Goal: Task Accomplishment & Management: Use online tool/utility

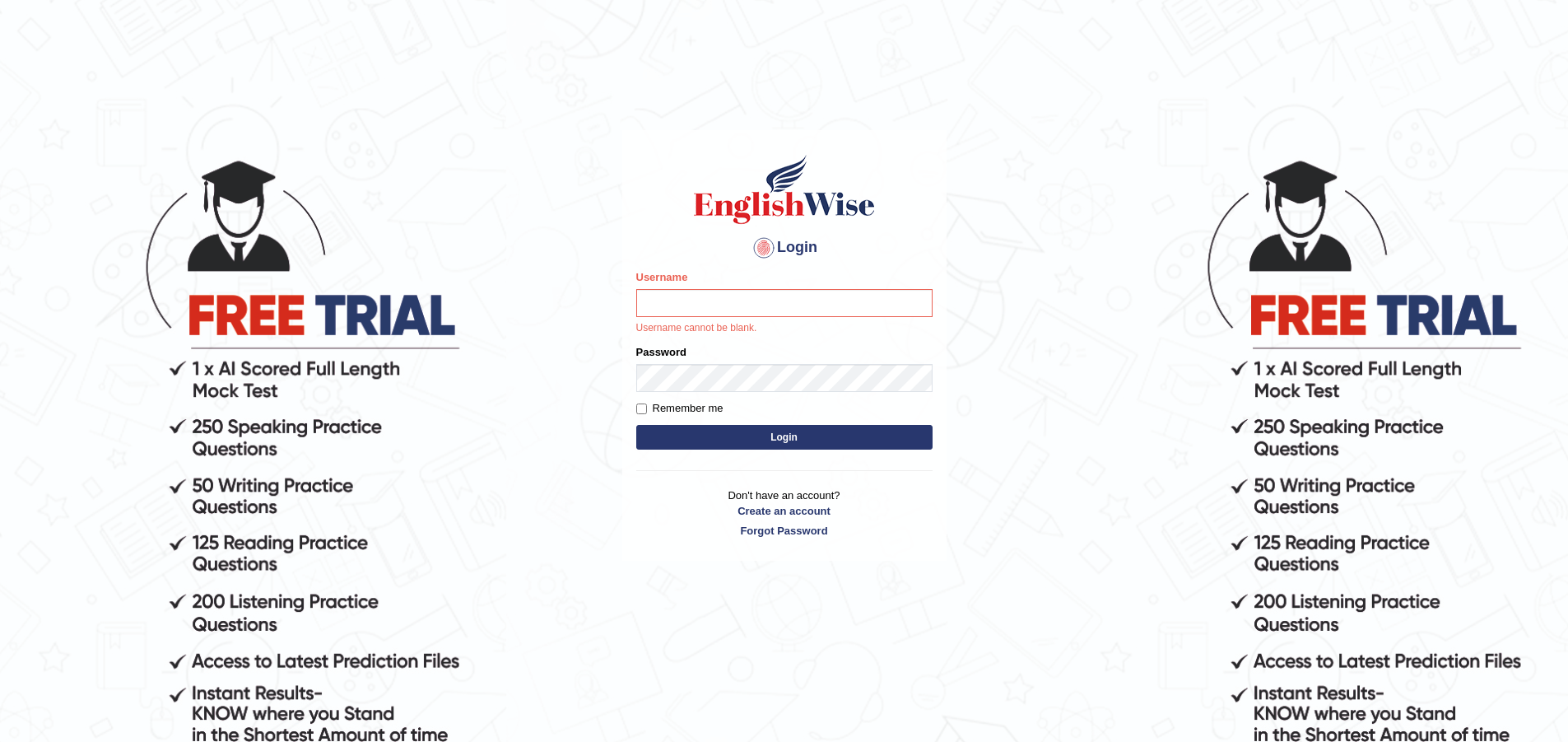
click at [688, 302] on input "Username" at bounding box center [784, 302] width 296 height 28
type input "Ozgur"
click at [720, 400] on label "Remember me" at bounding box center [680, 408] width 87 height 17
click at [647, 403] on input "Remember me" at bounding box center [641, 409] width 11 height 11
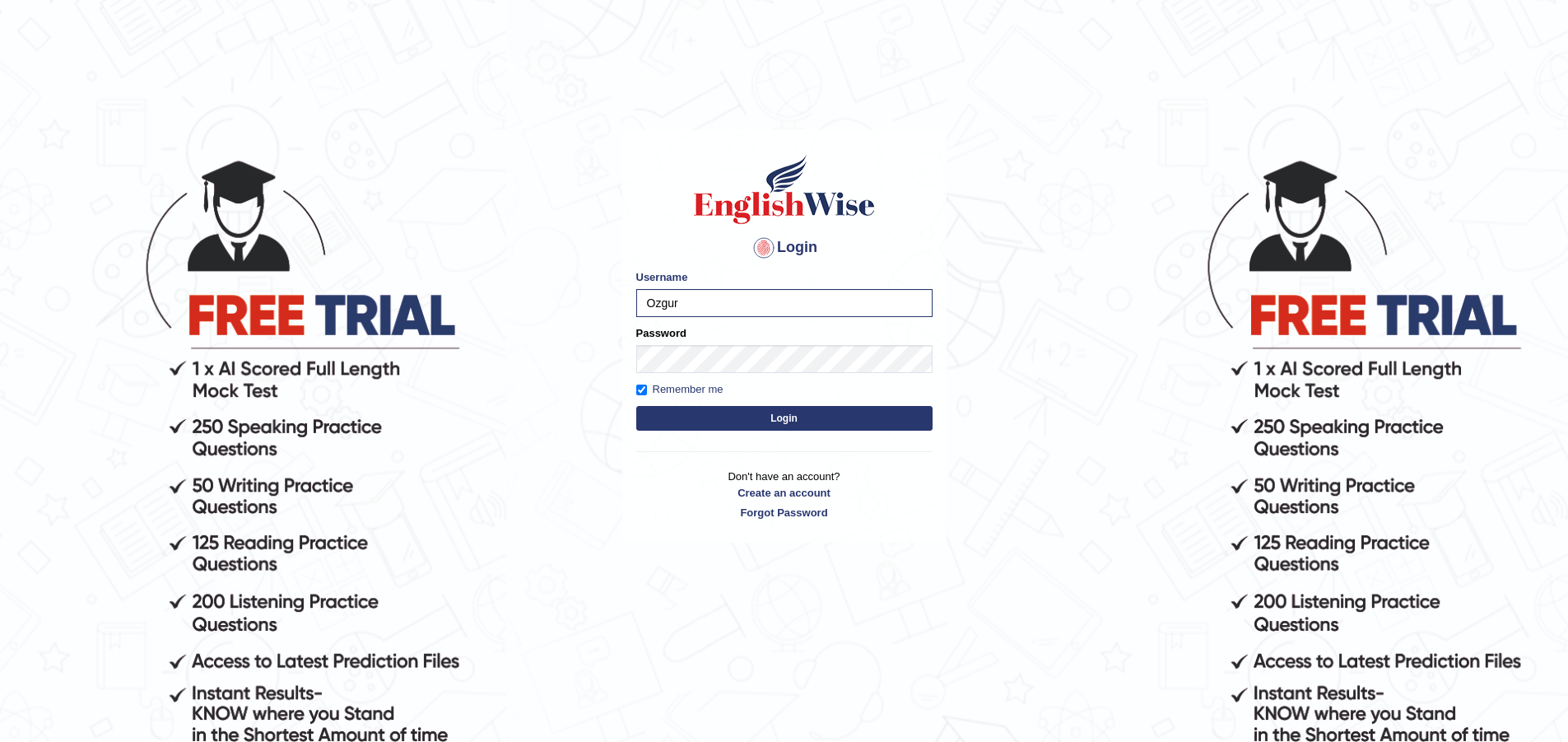
click at [642, 396] on label "Remember me" at bounding box center [680, 389] width 87 height 17
click at [642, 395] on input "Remember me" at bounding box center [641, 390] width 11 height 11
checkbox input "false"
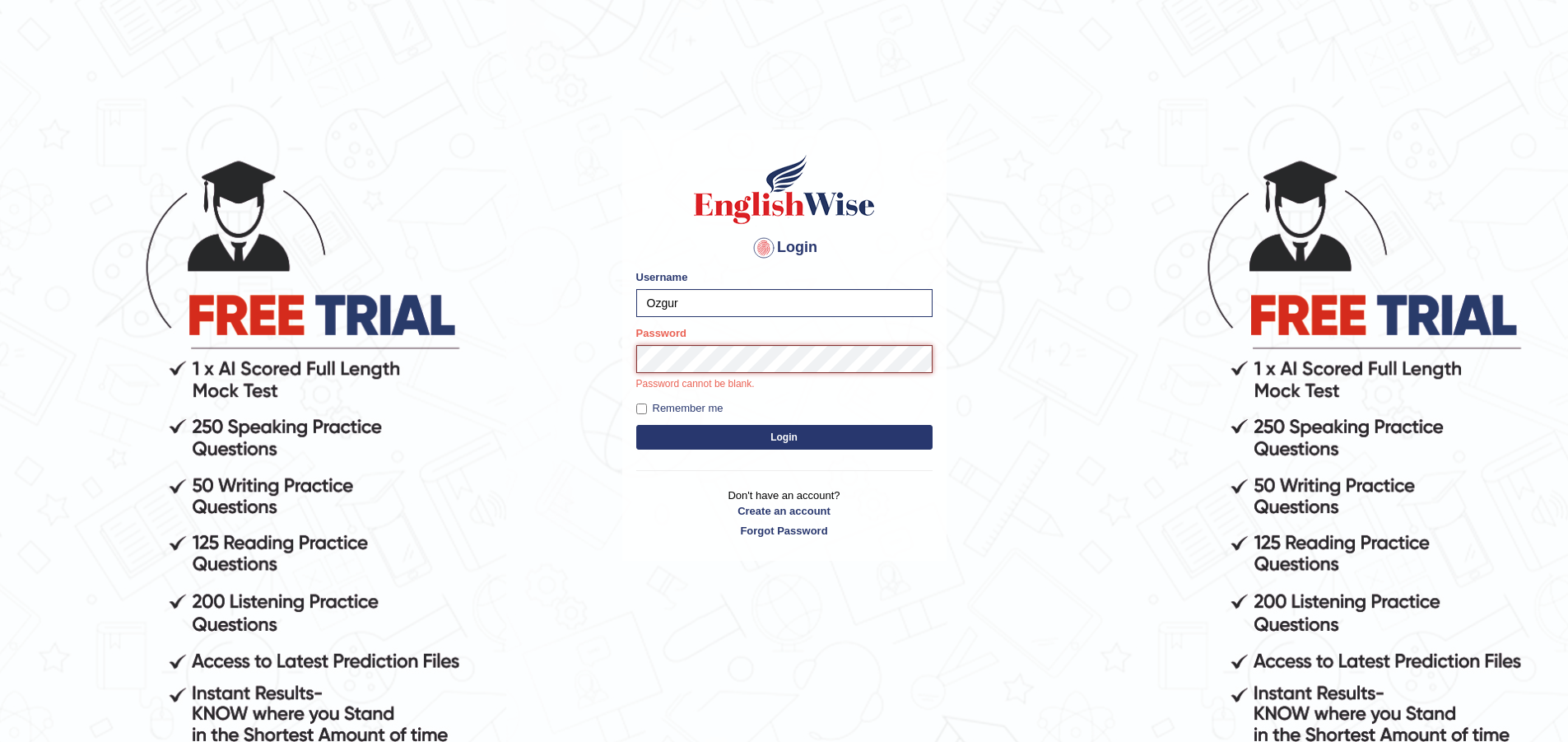
click at [636, 425] on button "Login" at bounding box center [784, 437] width 296 height 25
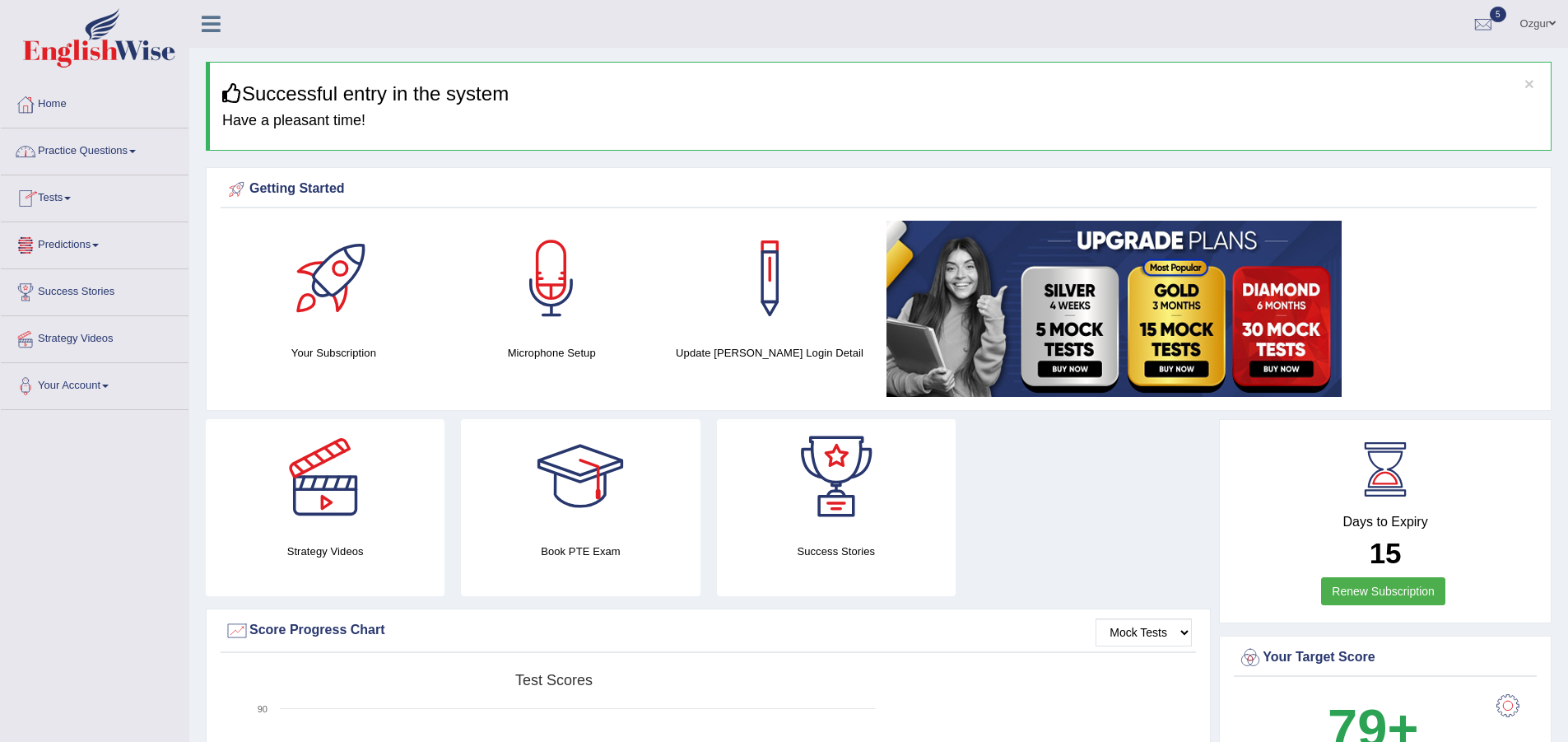
click at [71, 194] on link "Tests" at bounding box center [94, 195] width 187 height 41
click at [47, 298] on link "History" at bounding box center [107, 294] width 154 height 29
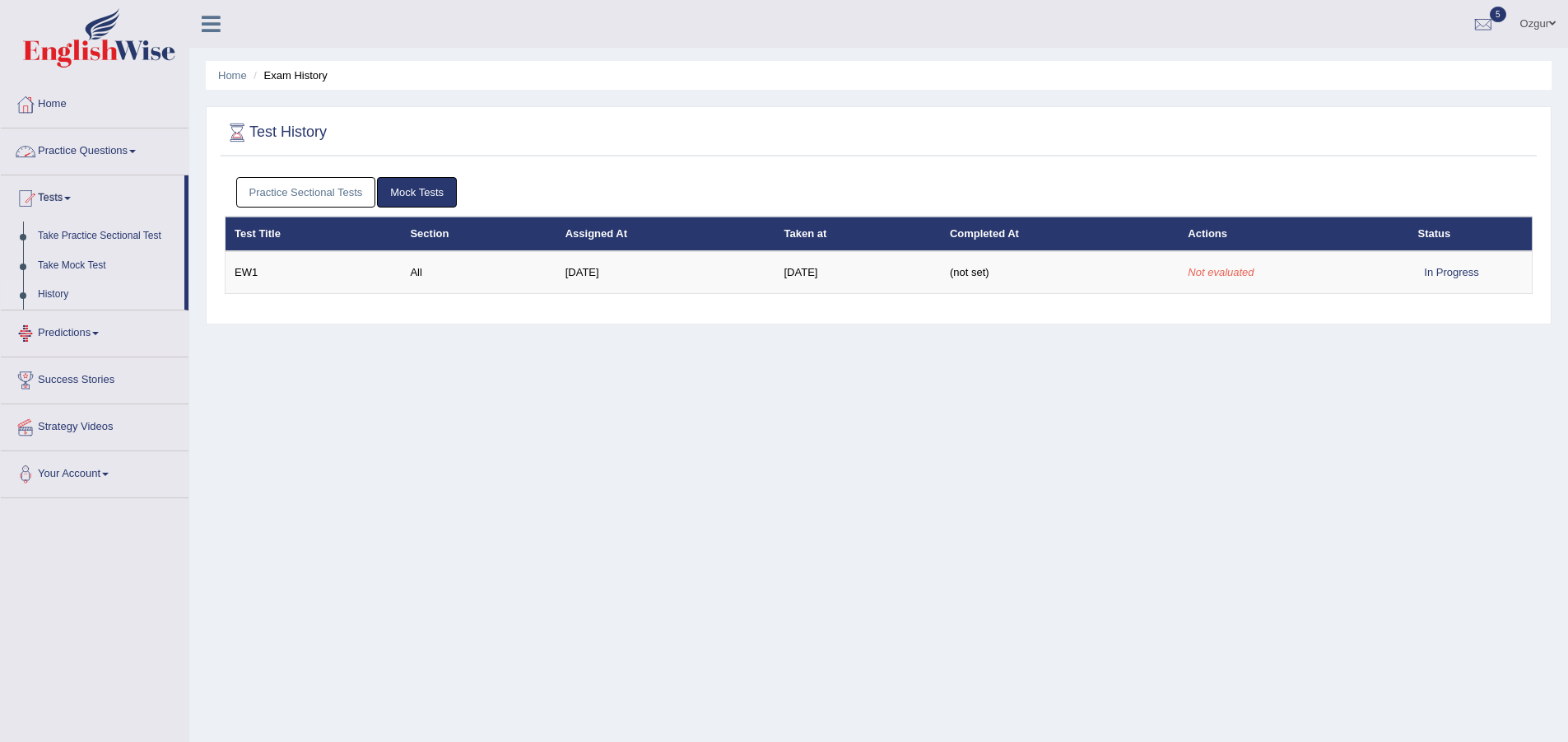
click at [319, 197] on link "Practice Sectional Tests" at bounding box center [306, 192] width 139 height 30
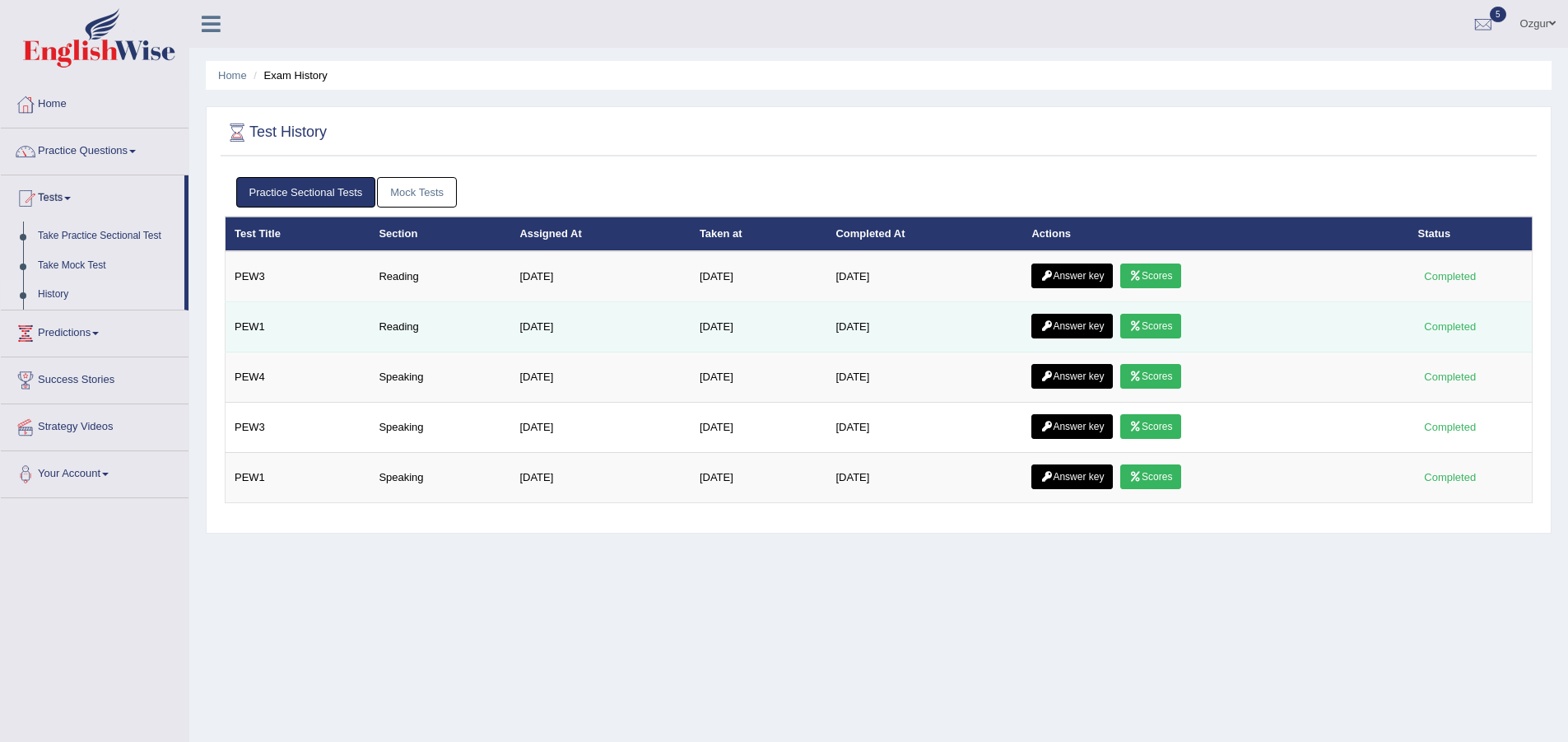
click at [1165, 324] on link "Scores" at bounding box center [1150, 326] width 61 height 25
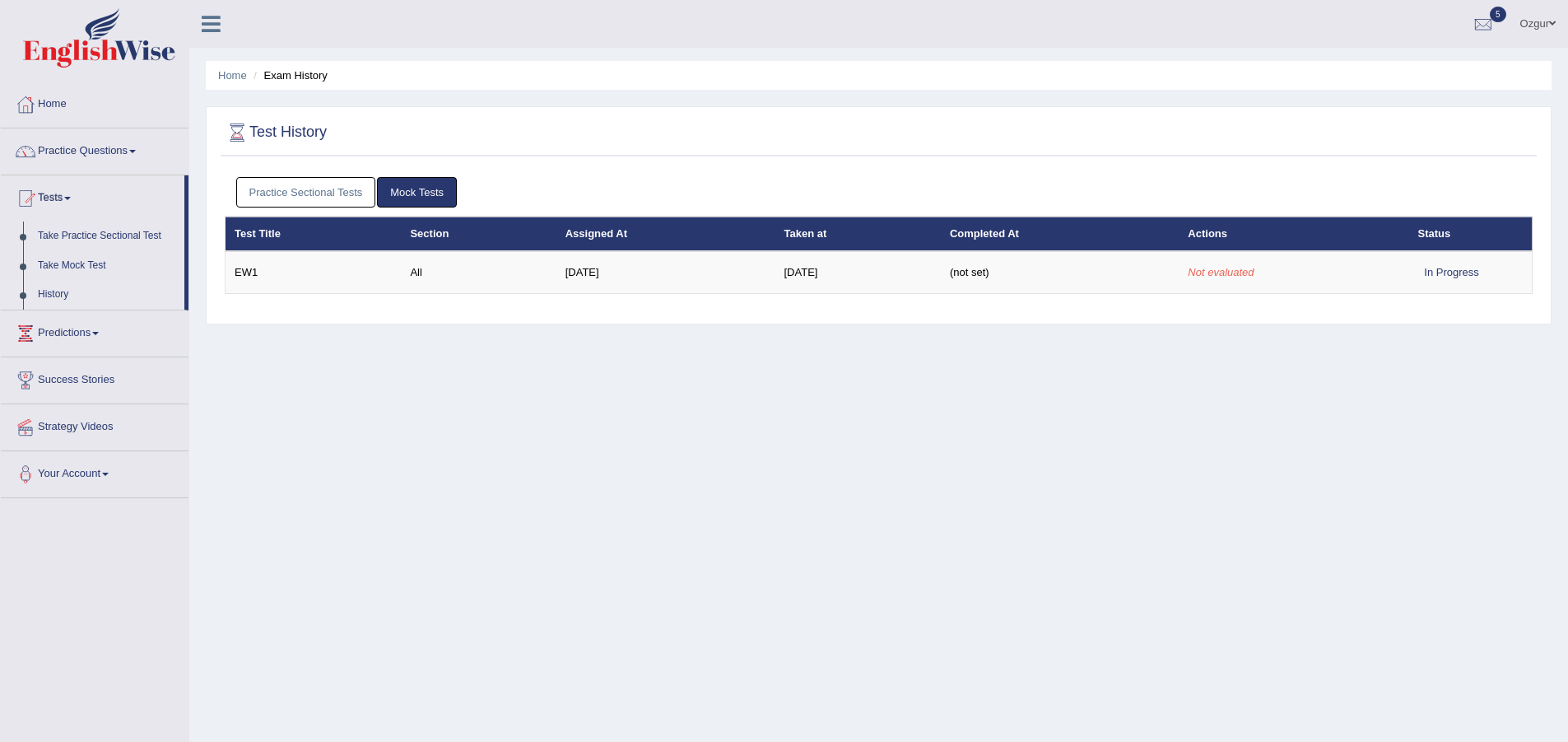
click at [296, 191] on link "Practice Sectional Tests" at bounding box center [306, 192] width 139 height 30
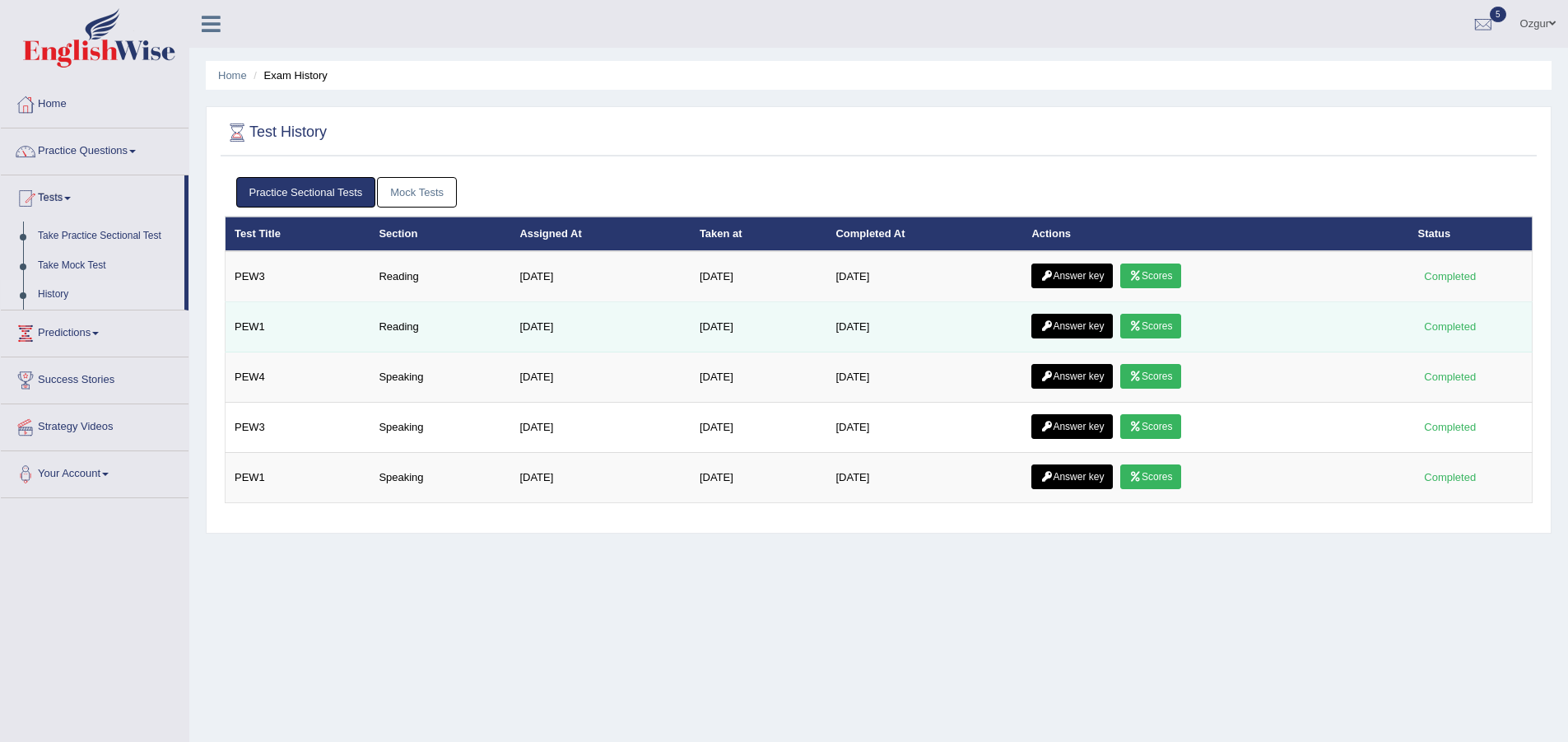
click at [1166, 321] on link "Scores" at bounding box center [1150, 326] width 61 height 25
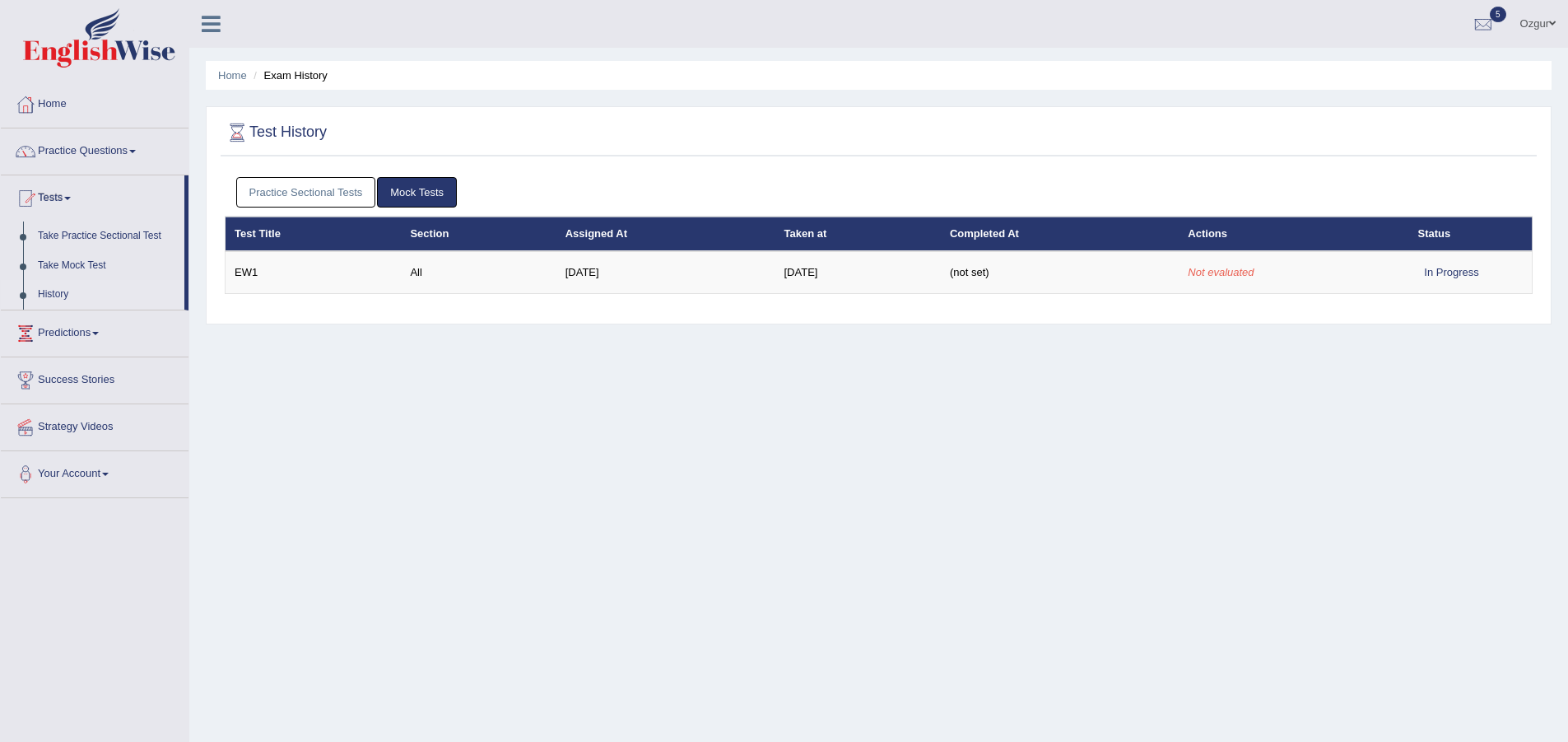
click at [290, 169] on div "Practice Sectional Tests Mock Tests" at bounding box center [879, 193] width 1308 height 48
click at [283, 186] on link "Practice Sectional Tests" at bounding box center [306, 192] width 139 height 30
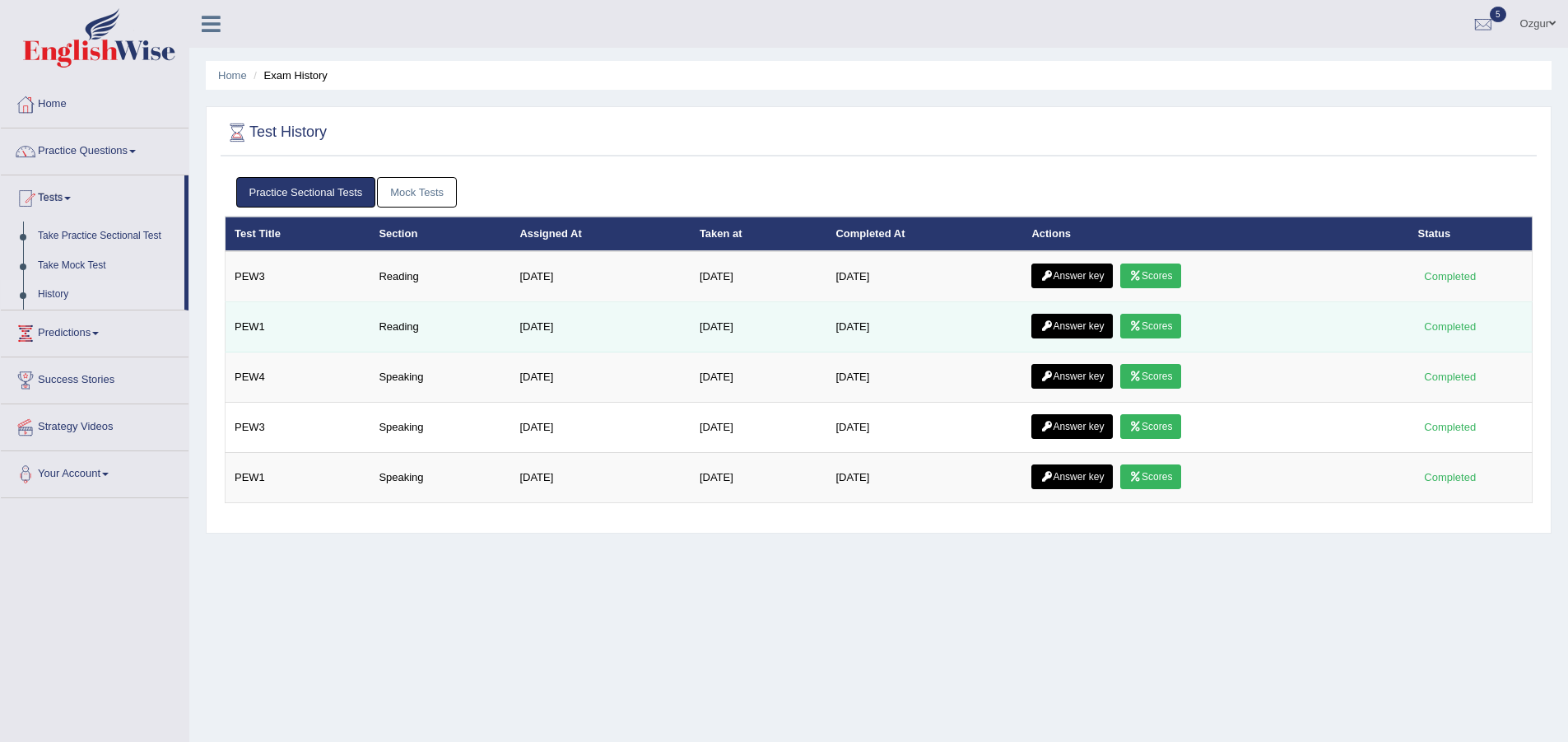
click at [1090, 321] on link "Answer key" at bounding box center [1072, 326] width 82 height 25
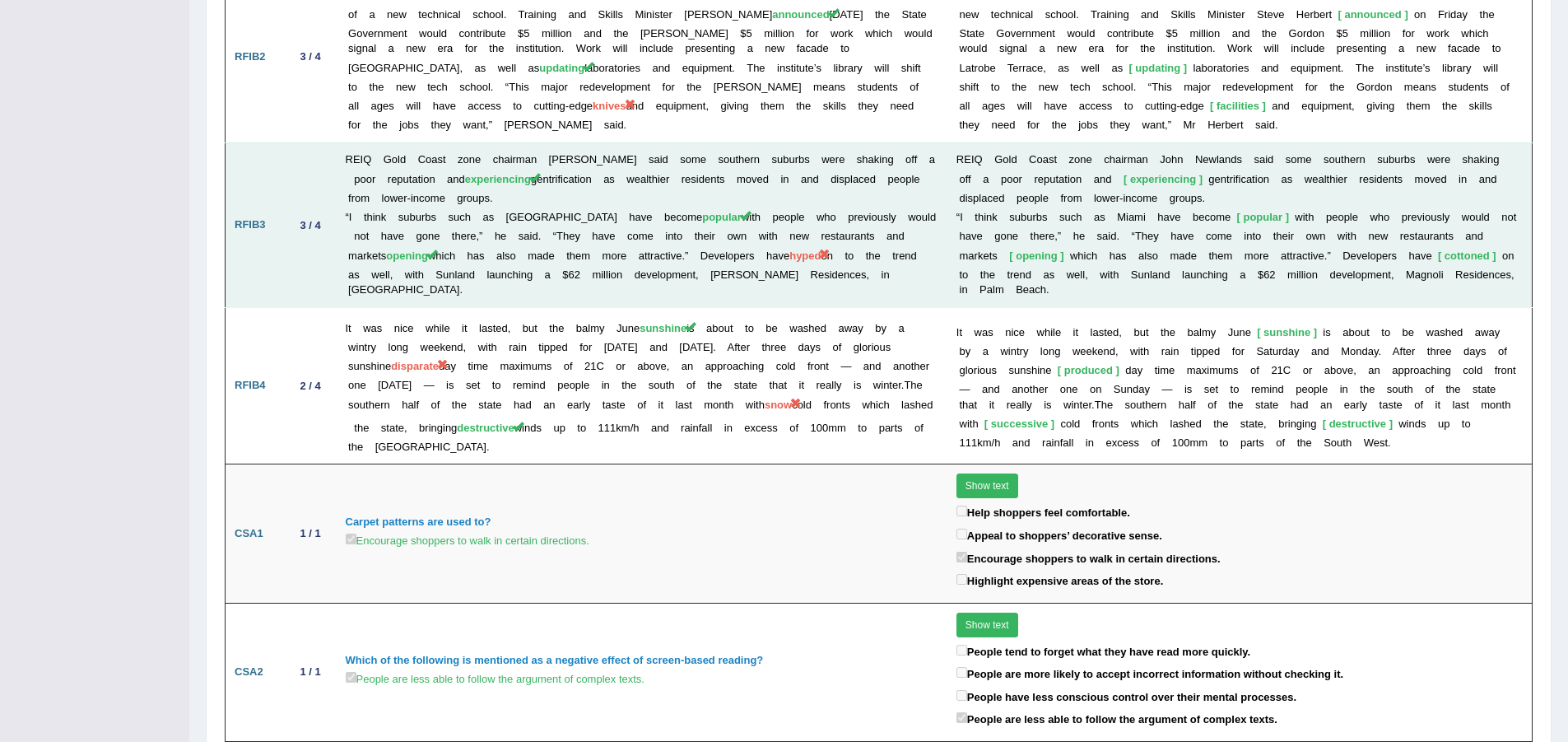
scroll to position [2194, 0]
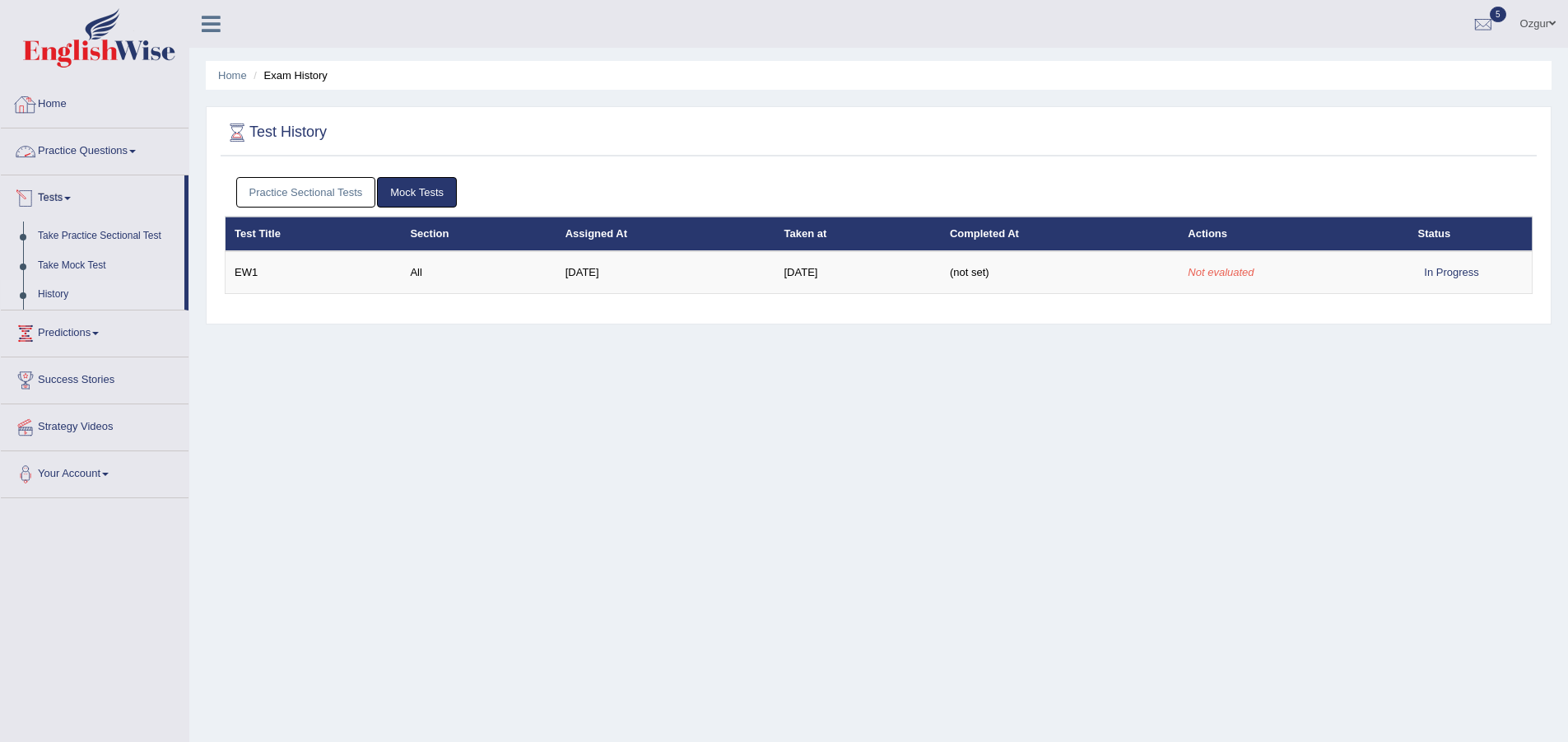
click at [79, 296] on link "History" at bounding box center [107, 294] width 154 height 29
click at [71, 238] on link "Take Practice Sectional Test" at bounding box center [107, 235] width 154 height 29
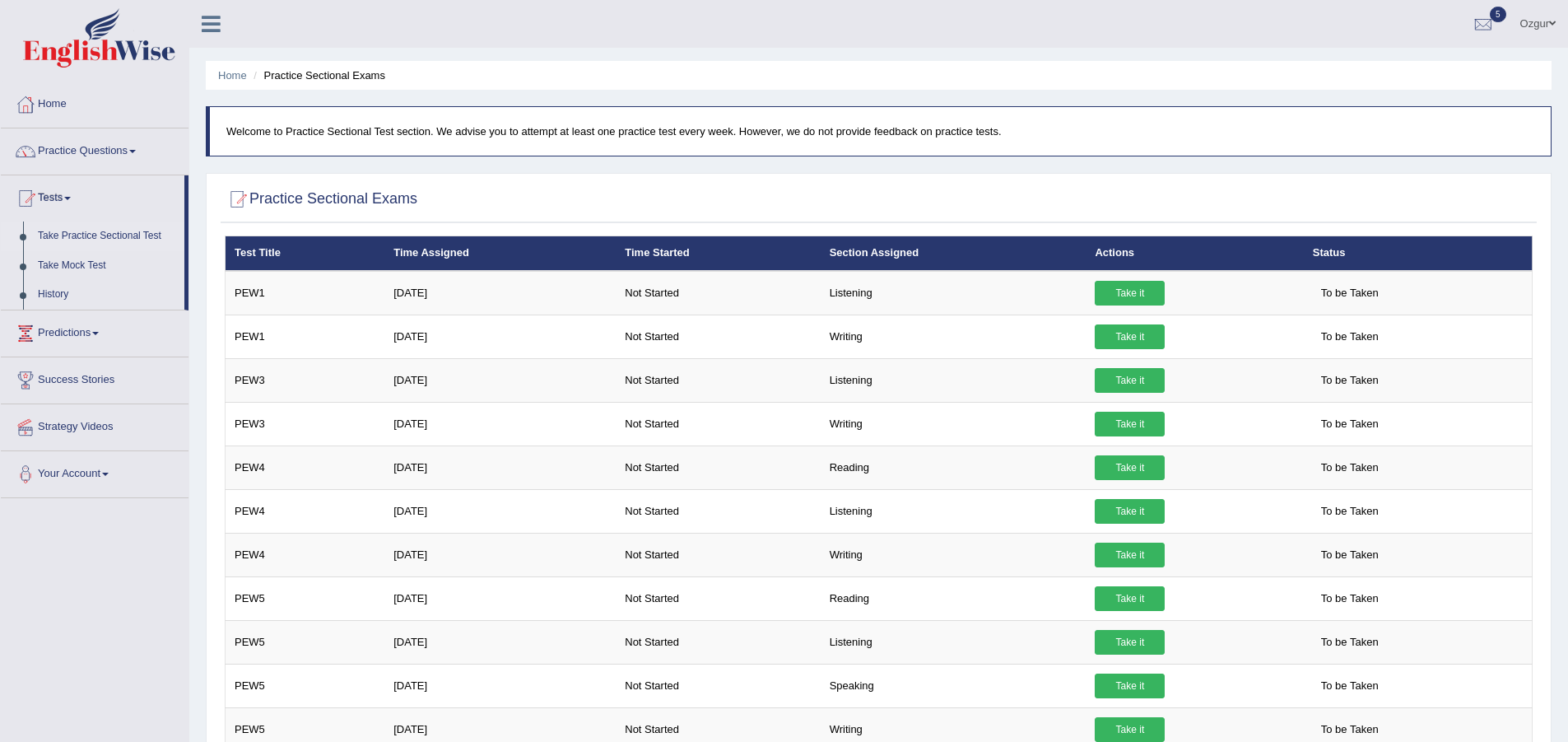
click at [62, 236] on link "Take Practice Sectional Test" at bounding box center [107, 235] width 154 height 29
click at [99, 290] on link "History" at bounding box center [107, 294] width 154 height 29
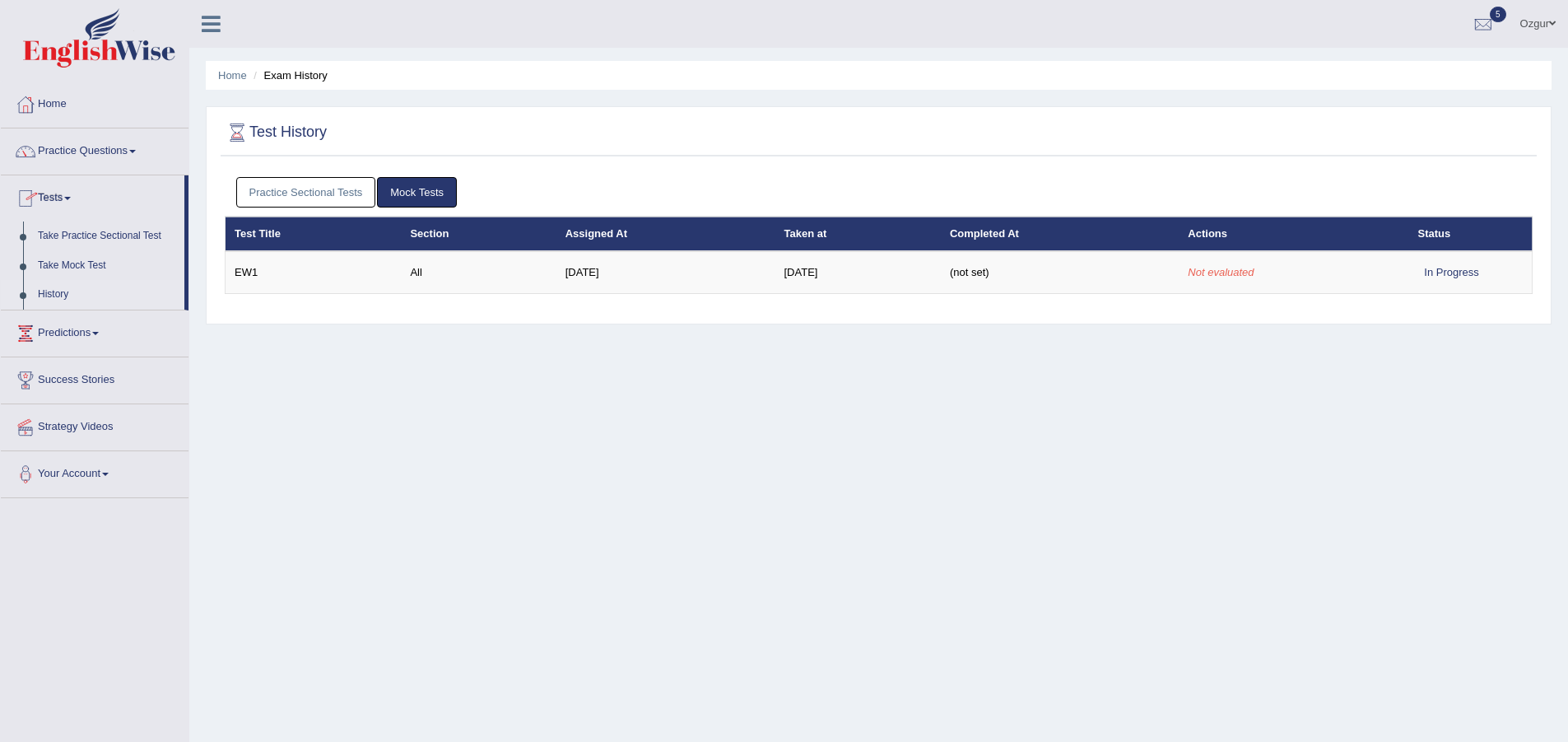
click at [39, 299] on link "History" at bounding box center [107, 294] width 154 height 29
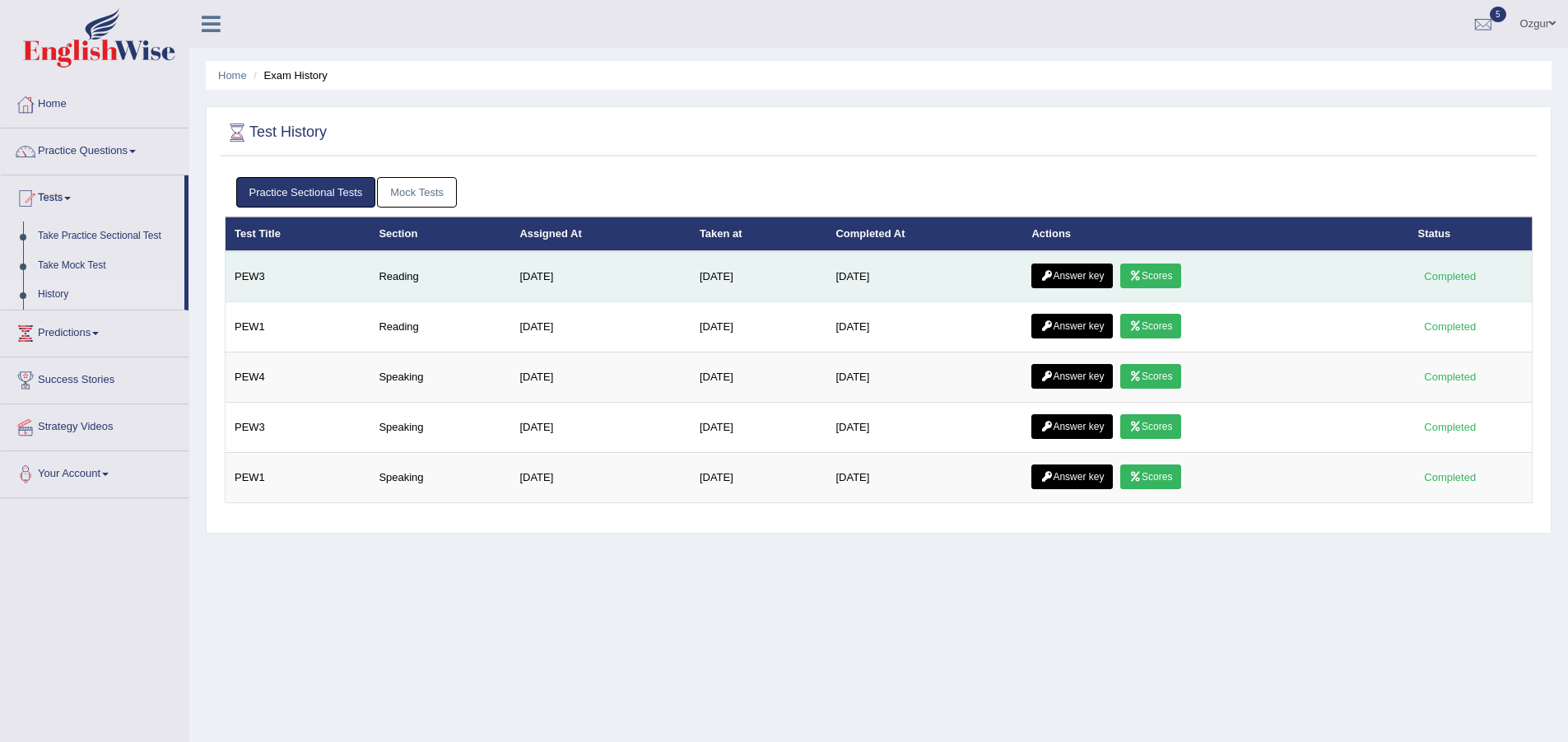
click at [1181, 274] on link "Scores" at bounding box center [1150, 275] width 61 height 25
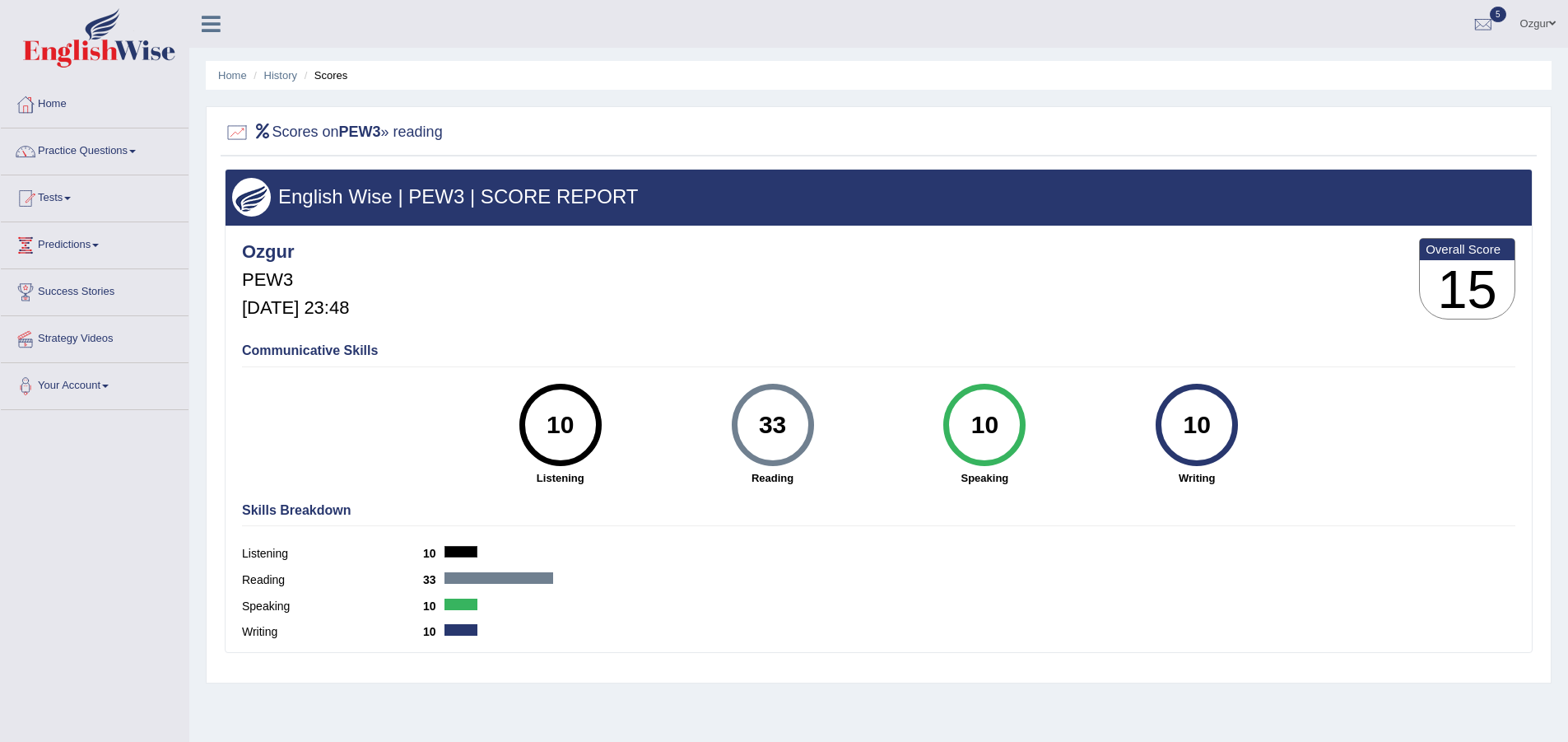
drag, startPoint x: 764, startPoint y: 410, endPoint x: 785, endPoint y: 419, distance: 22.8
click at [785, 419] on div "33" at bounding box center [773, 425] width 60 height 69
click at [769, 427] on div "33" at bounding box center [773, 425] width 60 height 69
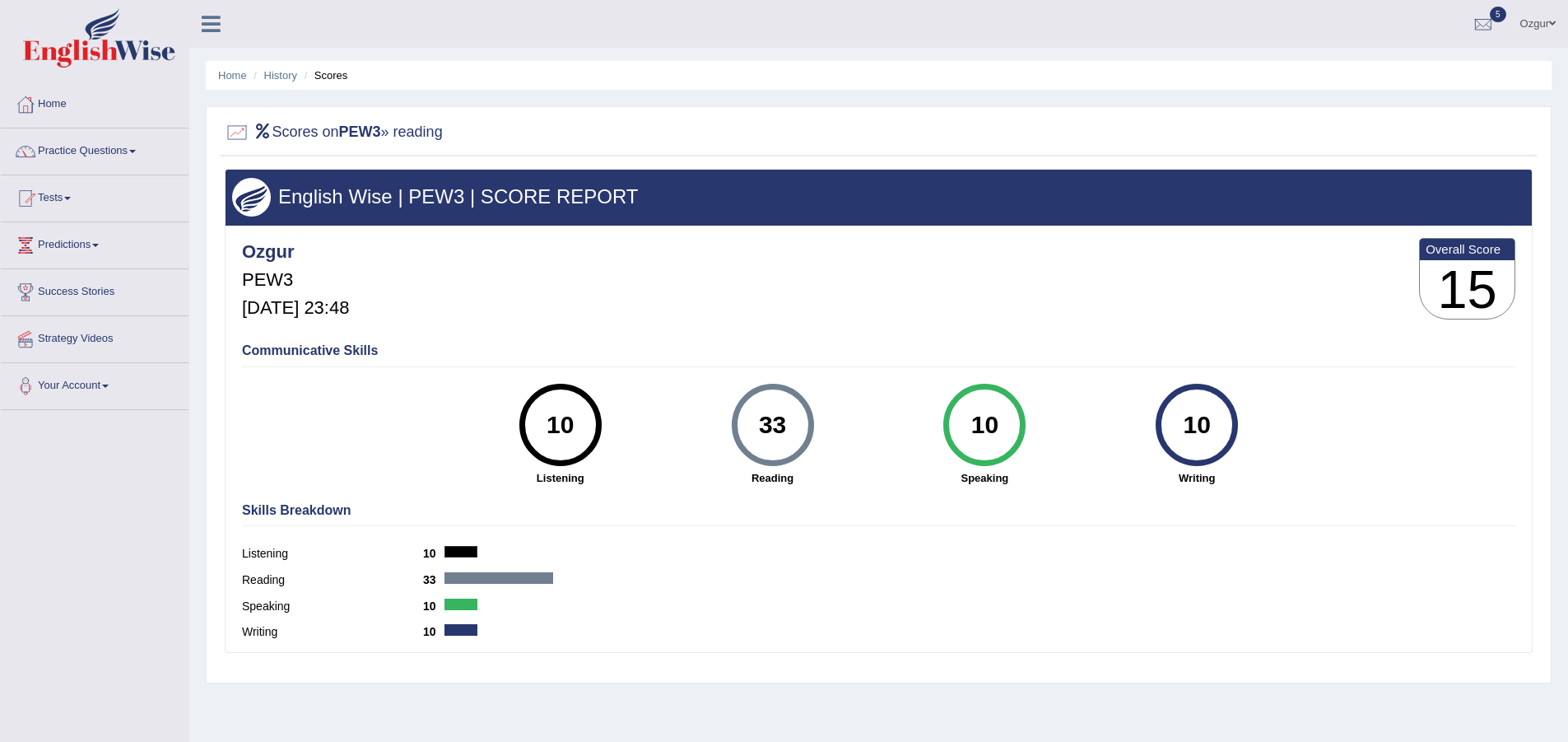
click at [769, 427] on div "33" at bounding box center [773, 425] width 60 height 69
click at [119, 203] on link "Tests" at bounding box center [94, 195] width 187 height 41
click at [442, 445] on div "Communicative Skills 10 Listening 33 Reading 10 Speaking 10 Writing" at bounding box center [879, 412] width 1281 height 156
click at [74, 259] on link "Take Mock Test" at bounding box center [107, 266] width 154 height 29
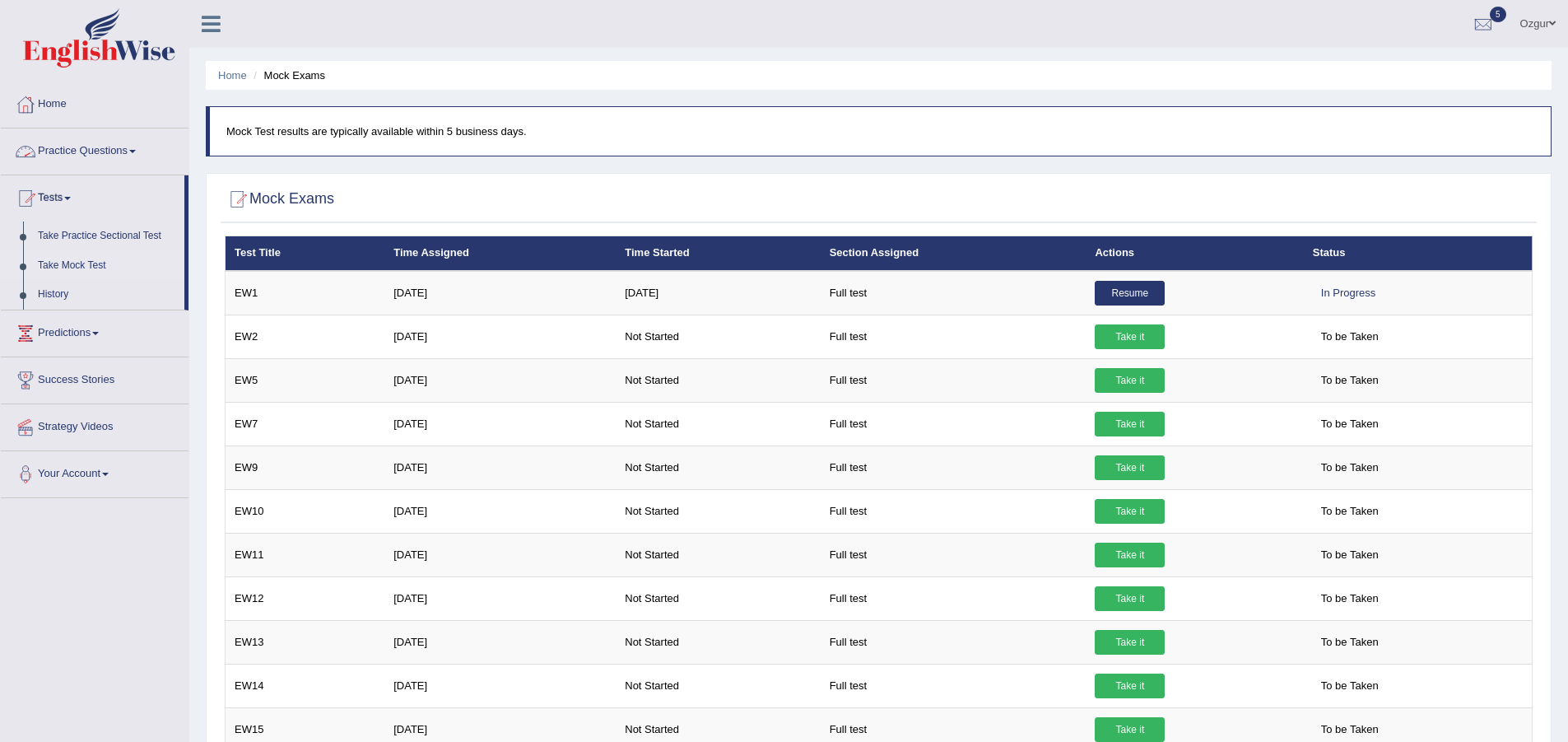
click at [84, 142] on link "Practice Questions" at bounding box center [94, 149] width 187 height 41
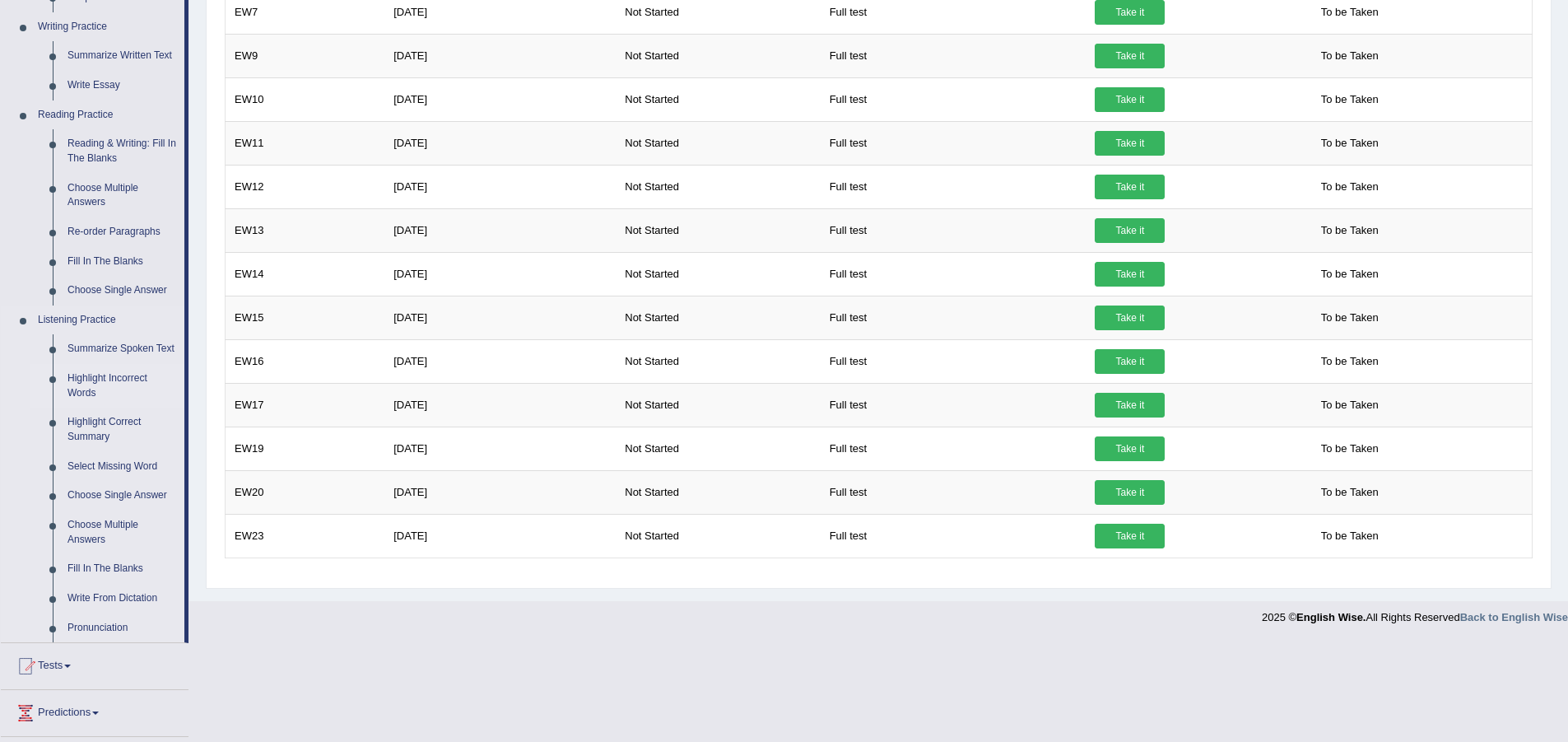
scroll to position [247, 0]
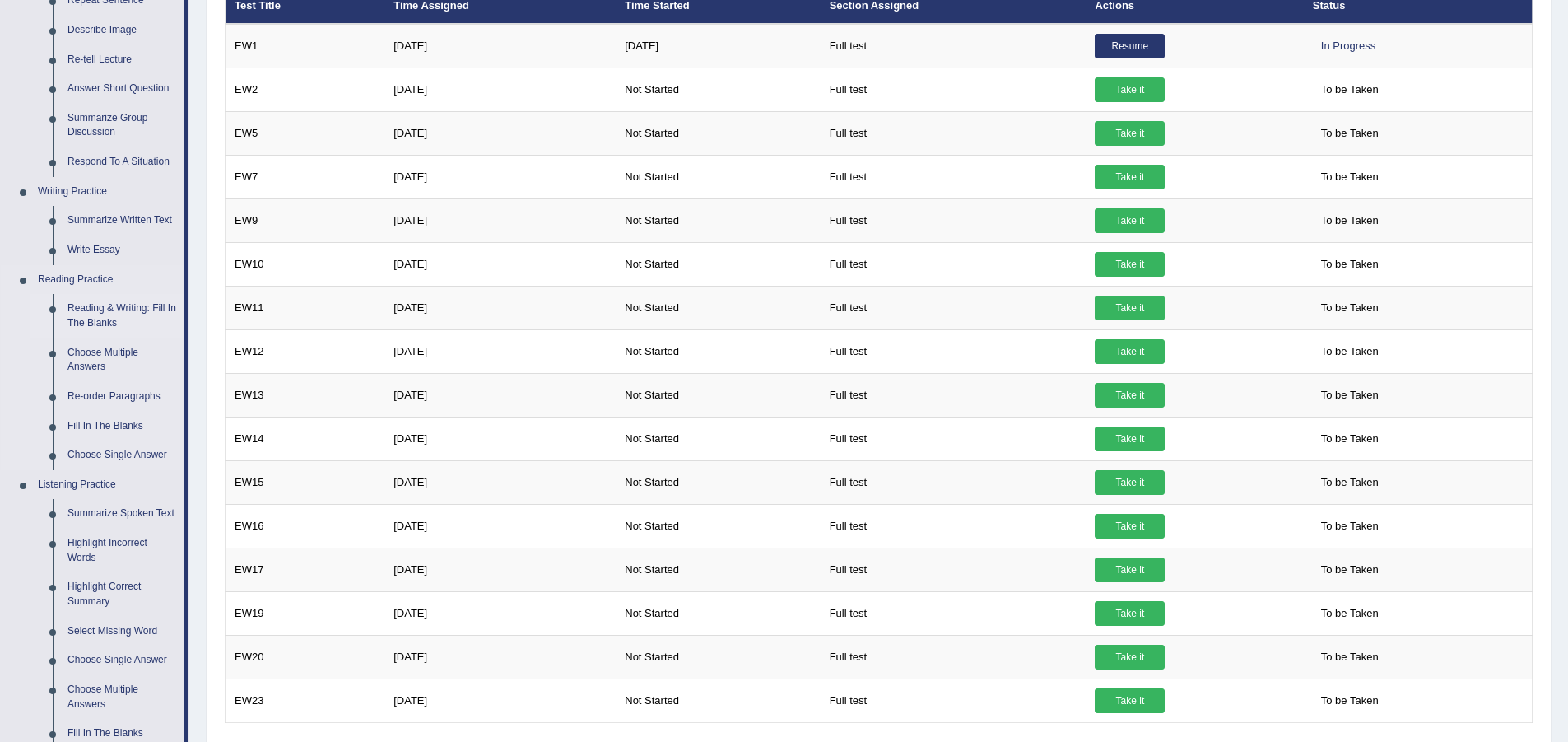
click at [127, 312] on link "Reading & Writing: Fill In The Blanks" at bounding box center [123, 315] width 124 height 44
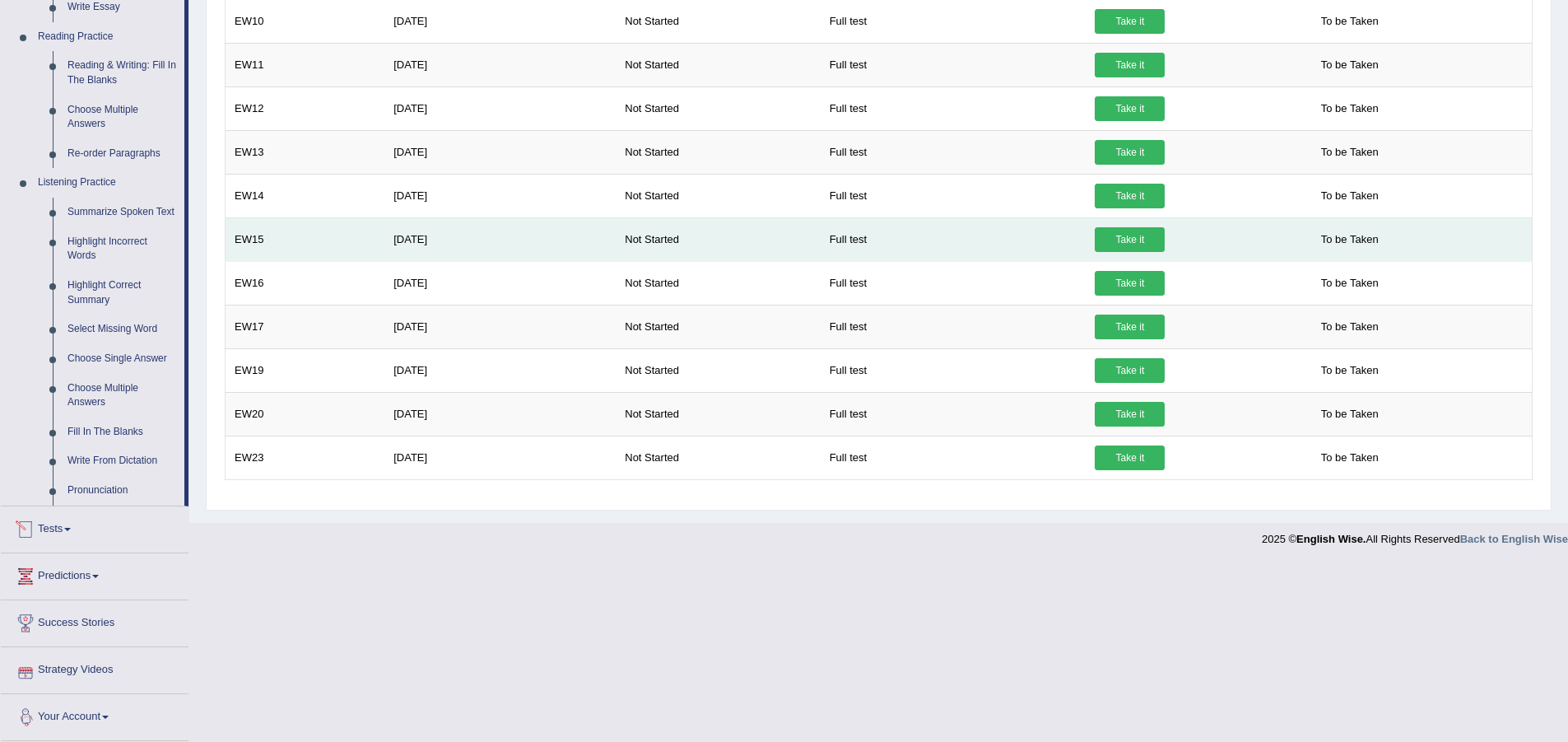
scroll to position [435, 0]
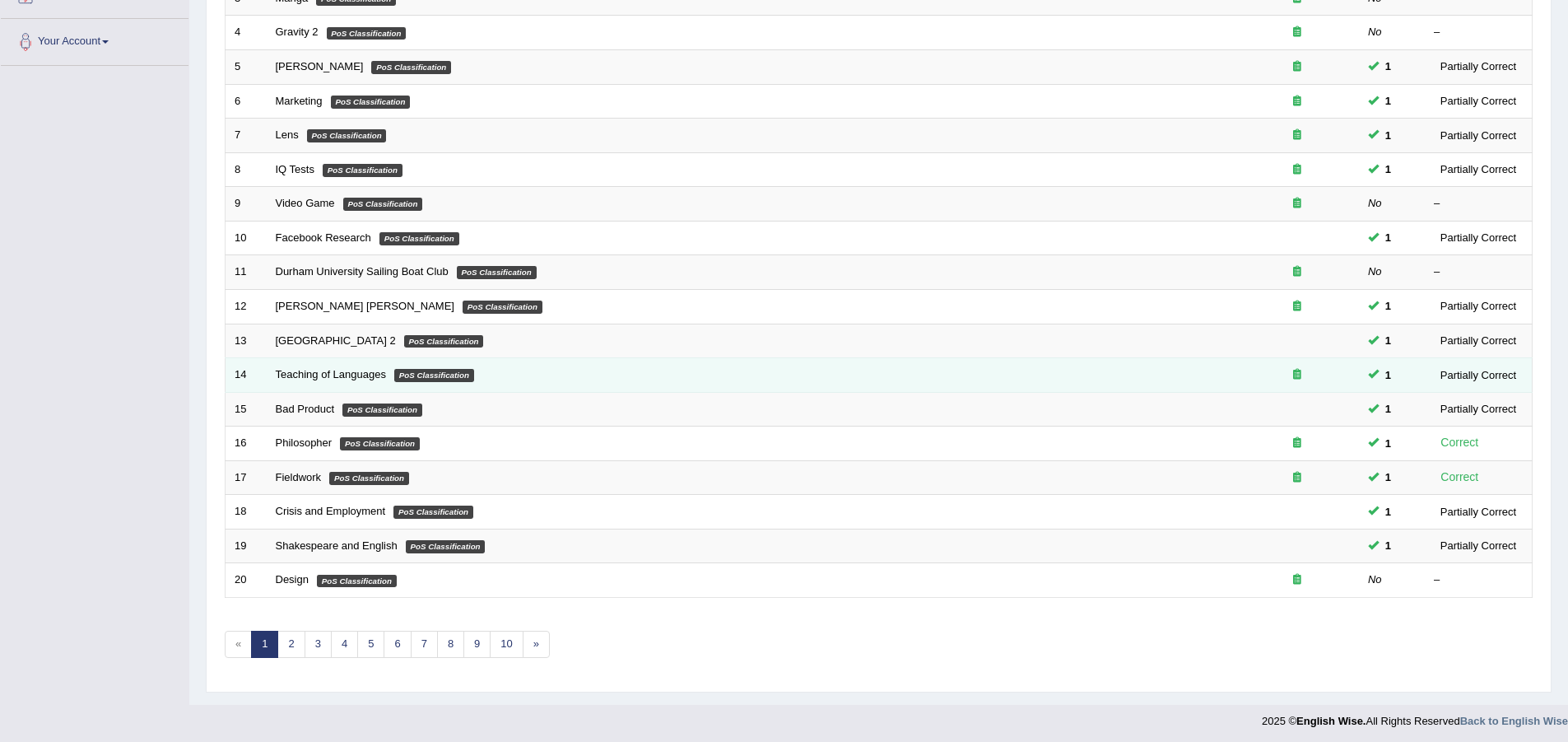
scroll to position [348, 0]
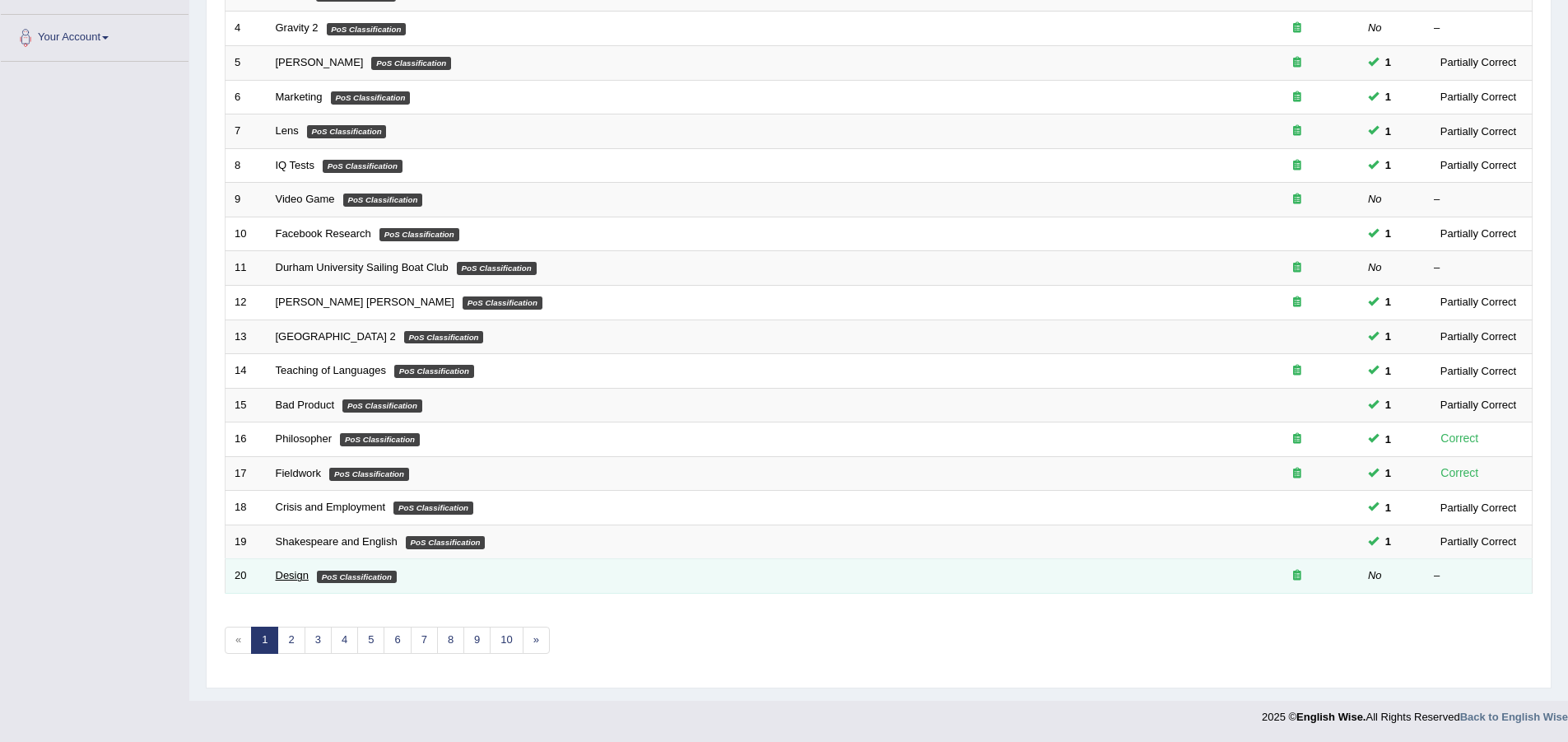
click at [292, 578] on link "Design" at bounding box center [291, 575] width 33 height 12
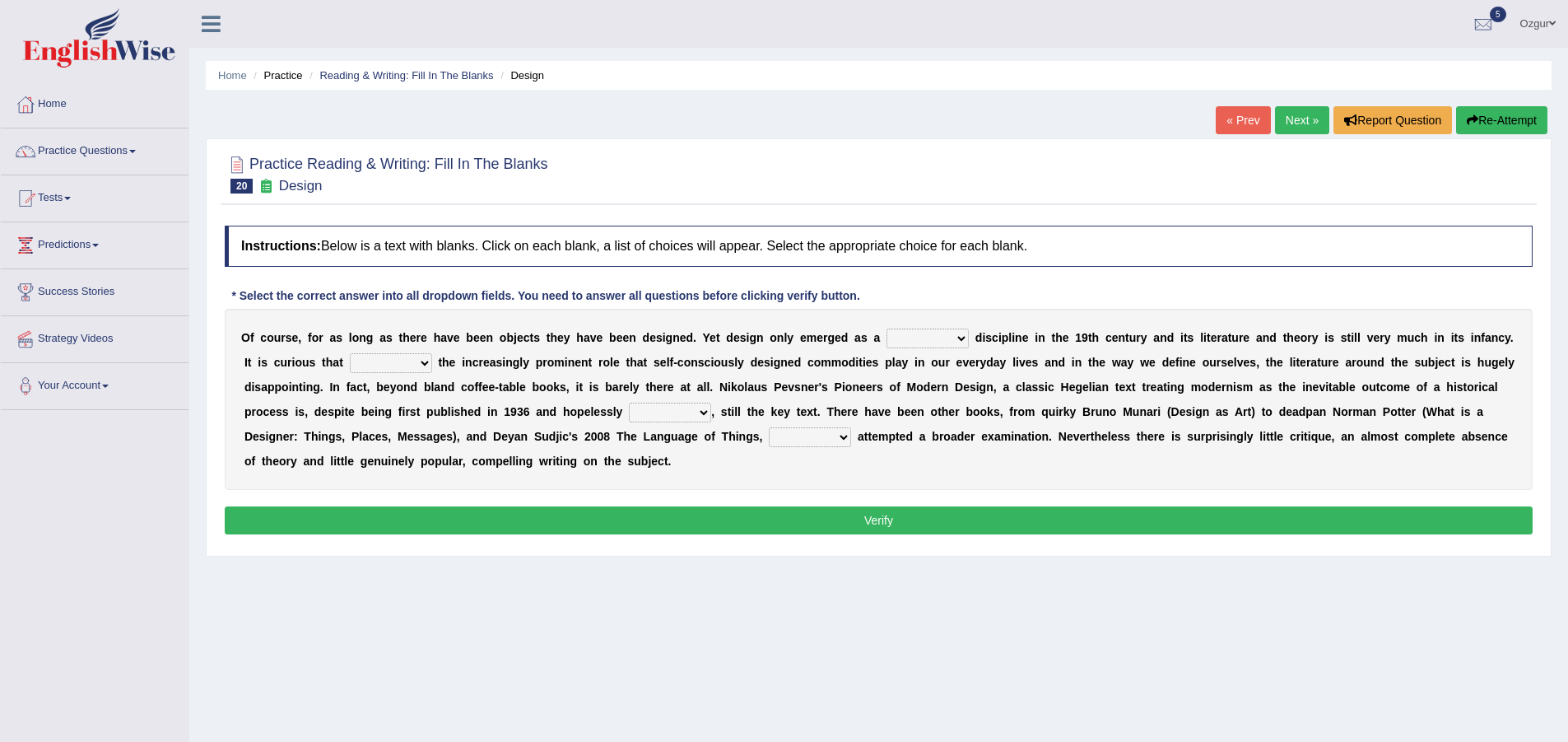
click at [962, 334] on select "bilateral ubiquitous foremost dedicated" at bounding box center [927, 339] width 83 height 20
select select "dedicated"
click at [887, 329] on select "bilateral ubiquitous foremost dedicated" at bounding box center [927, 339] width 83 height 20
click at [931, 337] on select "bilateral ubiquitous foremost dedicated" at bounding box center [927, 339] width 83 height 20
click at [887, 329] on select "bilateral ubiquitous foremost dedicated" at bounding box center [927, 339] width 83 height 20
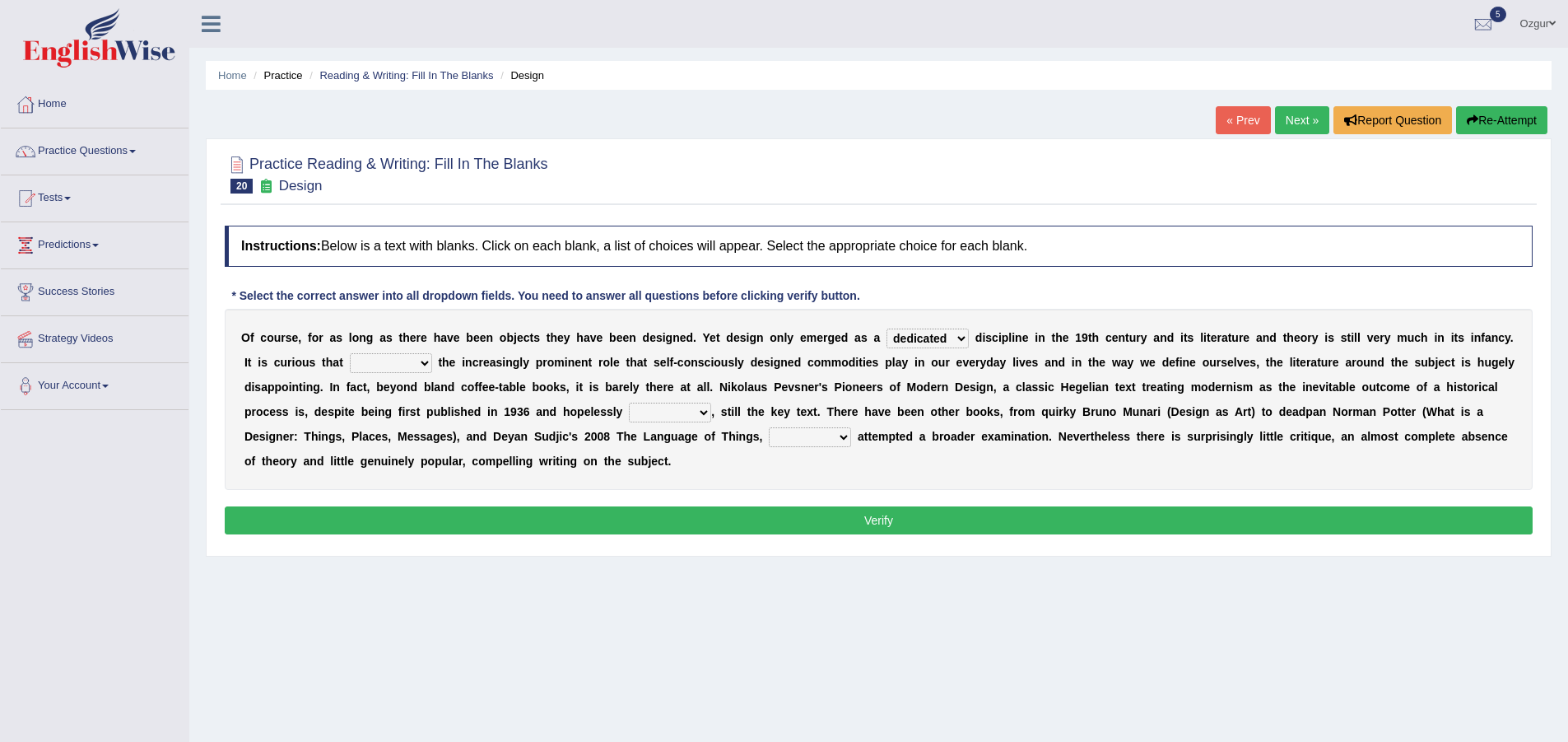
click at [426, 366] on select "since despite within through" at bounding box center [391, 363] width 83 height 20
click at [414, 363] on select "since despite within through" at bounding box center [391, 363] width 83 height 20
click at [415, 357] on select "since despite within through" at bounding box center [391, 363] width 83 height 20
select select "despite"
click at [350, 353] on select "since despite within through" at bounding box center [391, 363] width 83 height 20
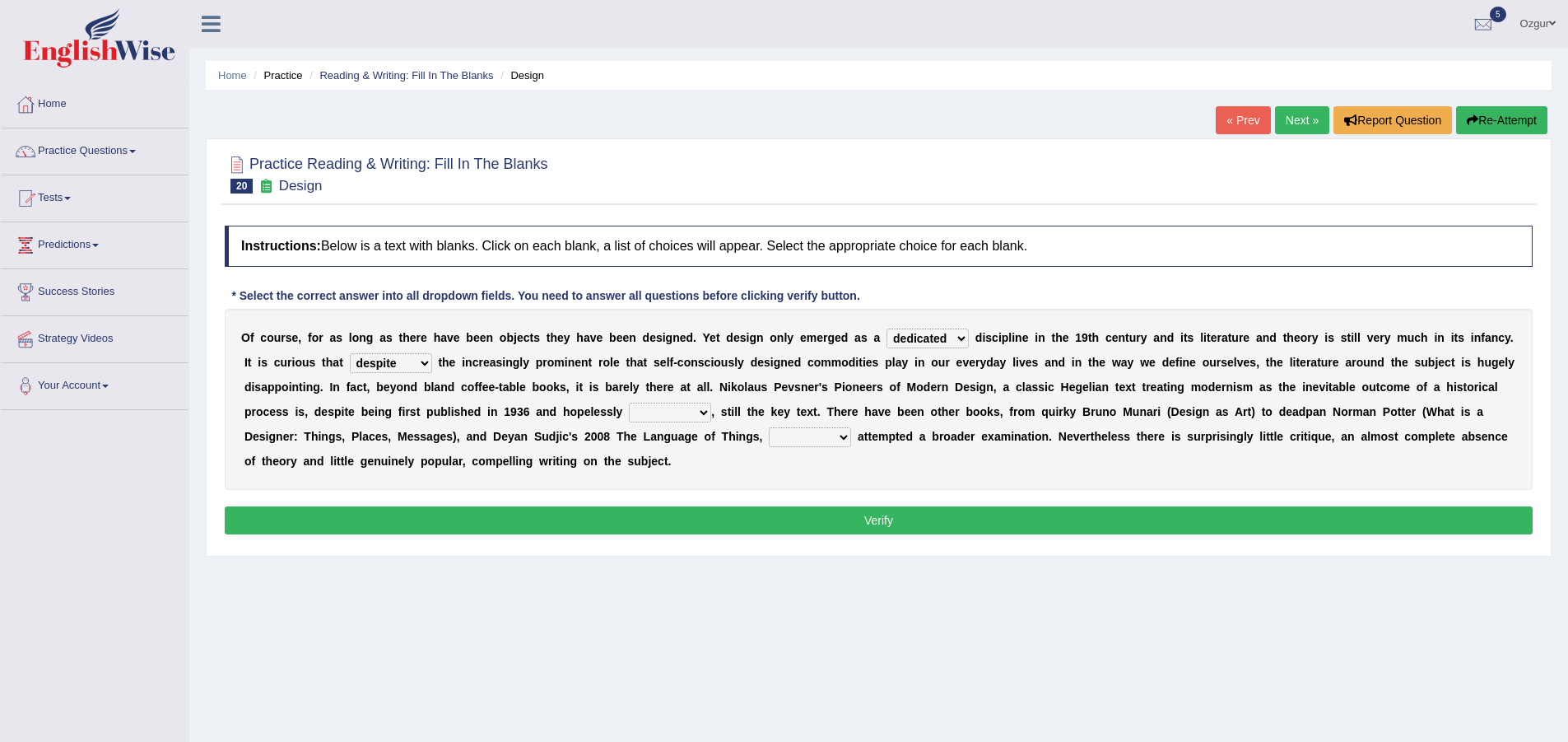
click at [674, 409] on select "dates dating date dated" at bounding box center [670, 412] width 83 height 20
select select "dated"
click at [629, 403] on select "dates dating date dated" at bounding box center [670, 412] width 83 height 20
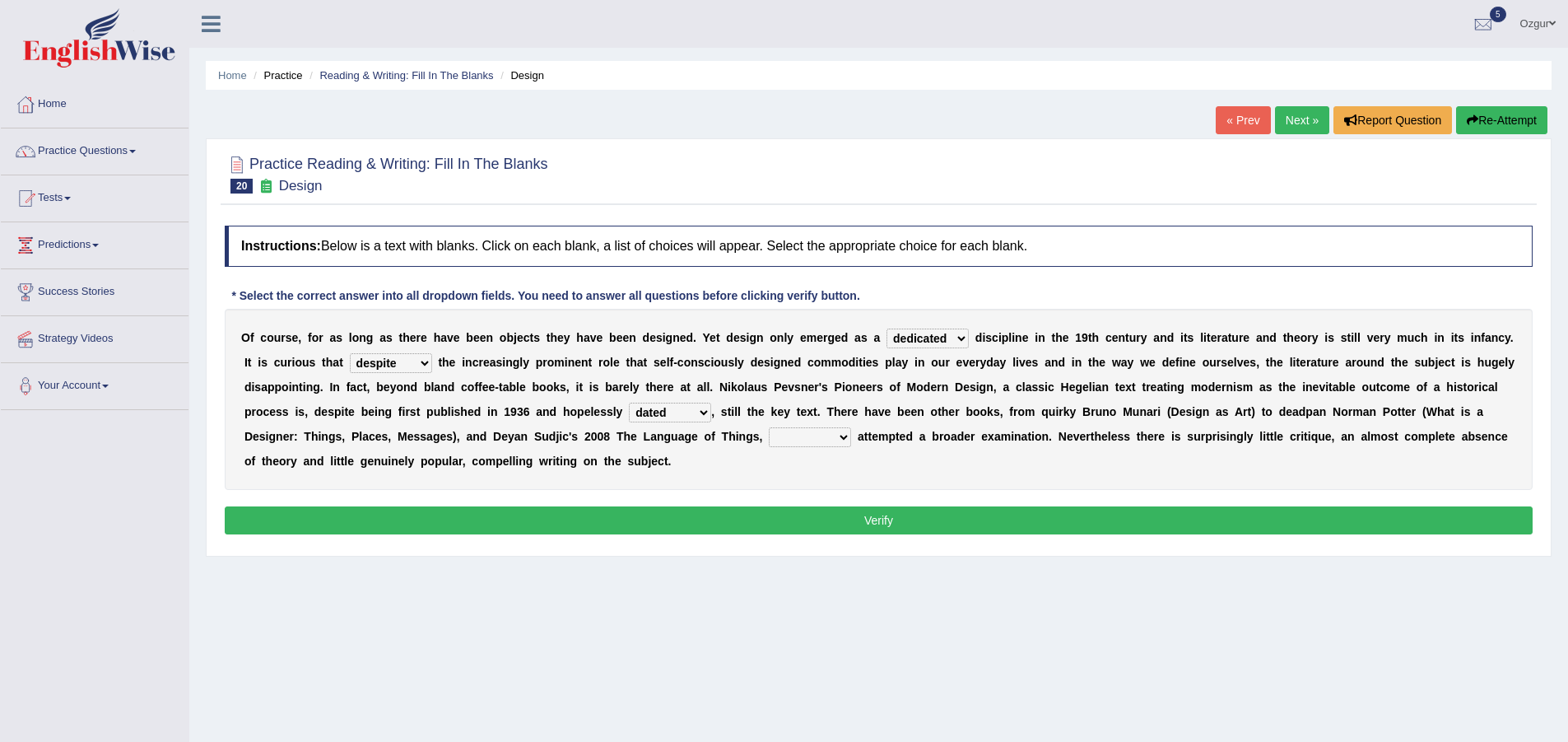
click at [685, 406] on select "dates dating date dated" at bounding box center [670, 412] width 83 height 20
click at [629, 403] on select "dates dating date dated" at bounding box center [670, 412] width 83 height 20
click at [797, 435] on select "which then however as" at bounding box center [809, 437] width 83 height 20
select select "which"
click at [768, 427] on select "which then however as" at bounding box center [809, 437] width 83 height 20
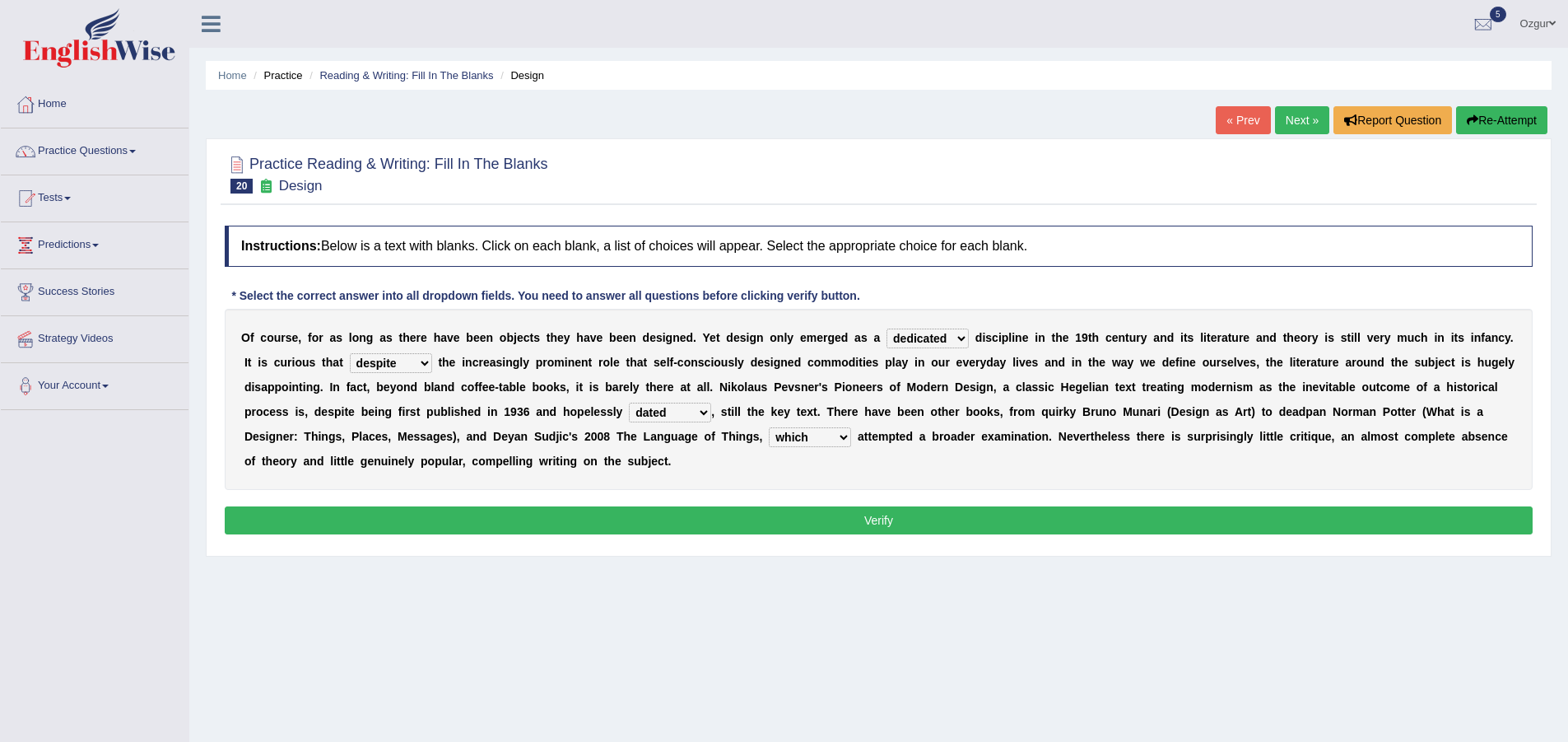
click at [824, 515] on button "Verify" at bounding box center [879, 520] width 1308 height 28
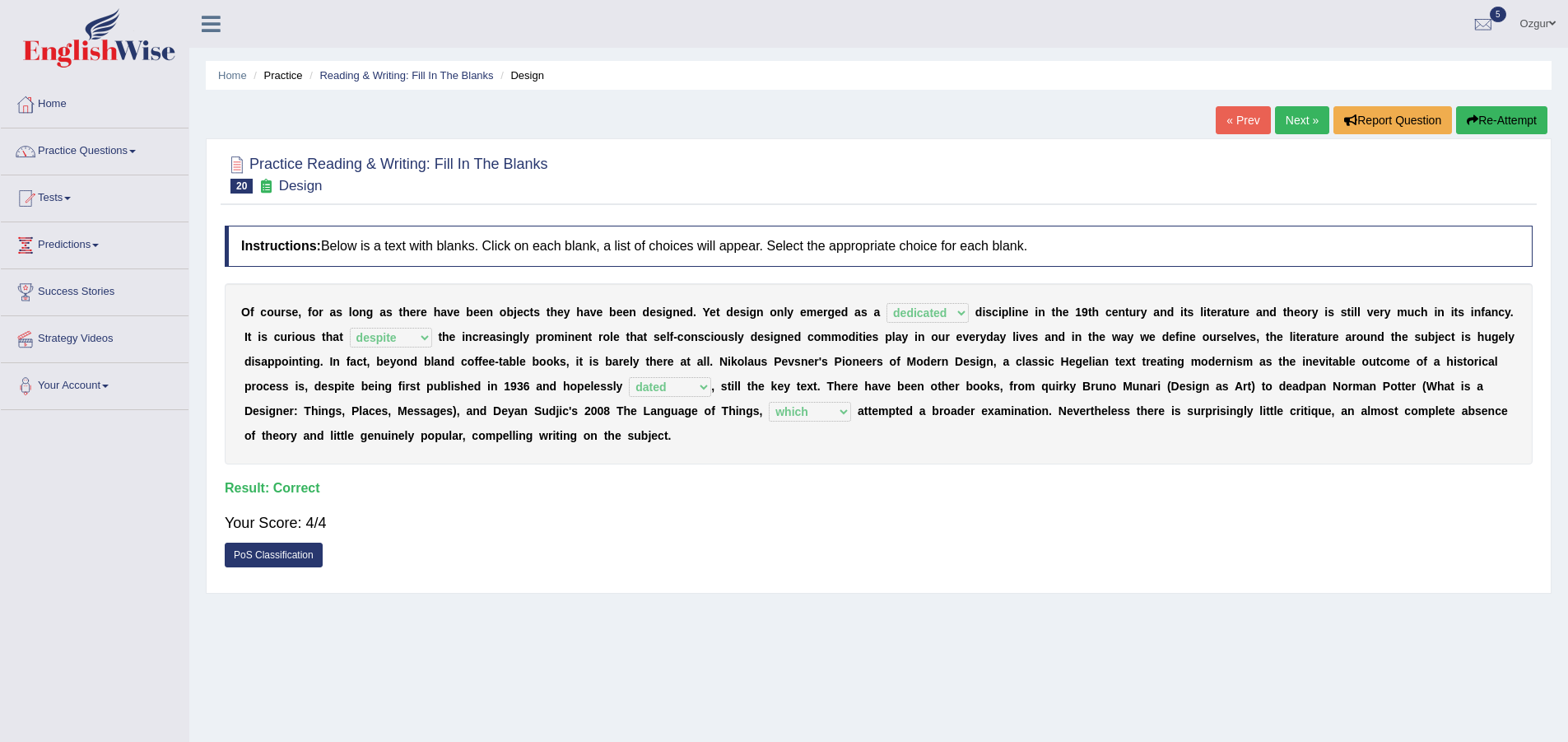
click at [60, 204] on link "Tests" at bounding box center [94, 195] width 187 height 41
click at [122, 151] on link "Practice Questions" at bounding box center [94, 149] width 187 height 41
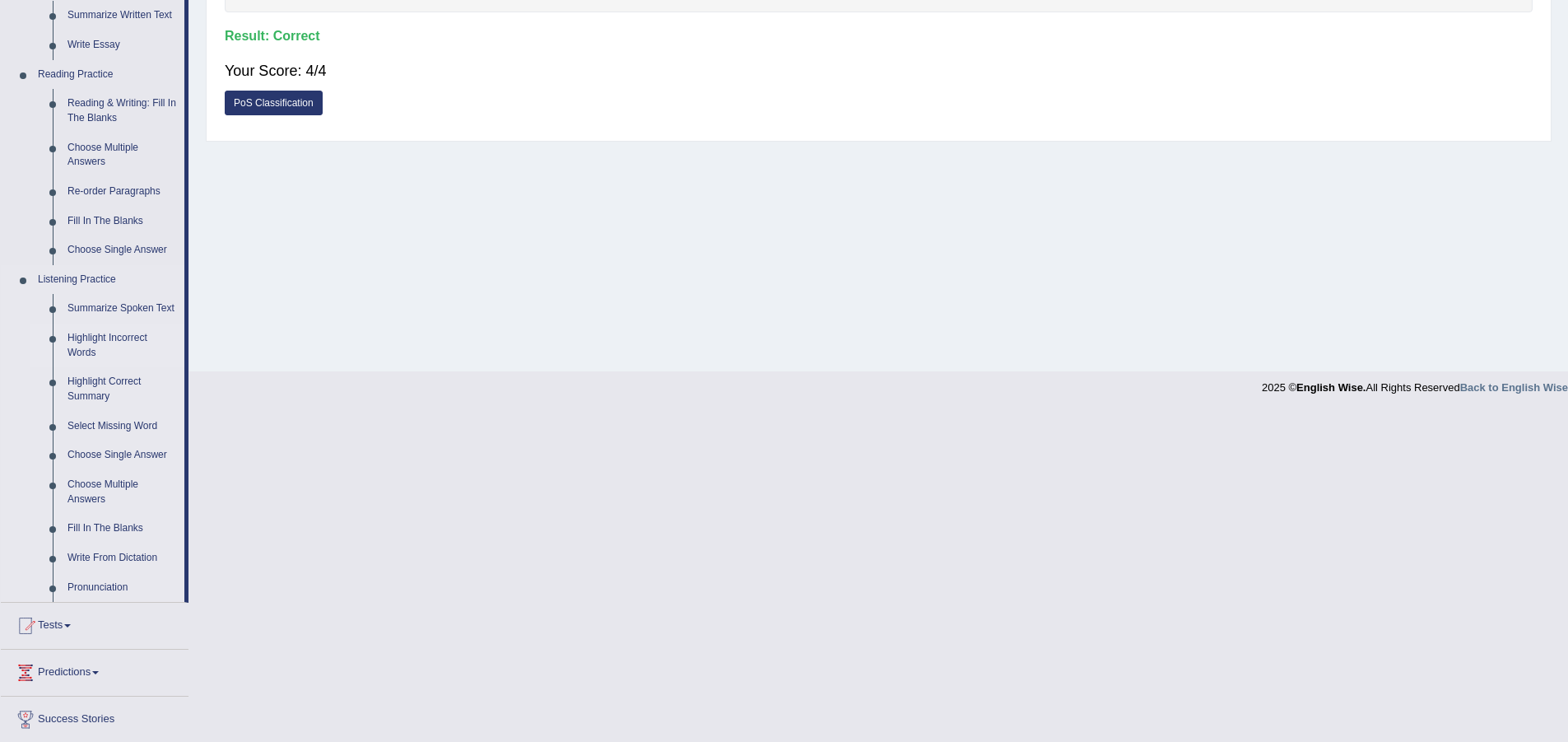
scroll to position [494, 0]
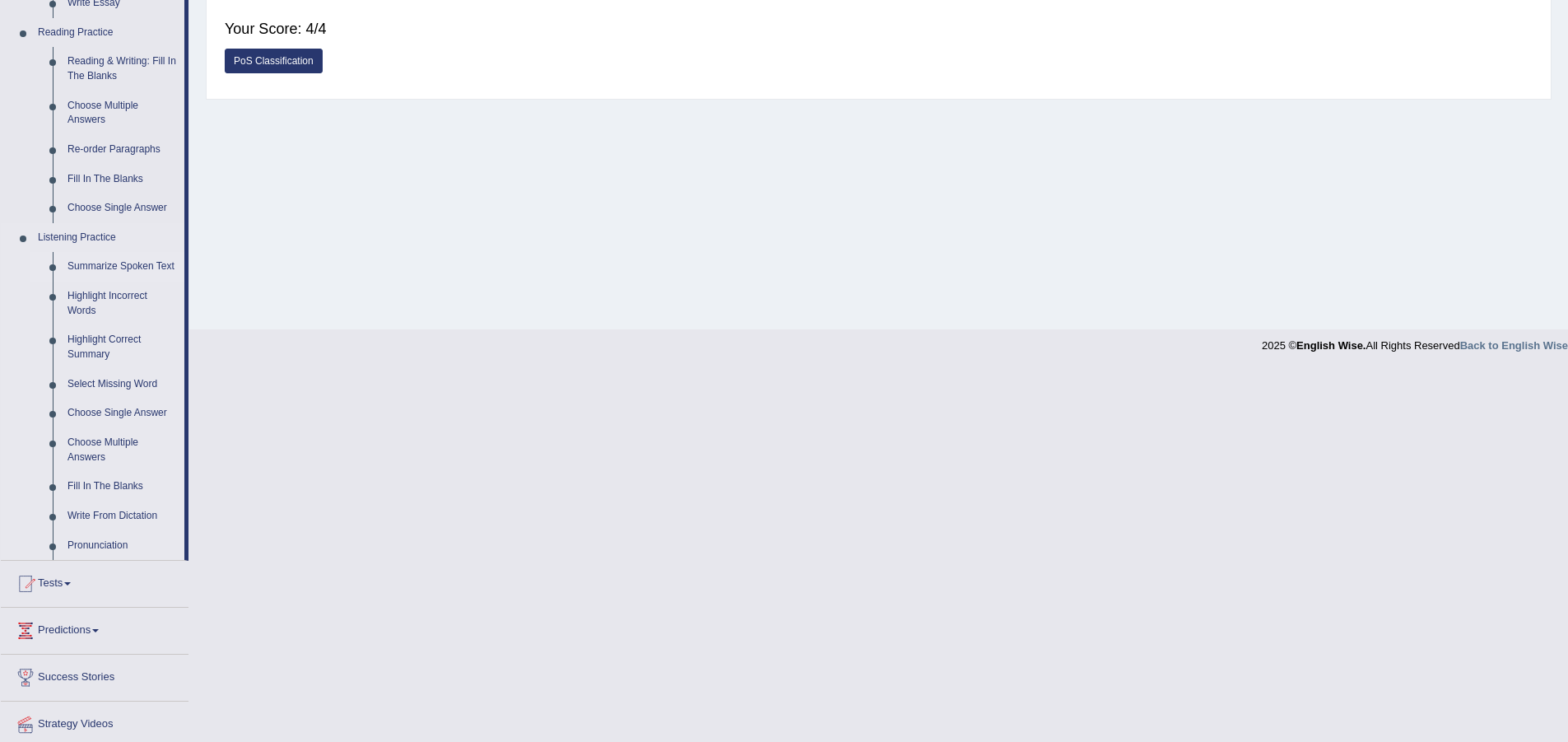
click at [95, 264] on link "Summarize Spoken Text" at bounding box center [123, 266] width 124 height 29
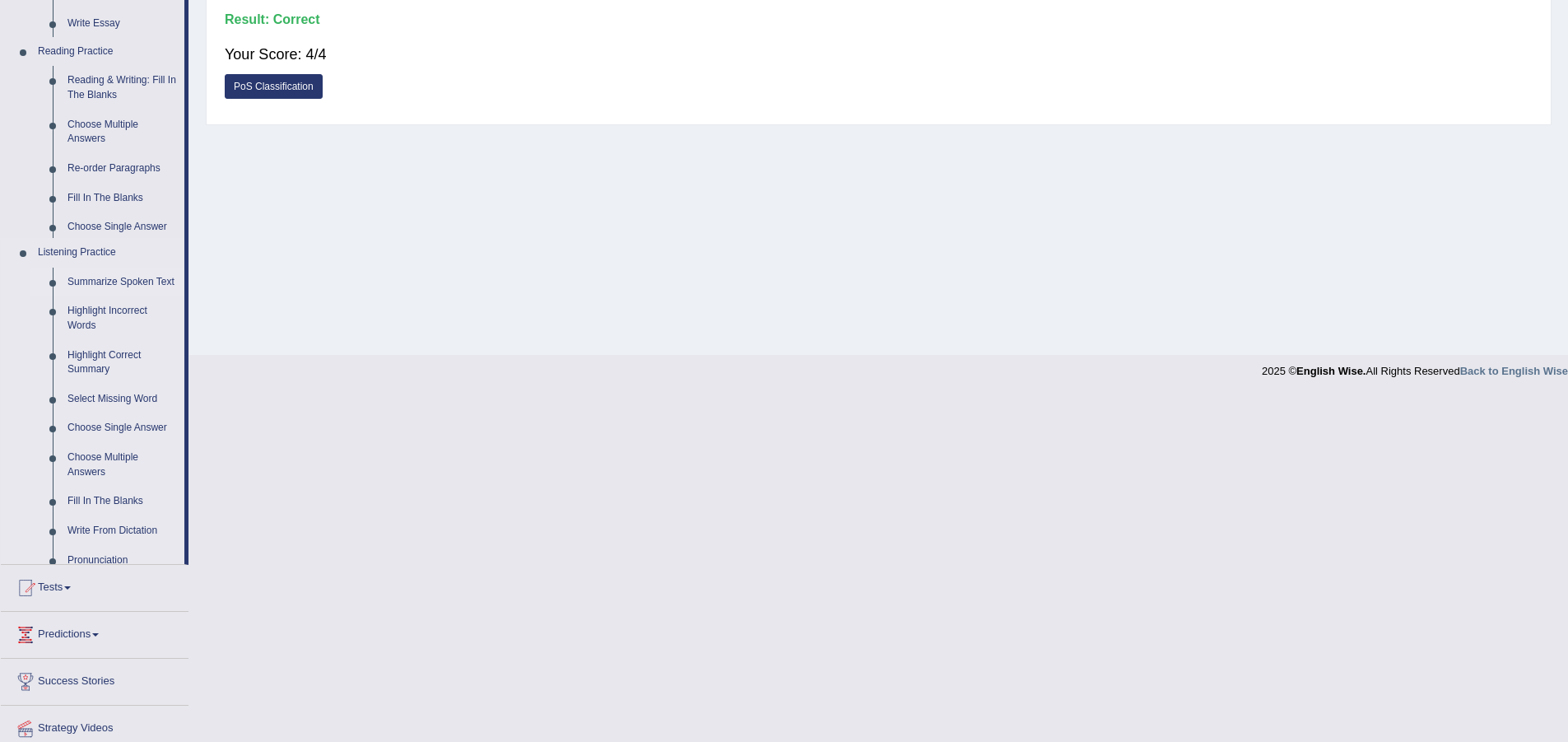
scroll to position [123, 0]
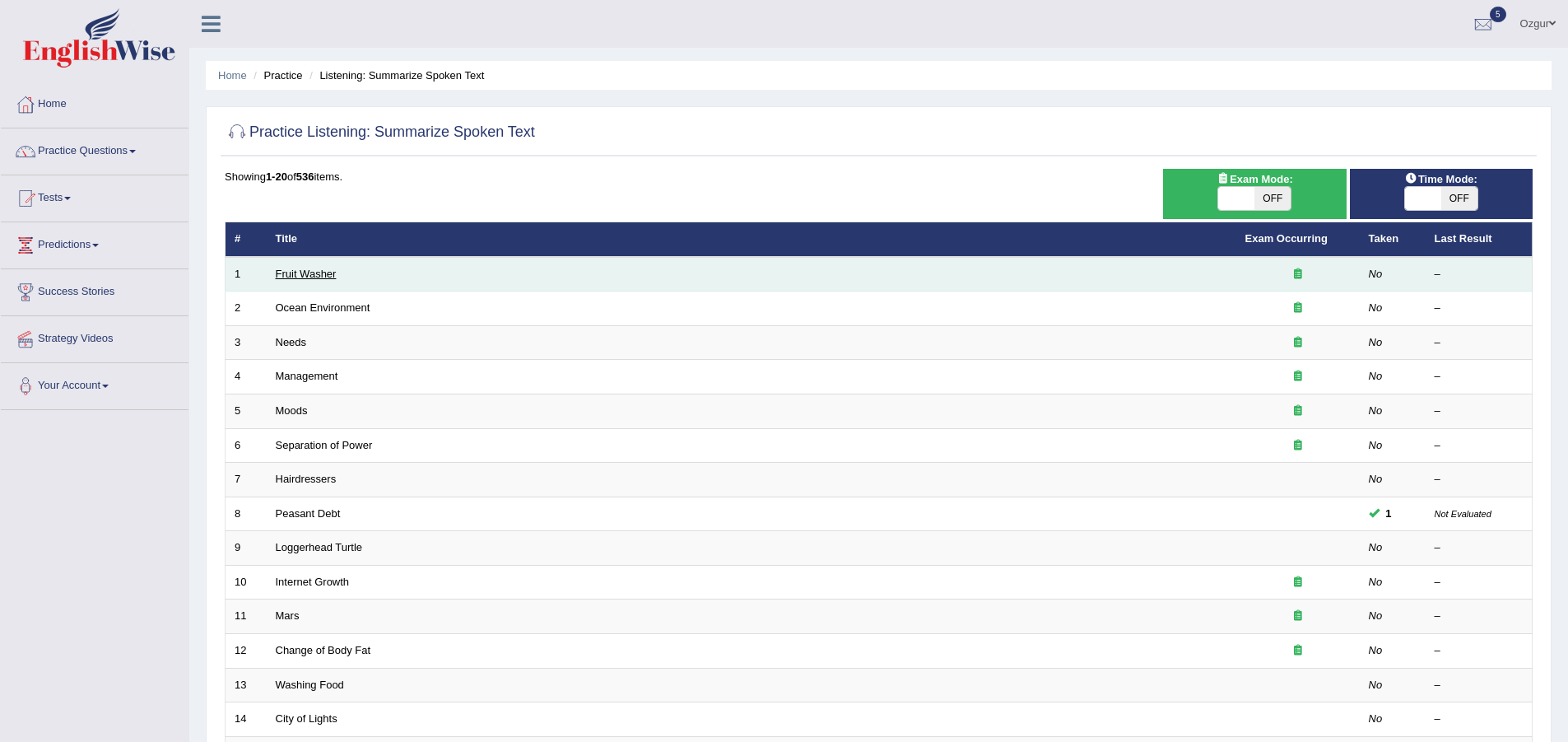
click at [279, 274] on link "Fruit Washer" at bounding box center [306, 274] width 61 height 12
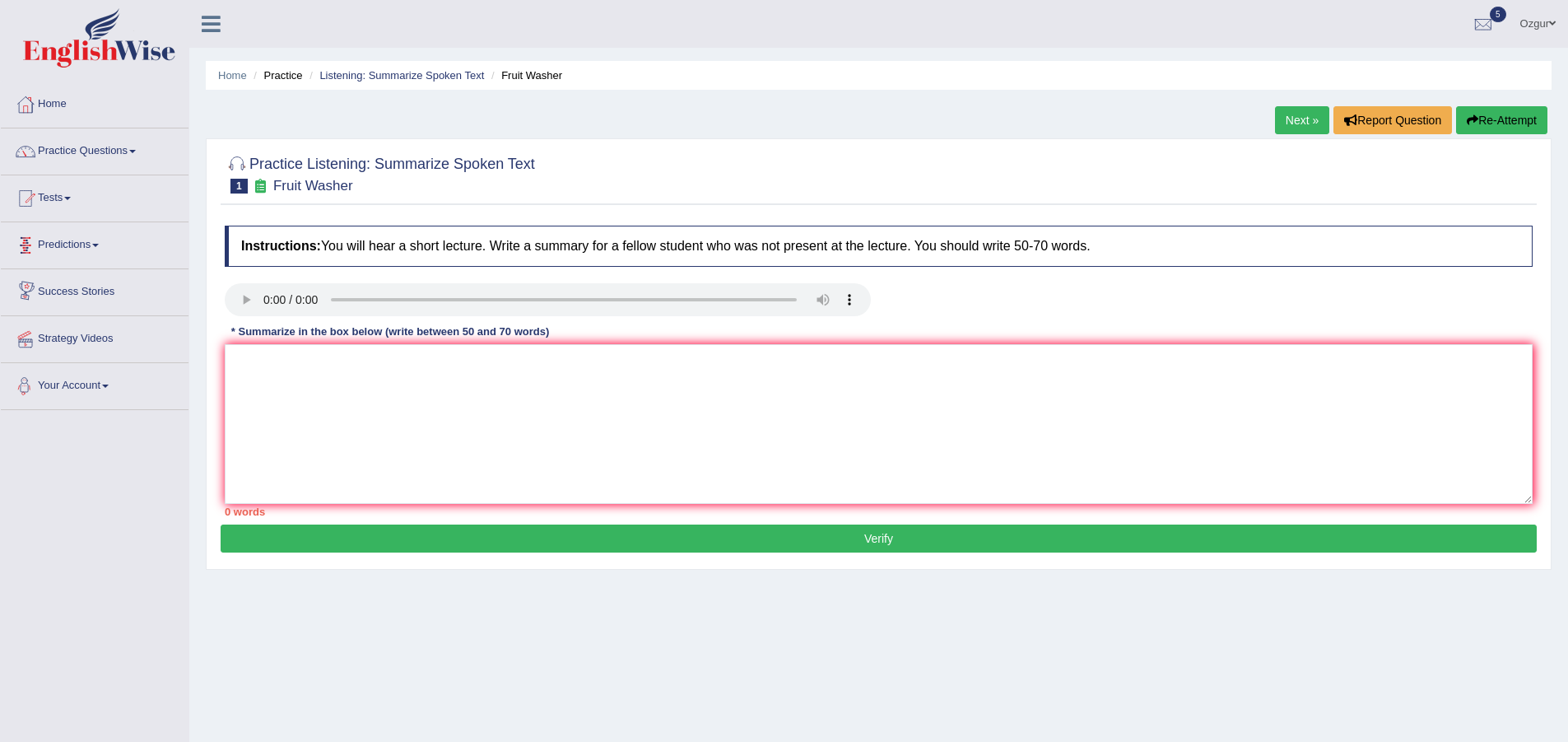
click at [338, 330] on div "* Summarize in the box below (write between 50 and 70 words)" at bounding box center [390, 332] width 330 height 16
click at [323, 377] on textarea at bounding box center [879, 424] width 1308 height 160
type textarea "T"
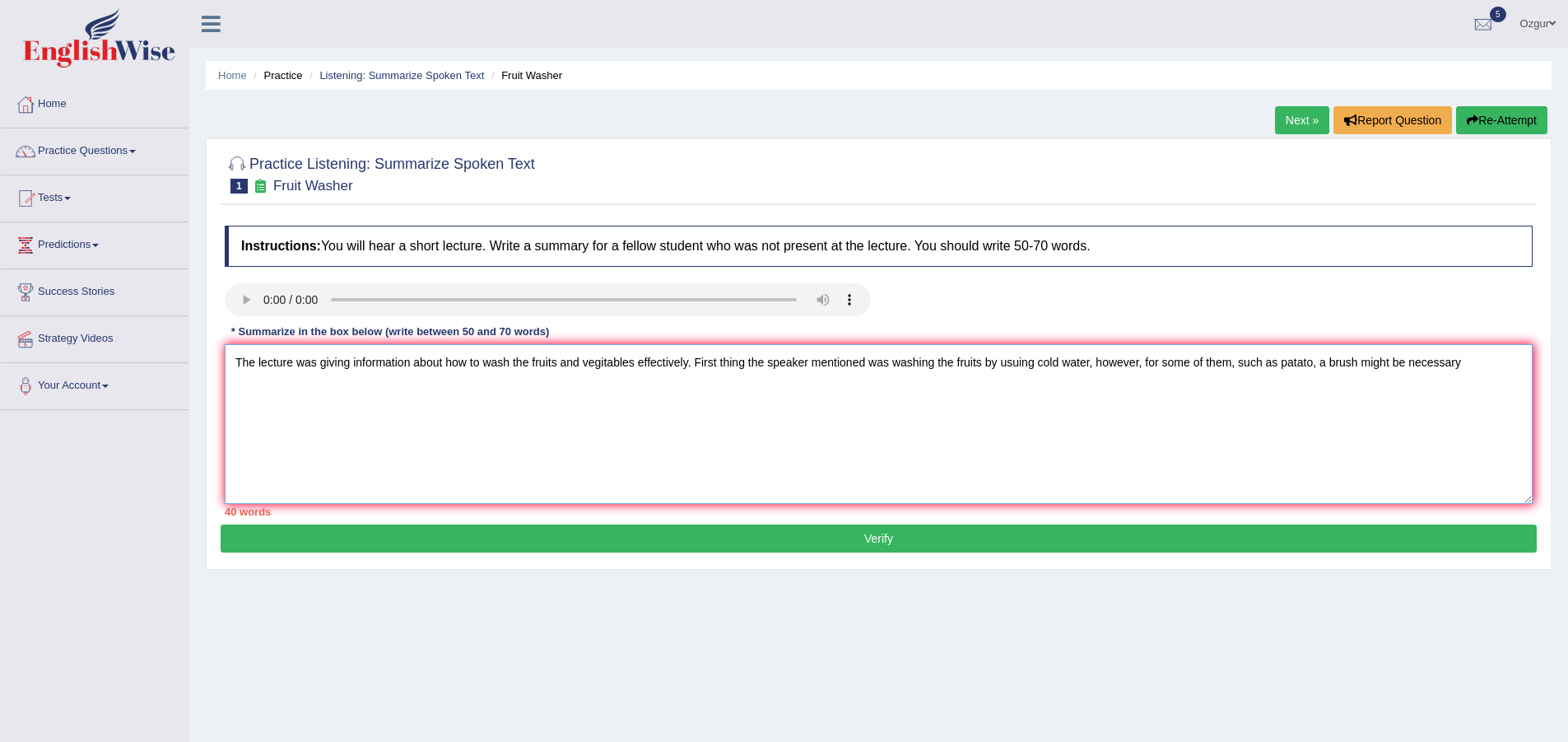
type textarea "The lecture was giving information about how to wash the fruits and vegitables …"
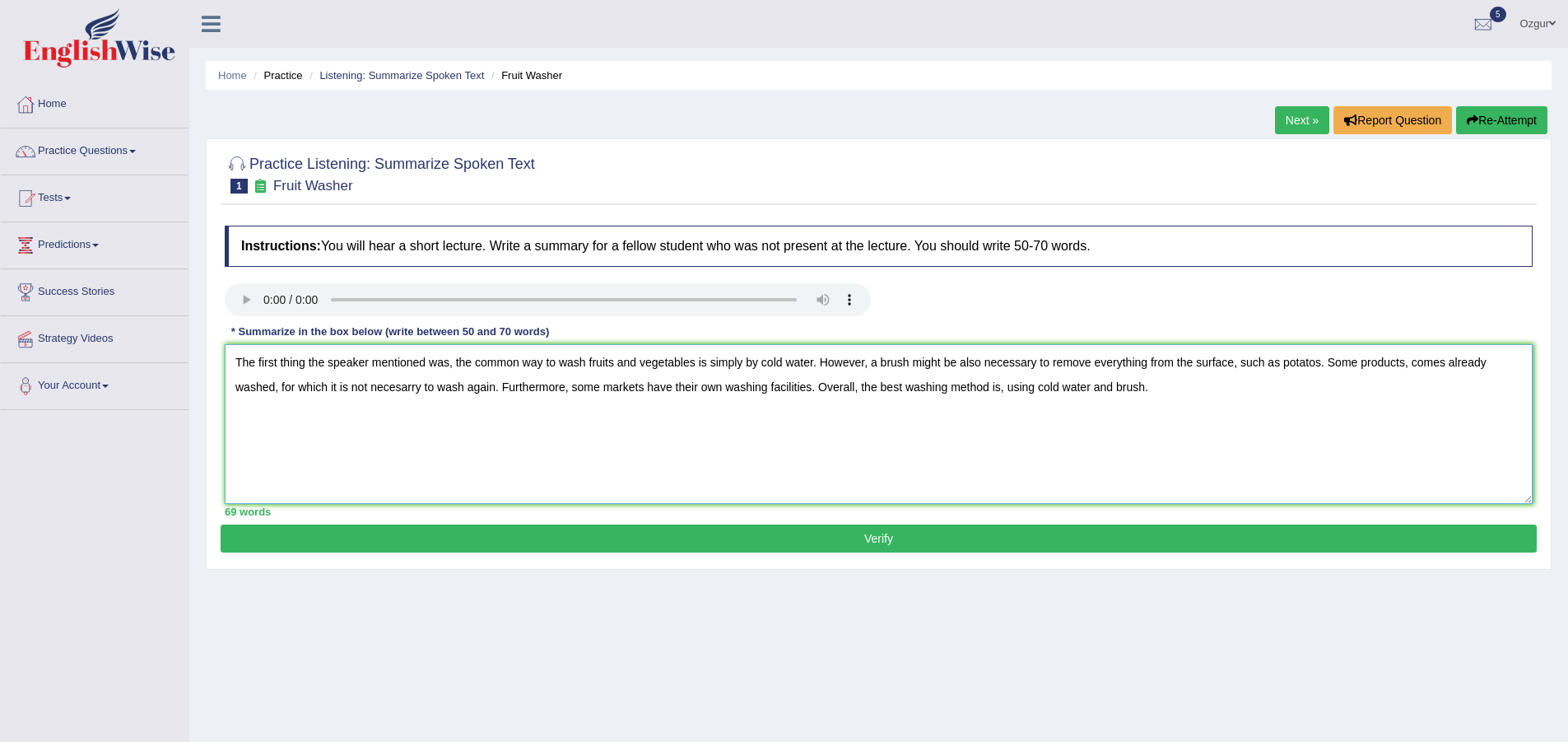
type textarea "The first thing the speaker mentioned was, the common way to wash fruits and ve…"
click at [900, 546] on button "Verify" at bounding box center [878, 538] width 1316 height 28
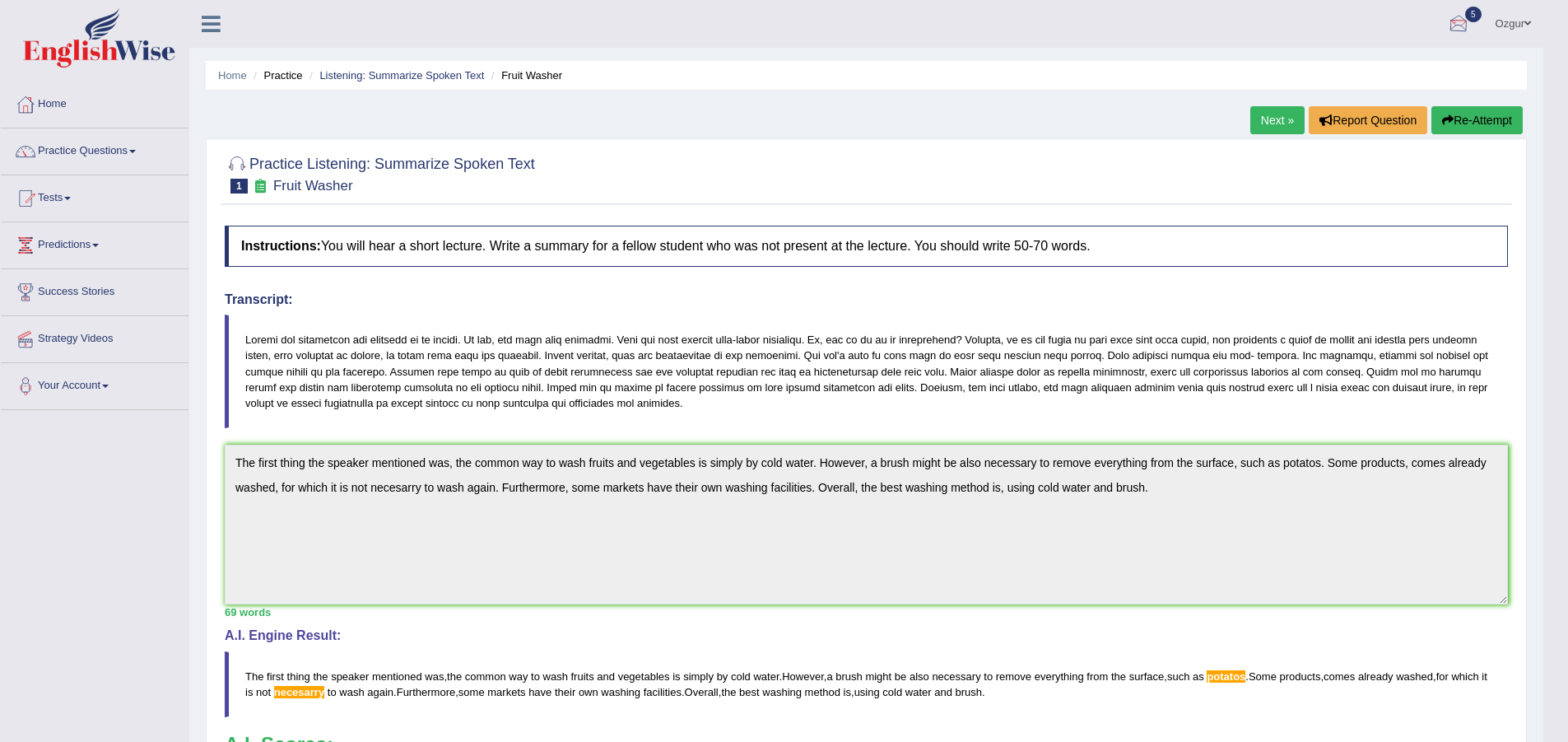
click at [1485, 124] on button "Re-Attempt" at bounding box center [1476, 120] width 92 height 28
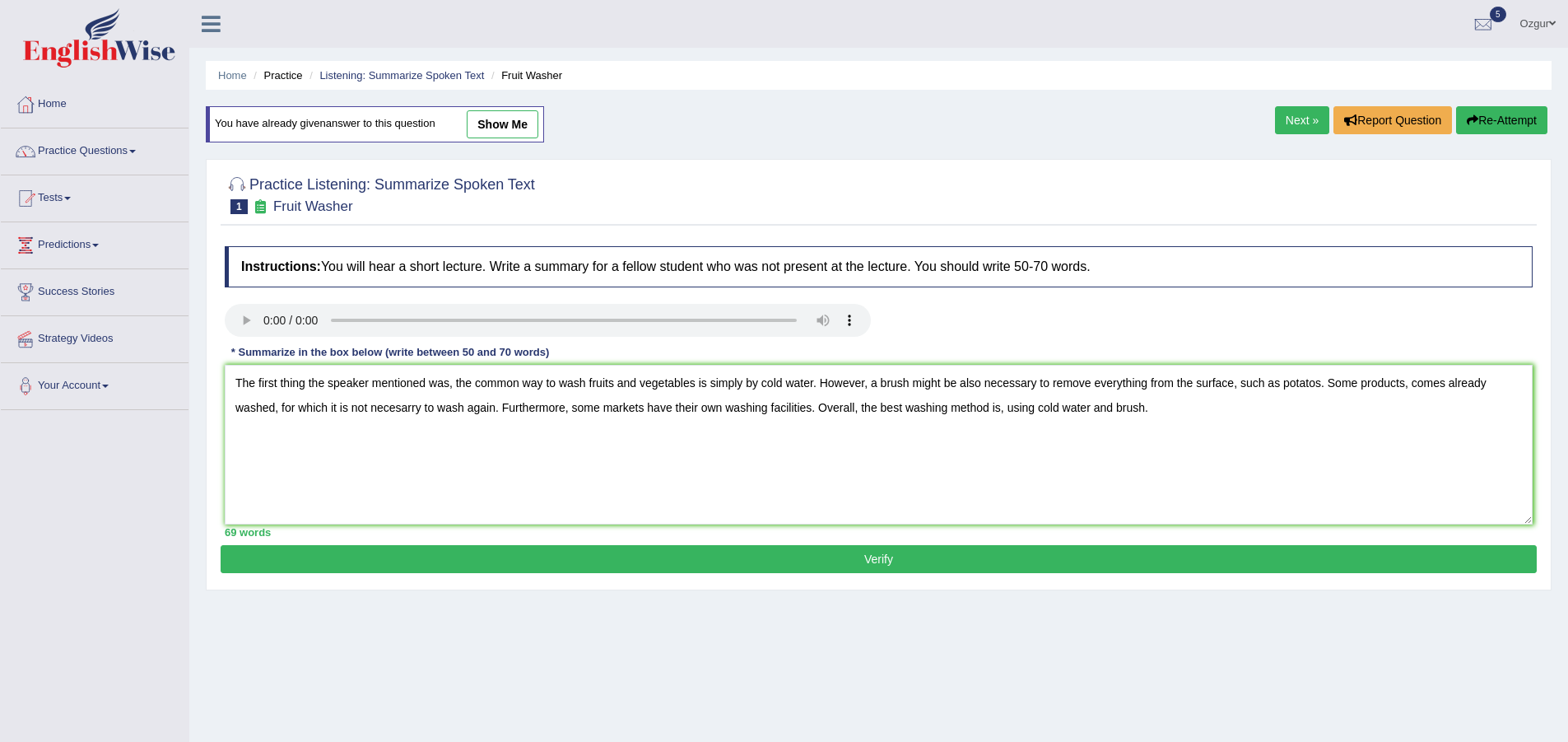
click at [404, 410] on textarea "The first thing the speaker mentioned was, the common way to wash fruits and ve…" at bounding box center [879, 444] width 1308 height 160
click at [1296, 386] on textarea "The first thing the speaker mentioned was, the common way to wash fruits and ve…" at bounding box center [879, 444] width 1308 height 160
click at [1305, 385] on textarea "The first thing the speaker mentioned was, the common way to wash fruits and ve…" at bounding box center [879, 444] width 1308 height 160
type textarea "The first thing the speaker mentioned was, the common way to wash fruits and ve…"
click at [582, 557] on button "Verify" at bounding box center [878, 558] width 1316 height 28
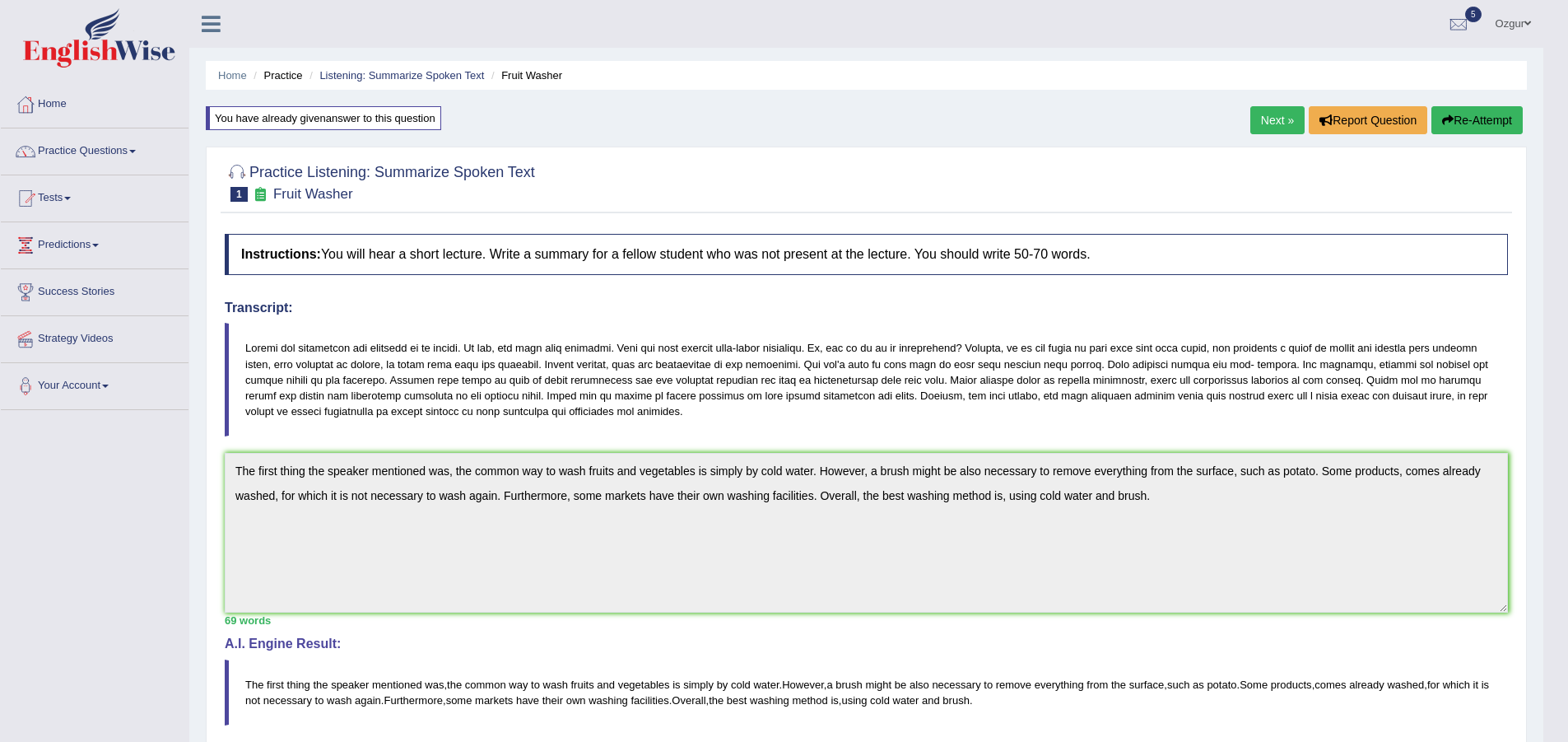
click at [1258, 114] on link "Next »" at bounding box center [1277, 120] width 54 height 28
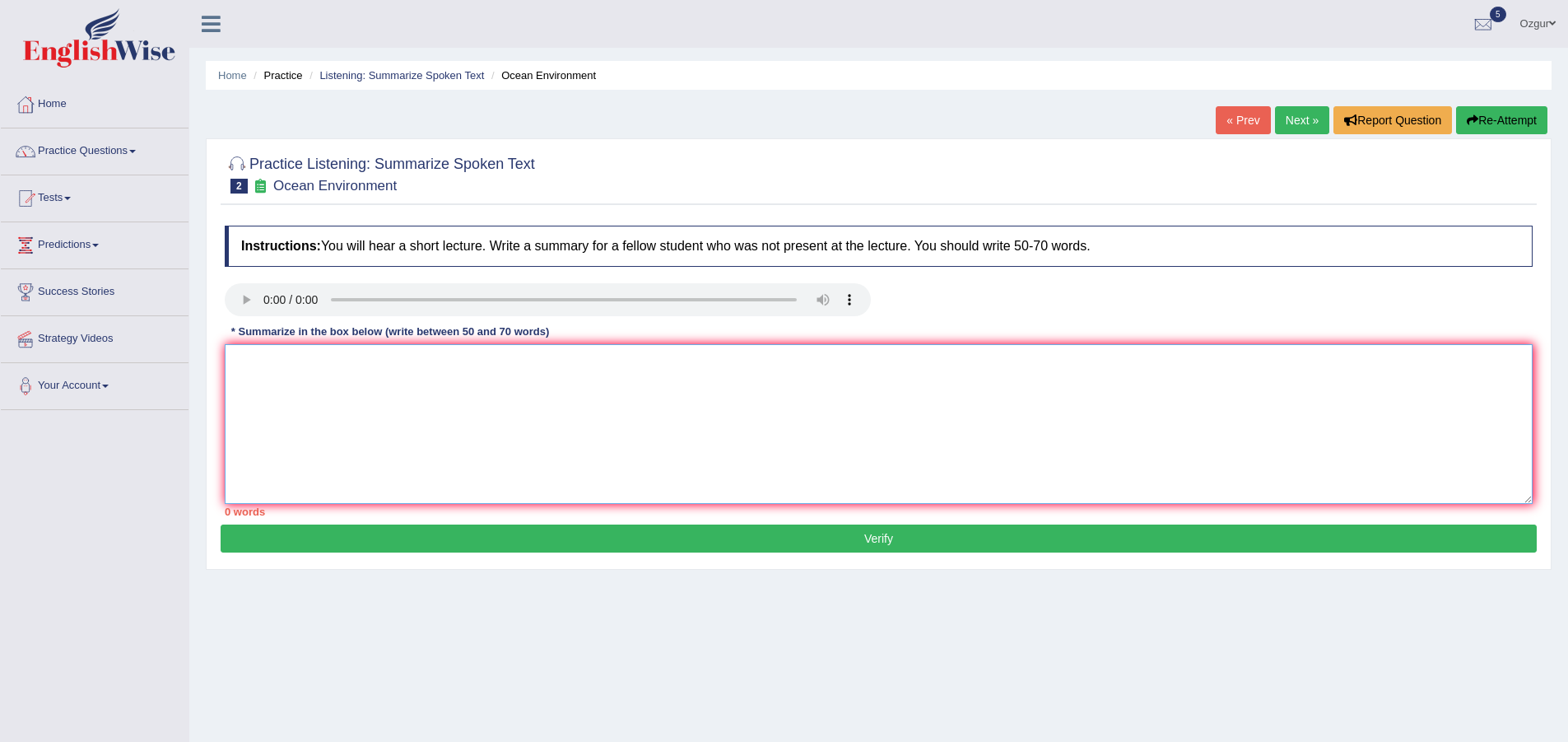
click at [760, 393] on textarea at bounding box center [879, 424] width 1308 height 160
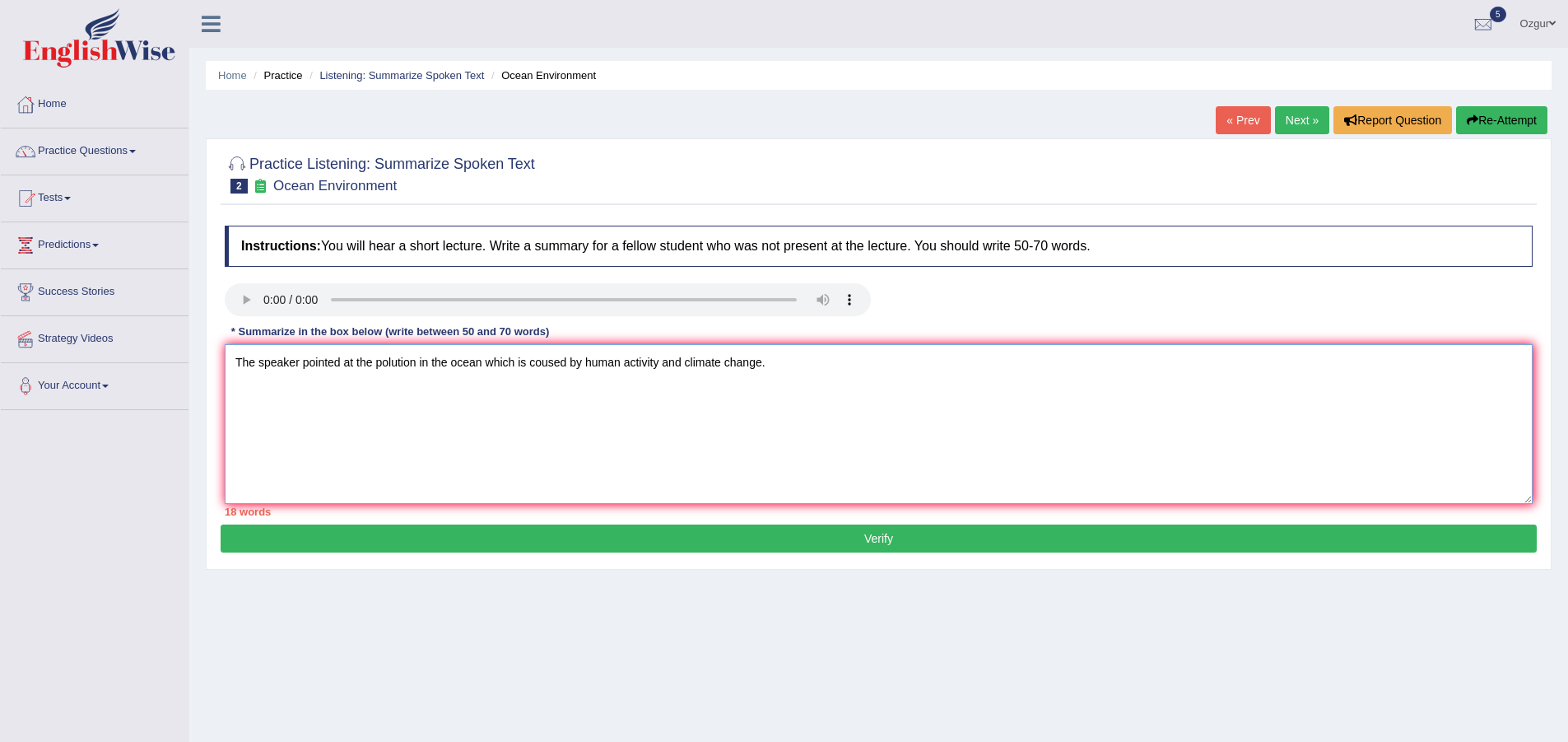
click at [482, 363] on textarea "The speaker pointed at the polution in the ocean which is coused by human activ…" at bounding box center [879, 424] width 1308 height 160
click at [791, 362] on textarea "The speaker pointed at the polution in the oceans, which is coused by human act…" at bounding box center [879, 424] width 1308 height 160
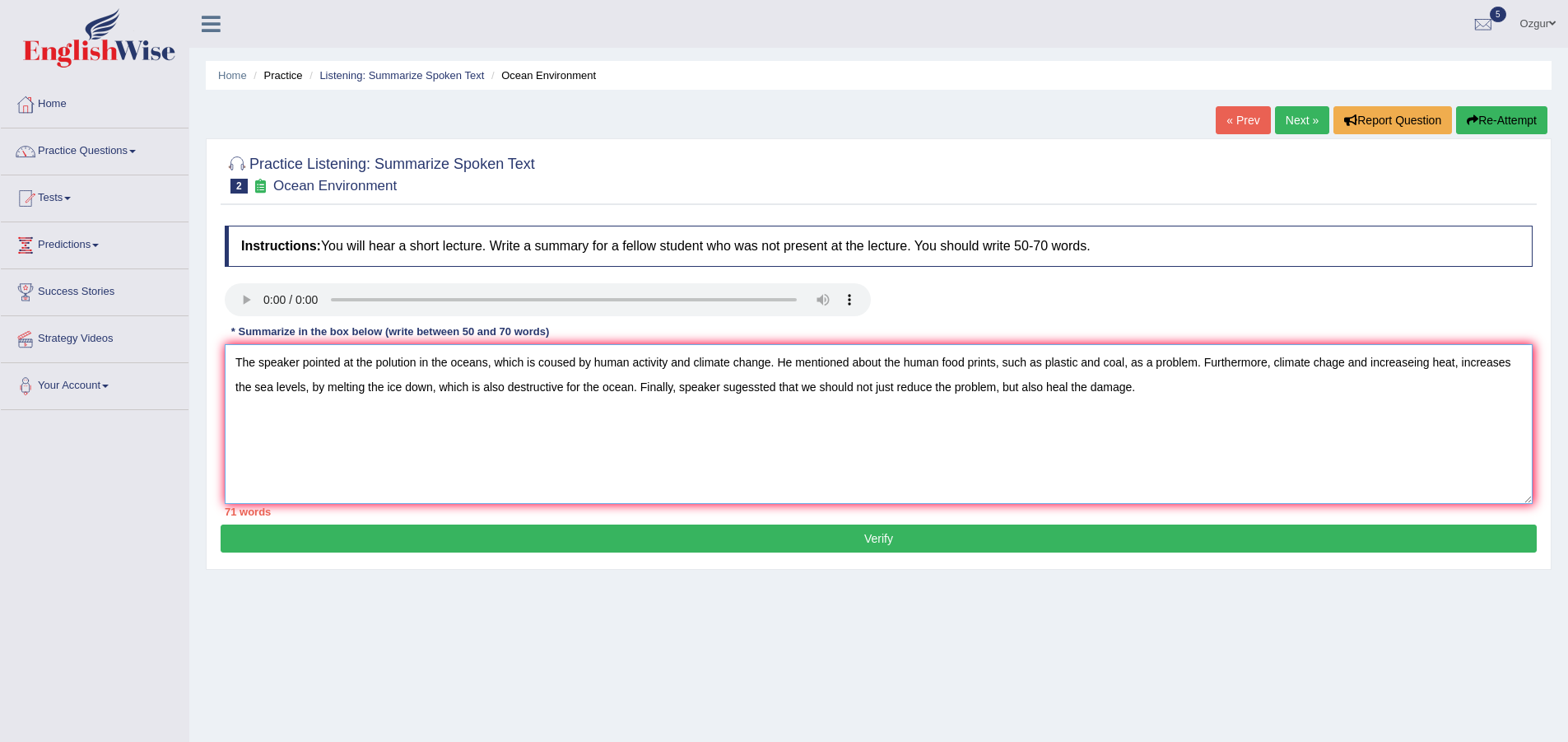
drag, startPoint x: 354, startPoint y: 363, endPoint x: 259, endPoint y: 371, distance: 95.3
click at [259, 371] on textarea "The speaker pointed at the polution in the oceans, which is coused by human act…" at bounding box center [879, 424] width 1308 height 160
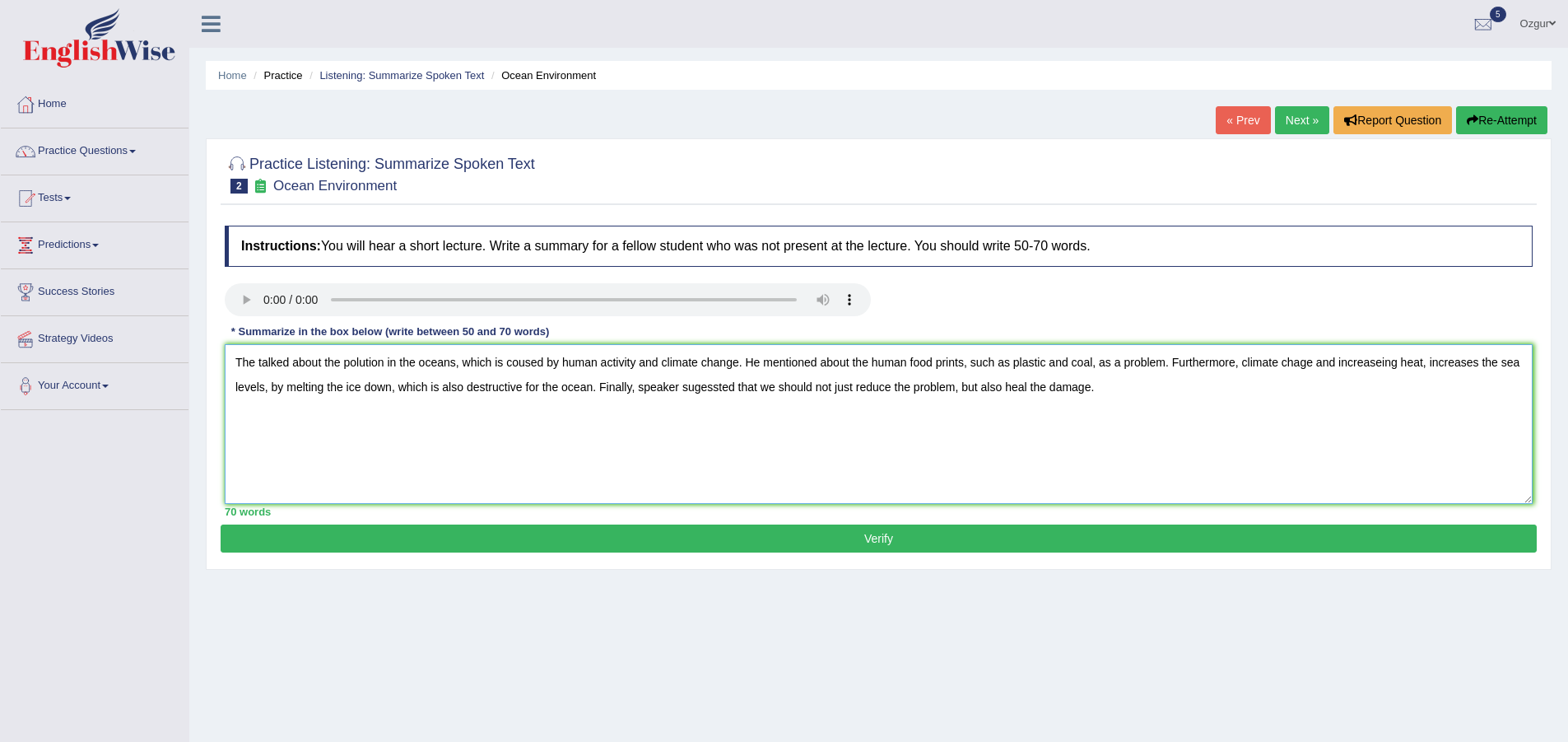
click at [1302, 362] on textarea "The talked about the polution in the oceans, which is coused by human activity …" at bounding box center [879, 424] width 1308 height 160
type textarea "The talked about the polution in the oceans, which is coused by human activity …"
click at [876, 542] on button "Verify" at bounding box center [878, 538] width 1316 height 28
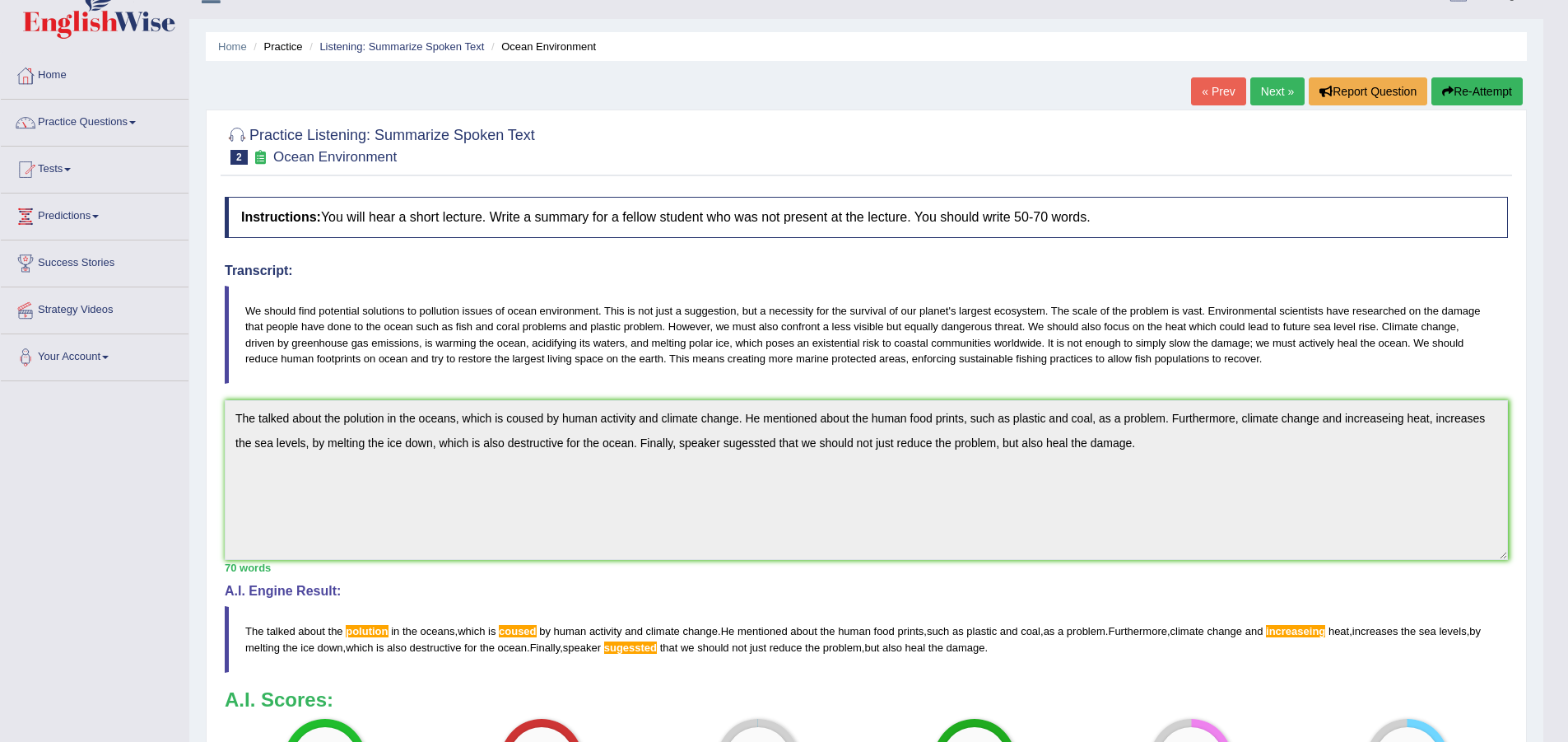
scroll to position [24, 0]
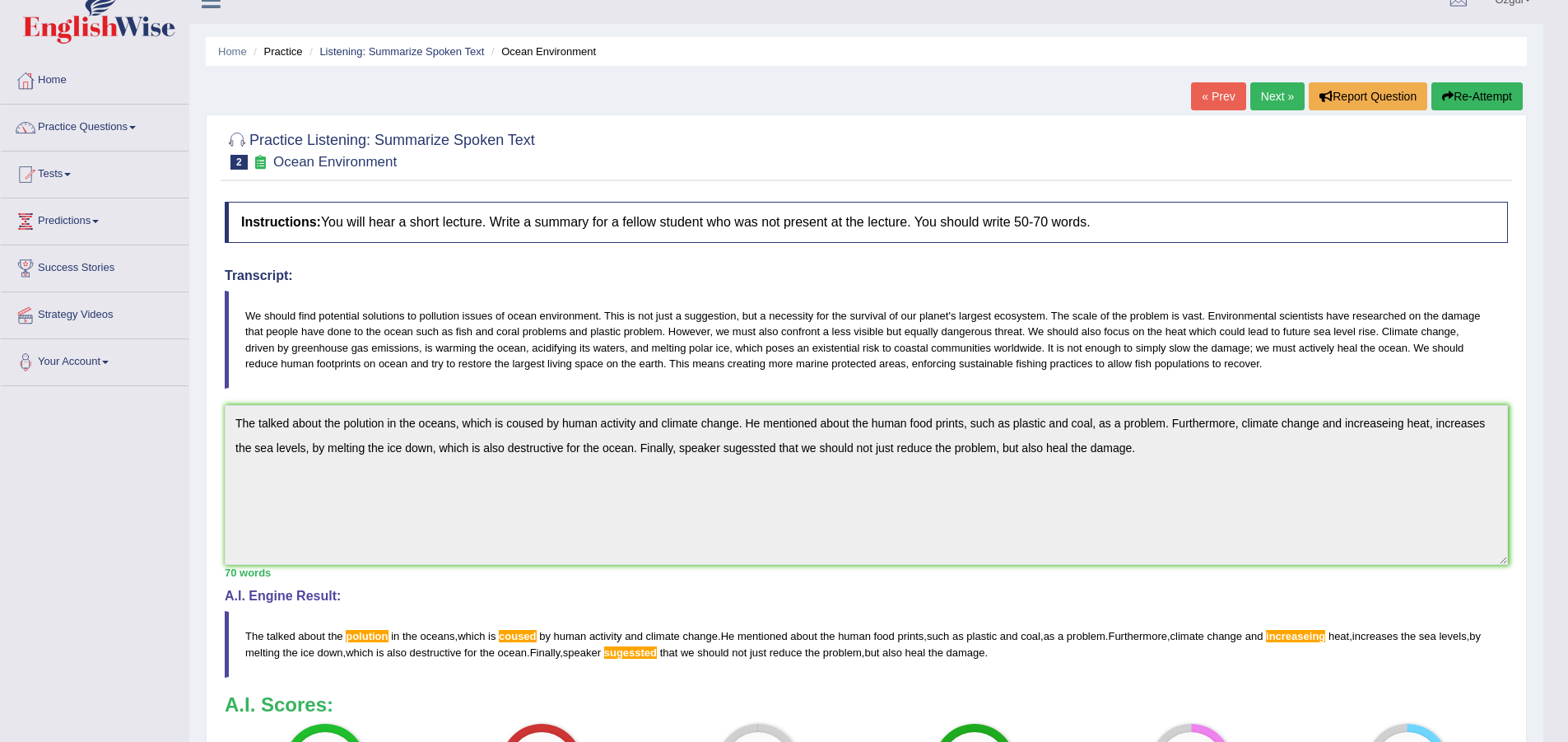
click at [1493, 103] on button "Re-Attempt" at bounding box center [1476, 96] width 92 height 28
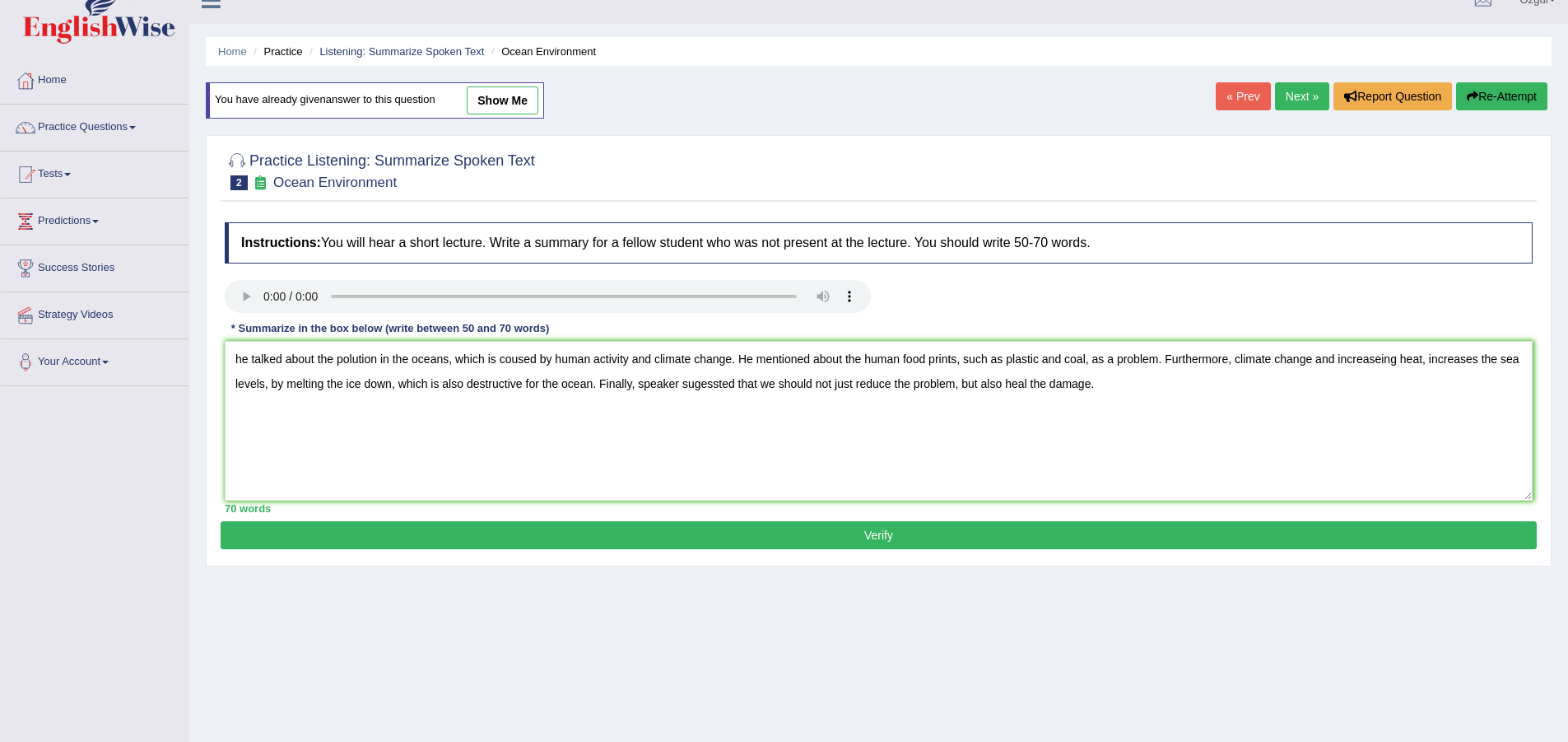
click at [234, 357] on textarea "he talked about the polution in the oceans, which is coused by human activity a…" at bounding box center [879, 421] width 1308 height 160
click at [241, 360] on textarea "he talked about the polution in the oceans, which is coused by human activity a…" at bounding box center [879, 421] width 1308 height 160
click at [360, 408] on textarea "Speaker talked about the polution in the oceans, which is coused by human activ…" at bounding box center [879, 421] width 1308 height 160
click at [393, 379] on textarea "Speaker talked about the polution in the oceans, which is coused by human activ…" at bounding box center [879, 421] width 1308 height 160
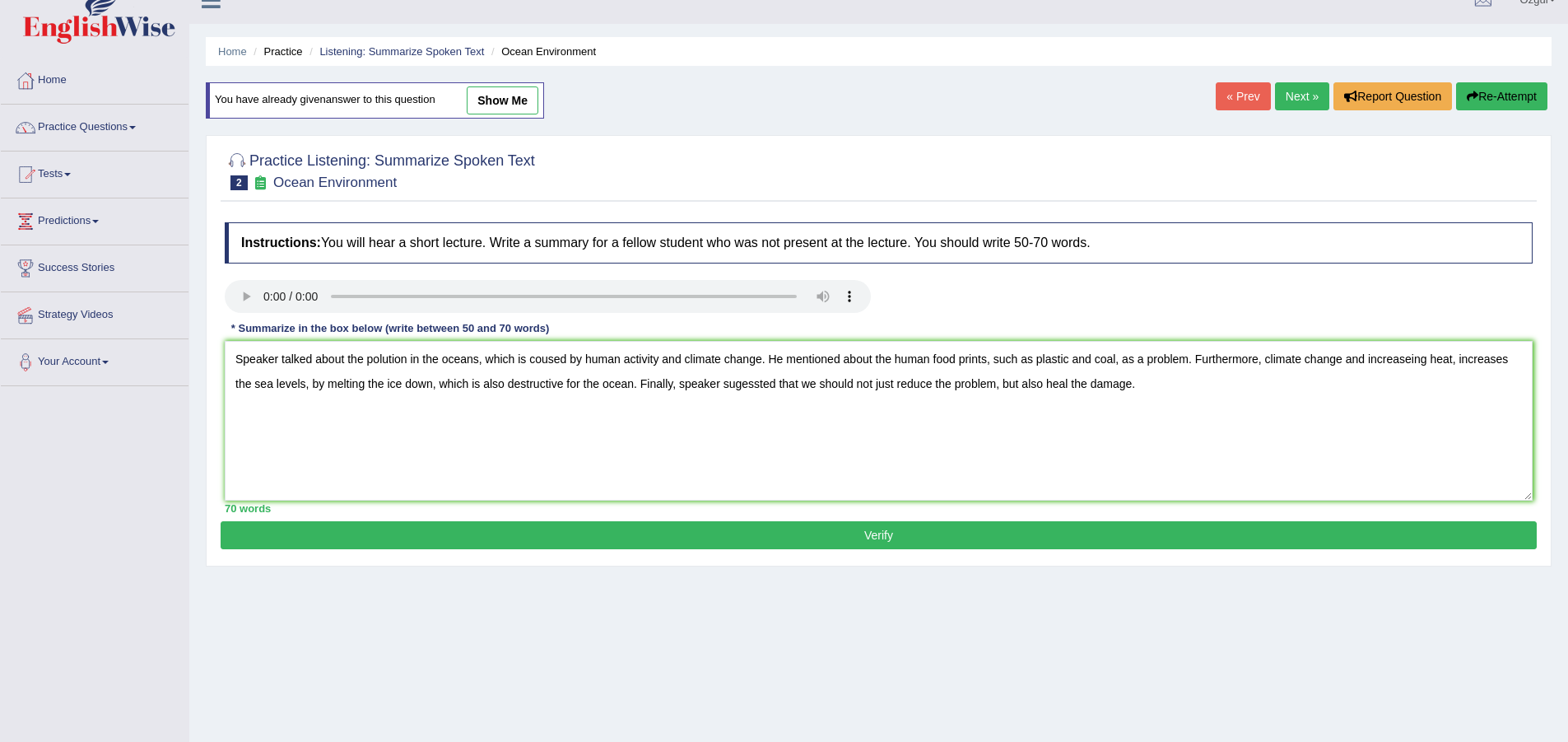
click at [380, 357] on textarea "Speaker talked about the polution in the oceans, which is coused by human activ…" at bounding box center [879, 421] width 1308 height 160
drag, startPoint x: 541, startPoint y: 361, endPoint x: 636, endPoint y: 371, distance: 95.5
click at [541, 362] on textarea "Speaker talked about the pollution in the oceans, which is coused by human acti…" at bounding box center [879, 421] width 1308 height 160
click at [1413, 358] on textarea "Speaker talked about the pollution in the oceans, which is caused by human acti…" at bounding box center [879, 421] width 1308 height 160
click at [754, 383] on textarea "Speaker talked about the pollution in the oceans, which is caused by human acti…" at bounding box center [879, 421] width 1308 height 160
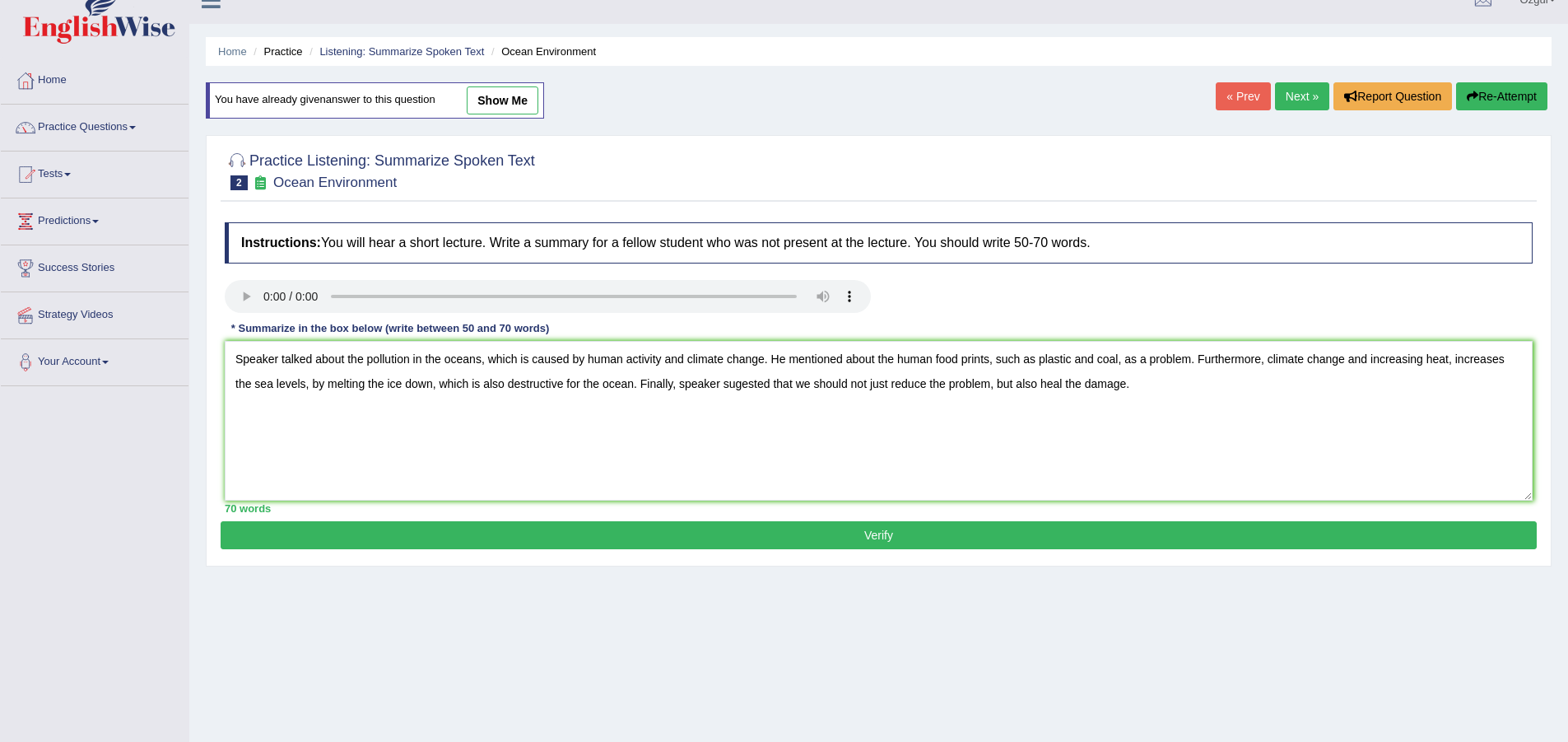
click at [742, 381] on textarea "Speaker talked about the pollution in the oceans, which is caused by human acti…" at bounding box center [879, 421] width 1308 height 160
click at [642, 451] on textarea "Speaker talked about the pollution in the oceans, which is caused by human acti…" at bounding box center [879, 421] width 1308 height 160
type textarea "Speaker talked about the pollution in the oceans, which is caused by human acti…"
click at [776, 535] on button "Verify" at bounding box center [878, 534] width 1316 height 28
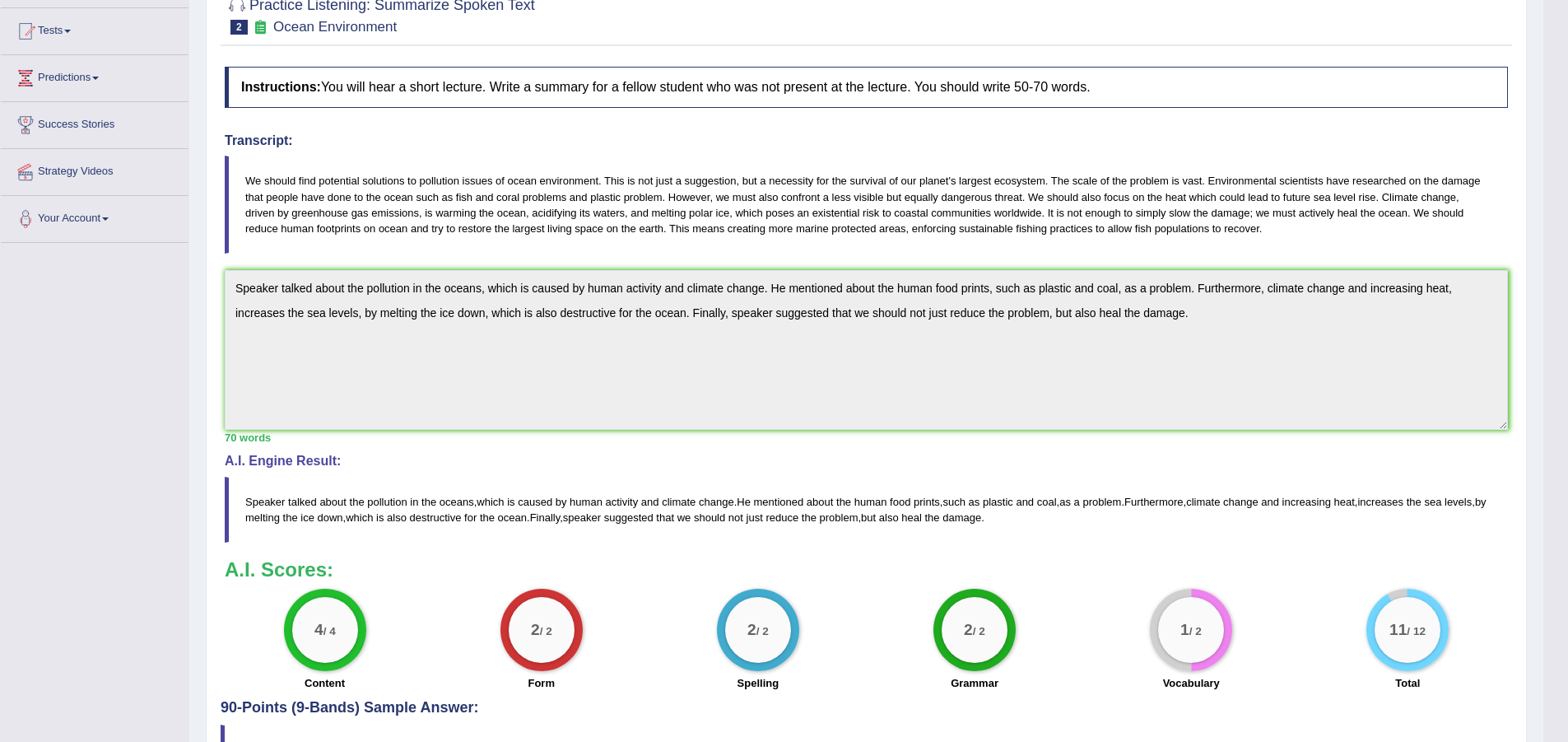
scroll to position [279, 0]
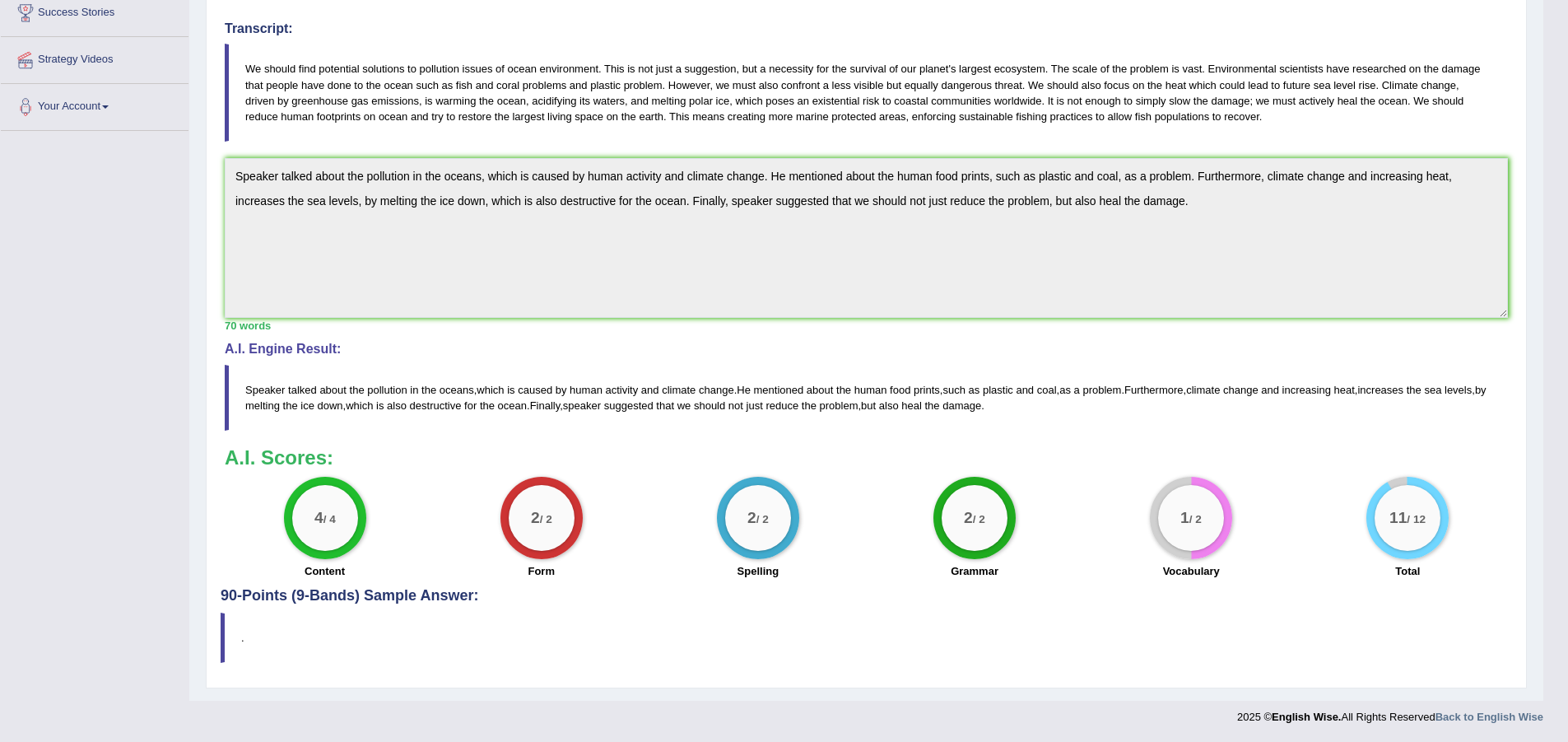
drag, startPoint x: 244, startPoint y: 386, endPoint x: 917, endPoint y: 468, distance: 678.0
click at [917, 468] on div "Instructions: You will hear a short lecture. Write a summary for a fellow stude…" at bounding box center [865, 267] width 1291 height 642
click at [917, 467] on h3 "A.I. Scores:" at bounding box center [866, 458] width 1283 height 21
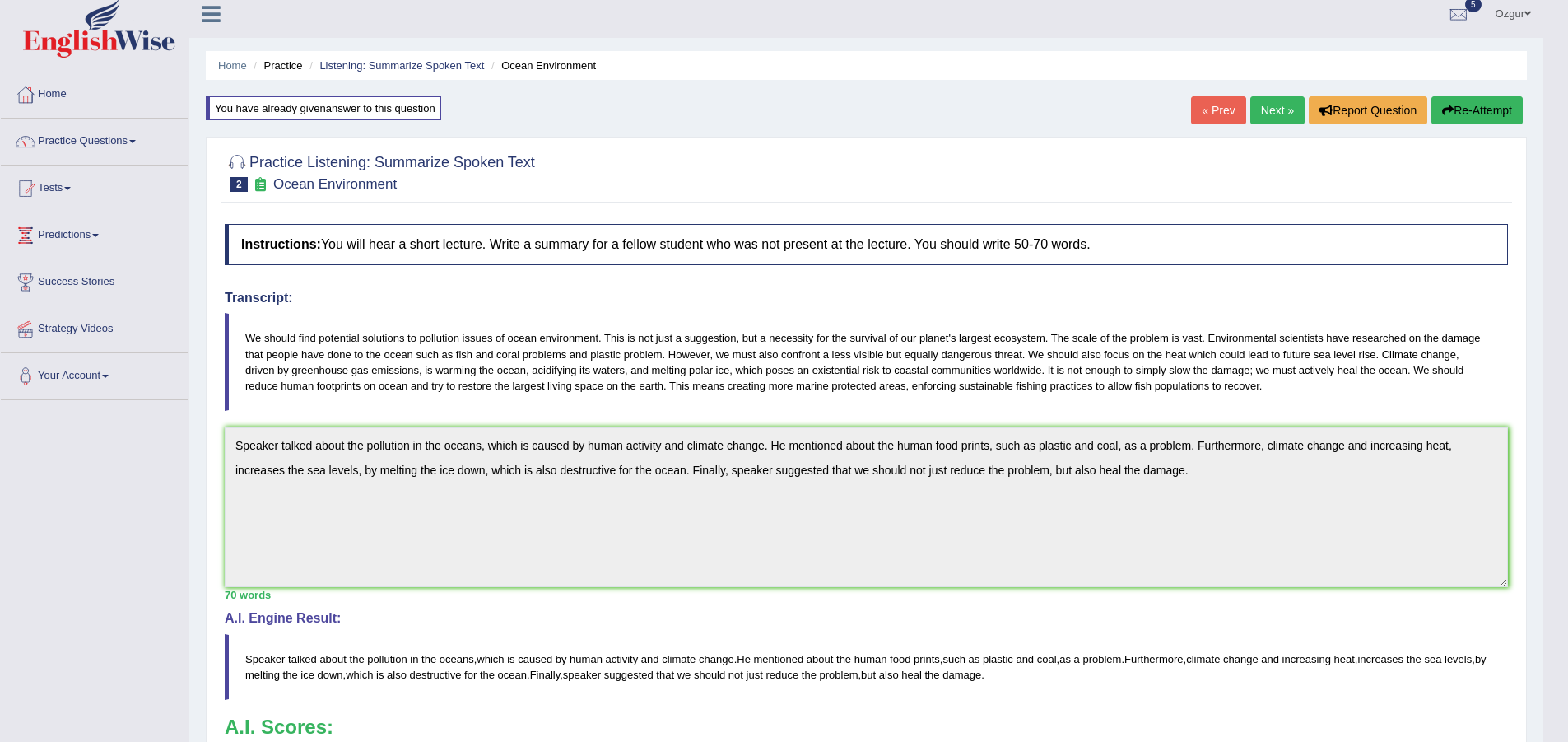
scroll to position [0, 0]
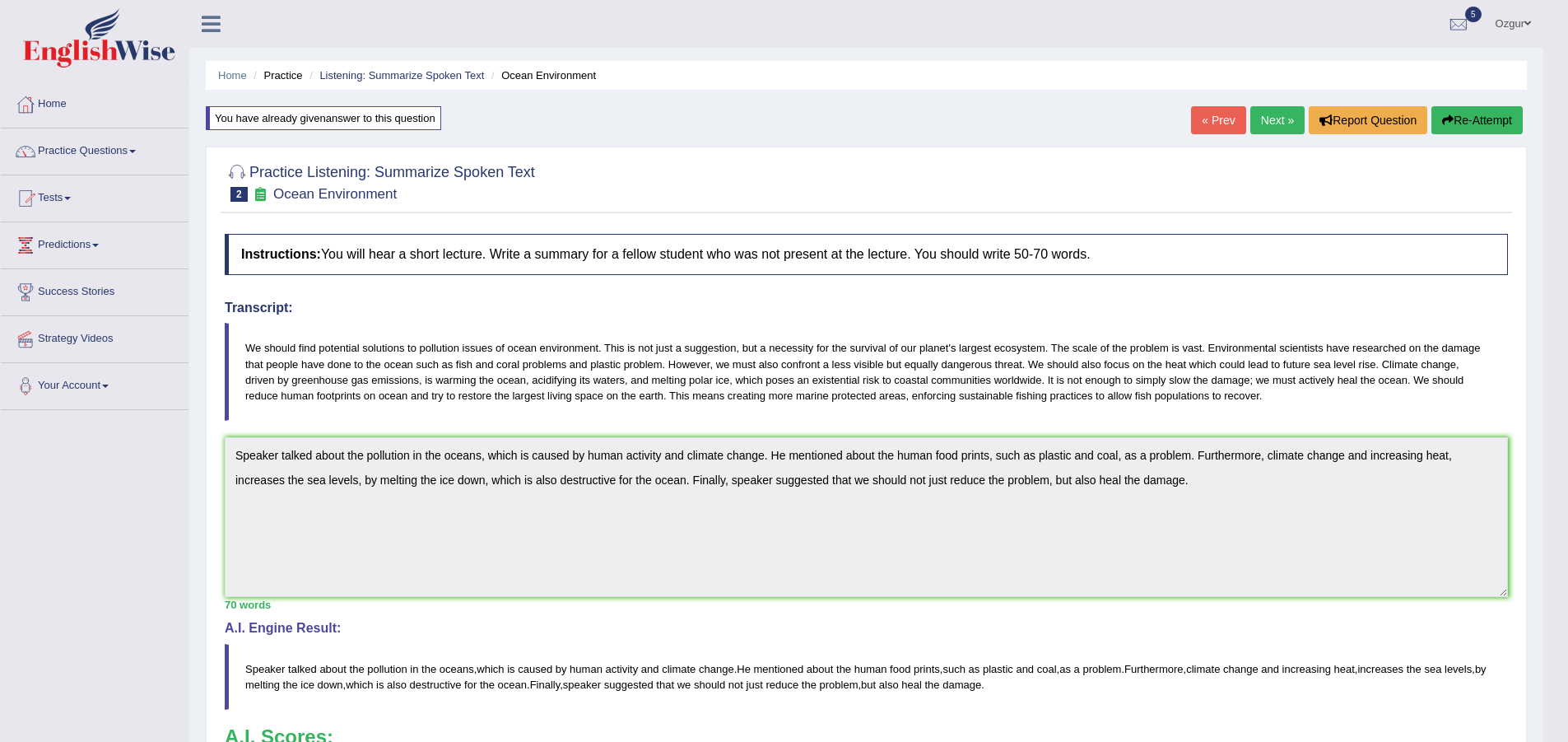
click at [1262, 117] on link "Next »" at bounding box center [1277, 120] width 54 height 28
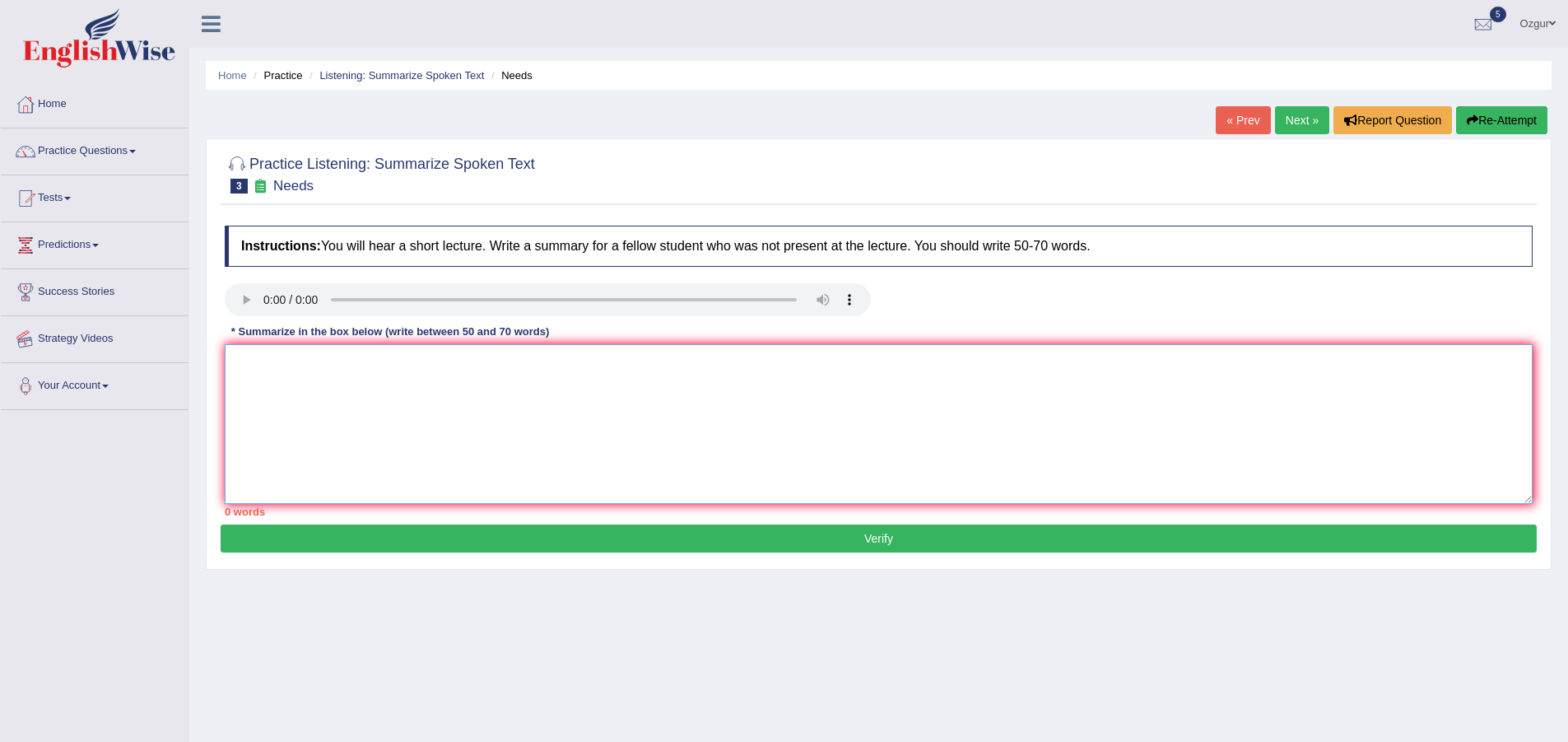
click at [381, 410] on textarea at bounding box center [879, 424] width 1308 height 160
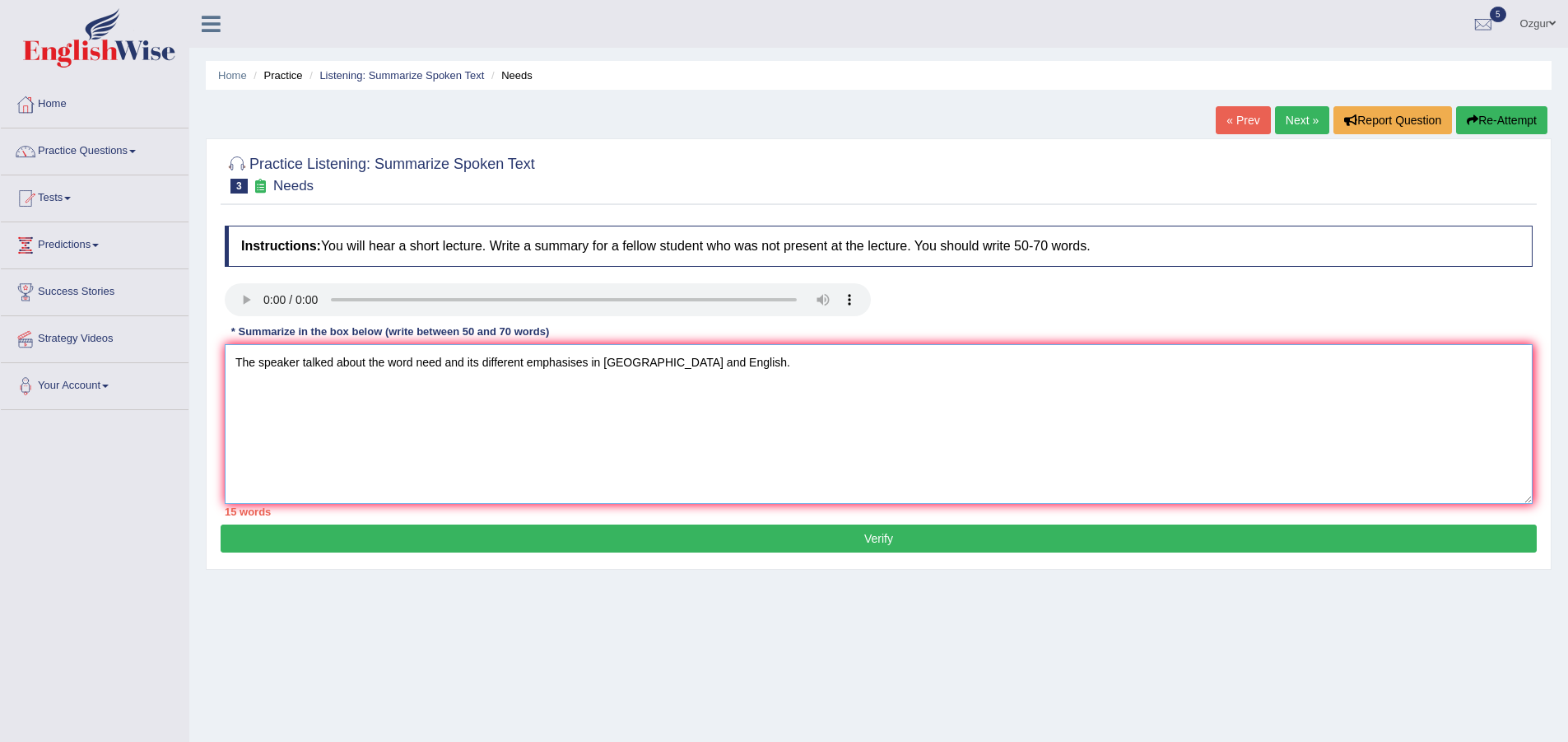
click at [417, 364] on textarea "The speaker talked about the word need and its different emphasises in [GEOGRAP…" at bounding box center [879, 424] width 1308 height 160
click at [453, 363] on textarea "The speaker talked about the word "need" and its different emphasises in Americ…" at bounding box center [879, 424] width 1308 height 160
click at [735, 363] on textarea "The speaker talked about the word "need", and its different emphasises in Ameri…" at bounding box center [879, 424] width 1308 height 160
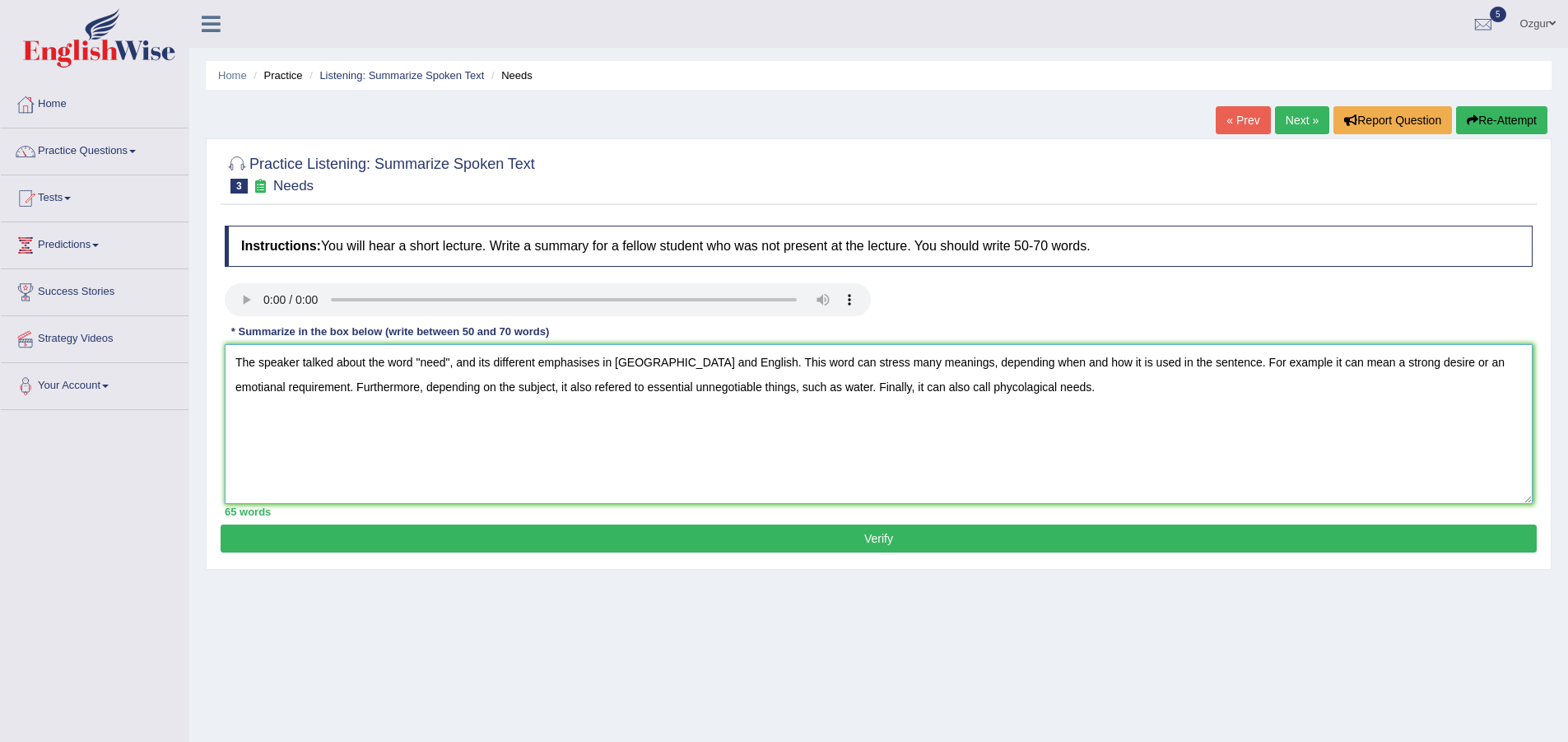
click at [833, 360] on textarea "The speaker talked about the word "need", and its different emphasises in Ameri…" at bounding box center [879, 424] width 1308 height 160
click at [872, 437] on textarea "The speaker talked about the word "need", and its different emphasises in Ameri…" at bounding box center [879, 424] width 1308 height 160
type textarea "The speaker talked about the word "need", and its different emphasises in Ameri…"
click at [822, 542] on button "Verify" at bounding box center [878, 538] width 1316 height 28
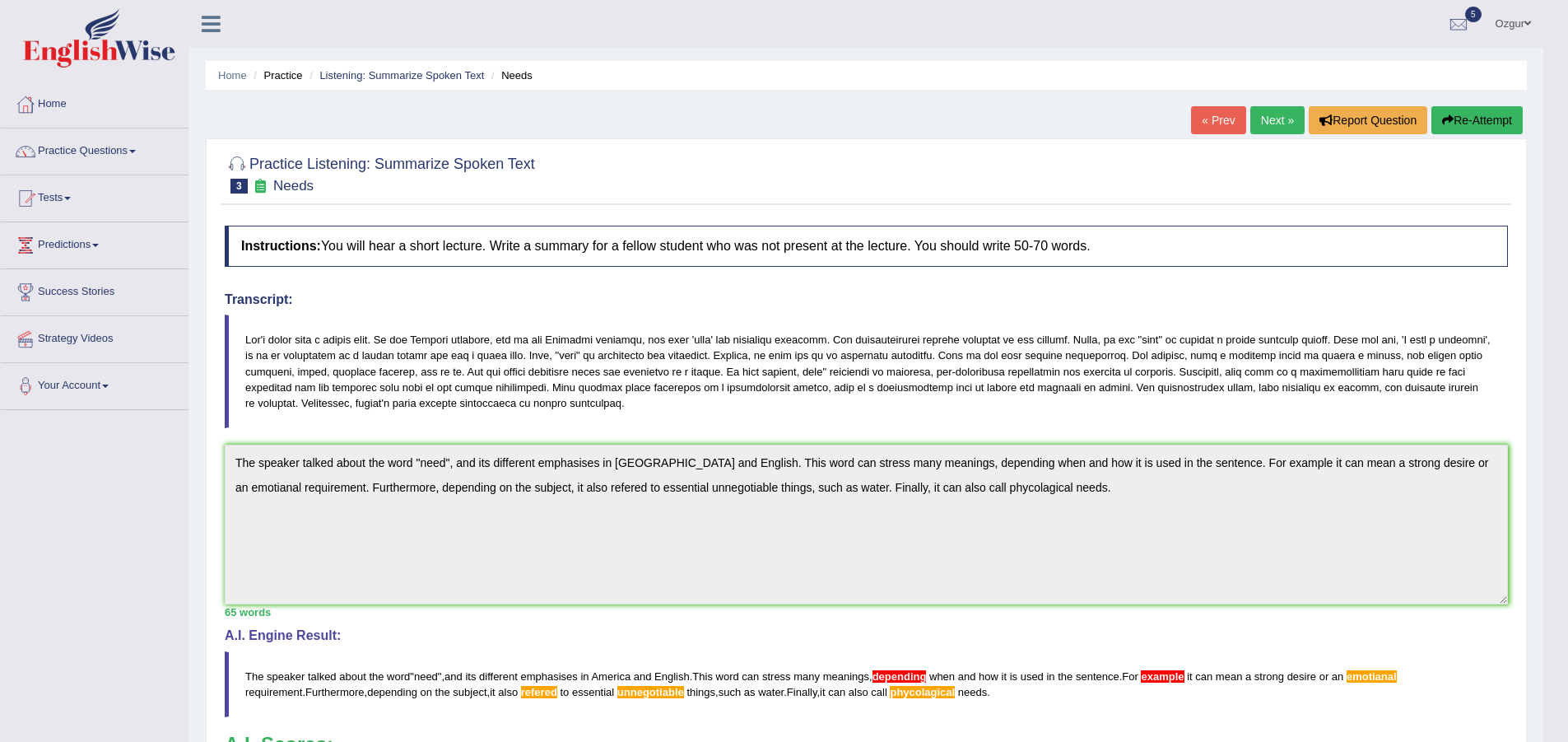
click at [1486, 107] on button "Re-Attempt" at bounding box center [1476, 120] width 92 height 28
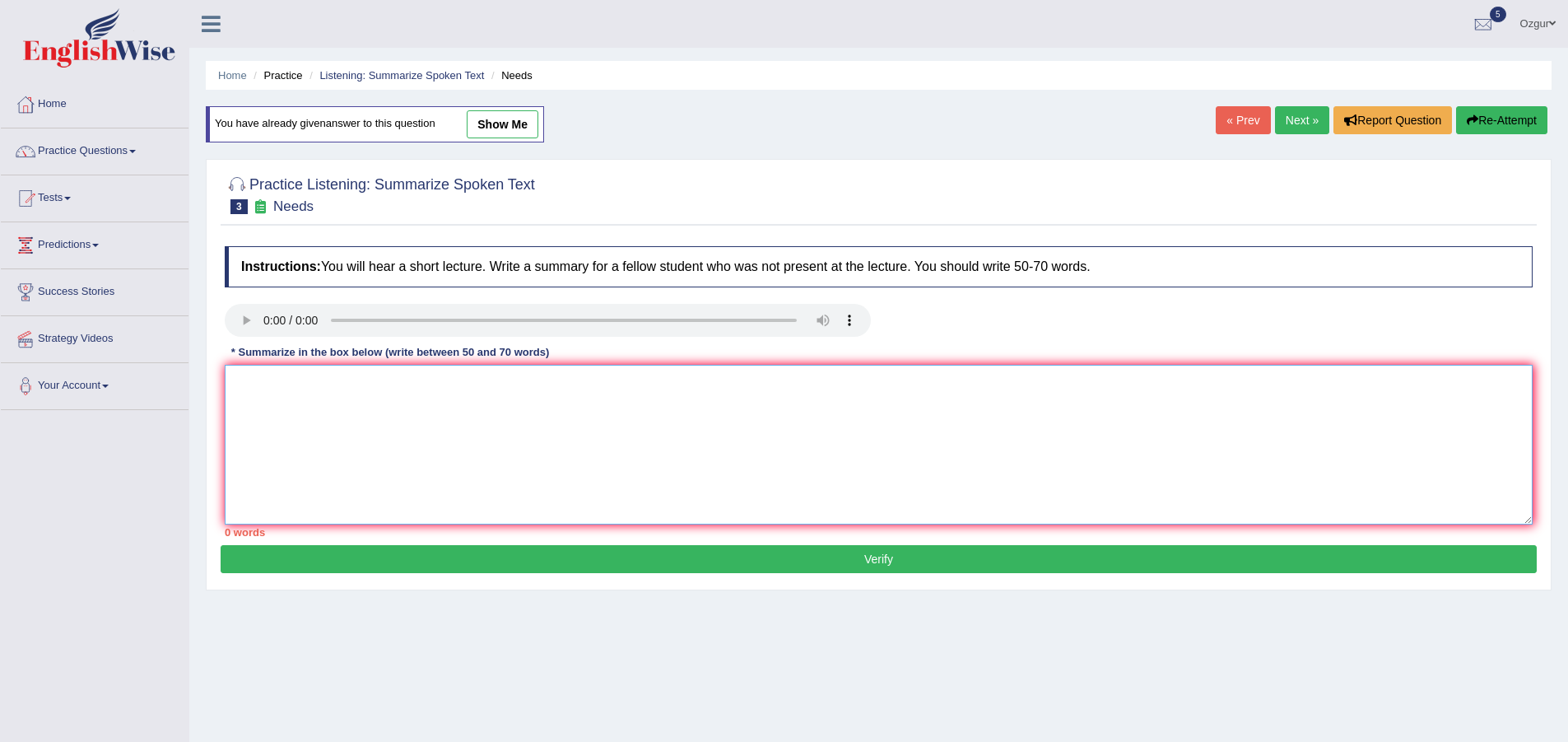
click at [521, 446] on textarea at bounding box center [879, 444] width 1308 height 160
paste textarea "he speaker talked about the word "need", and its different emphasises in [GEOGR…"
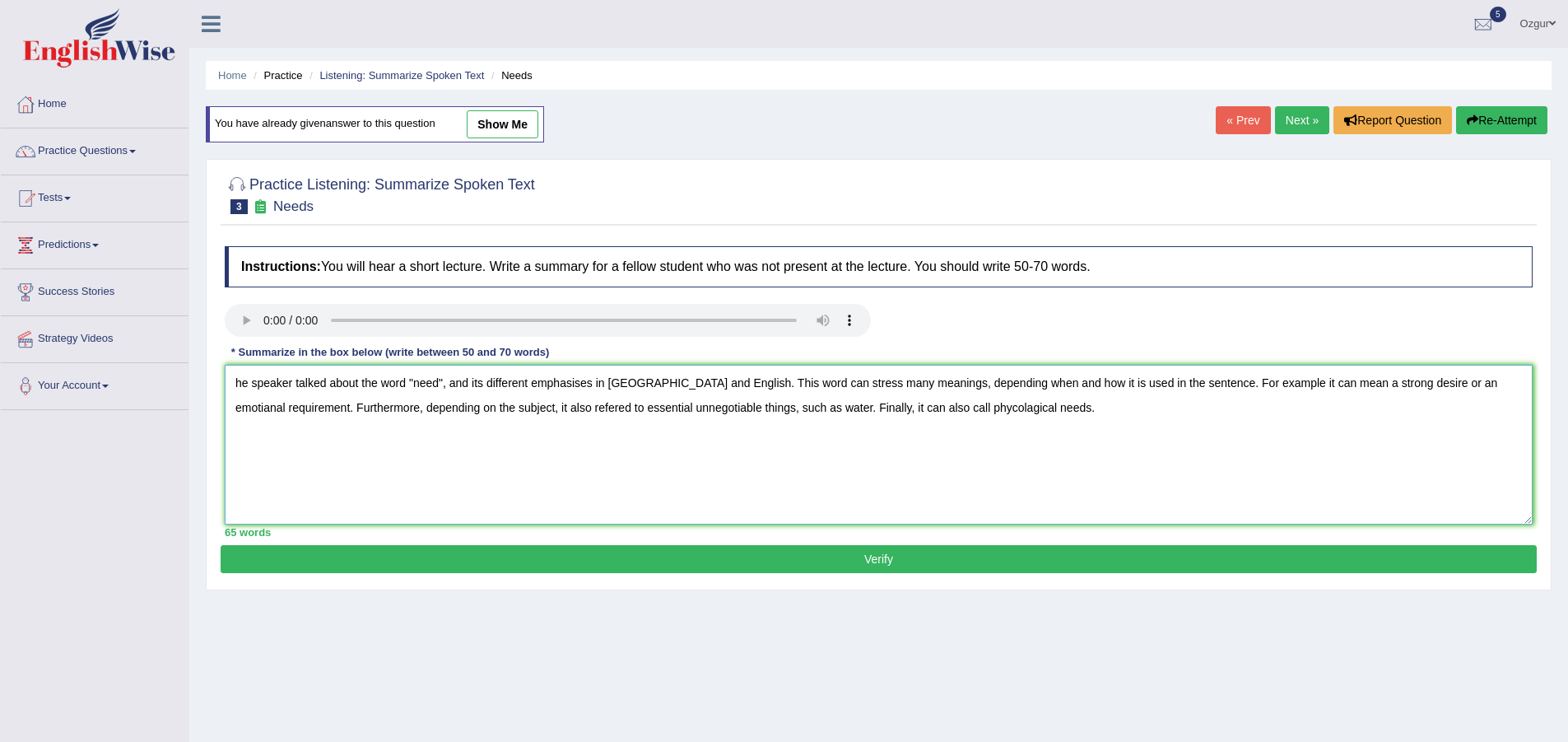
click at [1245, 379] on textarea "he speaker talked about the word "need", and its different emphasises in [GEOGR…" at bounding box center [879, 444] width 1308 height 160
click at [967, 385] on textarea "he speaker talked about the word "need", and its different emphasises in [GEOGR…" at bounding box center [879, 444] width 1308 height 160
click at [972, 381] on textarea "he speaker talked about the word "need", and its different emphasises in [GEOGR…" at bounding box center [879, 444] width 1308 height 160
click at [236, 380] on textarea "he speaker talked about the word "need", and its different emphasises in [GEOGR…" at bounding box center [879, 444] width 1308 height 160
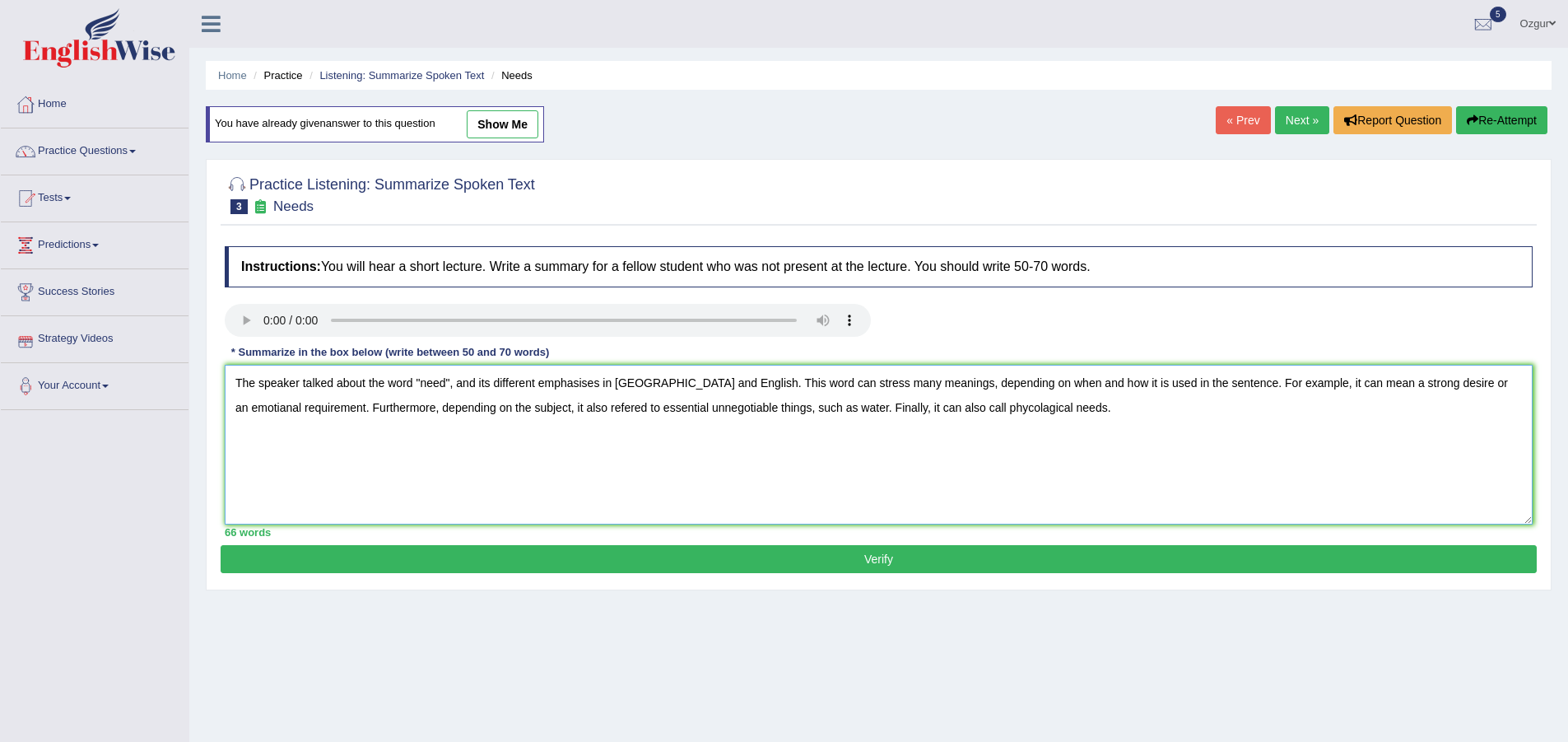
drag, startPoint x: 259, startPoint y: 381, endPoint x: 84, endPoint y: 394, distance: 175.5
click at [84, 394] on div "Toggle navigation Home Practice Questions Speaking Practice Read Aloud Repeat S…" at bounding box center [784, 427] width 1568 height 856
type textarea "Speaker talked about the word "need", and its different emphasises in [GEOGRAPH…"
click at [826, 557] on button "Verify" at bounding box center [878, 558] width 1316 height 28
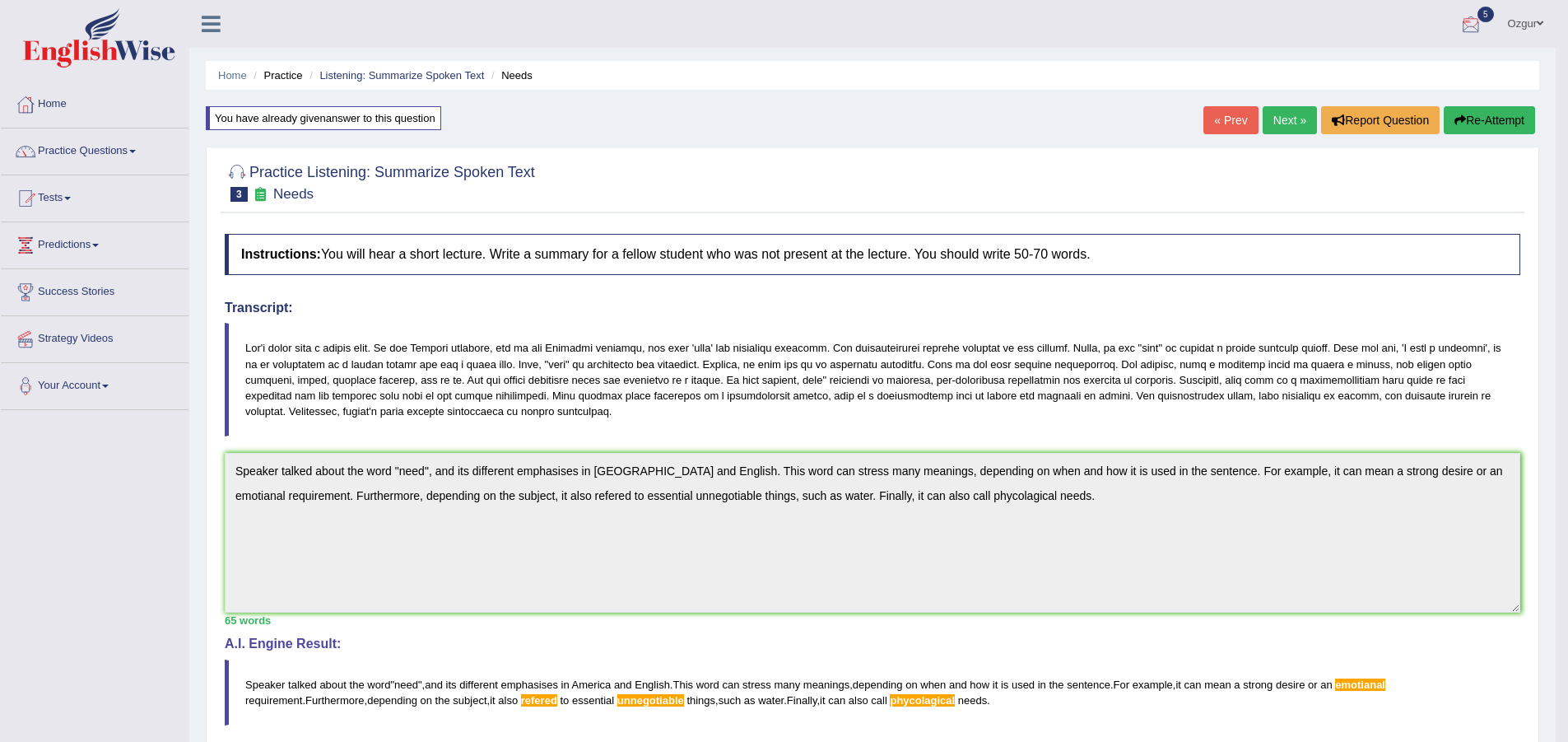
click at [1508, 109] on button "Re-Attempt" at bounding box center [1489, 120] width 92 height 28
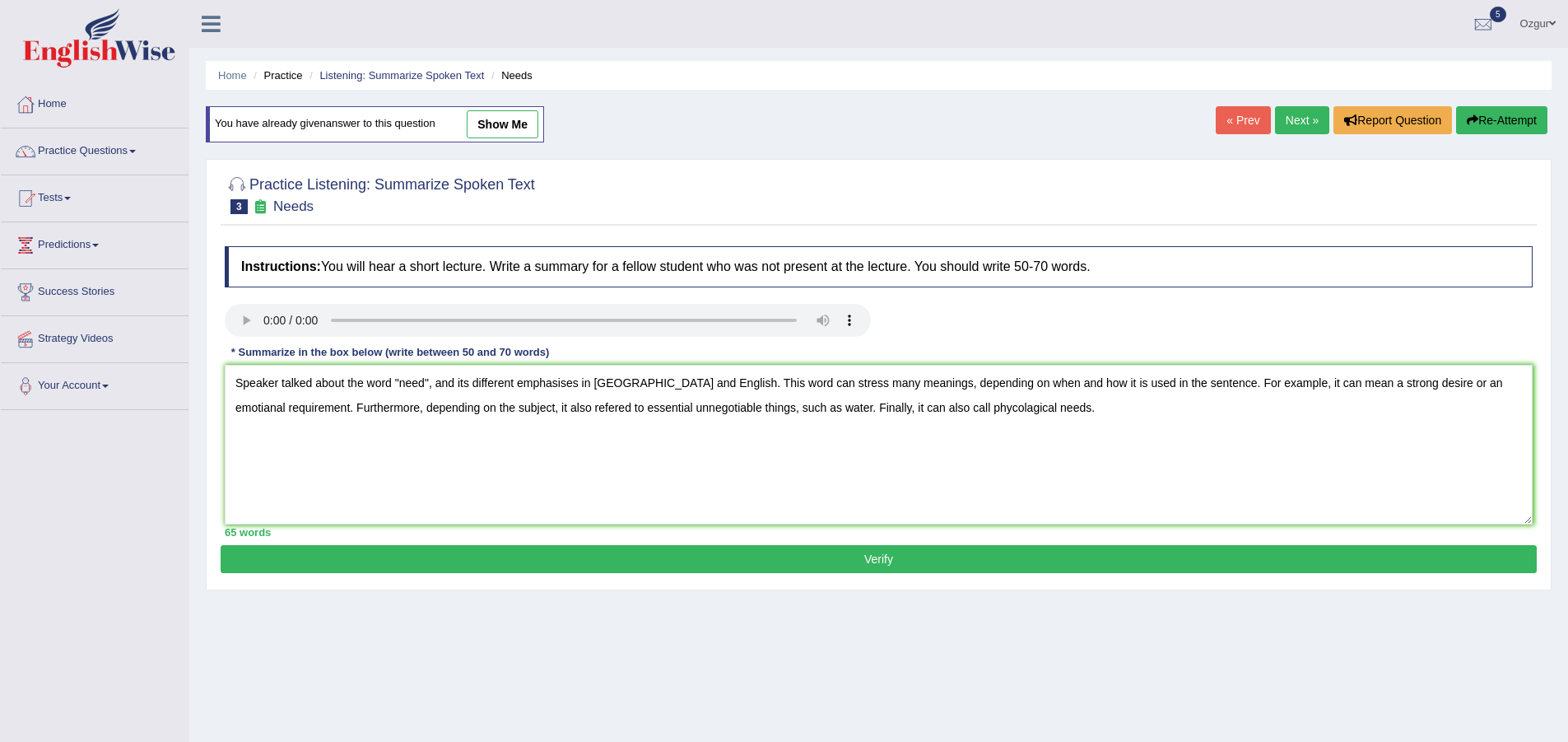
click at [1462, 383] on textarea "Speaker talked about the word "need", and its different emphasises in [GEOGRAPH…" at bounding box center [879, 444] width 1308 height 160
click at [565, 408] on textarea "Speaker talked about the word "need", and its different emphasises in [GEOGRAPH…" at bounding box center [879, 444] width 1308 height 160
click at [678, 409] on textarea "Speaker talked about the word "need", and its different emphasises in [GEOGRAPH…" at bounding box center [879, 444] width 1308 height 160
click at [678, 408] on textarea "Speaker talked about the word "need", and its different emphasises in [GEOGRAPH…" at bounding box center [879, 444] width 1308 height 160
paste textarea "non"
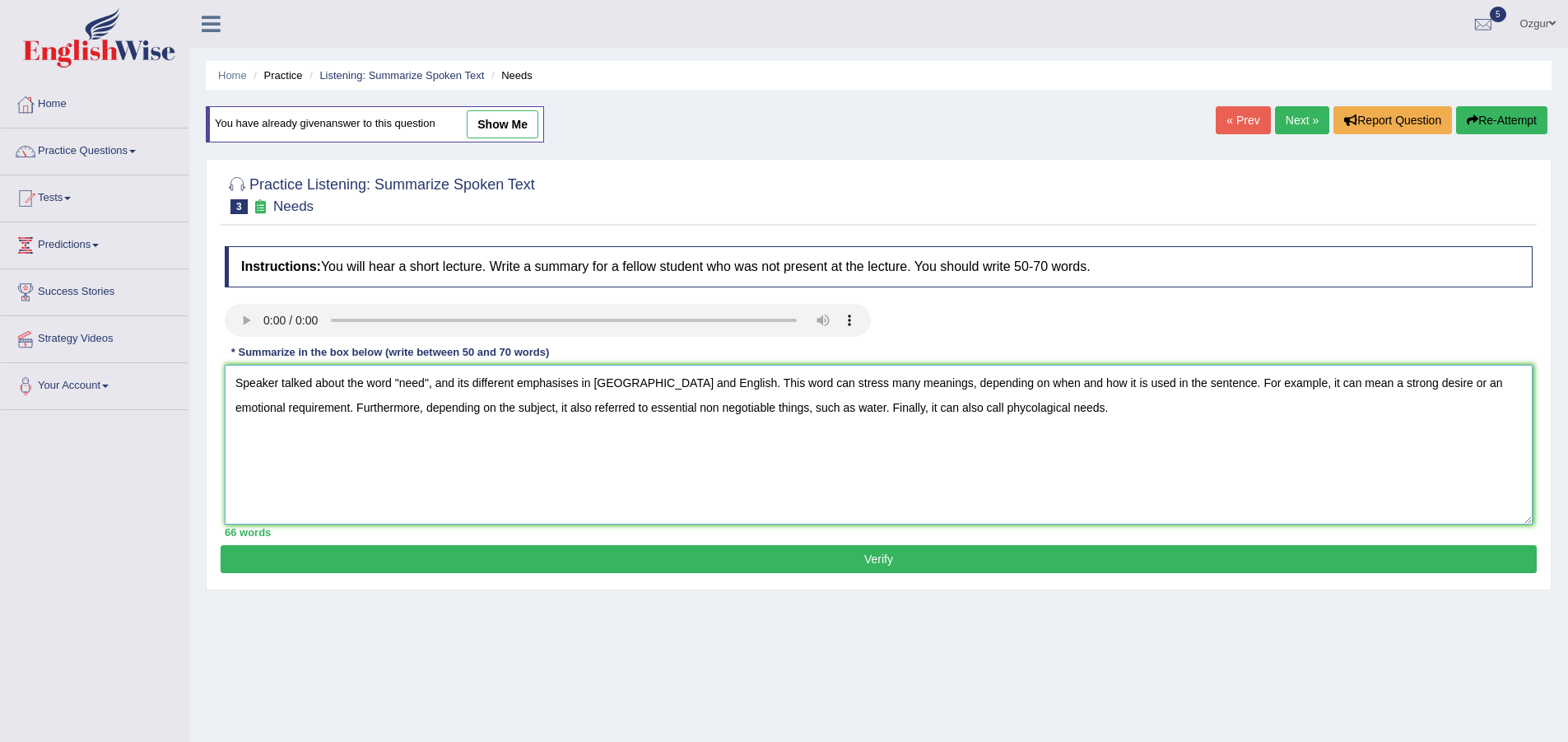
click at [968, 407] on textarea "Speaker talked about the word "need", and its different emphasises in [GEOGRAPH…" at bounding box center [879, 444] width 1308 height 160
paste textarea
type textarea "Speaker talked about the word "need", and its different emphasises in [GEOGRAPH…"
click at [852, 557] on button "Verify" at bounding box center [878, 558] width 1316 height 28
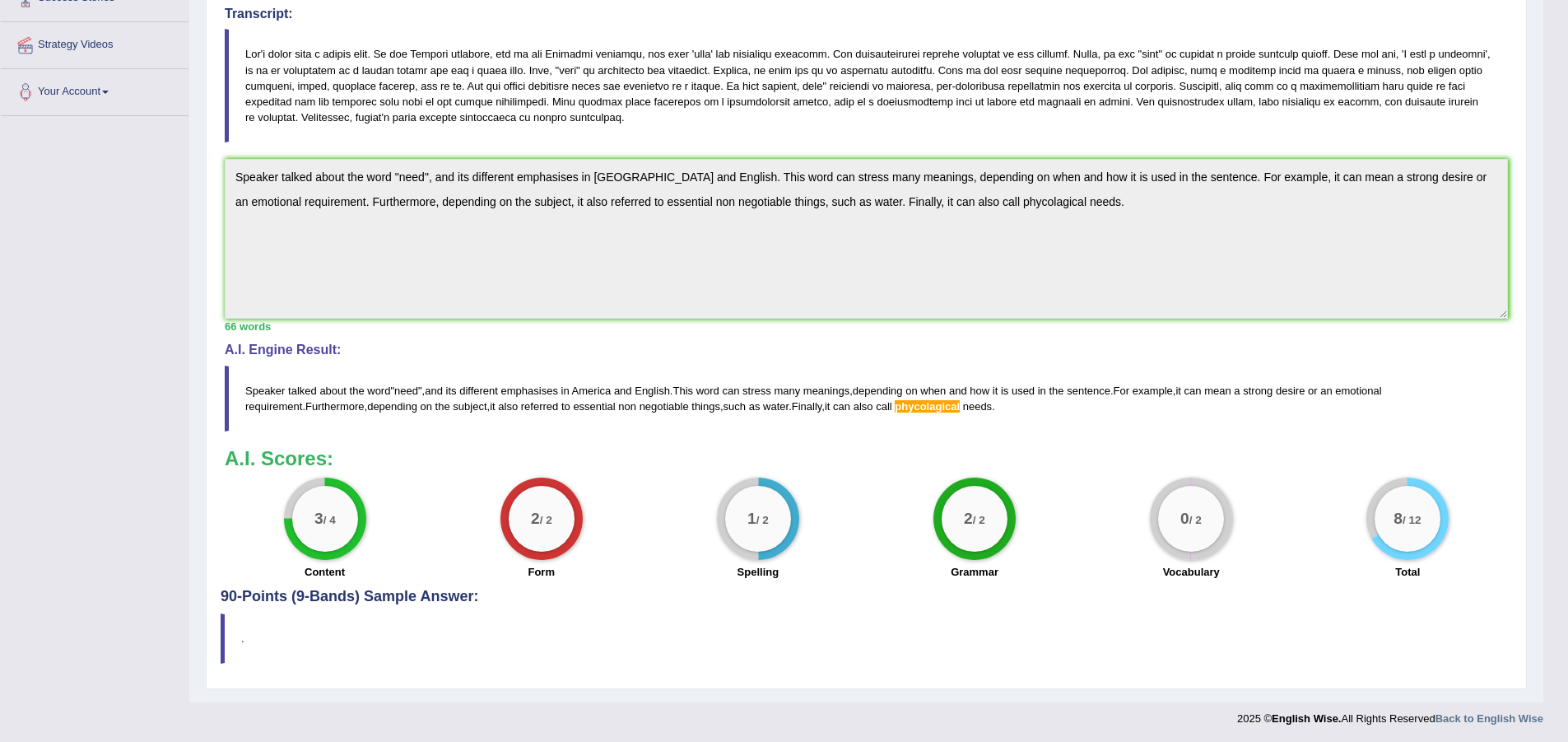
scroll to position [296, 0]
click at [895, 407] on span "phycolagical" at bounding box center [927, 404] width 65 height 12
click at [876, 403] on span "call" at bounding box center [884, 404] width 17 height 12
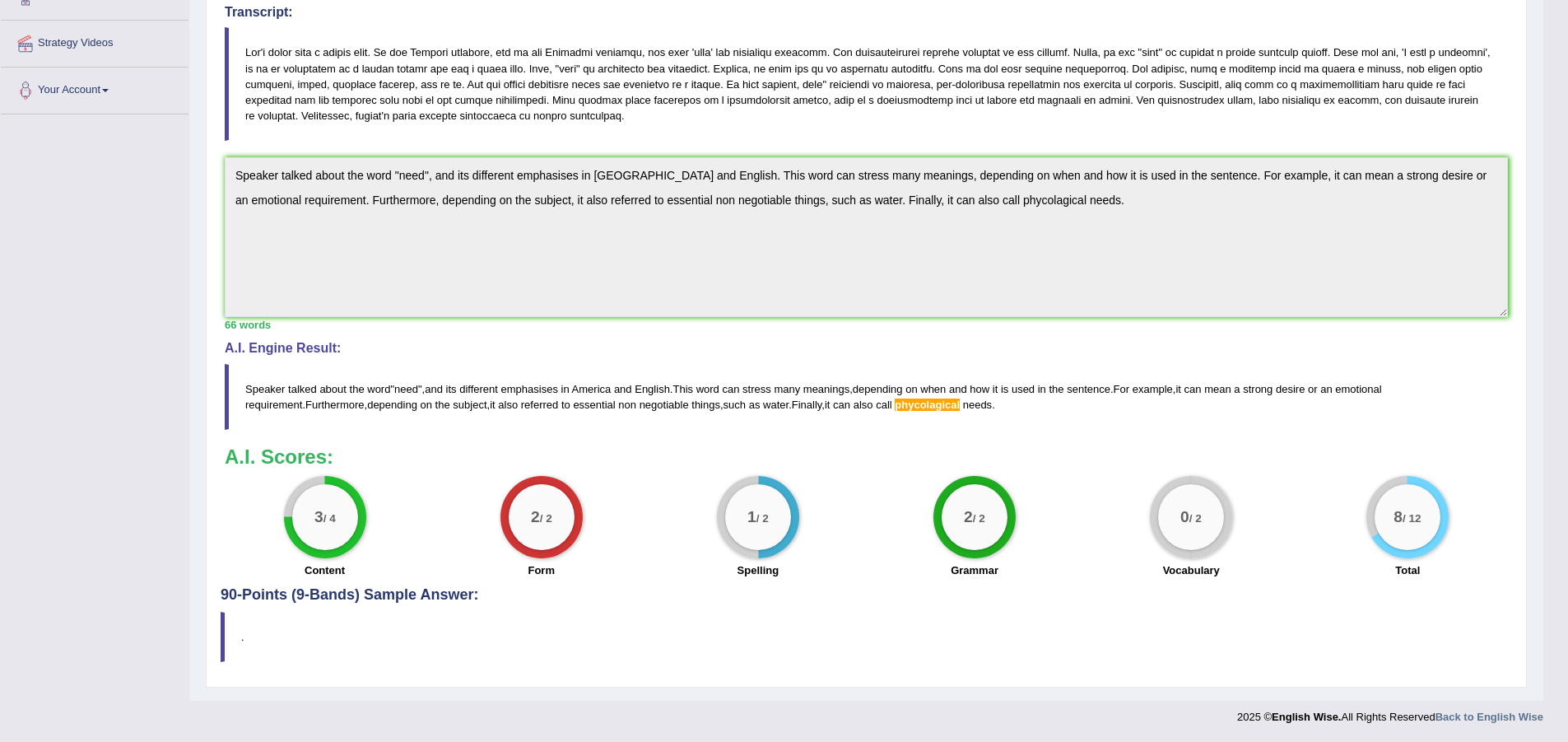
click at [900, 403] on span "phycolagical" at bounding box center [927, 404] width 65 height 12
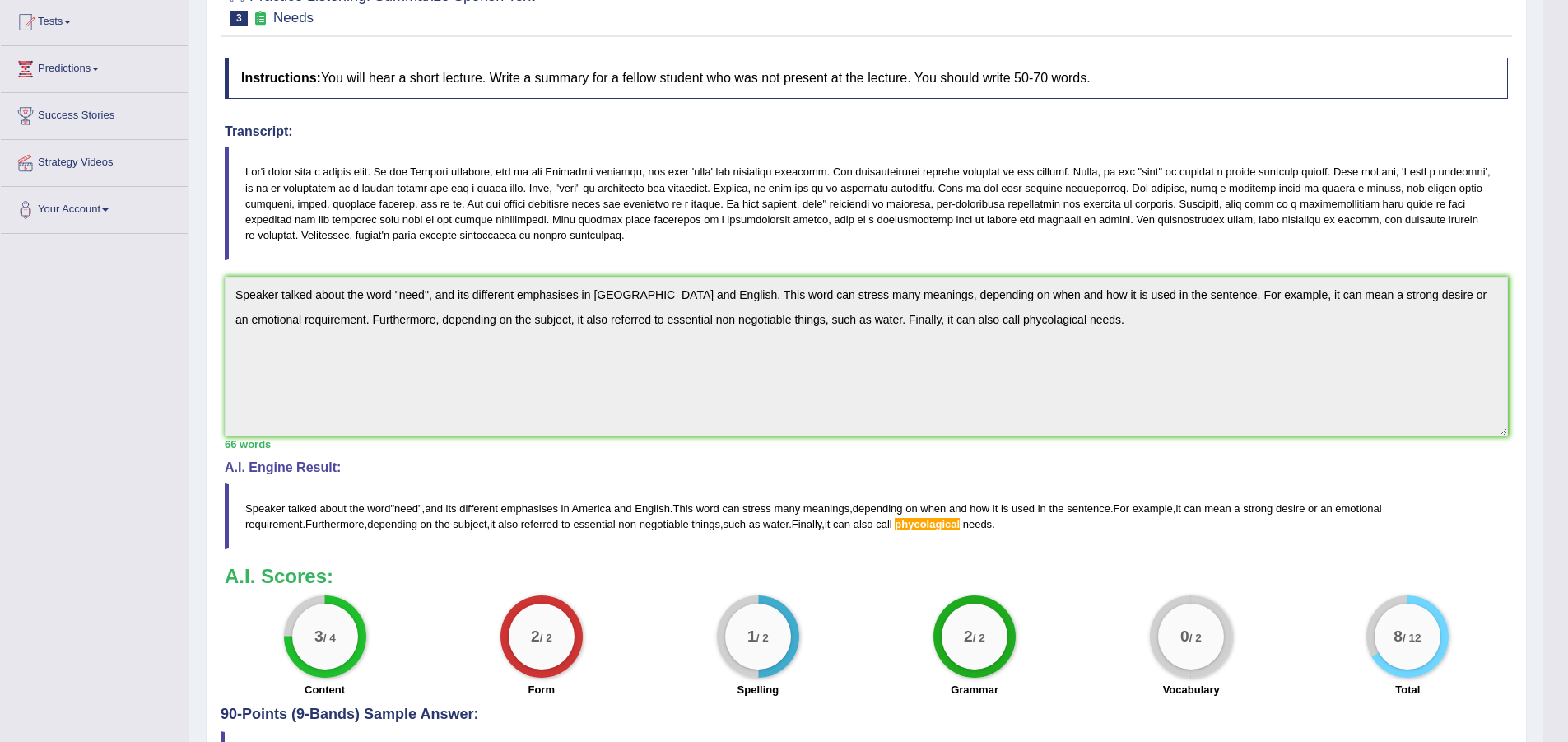
scroll to position [0, 0]
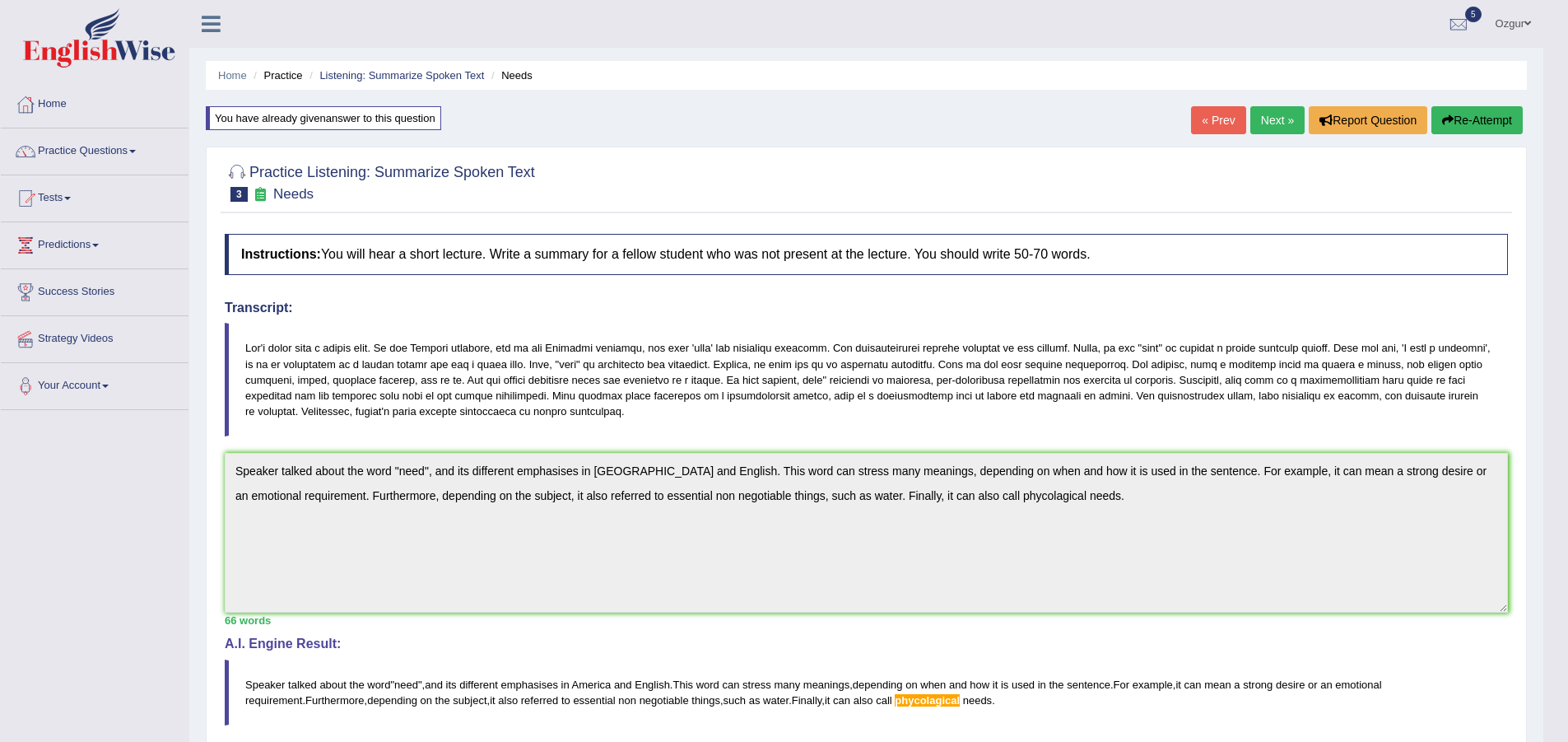
click at [1483, 132] on button "Re-Attempt" at bounding box center [1476, 120] width 92 height 28
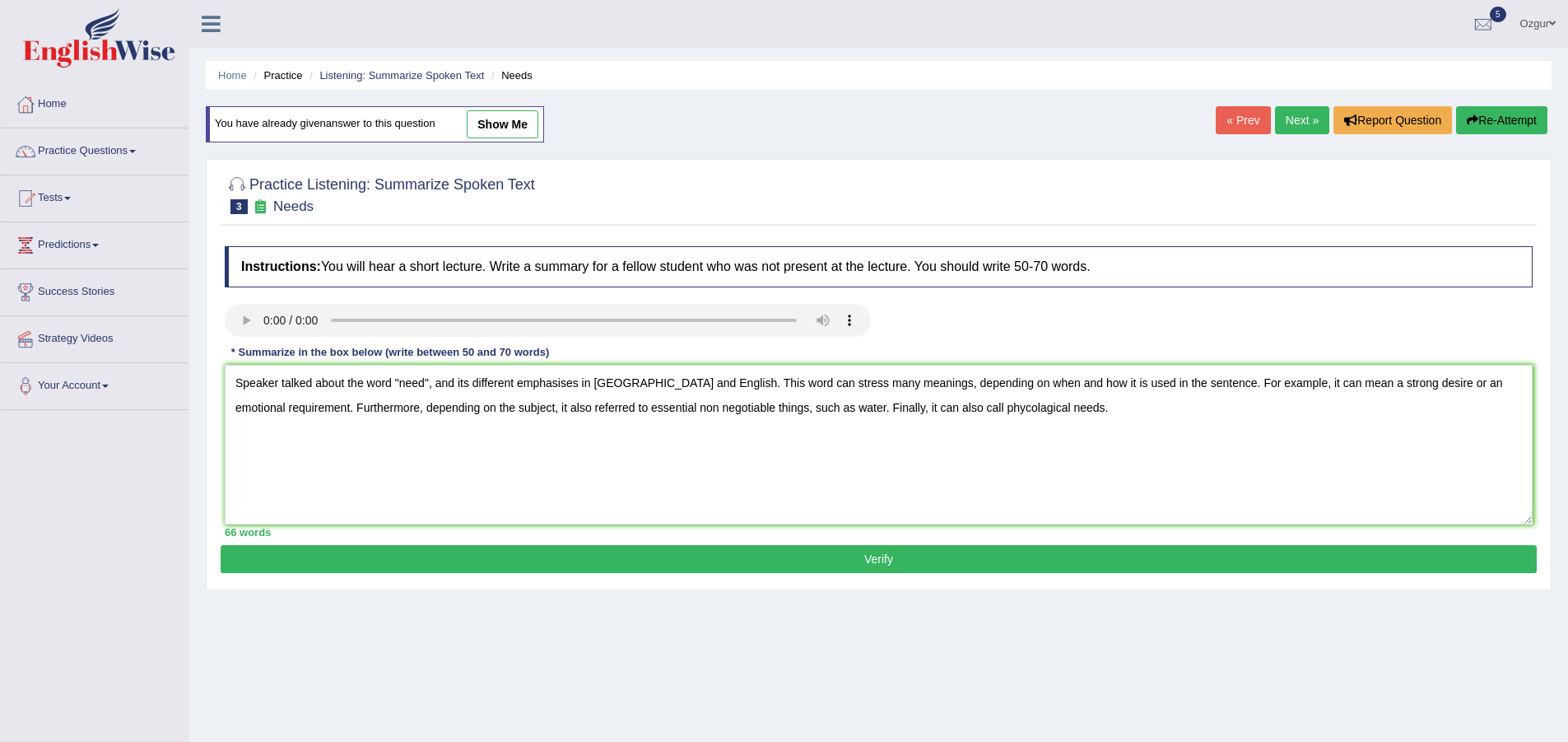
click at [983, 408] on textarea "Speaker talked about the word "need", and its different emphasises in [GEOGRAPH…" at bounding box center [879, 444] width 1308 height 160
paste textarea "hological"
click at [932, 409] on textarea "Speaker talked about the word "need", and its different emphasises in [GEOGRAPH…" at bounding box center [879, 444] width 1308 height 160
type textarea "Speaker talked about the word "need", and its different emphasises in [GEOGRAPH…"
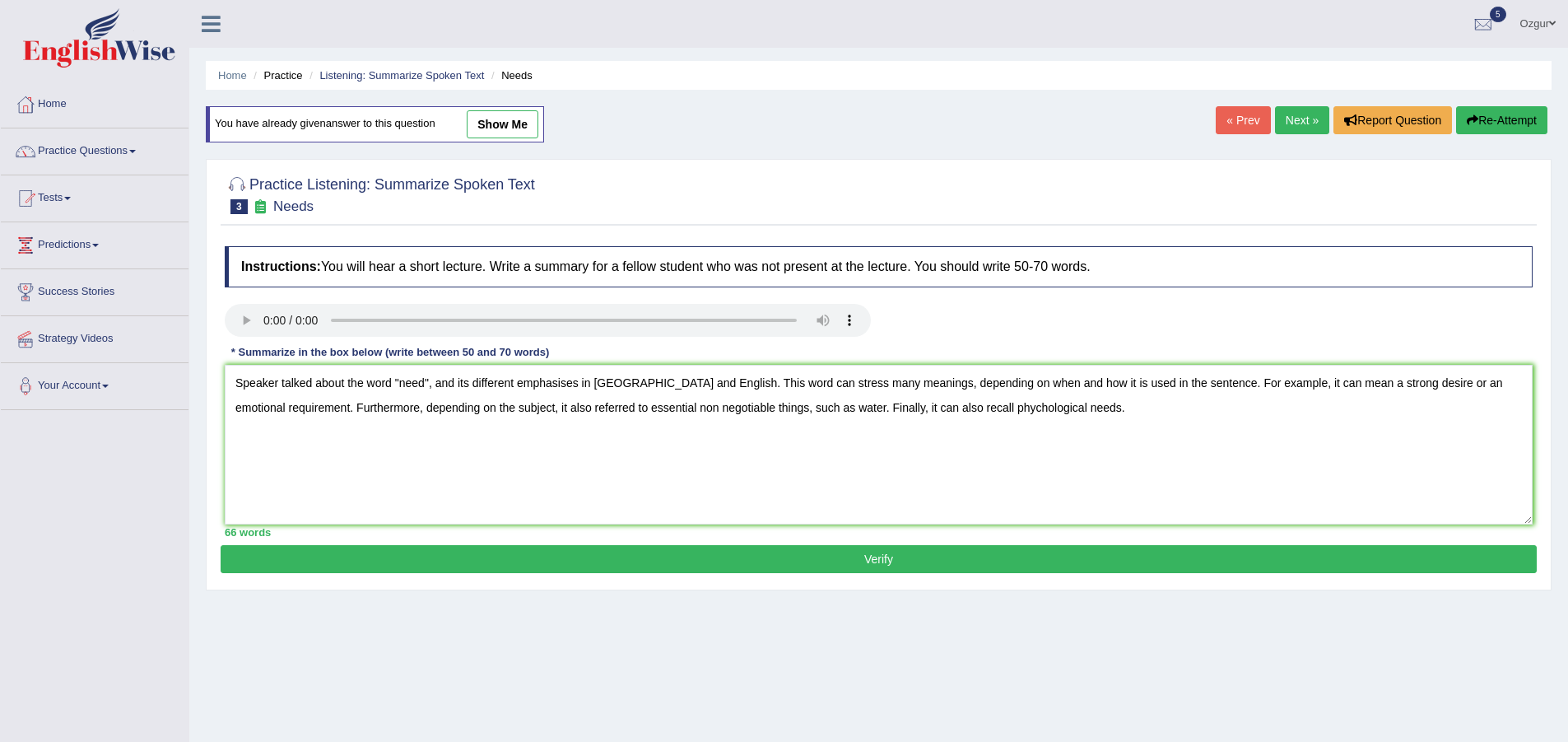
click at [920, 560] on button "Verify" at bounding box center [878, 558] width 1316 height 28
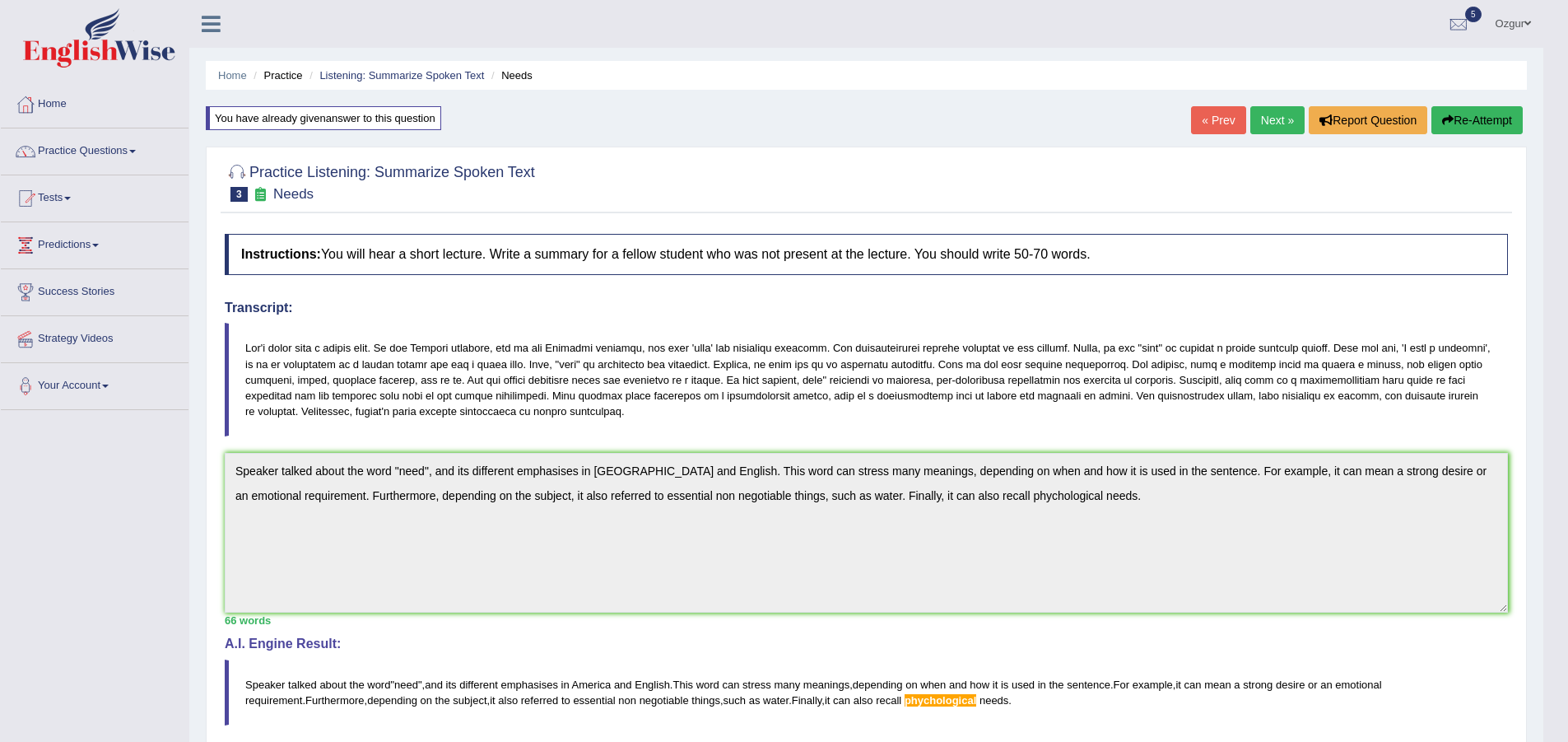
click at [1471, 117] on button "Re-Attempt" at bounding box center [1476, 120] width 92 height 28
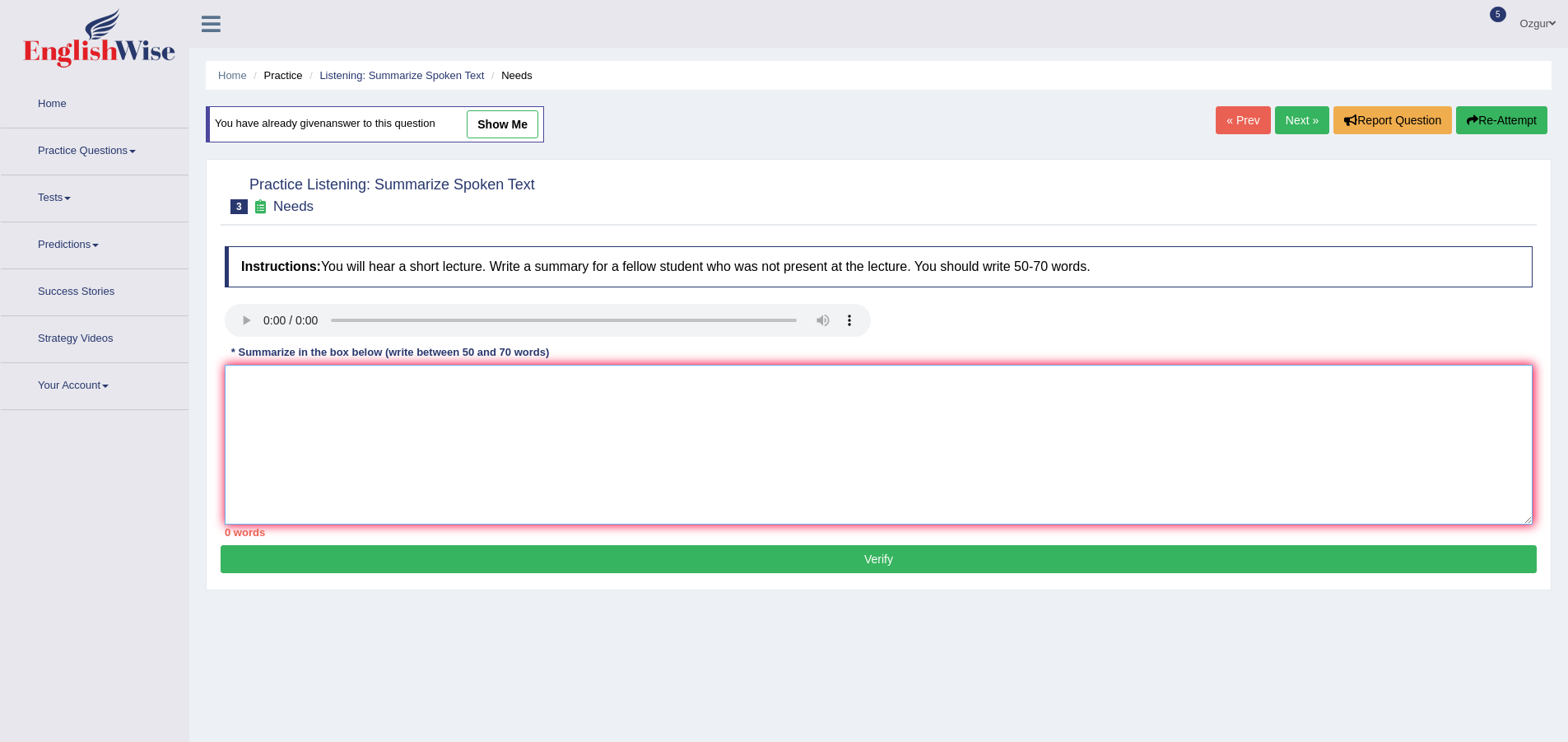
click at [395, 475] on textarea at bounding box center [879, 444] width 1308 height 160
paste textarea "Speaker talked about the word "need", and its different emphasises in America a…"
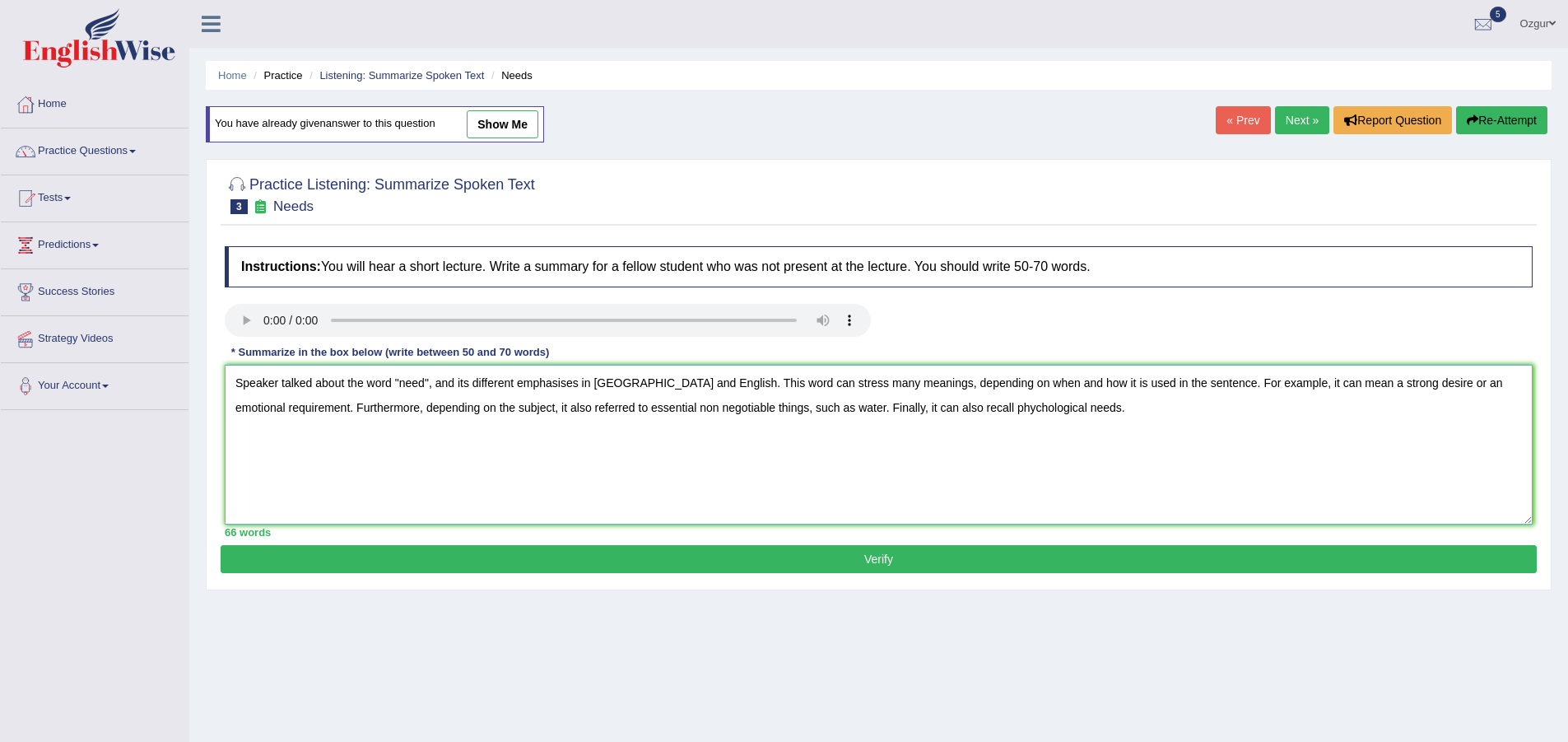
click at [967, 408] on textarea "Speaker talked about the word "need", and its different emphasises in America a…" at bounding box center [879, 444] width 1308 height 160
click at [982, 407] on textarea "Speaker talked about the word "need", and its different emphasises in America a…" at bounding box center [879, 444] width 1308 height 160
type textarea "Speaker talked about the word "need", and its different emphasises in [GEOGRAPH…"
click at [900, 555] on button "Verify" at bounding box center [878, 558] width 1316 height 28
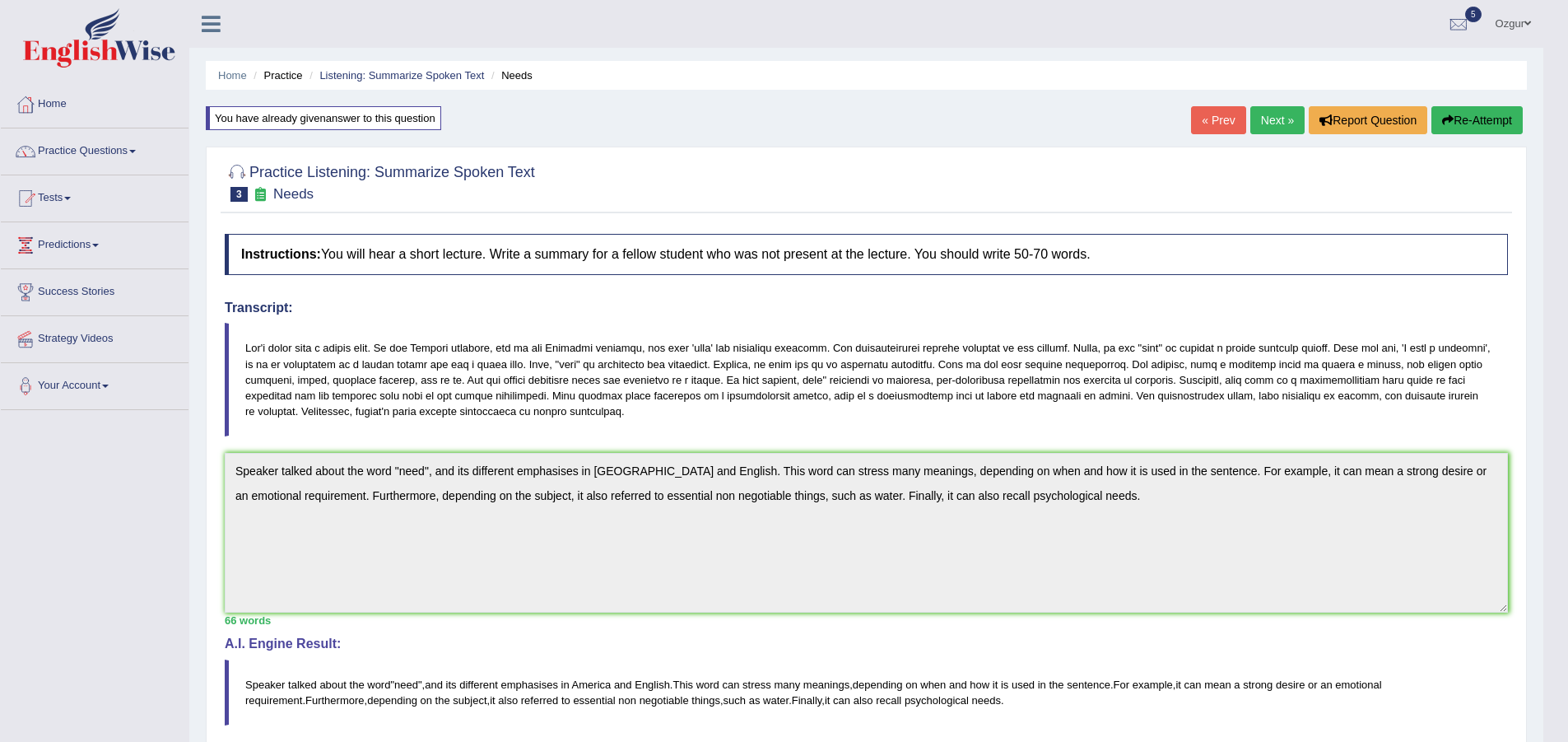
click at [1491, 119] on button "Re-Attempt" at bounding box center [1476, 120] width 92 height 28
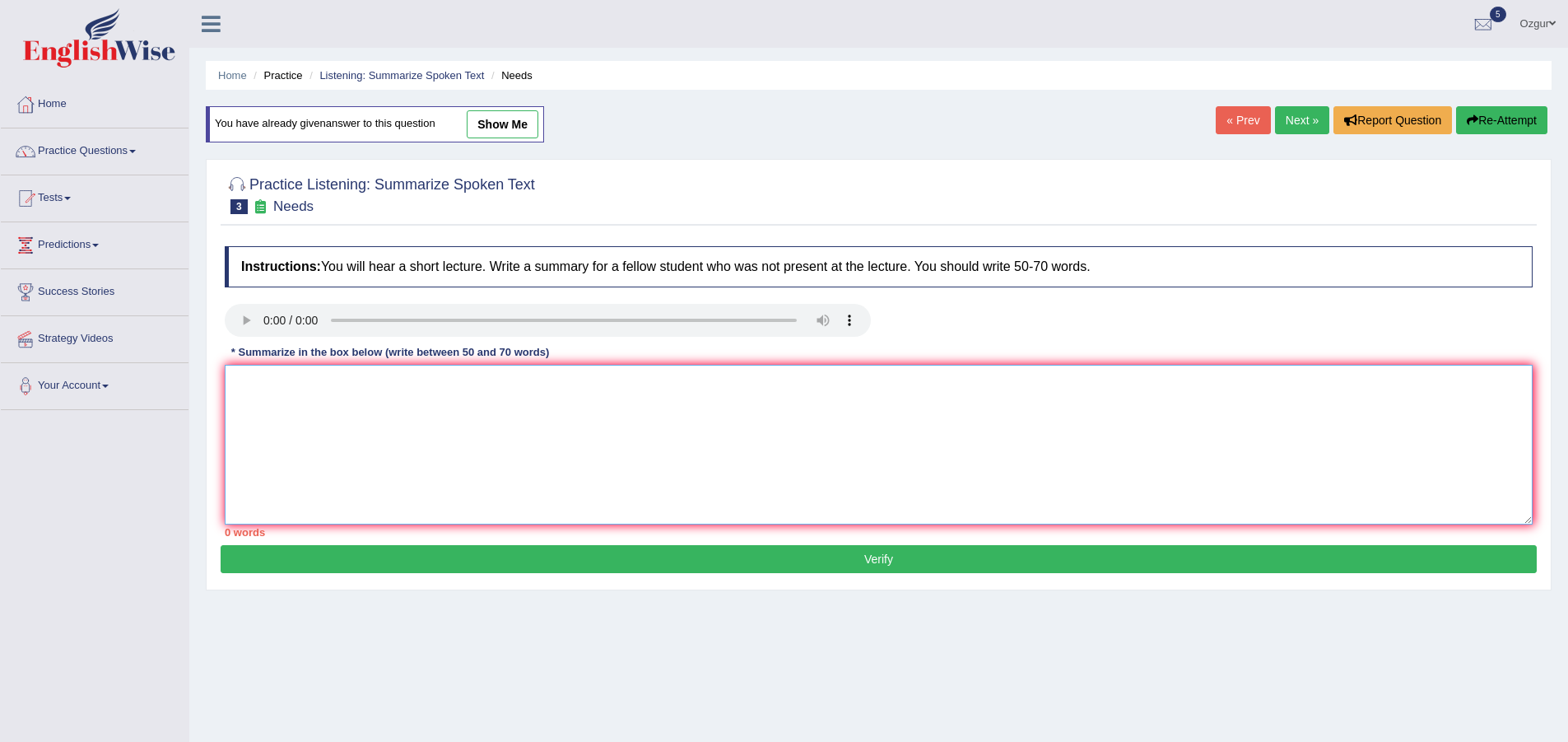
click at [744, 466] on textarea at bounding box center [879, 444] width 1308 height 160
paste textarea "Speaker talked about the word "need", and its different emphasises in [GEOGRAPH…"
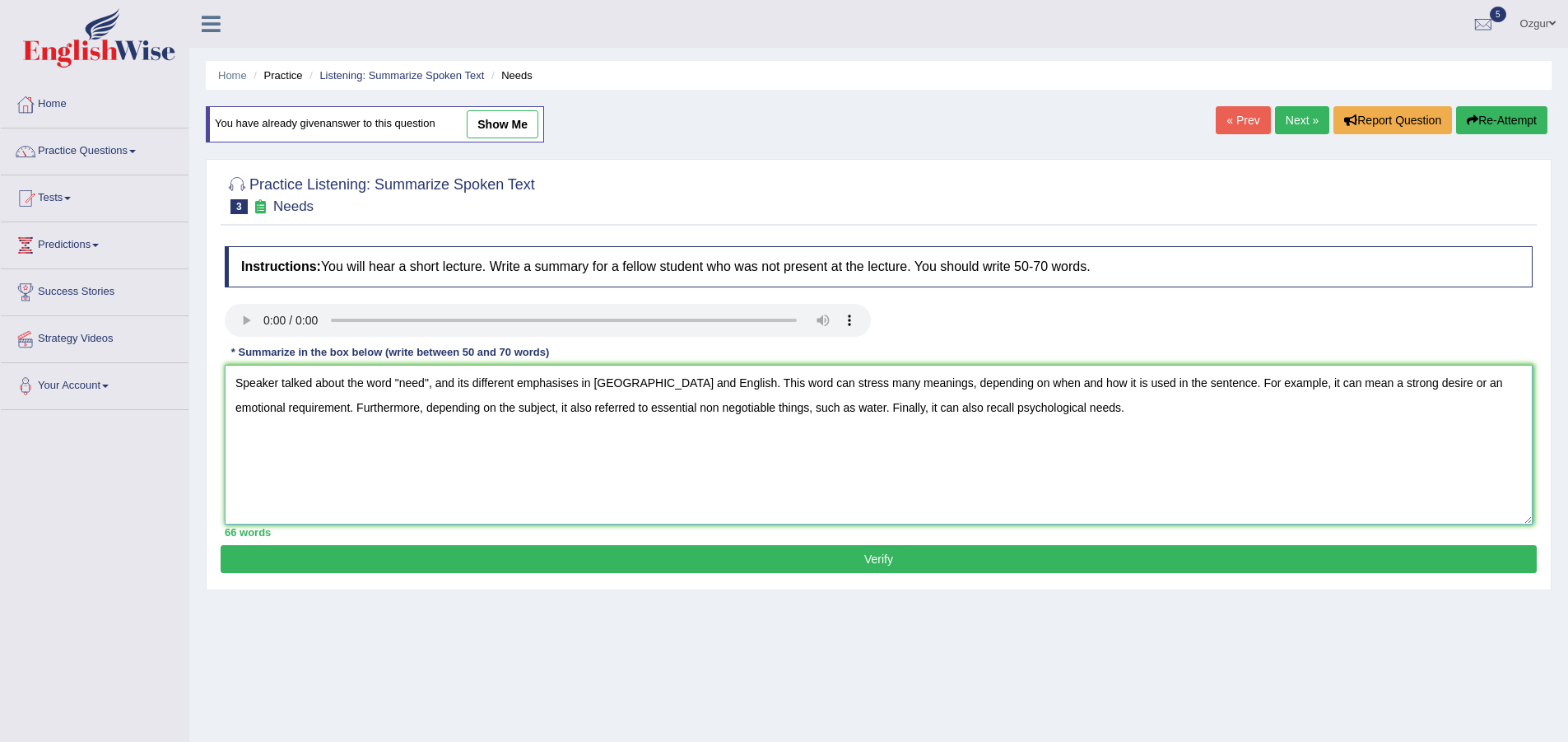
click at [1226, 383] on textarea "Speaker talked about the word "need", and its different emphasises in [GEOGRAPH…" at bounding box center [879, 444] width 1308 height 160
drag, startPoint x: 1248, startPoint y: 378, endPoint x: 1184, endPoint y: 387, distance: 64.6
click at [1184, 387] on textarea "Speaker talked about the word "need", and its different emphasises in [GEOGRAPH…" at bounding box center [879, 444] width 1308 height 160
click at [707, 379] on textarea "Speaker talked about the word "need", and its different emphasises in [GEOGRAPH…" at bounding box center [879, 444] width 1308 height 160
click at [1290, 379] on textarea "Speaker talked about the word "need", and its different emphasises in [GEOGRAPH…" at bounding box center [879, 444] width 1308 height 160
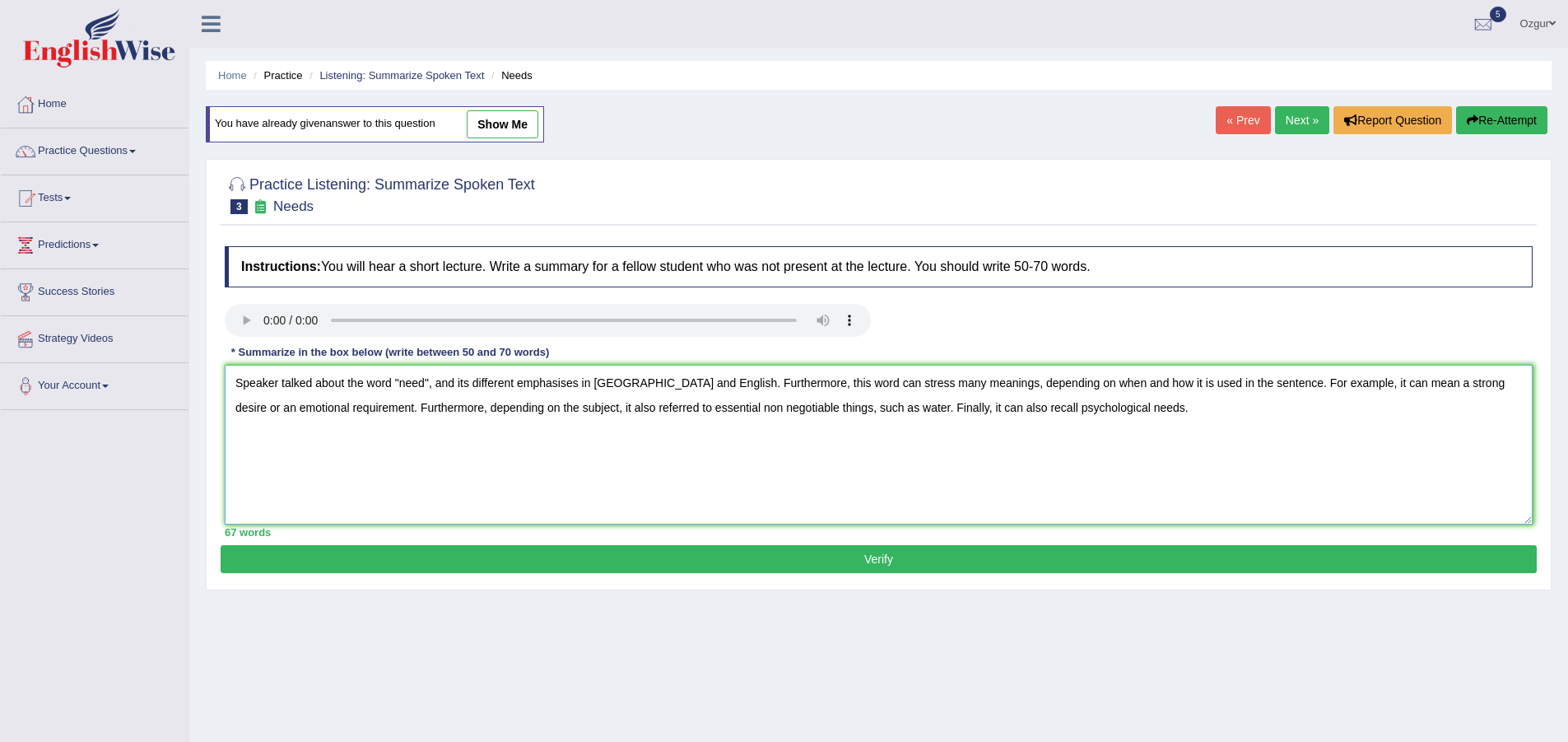
click at [1290, 379] on textarea "Speaker talked about the word "need", and its different emphasises in [GEOGRAPH…" at bounding box center [879, 444] width 1308 height 160
click at [396, 407] on textarea "Speaker talked about the word "need", and its different emphasises in [GEOGRAPH…" at bounding box center [879, 444] width 1308 height 160
type textarea "Speaker talked about the word "need", and its different emphasises in [GEOGRAPH…"
click at [847, 563] on button "Verify" at bounding box center [878, 558] width 1316 height 28
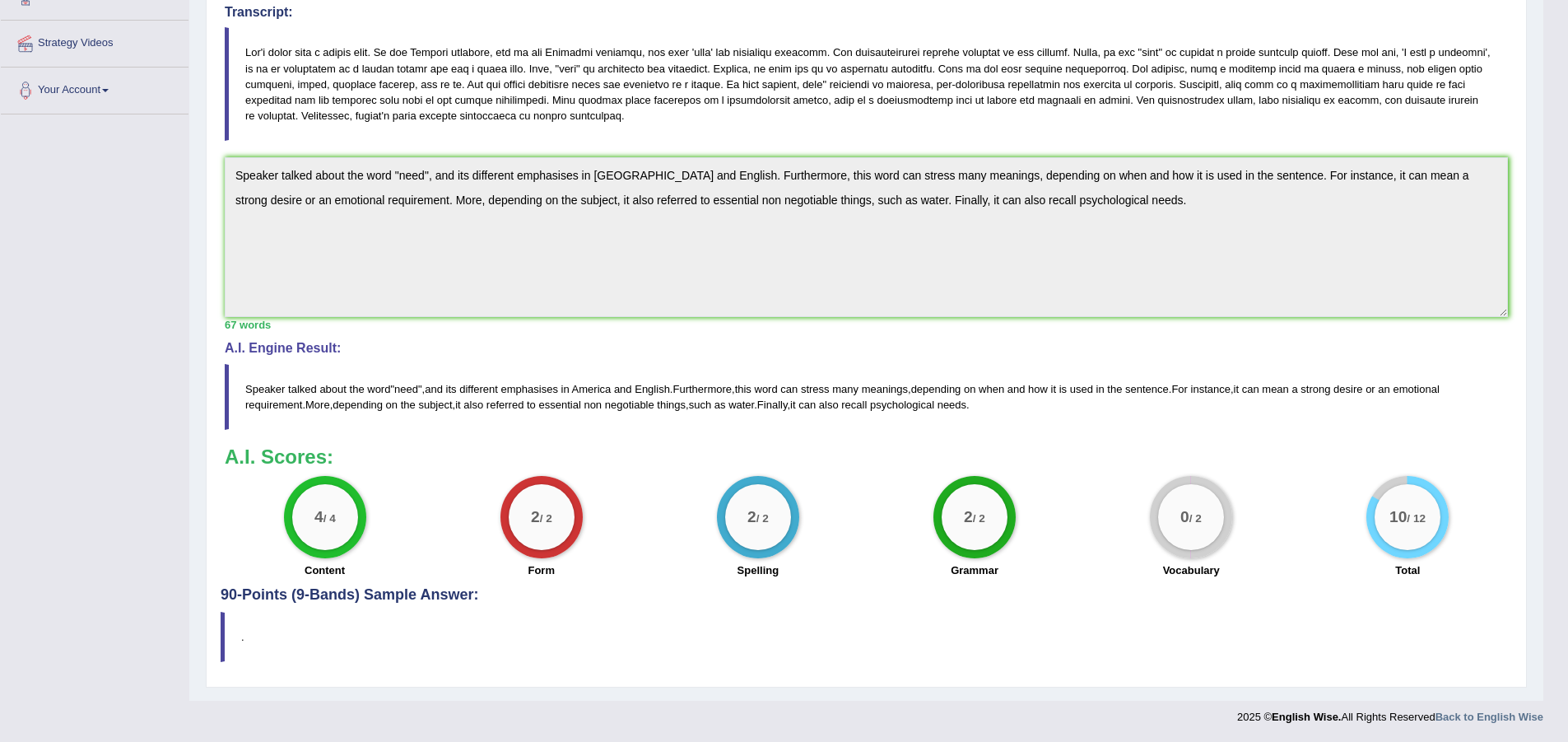
scroll to position [49, 0]
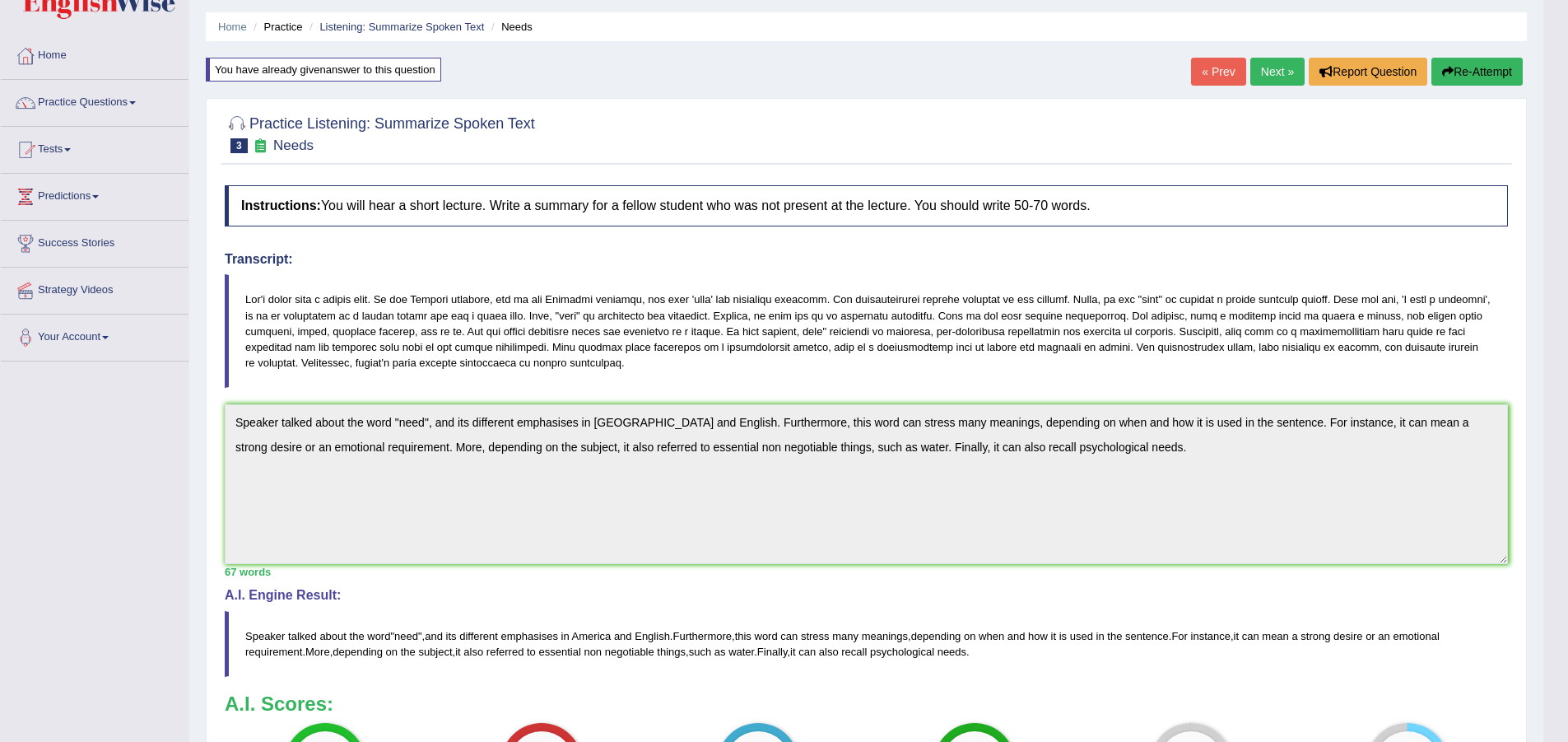
click at [1286, 68] on link "Next »" at bounding box center [1277, 71] width 54 height 28
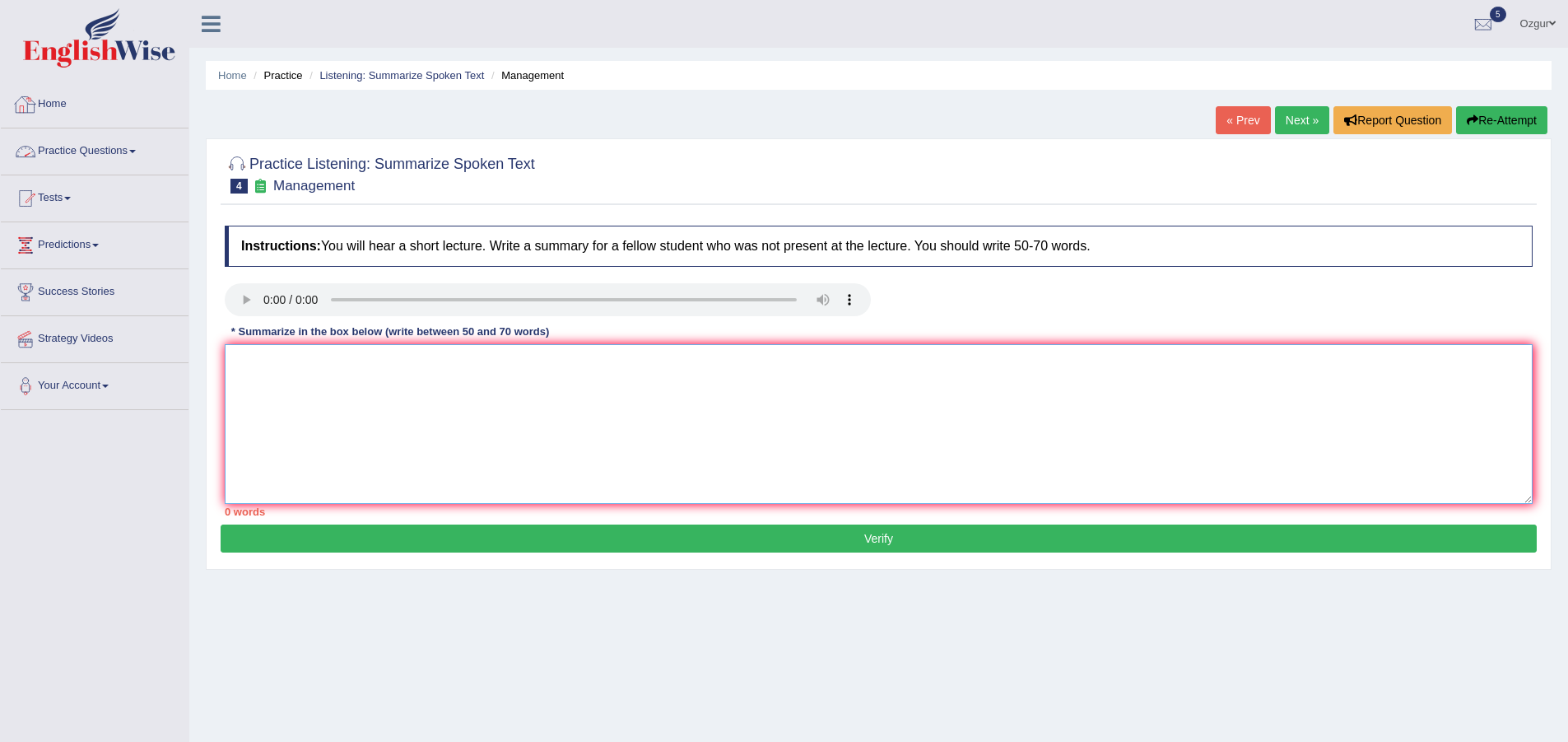
click at [404, 395] on textarea at bounding box center [879, 424] width 1308 height 160
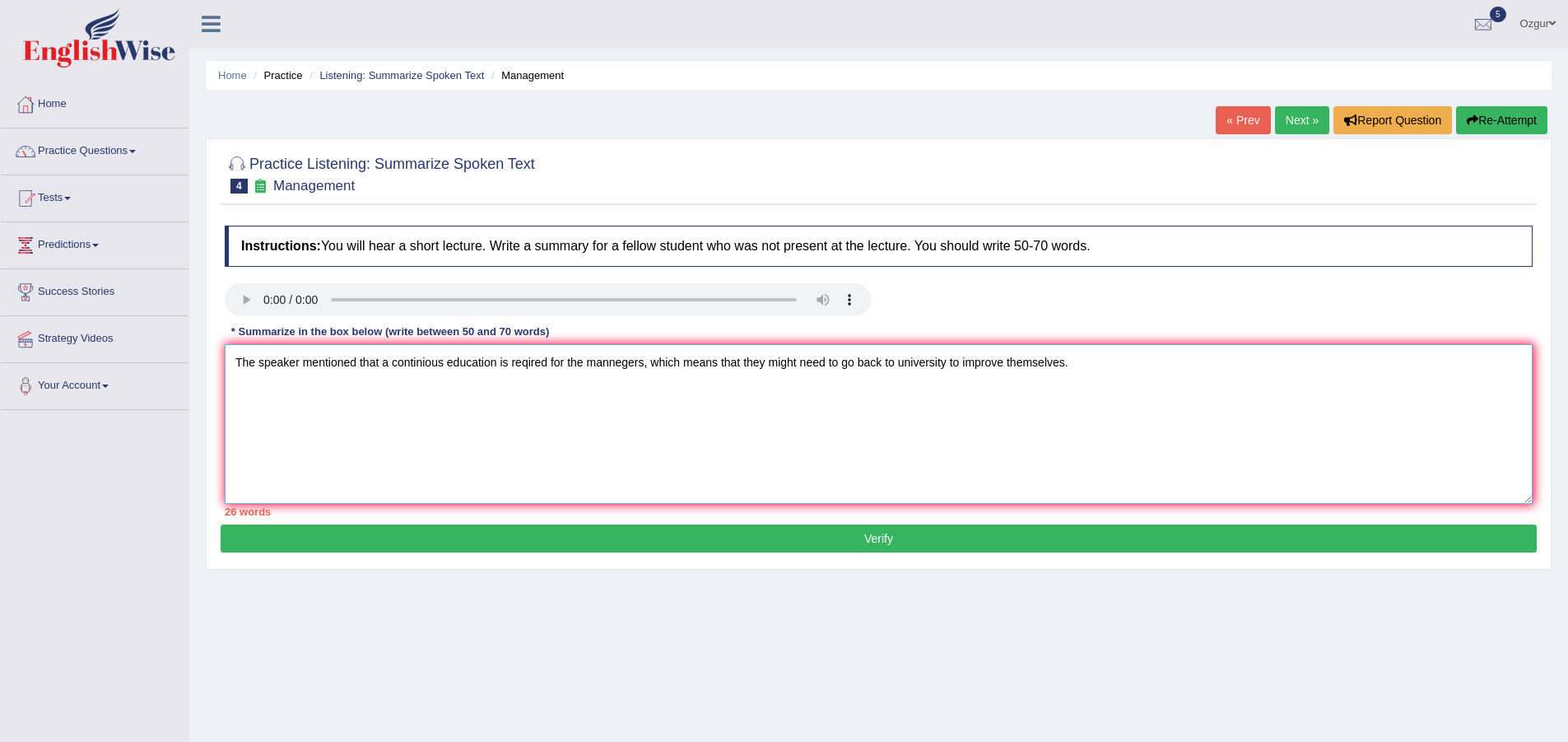
click at [740, 366] on textarea "The speaker mentioned that a continious education is reqired for the mannegers,…" at bounding box center [879, 424] width 1308 height 160
click at [1109, 369] on textarea "The speaker mentioned that a continious education is reqired for the mannegers,…" at bounding box center [879, 424] width 1308 height 160
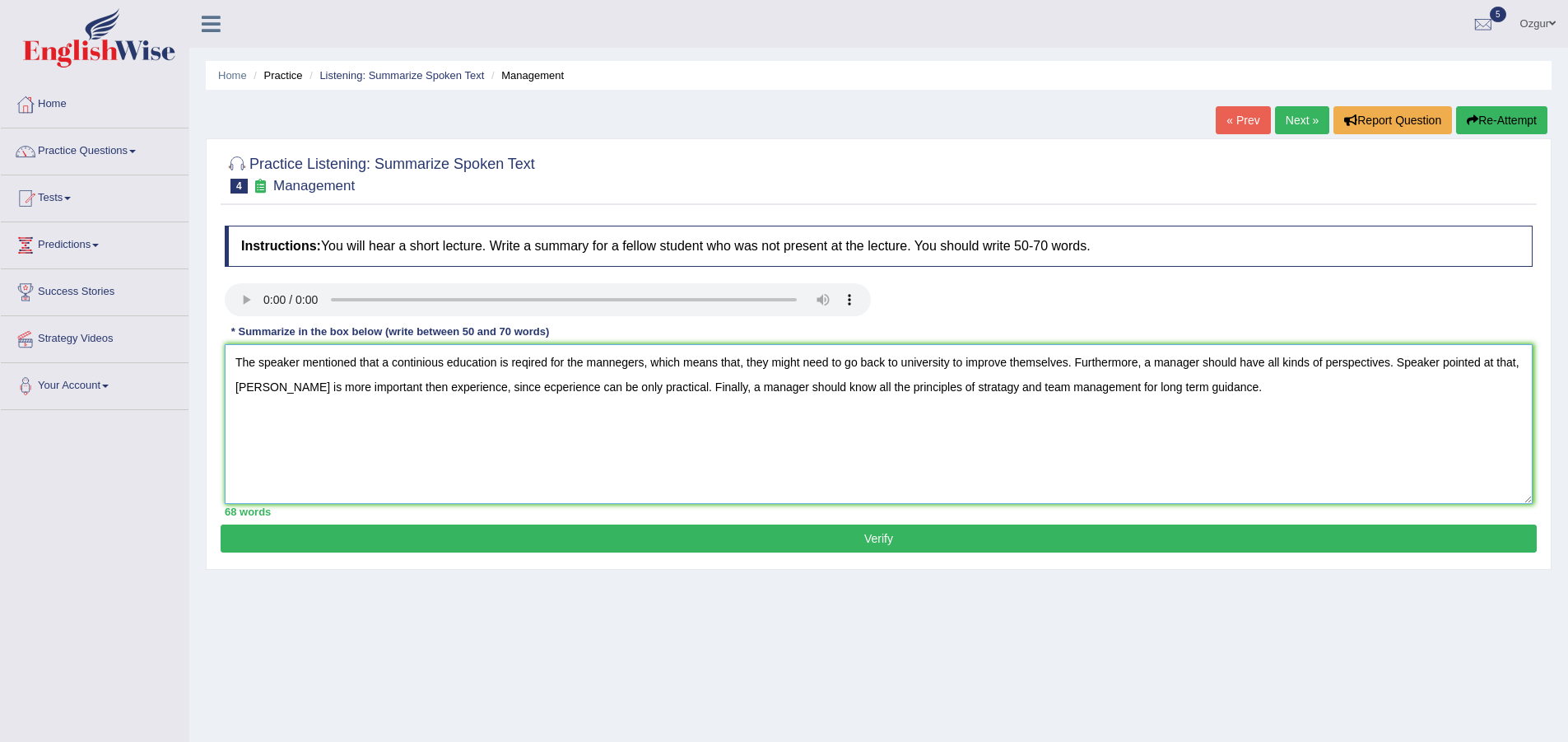
click at [618, 359] on textarea "The speaker mentioned that a continious education is reqired for the mannegers,…" at bounding box center [879, 424] width 1308 height 160
click at [623, 357] on textarea "The speaker mentioned that a continious education is reqired for the mannegers,…" at bounding box center [879, 424] width 1308 height 160
click at [252, 385] on textarea "The speaker mentioned that a continious education is reqired for the managers, …" at bounding box center [879, 424] width 1308 height 160
click at [508, 387] on textarea "The speaker mentioned that a continious education is reqired for the managers, …" at bounding box center [879, 424] width 1308 height 160
click at [514, 387] on textarea "The speaker mentioned that a continious education is reqired for the managers, …" at bounding box center [879, 424] width 1308 height 160
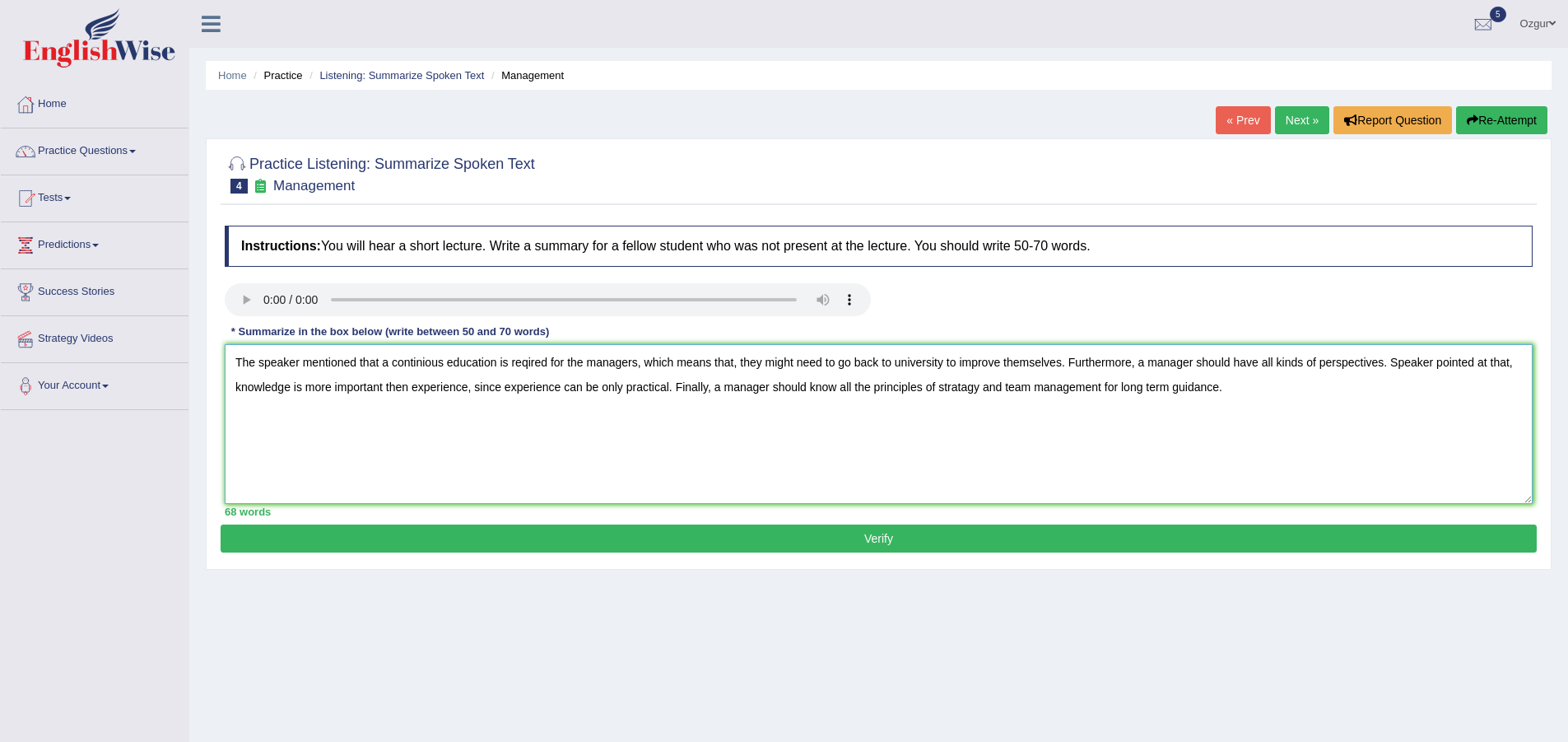
click at [596, 388] on textarea "The speaker mentioned that a continious education is reqired for the managers, …" at bounding box center [879, 424] width 1308 height 160
click at [593, 387] on textarea "The speaker mentioned that a continious education is reqired for the managers, …" at bounding box center [879, 424] width 1308 height 160
click at [606, 386] on textarea "The speaker mentioned that a continious education is reqired for the managers, …" at bounding box center [879, 424] width 1308 height 160
paste textarea "be"
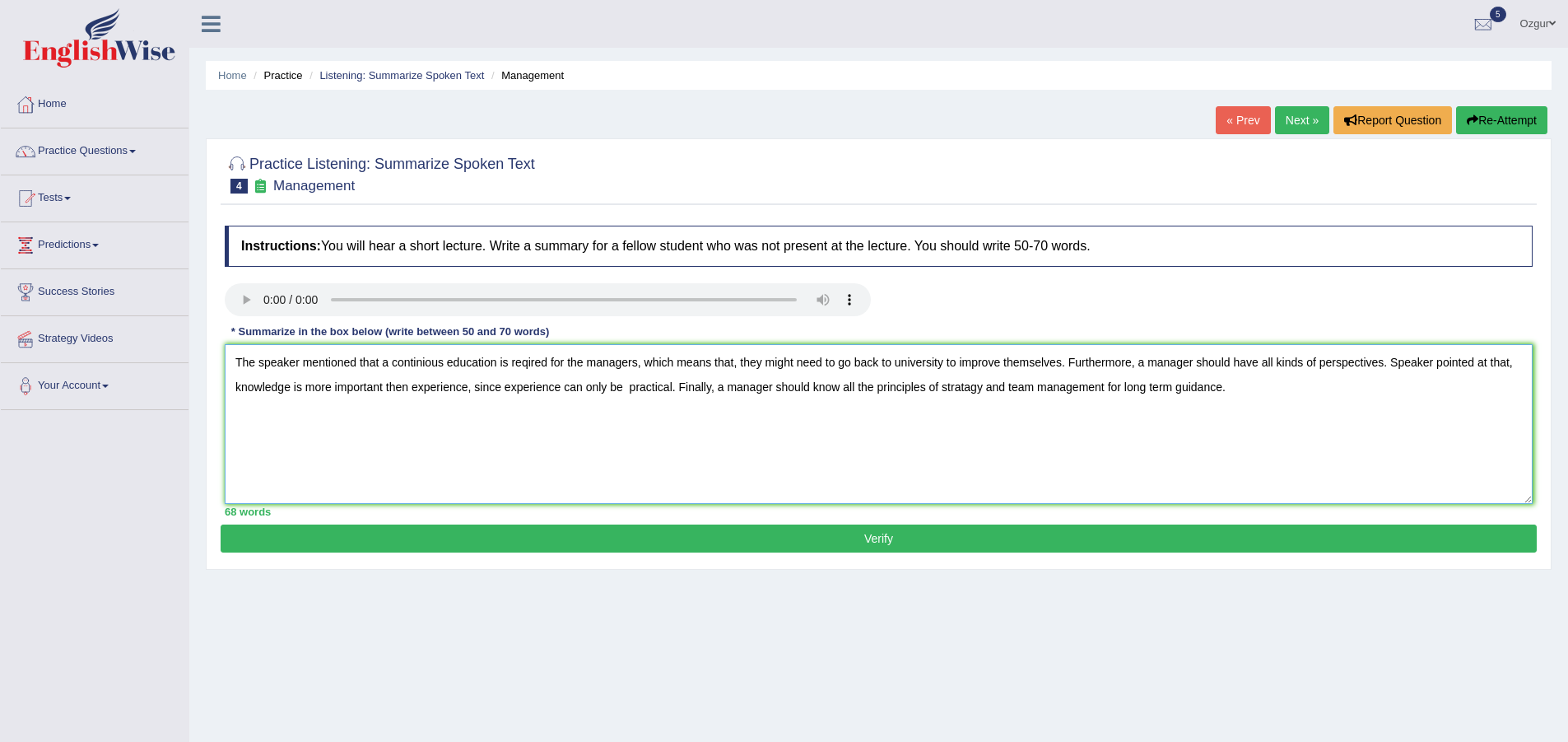
click at [967, 387] on textarea "The speaker mentioned that a continious education is reqired for the managers, …" at bounding box center [879, 424] width 1308 height 160
type textarea "The speaker mentioned that a continious education is reqired for the managers, …"
click at [922, 527] on button "Verify" at bounding box center [878, 538] width 1316 height 28
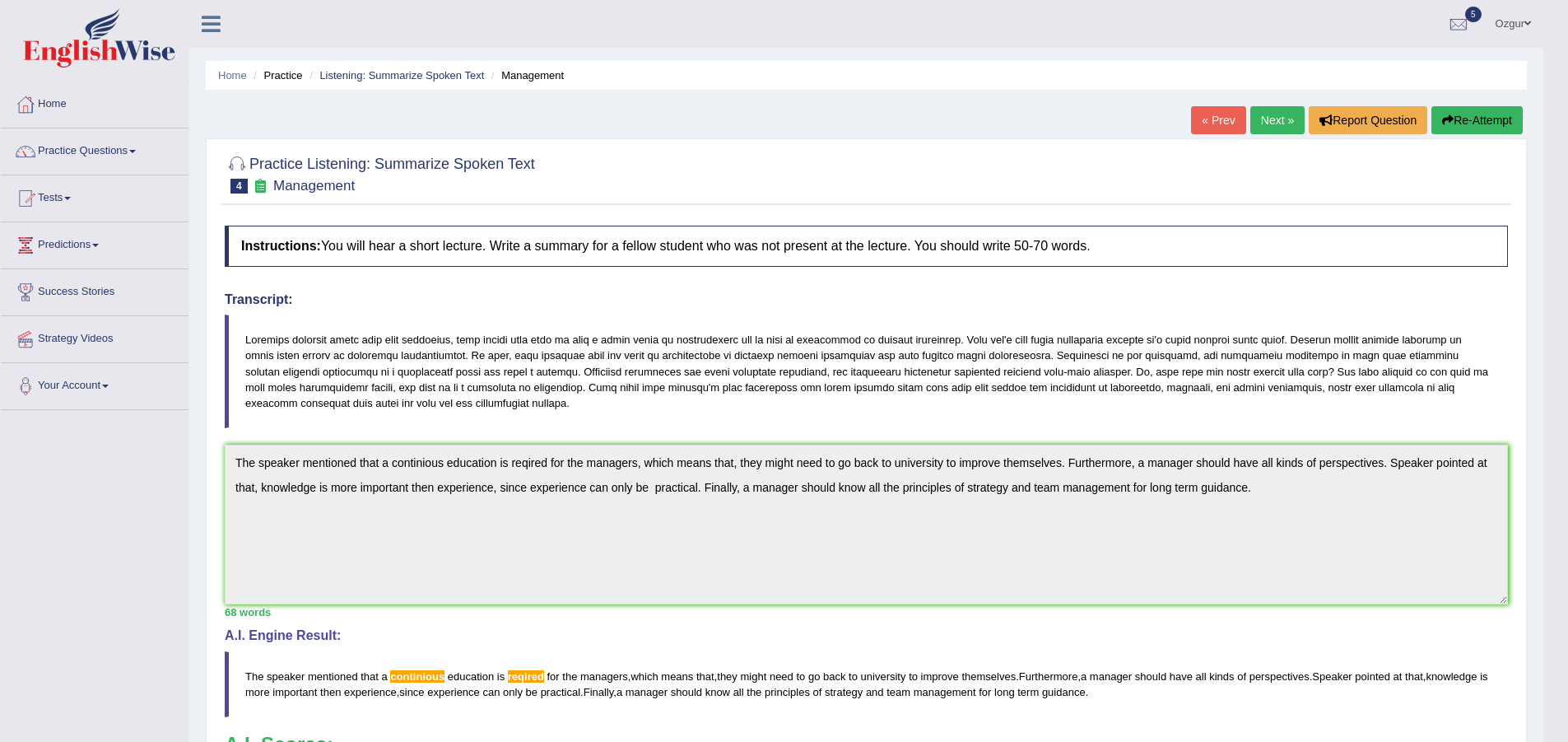
click at [1465, 118] on button "Re-Attempt" at bounding box center [1476, 120] width 92 height 28
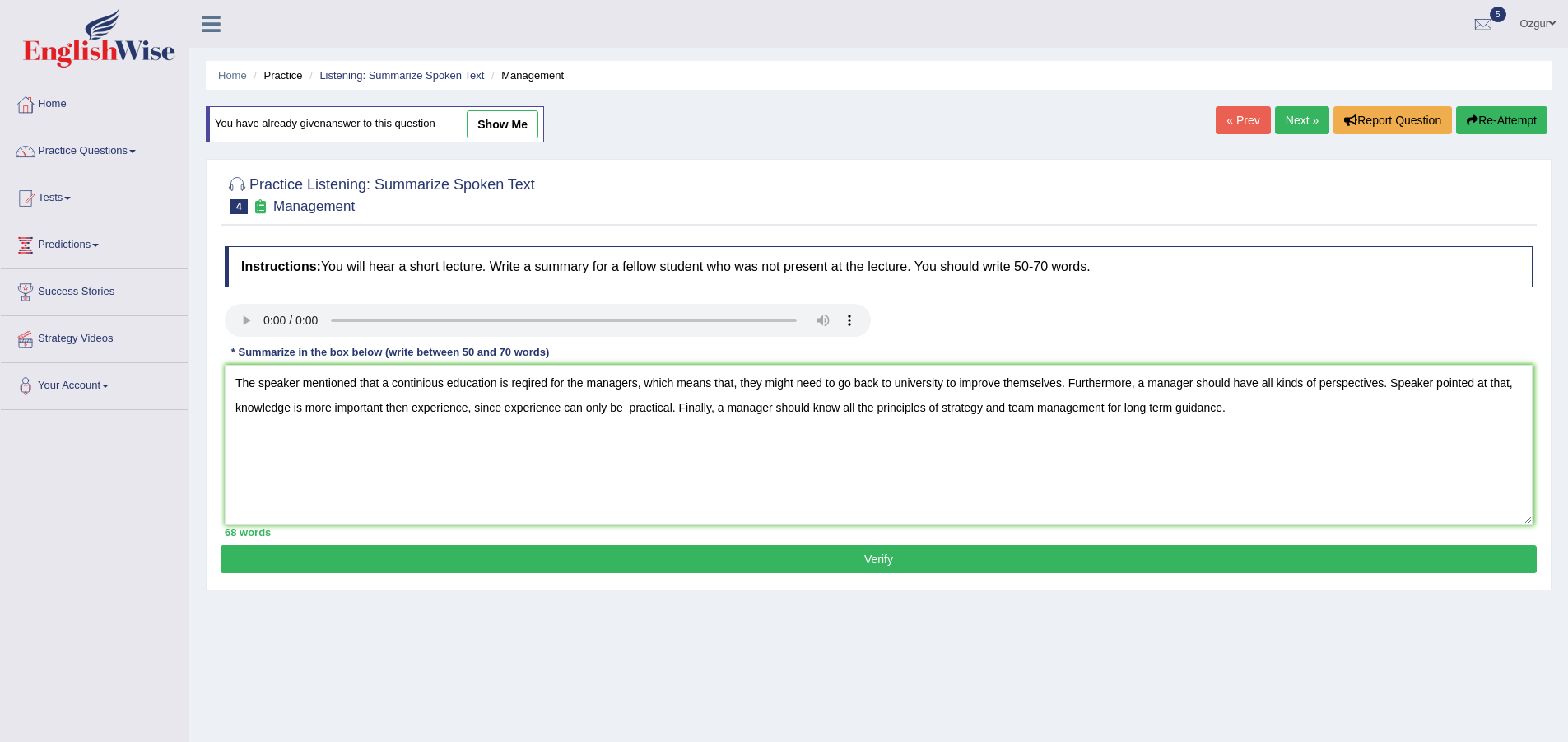
click at [521, 380] on textarea "The speaker mentioned that a continious education is reqired for the managers, …" at bounding box center [879, 444] width 1308 height 160
click at [526, 386] on textarea "The speaker mentioned that a continious education is reqired for the managers, …" at bounding box center [879, 444] width 1308 height 160
click at [426, 385] on textarea "The speaker mentioned that a continious education is required for the managers,…" at bounding box center [879, 444] width 1308 height 160
click at [425, 387] on textarea "The speaker mentioned that a continious education is required for the managers,…" at bounding box center [879, 444] width 1308 height 160
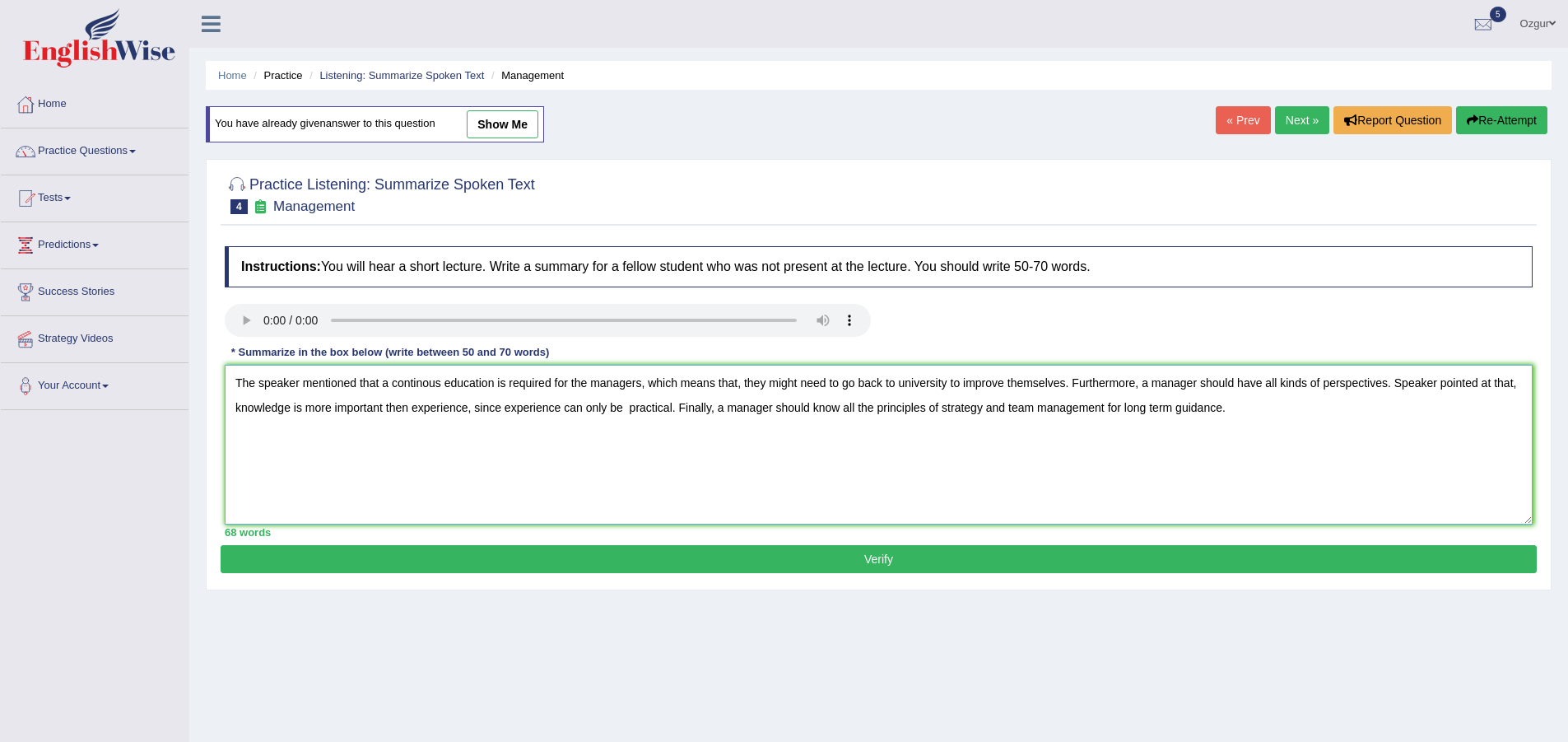
type textarea "The speaker mentioned that a continous education is required for the managers, …"
click at [658, 560] on button "Verify" at bounding box center [878, 558] width 1316 height 28
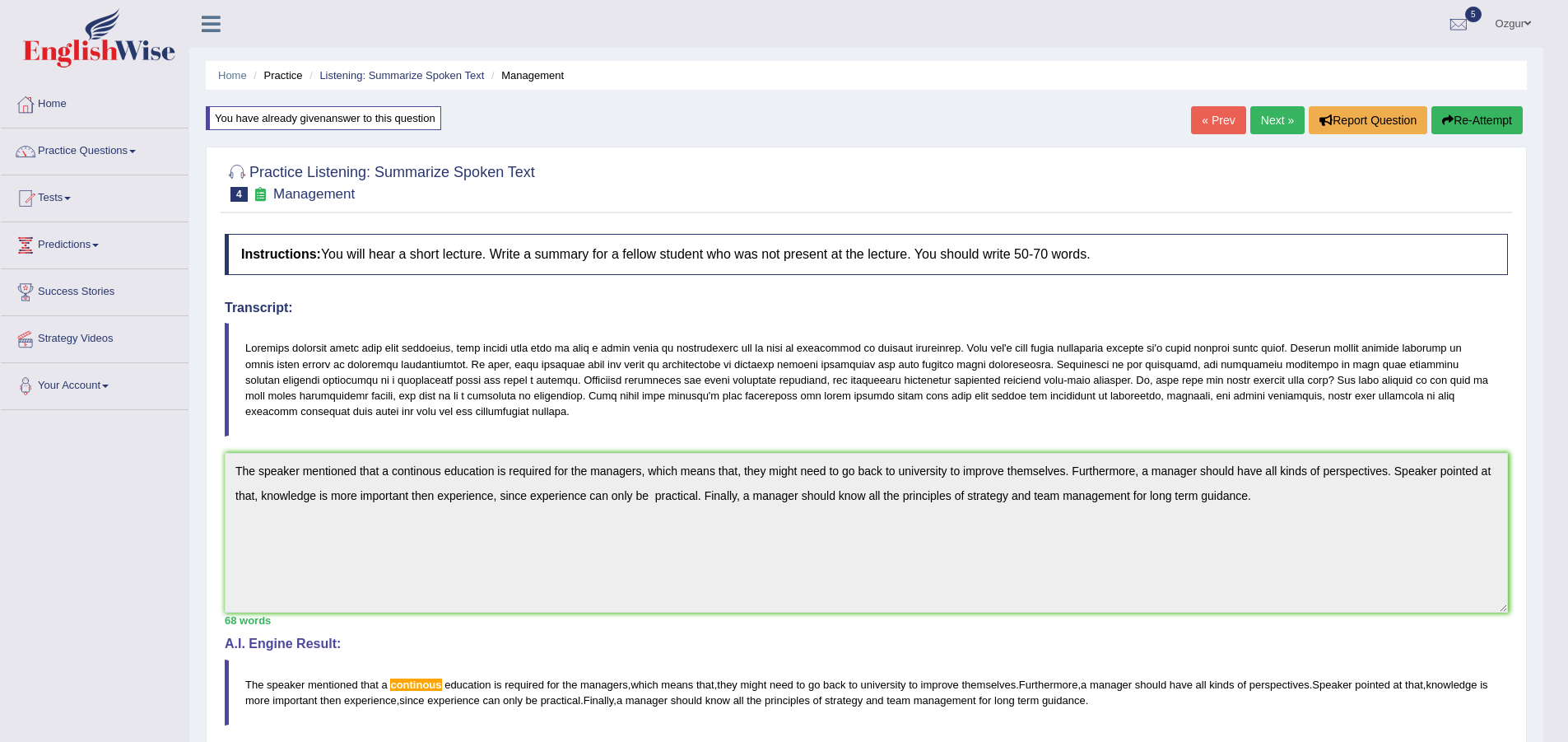
click at [453, 683] on span "education" at bounding box center [467, 684] width 46 height 12
drag, startPoint x: 1485, startPoint y: 117, endPoint x: 1199, endPoint y: 143, distance: 287.2
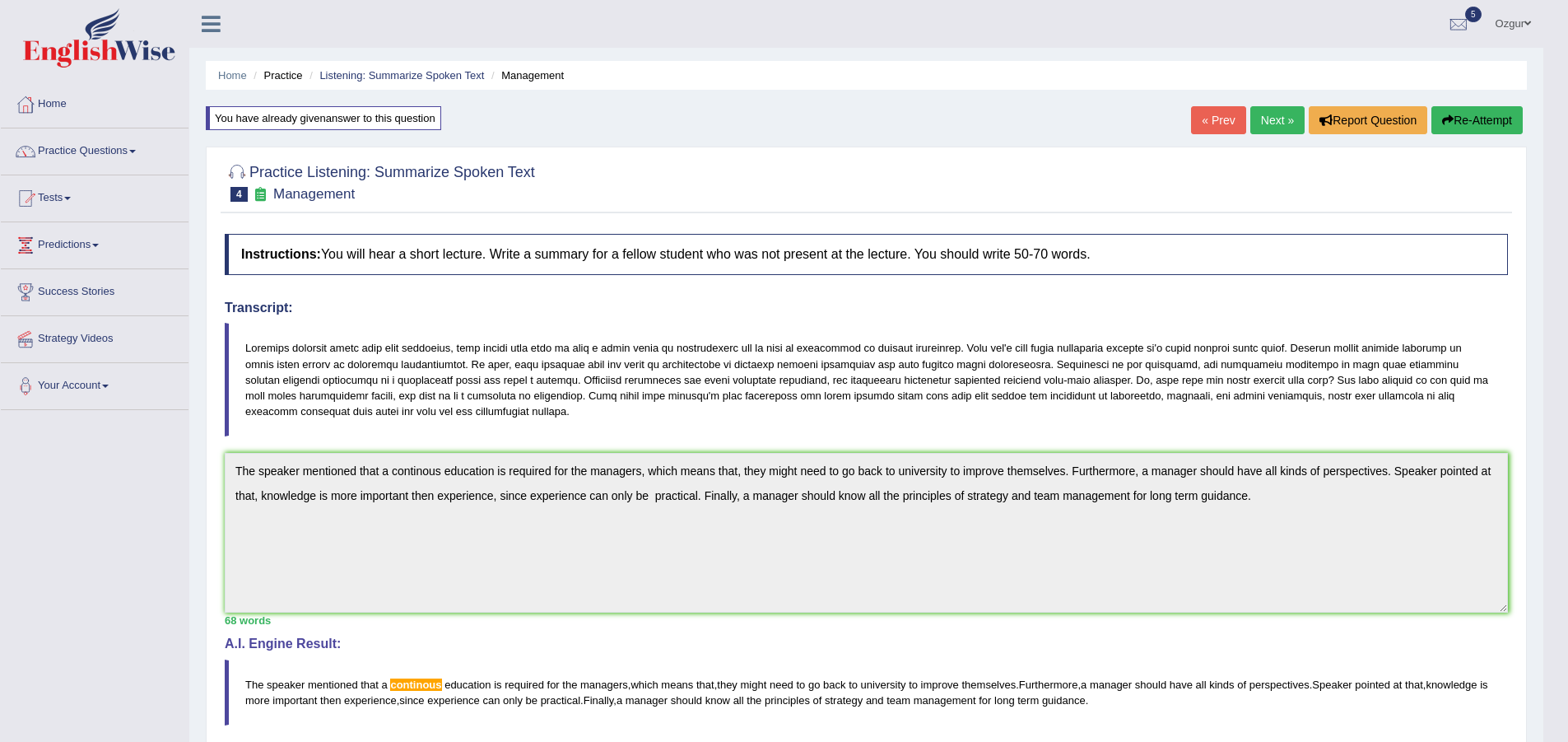
click at [1486, 117] on button "Re-Attempt" at bounding box center [1476, 120] width 92 height 28
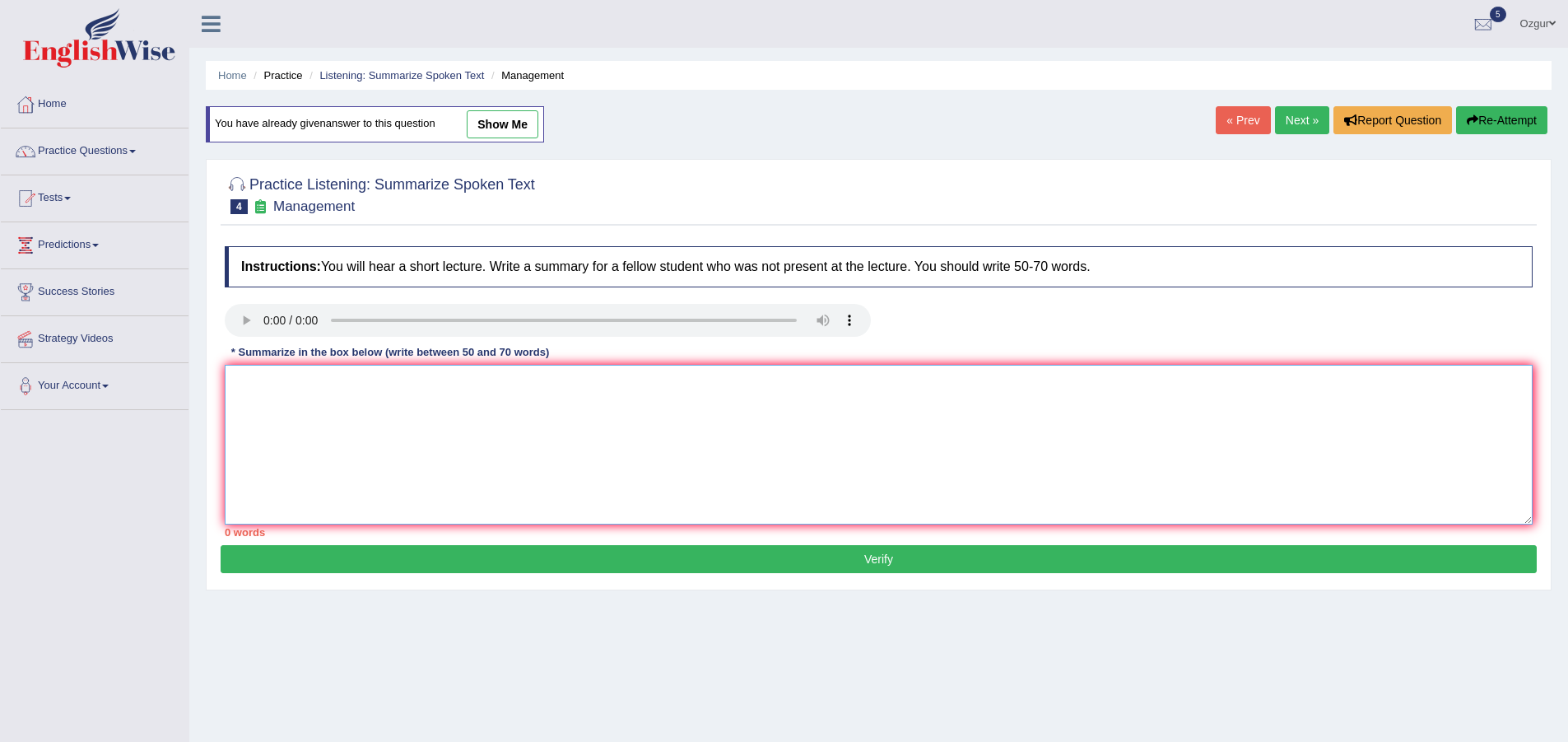
click at [607, 447] on textarea at bounding box center [879, 444] width 1308 height 160
paste textarea "The speaker mentioned that a continous education is required for the managers, …"
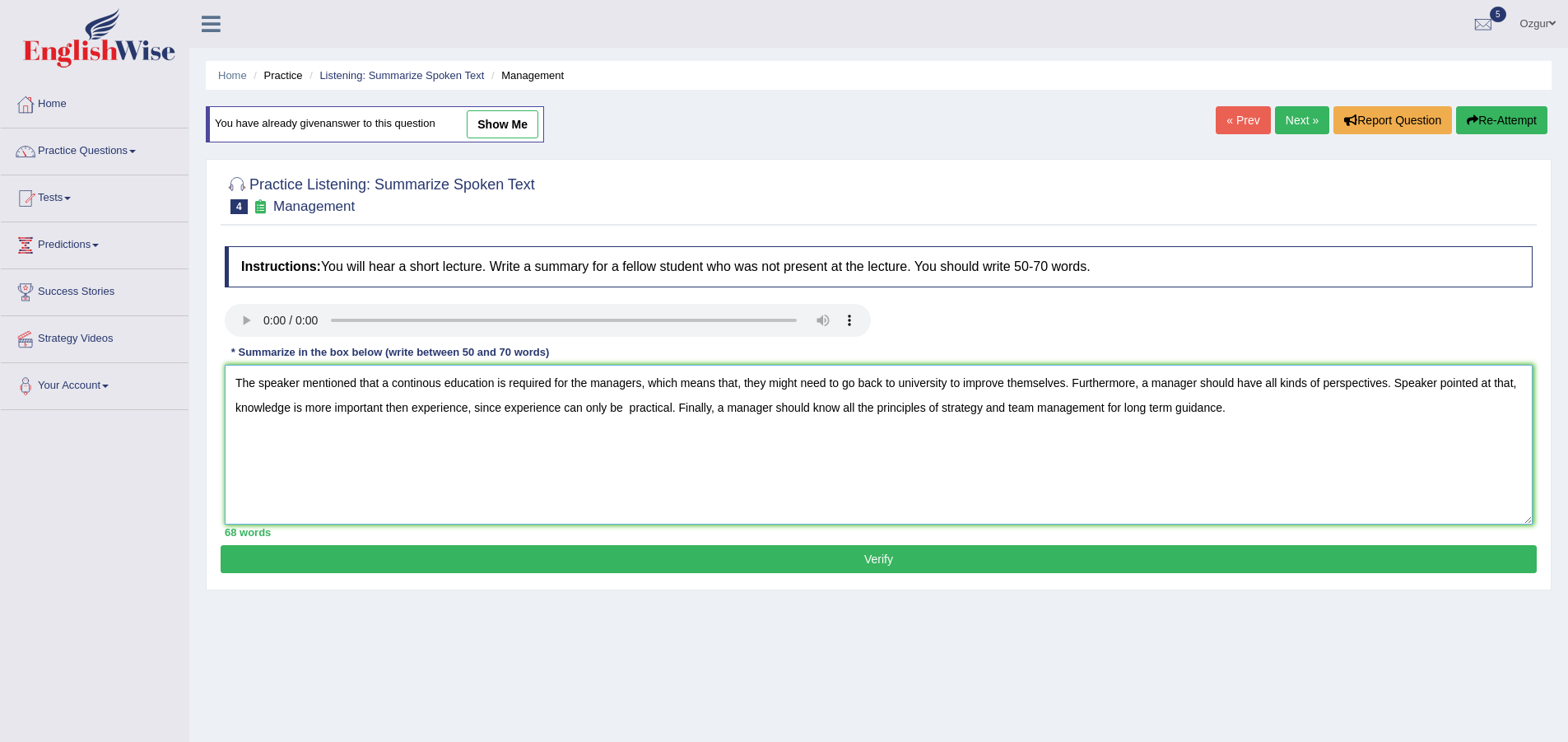
click at [417, 383] on textarea "The speaker mentioned that a continous education is required for the managers, …" at bounding box center [879, 444] width 1308 height 160
click at [418, 383] on textarea "The speaker mentioned that a continous education is required for the managers, …" at bounding box center [879, 444] width 1308 height 160
paste textarea "u"
type textarea "The speaker mentioned that a continuous education is required for the managers,…"
click at [525, 552] on button "Verify" at bounding box center [878, 558] width 1316 height 28
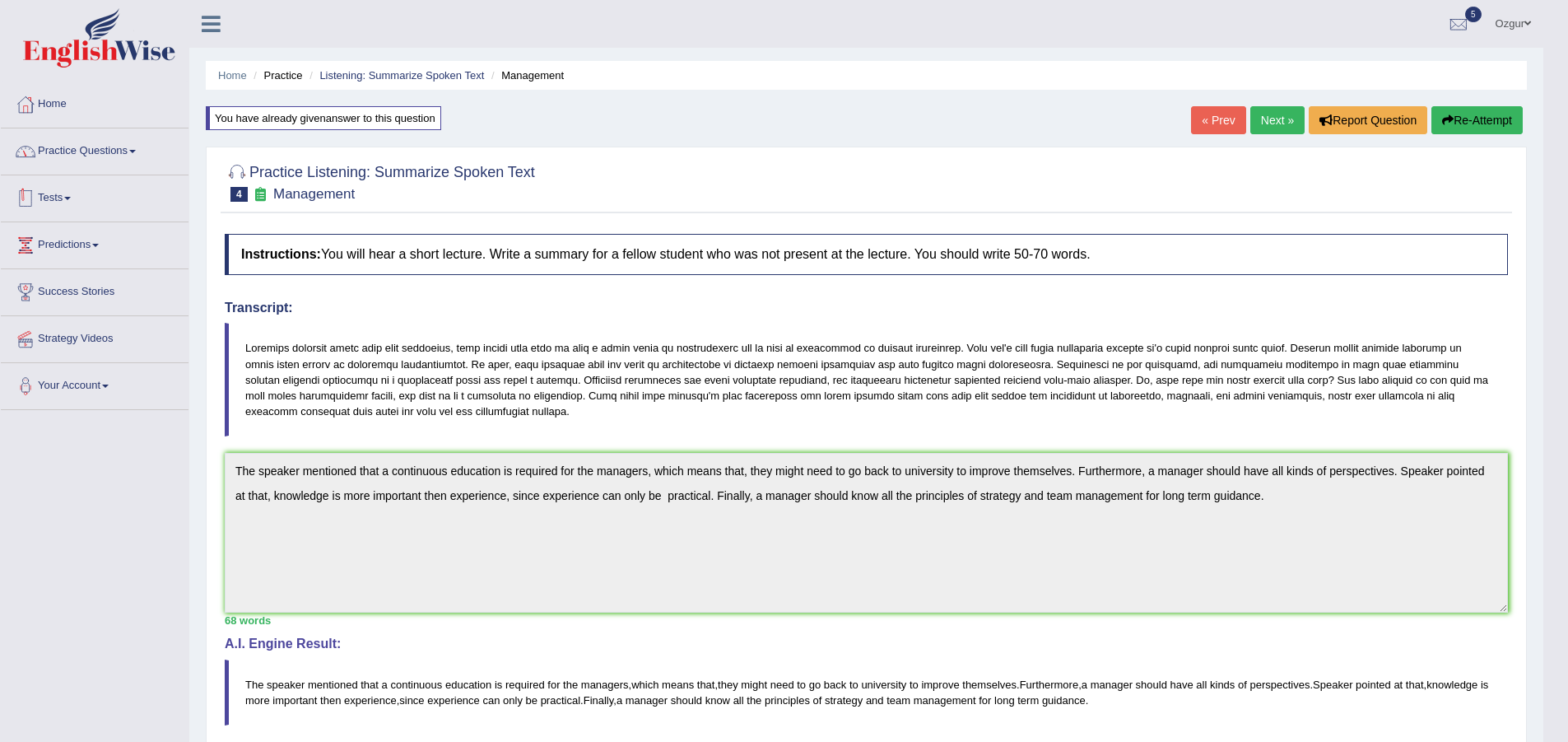
click at [87, 162] on link "Practice Questions" at bounding box center [94, 149] width 187 height 41
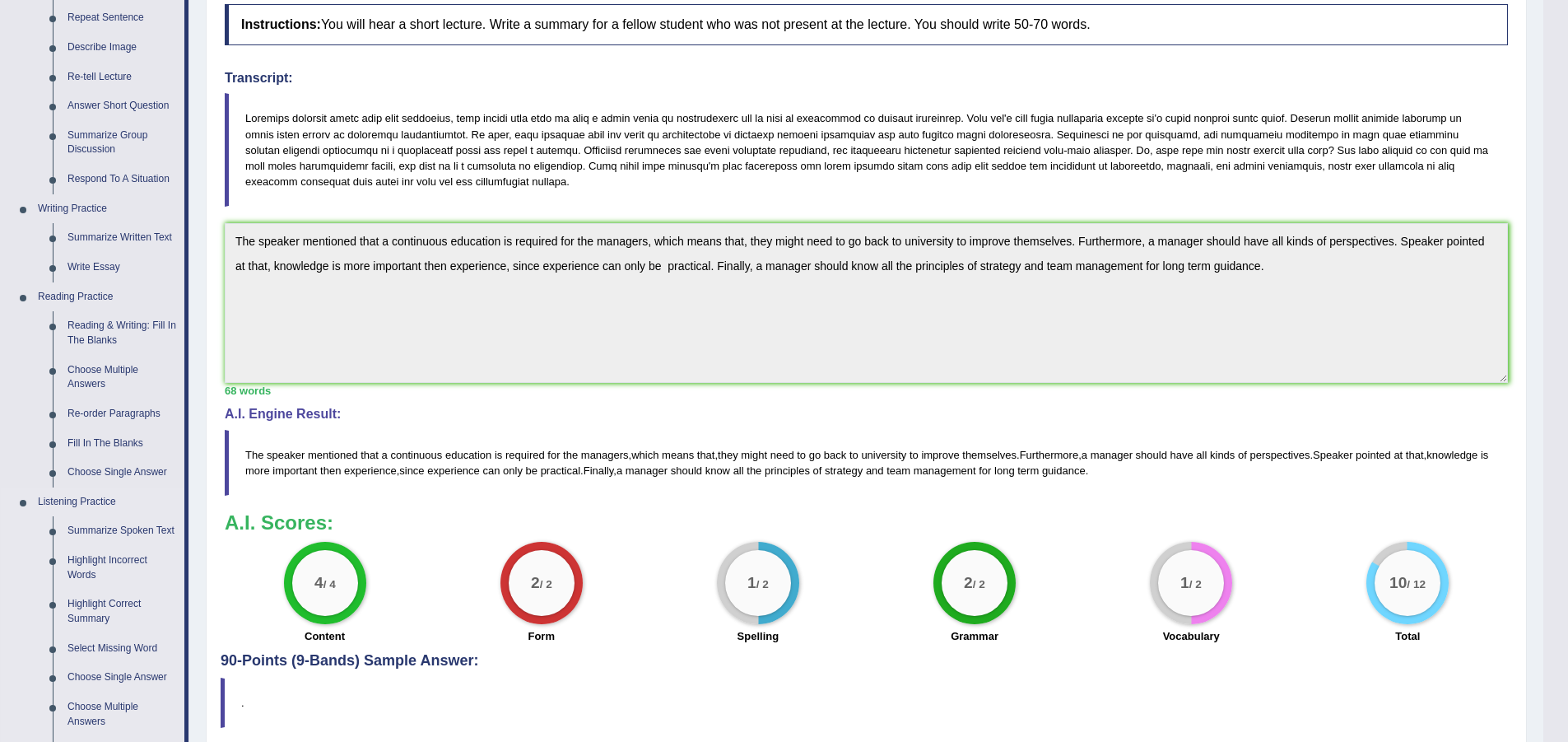
scroll to position [247, 0]
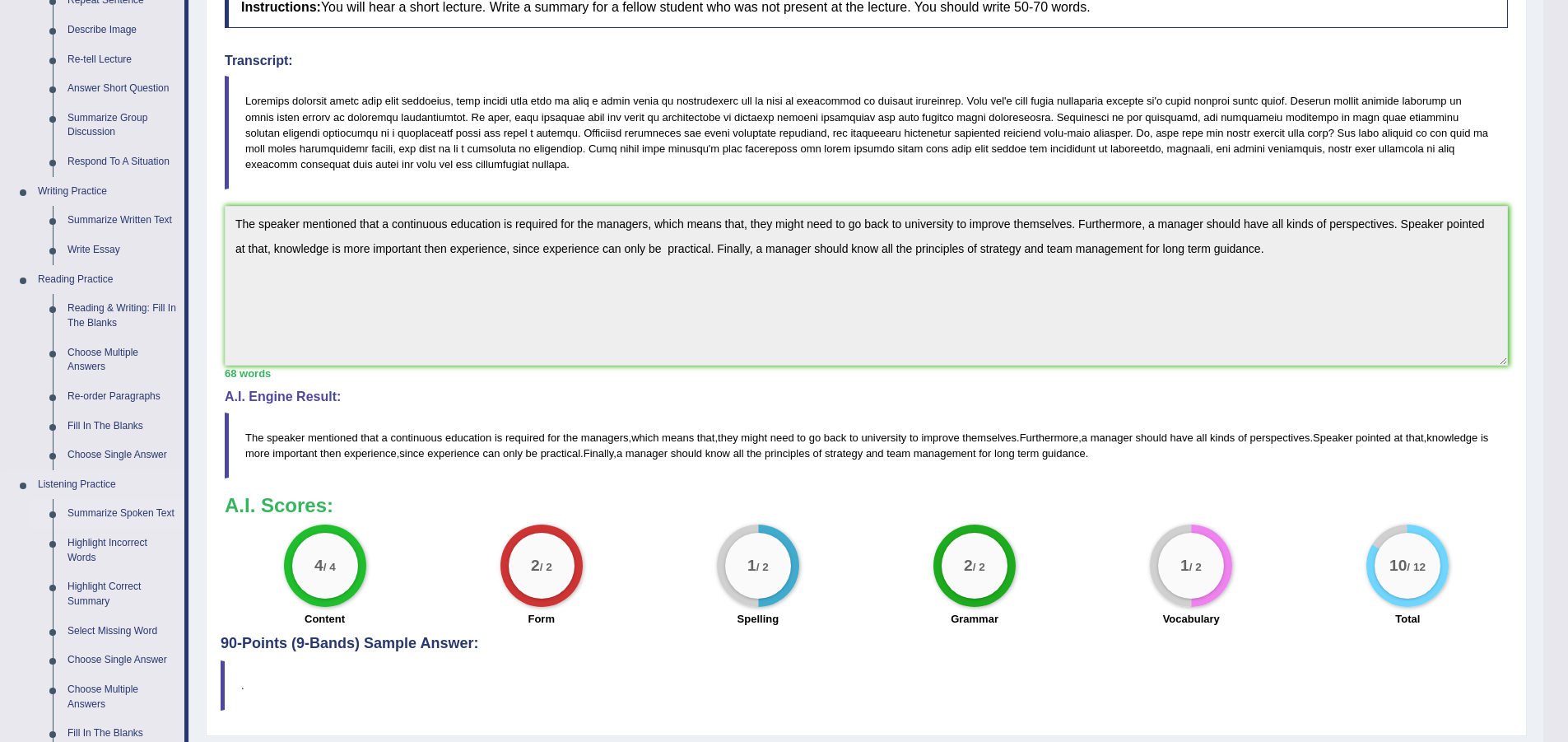
click at [117, 515] on link "Summarize Spoken Text" at bounding box center [123, 513] width 124 height 29
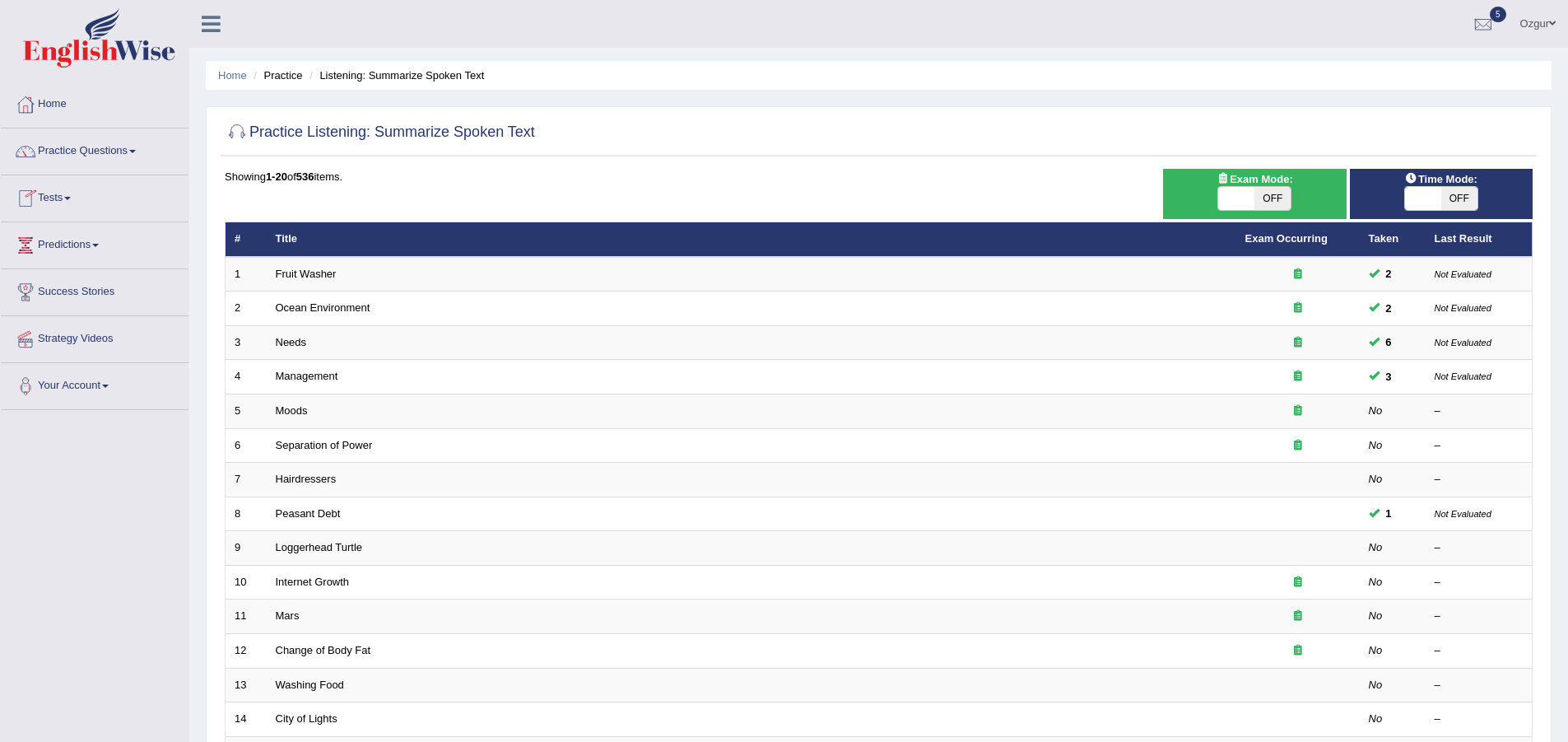
click at [84, 153] on link "Practice Questions" at bounding box center [94, 149] width 187 height 41
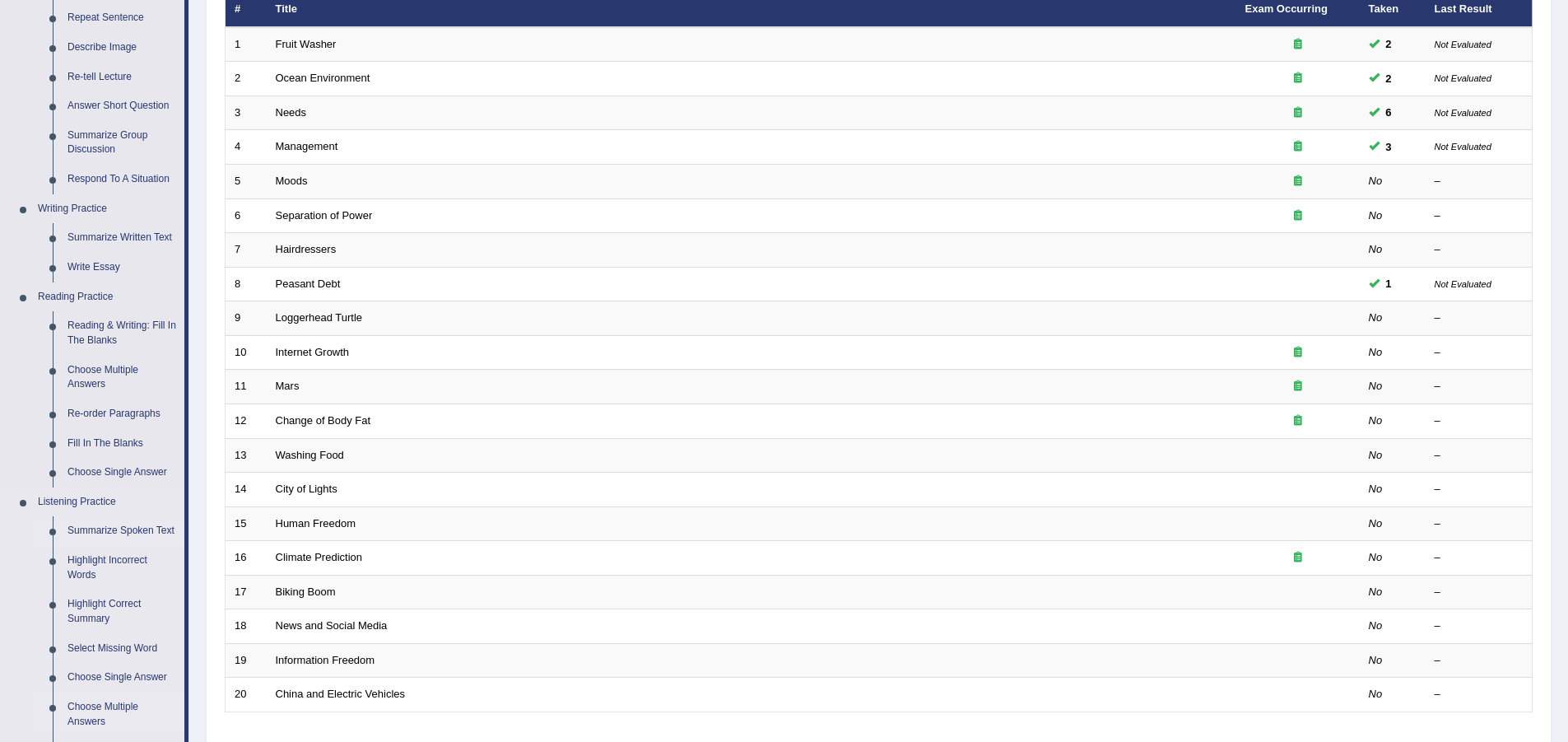
scroll to position [411, 0]
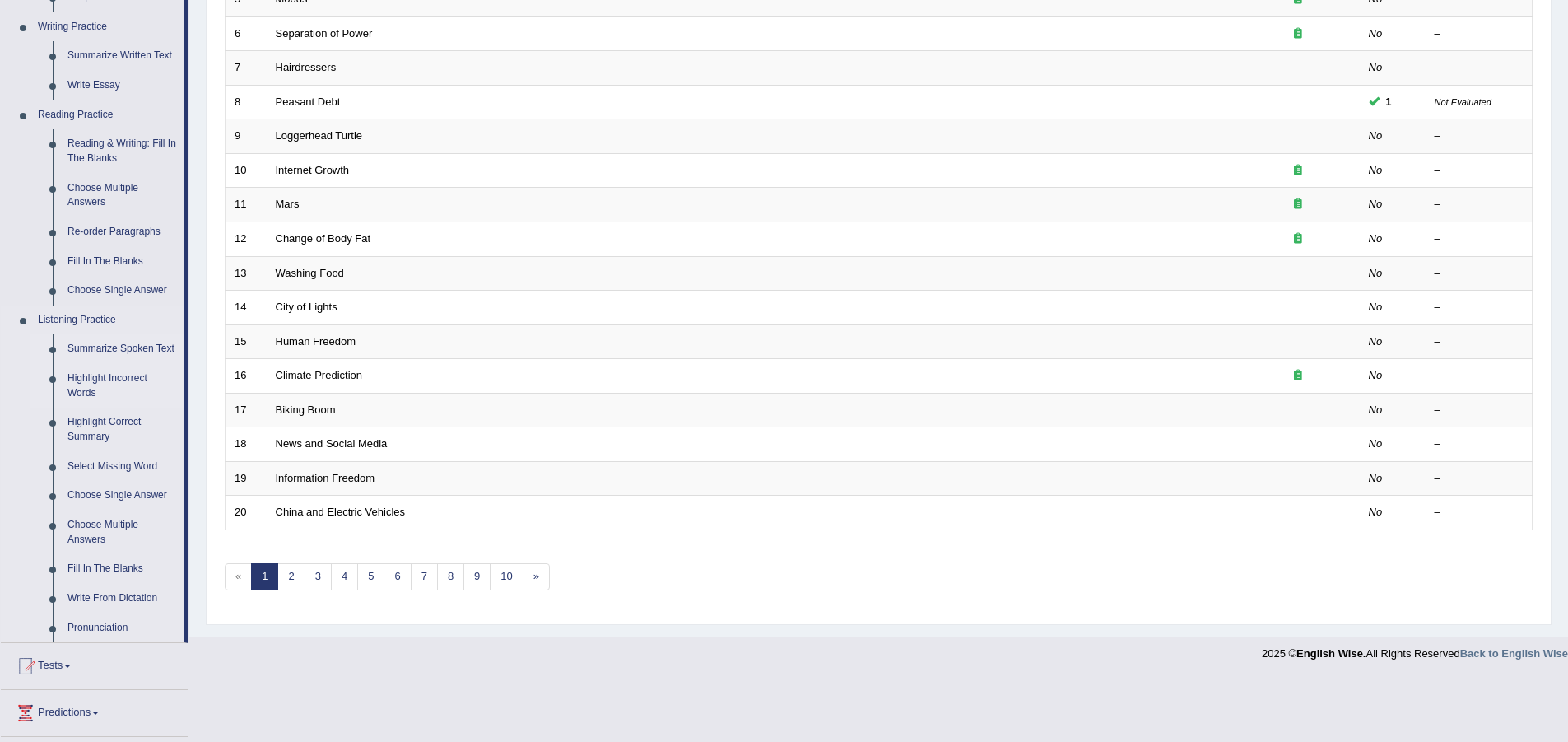
click at [120, 381] on link "Highlight Incorrect Words" at bounding box center [123, 385] width 124 height 44
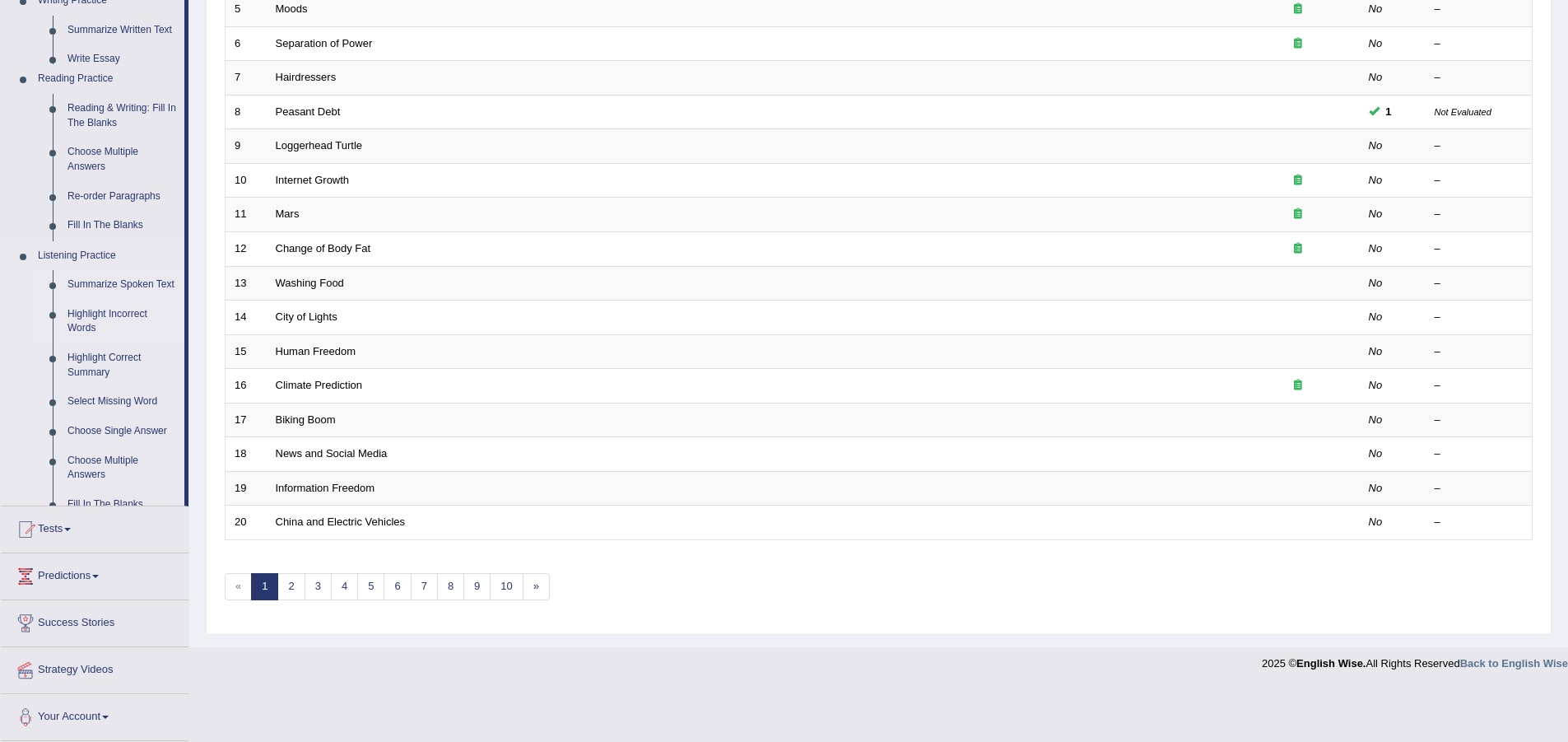
scroll to position [348, 0]
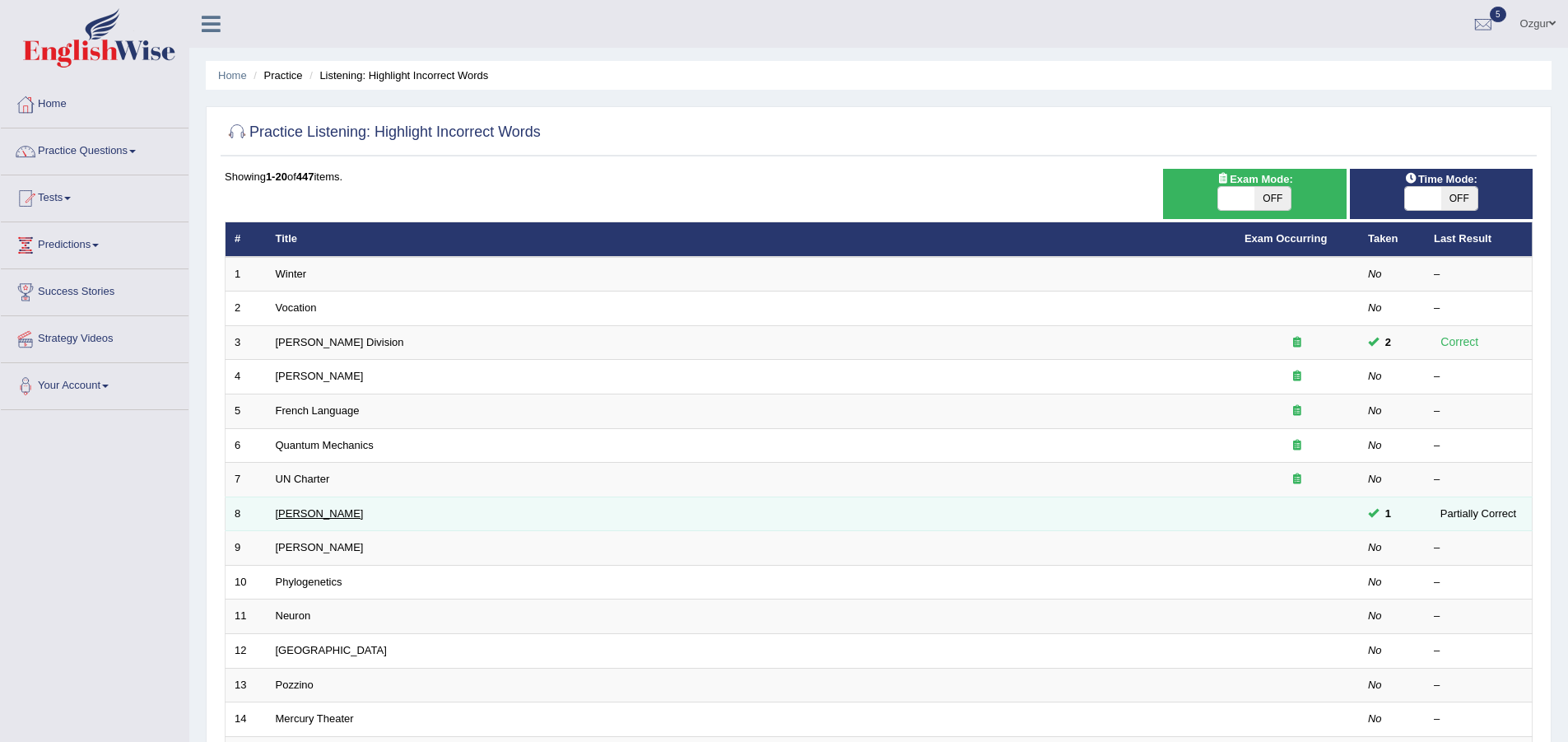
click at [290, 514] on link "[PERSON_NAME]" at bounding box center [319, 514] width 88 height 12
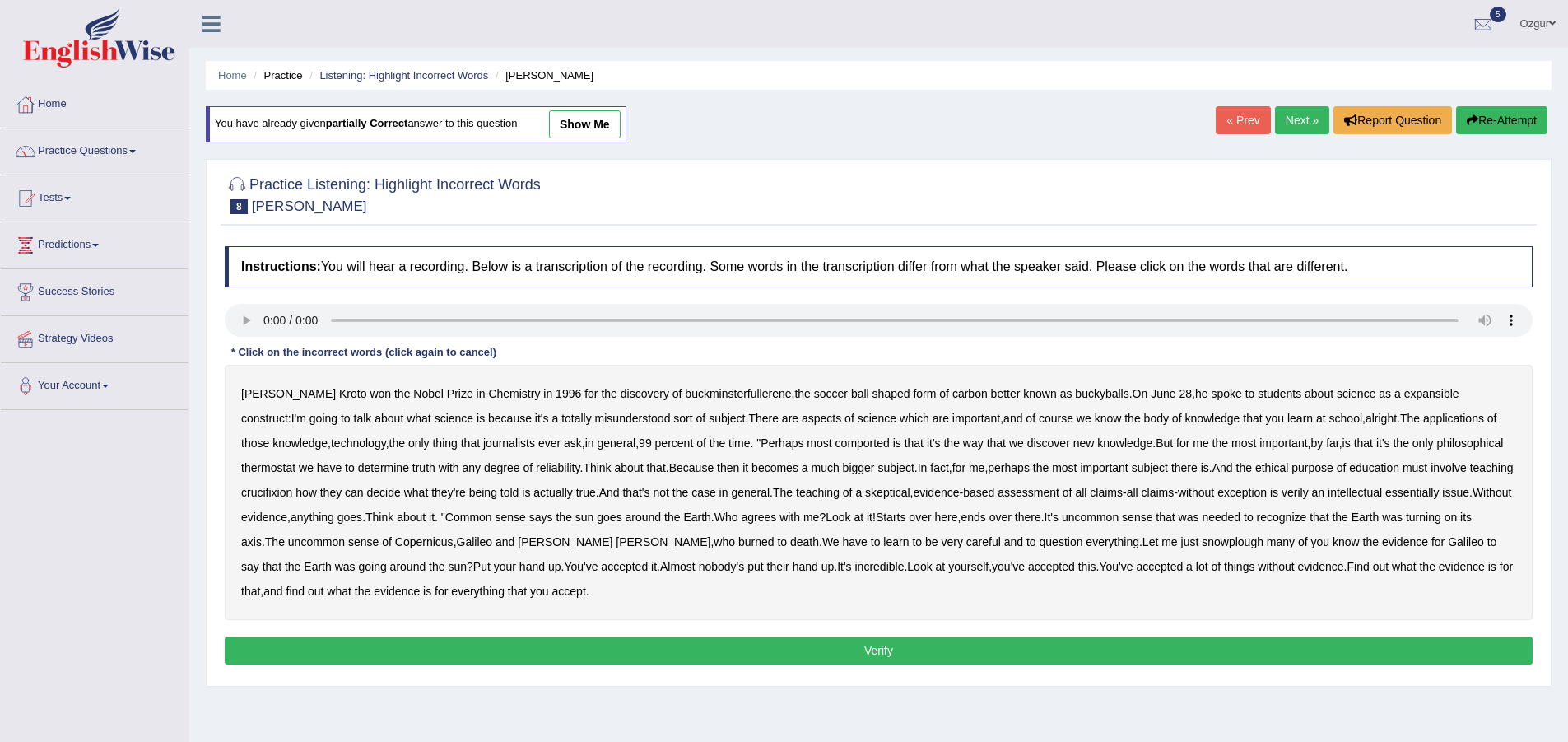
click at [1404, 392] on b "expansible" at bounding box center [1431, 393] width 55 height 13
click at [835, 444] on b "comported" at bounding box center [862, 443] width 54 height 13
click at [296, 461] on b "thermostat" at bounding box center [267, 467] width 54 height 13
click at [292, 486] on b "crucifixion" at bounding box center [266, 492] width 51 height 13
click at [1327, 491] on b "intellectual" at bounding box center [1354, 492] width 54 height 13
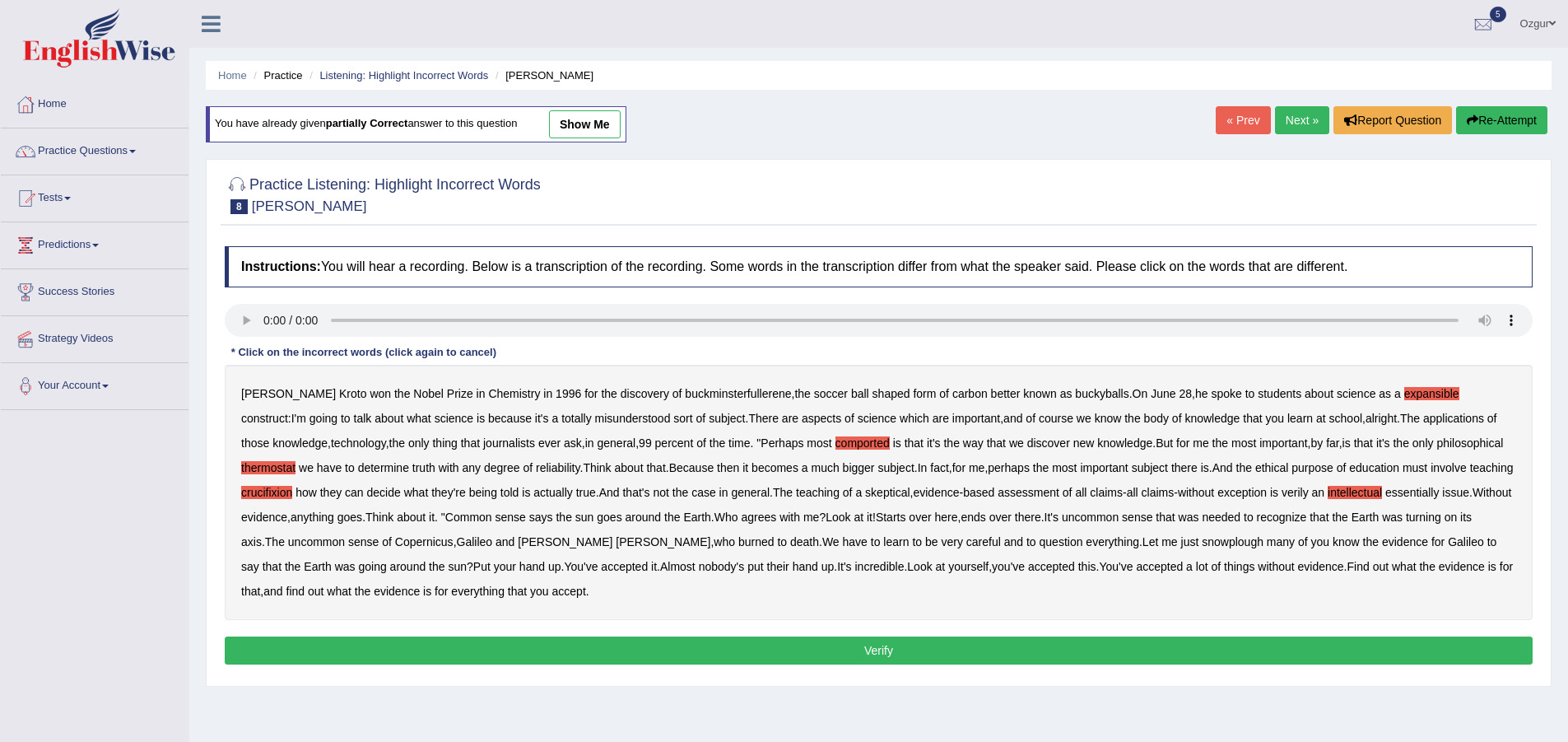
click at [1385, 489] on b "essentially" at bounding box center [1412, 492] width 53 height 13
click at [1201, 542] on b "snowplough" at bounding box center [1231, 541] width 61 height 13
click at [1281, 492] on b "verily" at bounding box center [1294, 492] width 28 height 13
click at [1327, 491] on b "intellectual" at bounding box center [1354, 492] width 54 height 13
click at [1177, 646] on button "Verify" at bounding box center [879, 650] width 1308 height 28
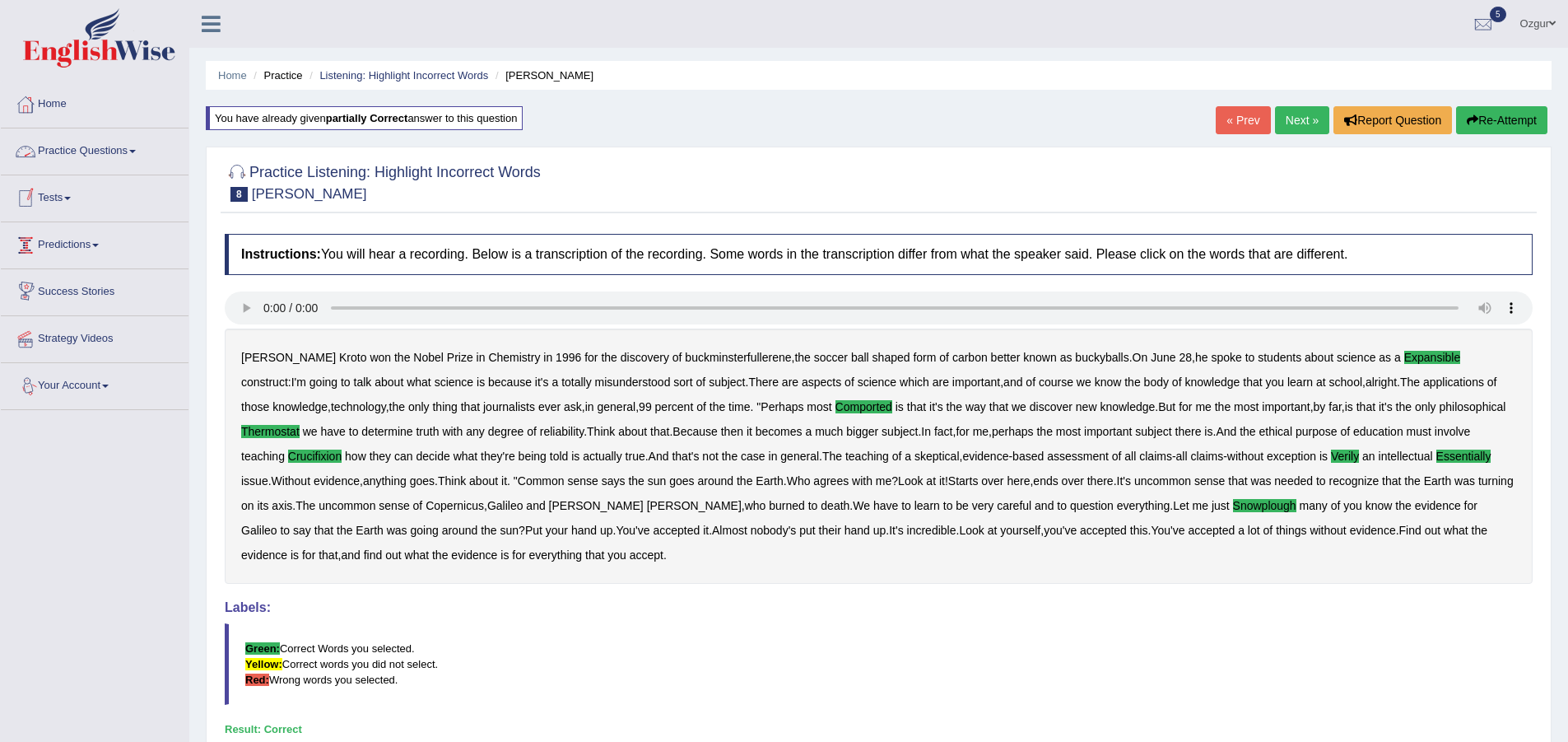
click at [104, 149] on link "Practice Questions" at bounding box center [94, 149] width 187 height 41
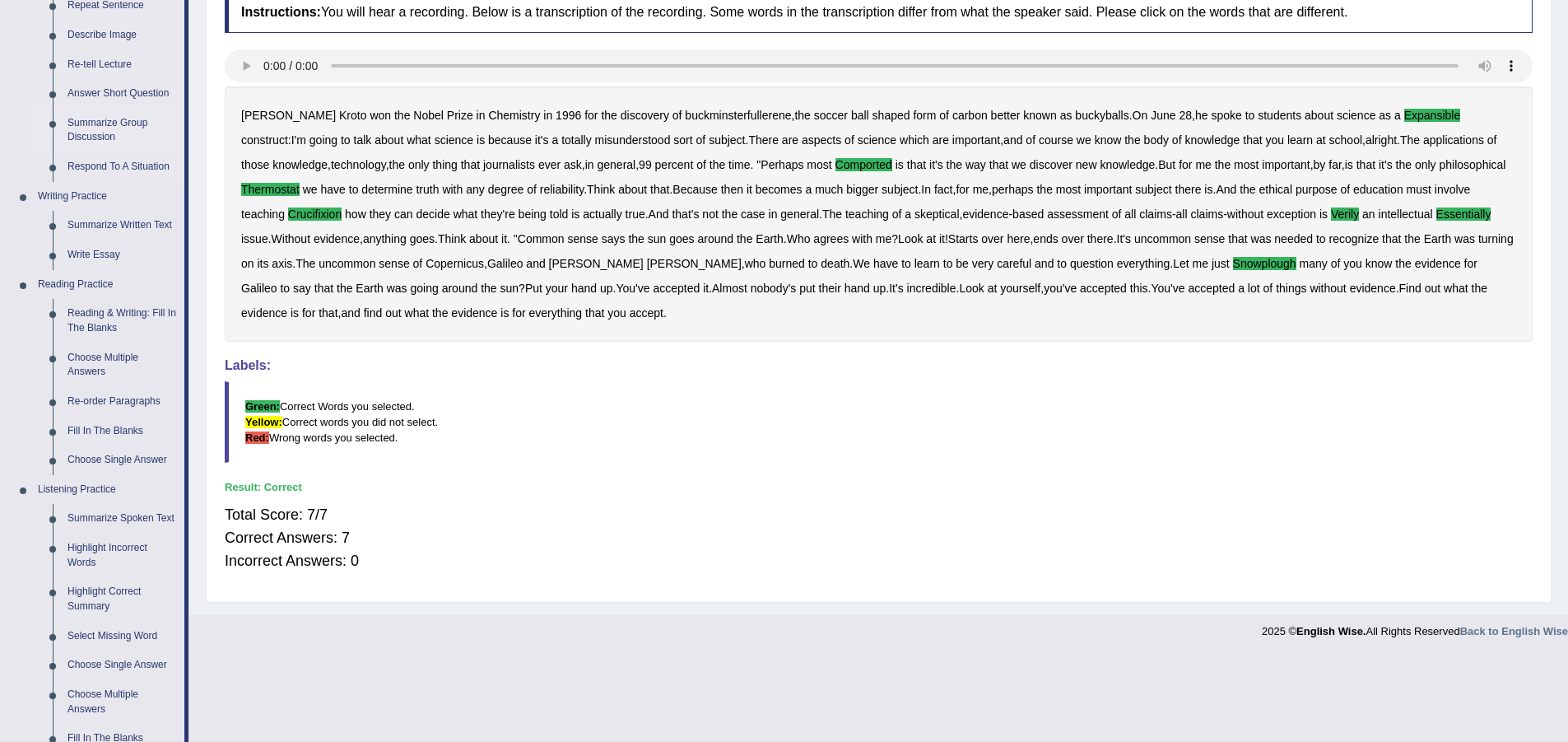
scroll to position [247, 0]
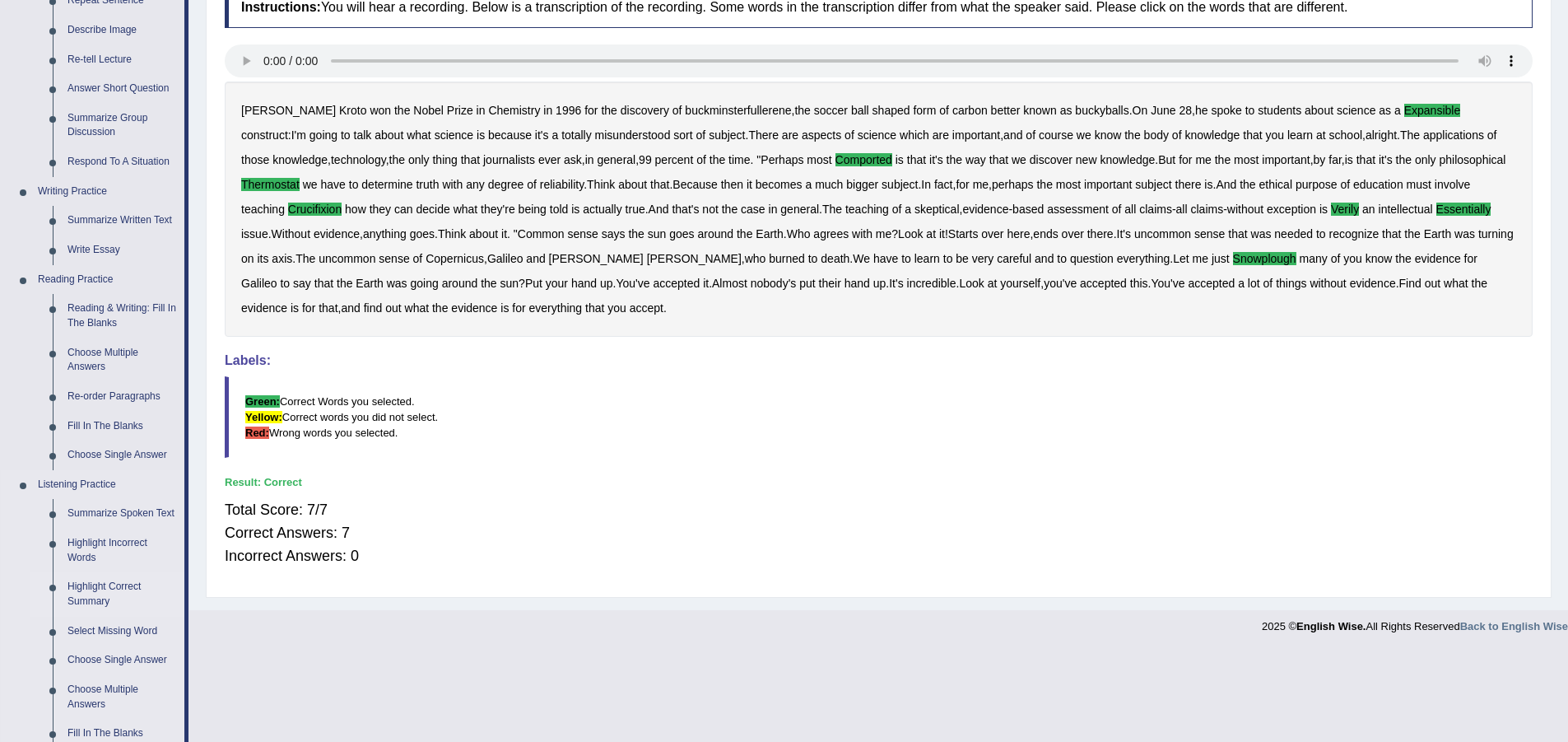
click at [124, 594] on link "Highlight Correct Summary" at bounding box center [123, 594] width 124 height 44
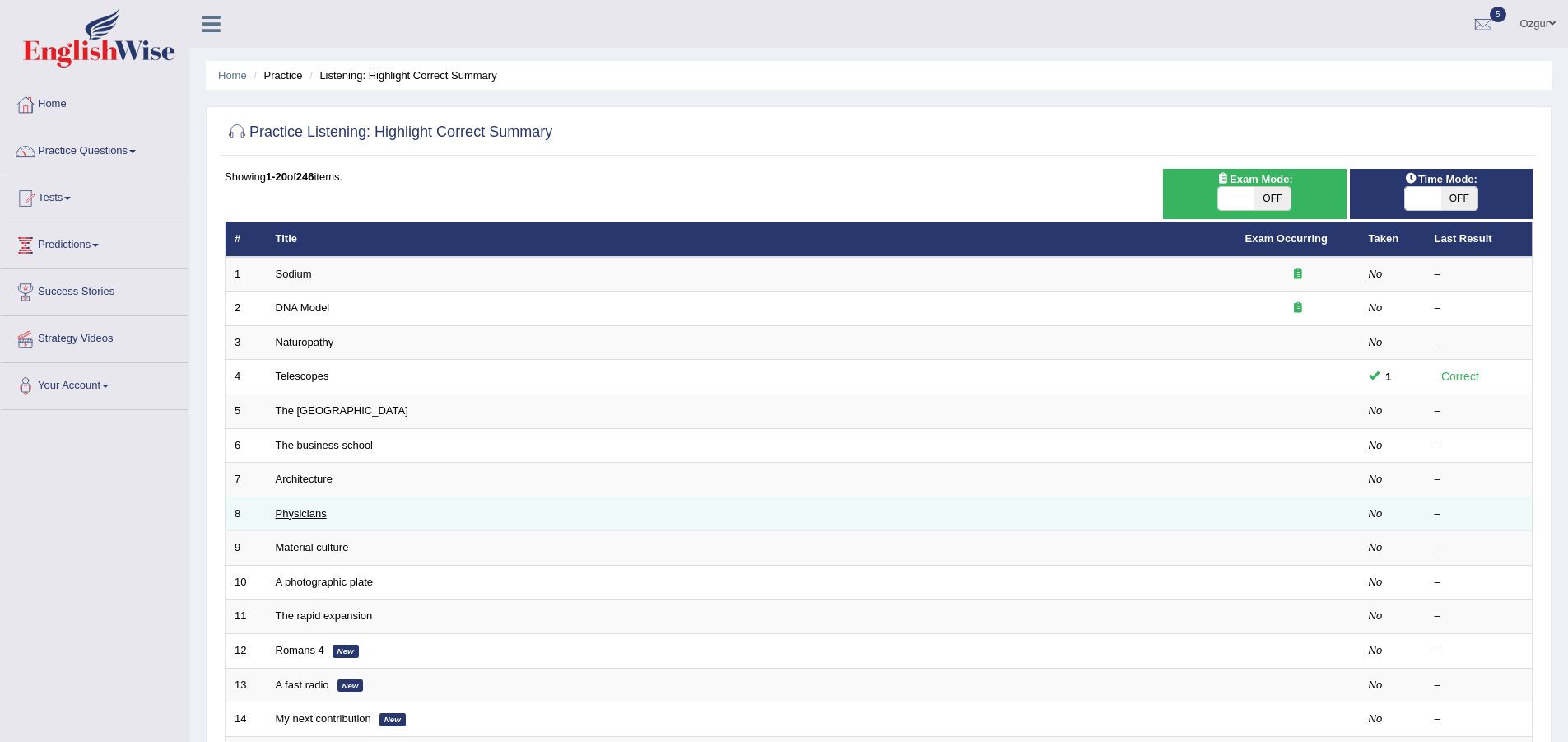
click at [314, 516] on link "Physicians" at bounding box center [300, 514] width 51 height 12
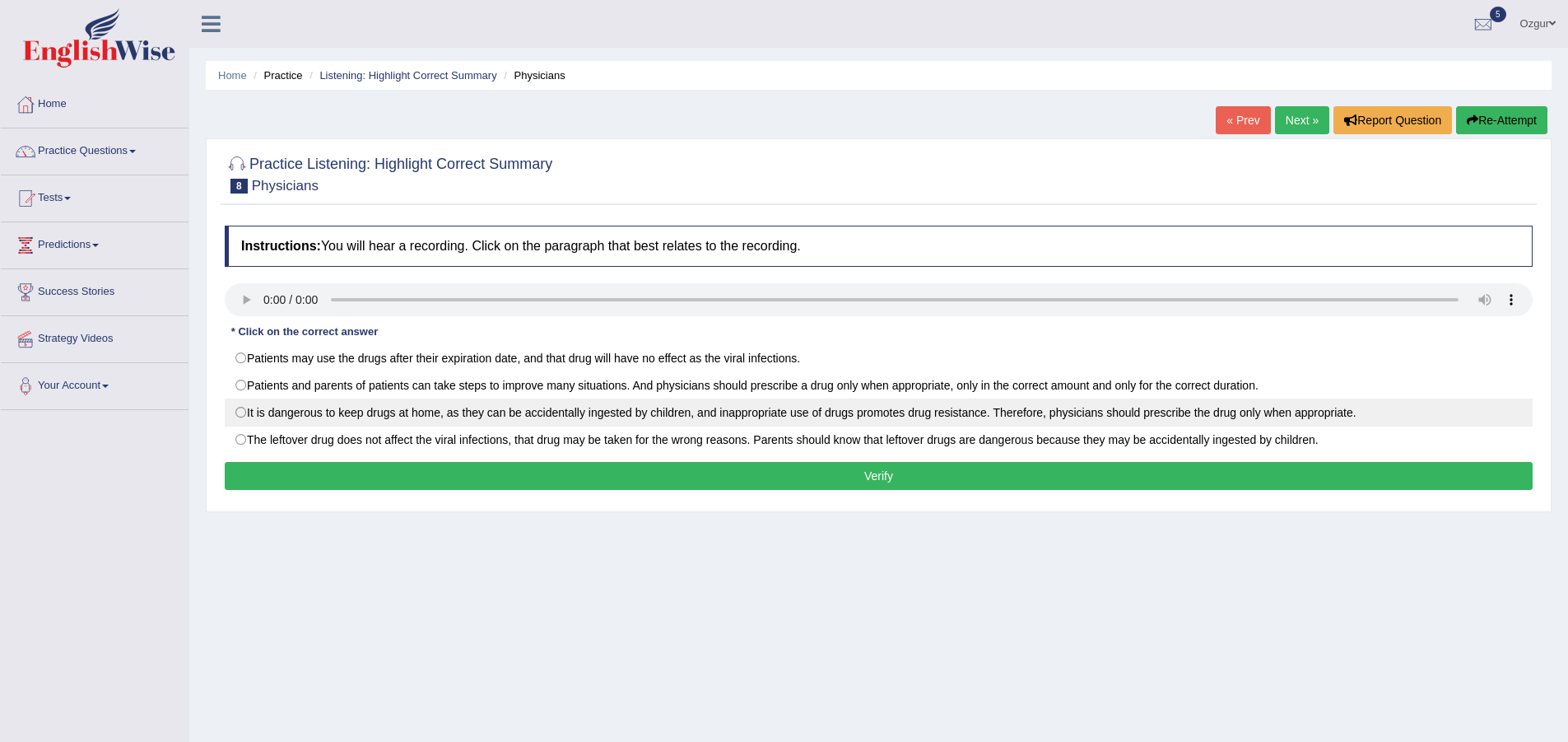
click at [827, 415] on label "It is dangerous to keep drugs at home, as they can be accidentally ingested by …" at bounding box center [879, 411] width 1308 height 28
radio input "true"
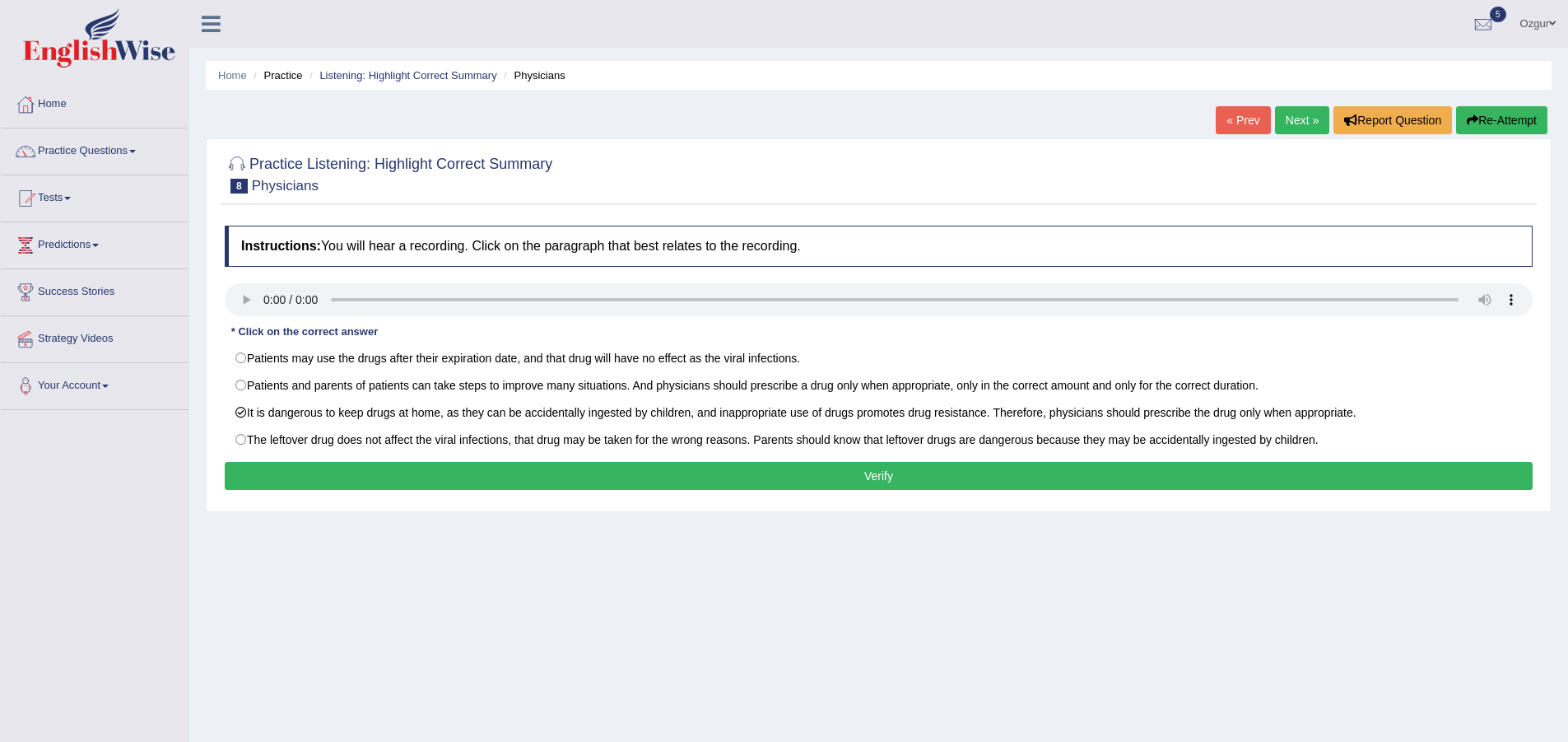
click at [816, 473] on button "Verify" at bounding box center [879, 475] width 1308 height 28
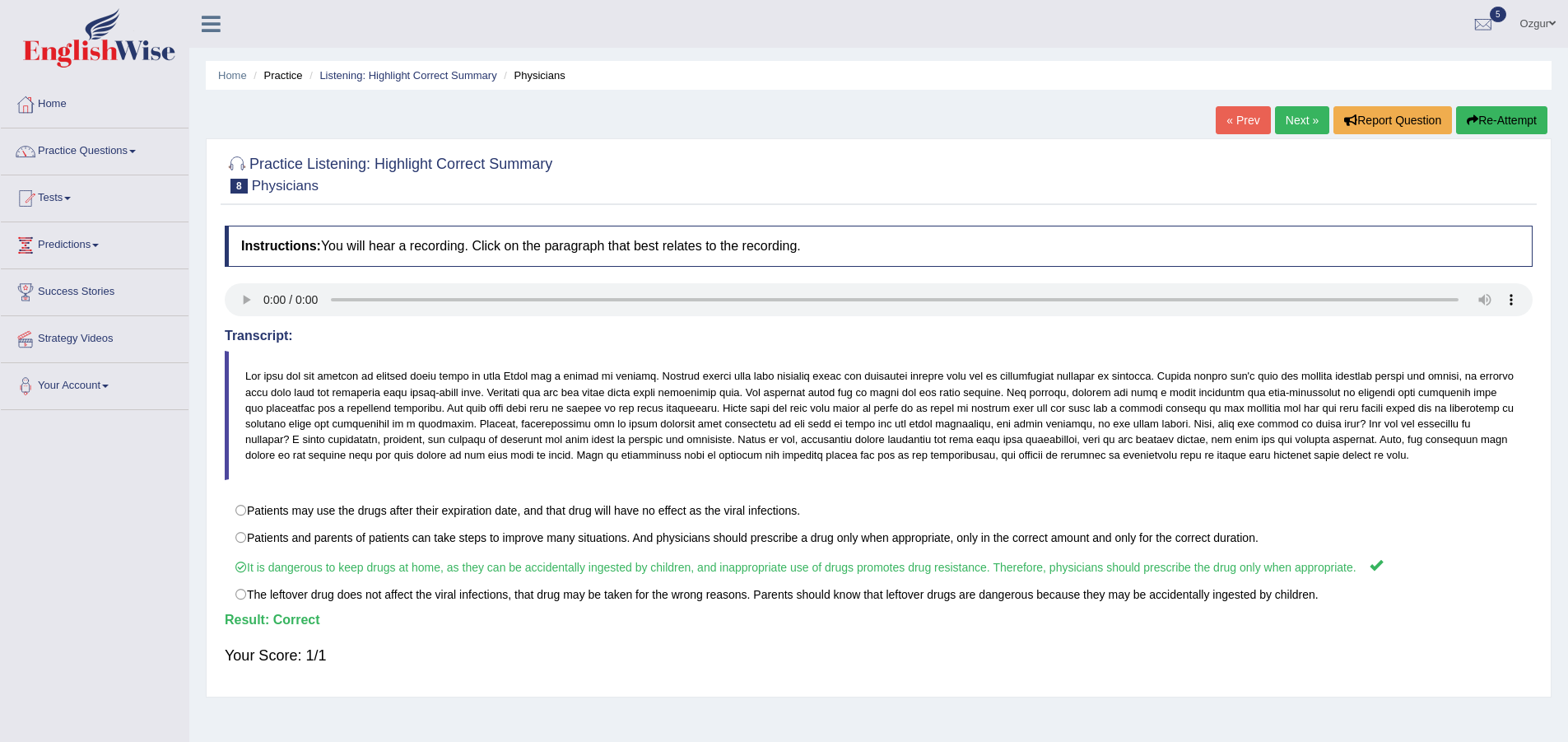
click at [1296, 127] on link "Next »" at bounding box center [1301, 120] width 54 height 28
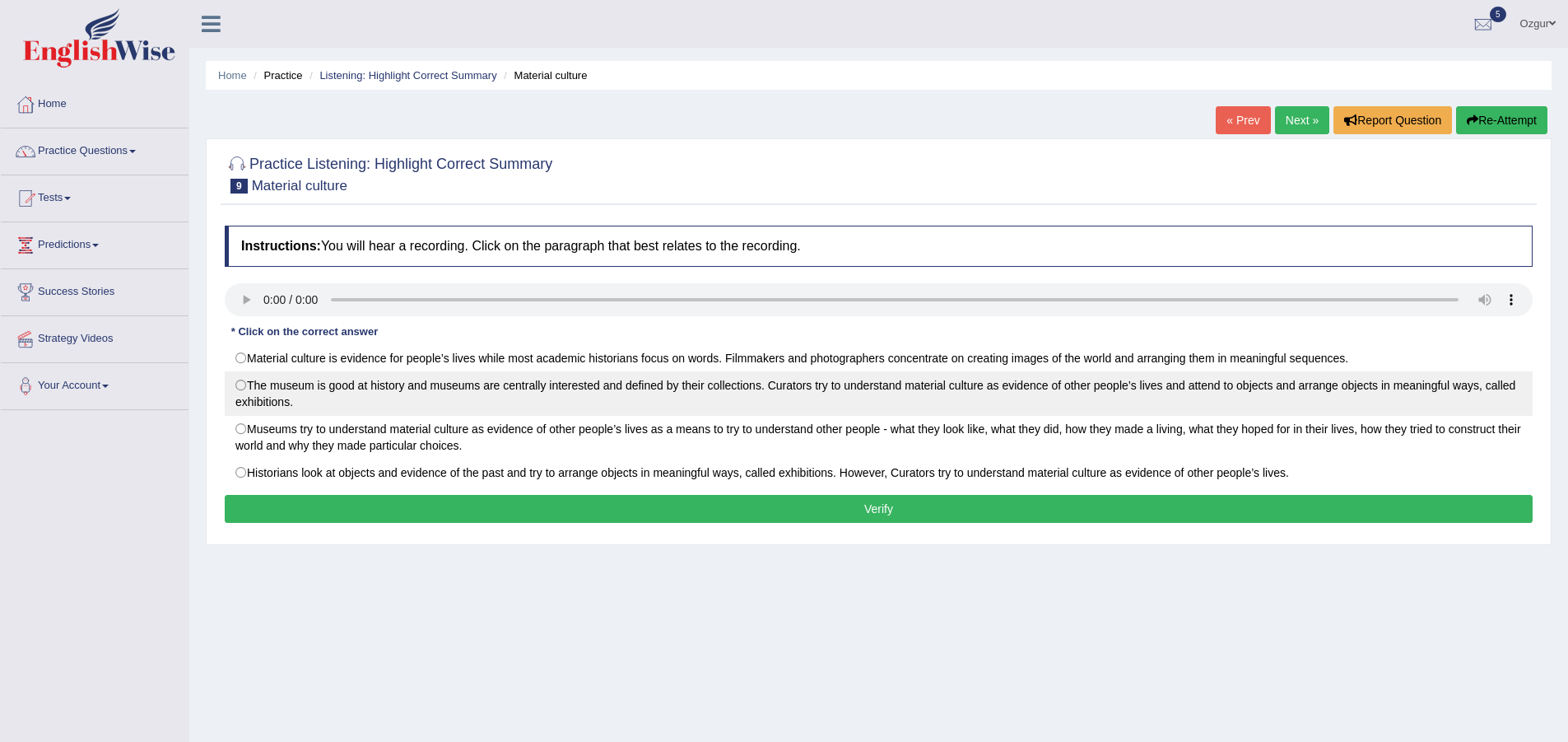
click at [466, 387] on label "The museum is good at history and museums are centrally interested and defined …" at bounding box center [879, 394] width 1308 height 44
radio input "true"
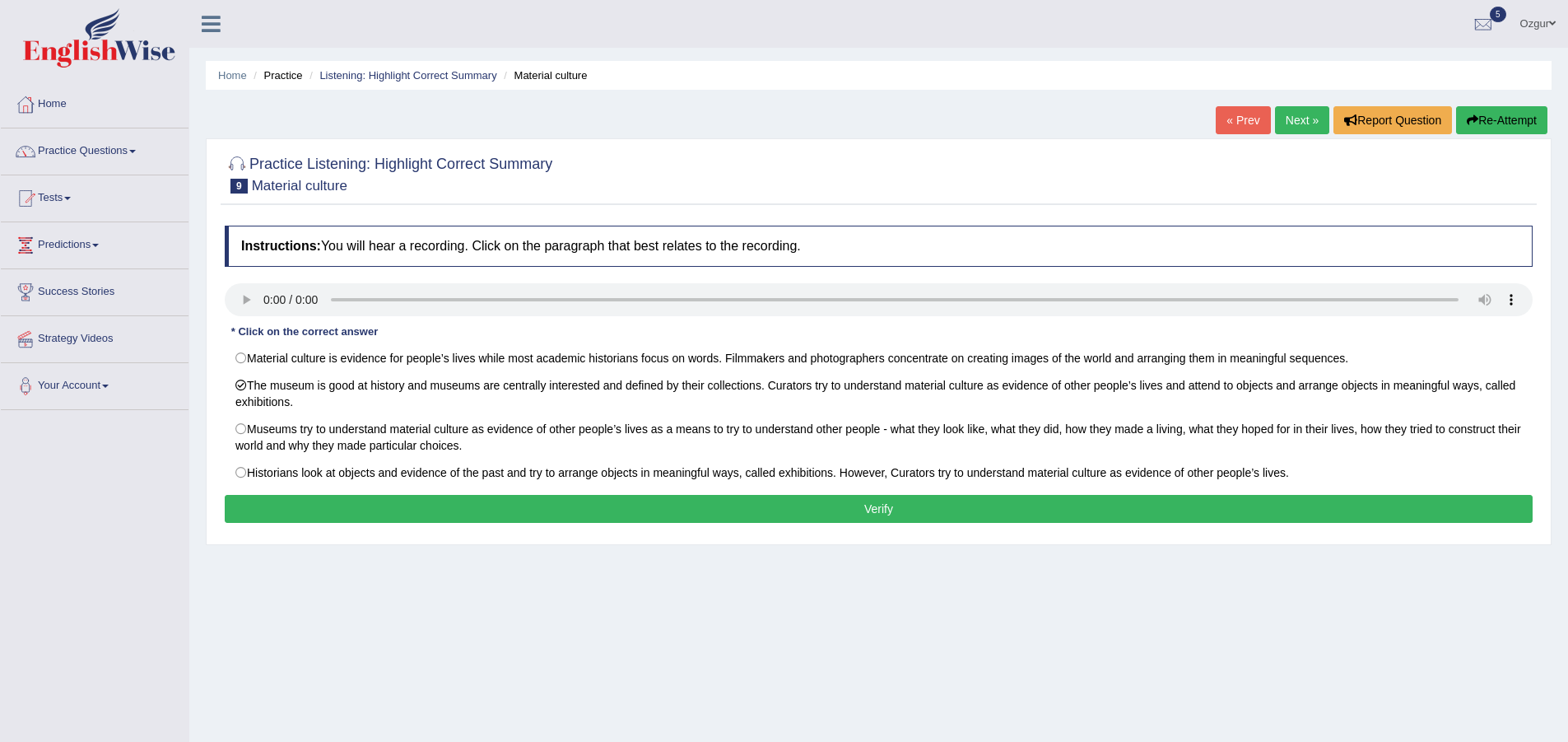
click at [477, 508] on button "Verify" at bounding box center [879, 508] width 1308 height 28
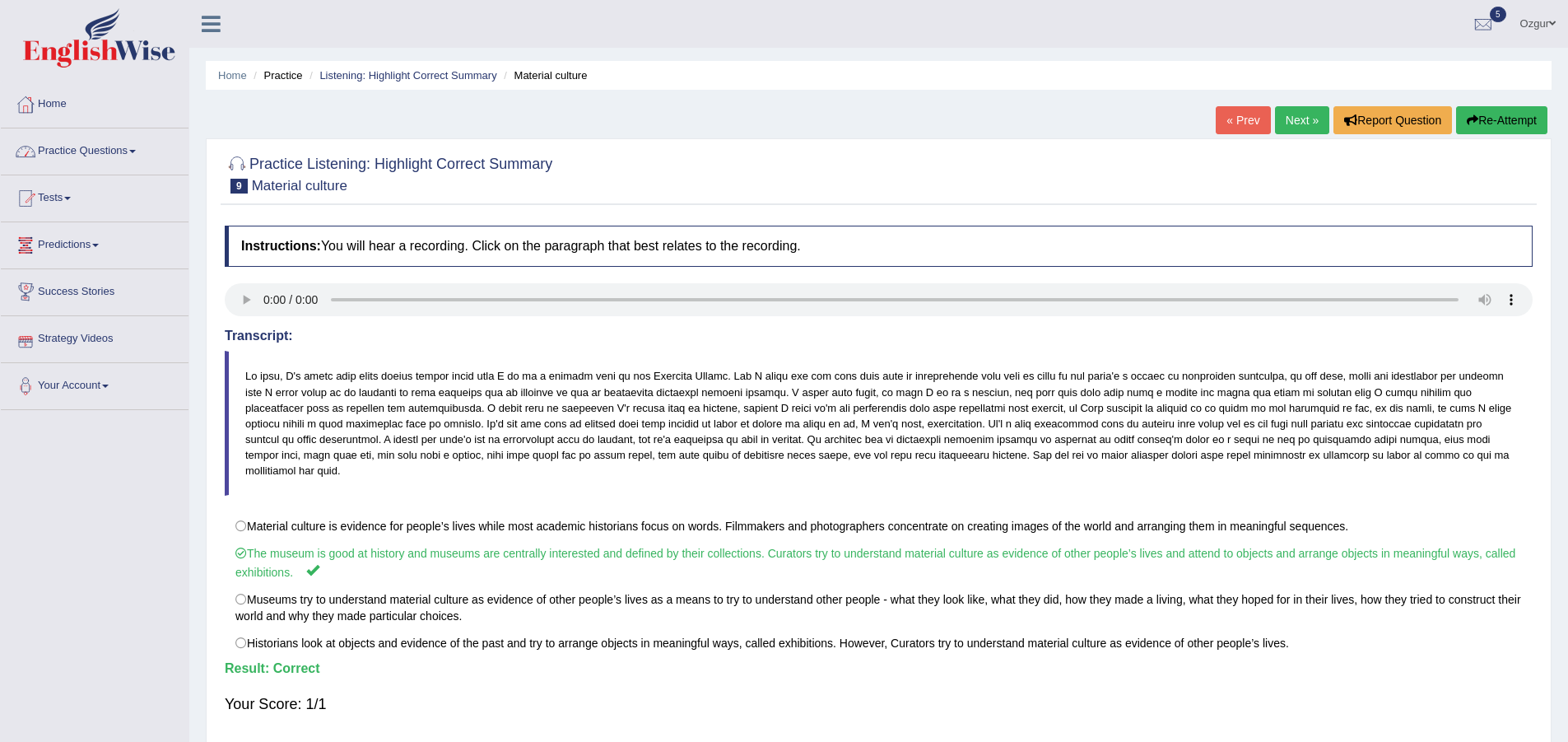
click at [103, 142] on link "Practice Questions" at bounding box center [94, 149] width 187 height 41
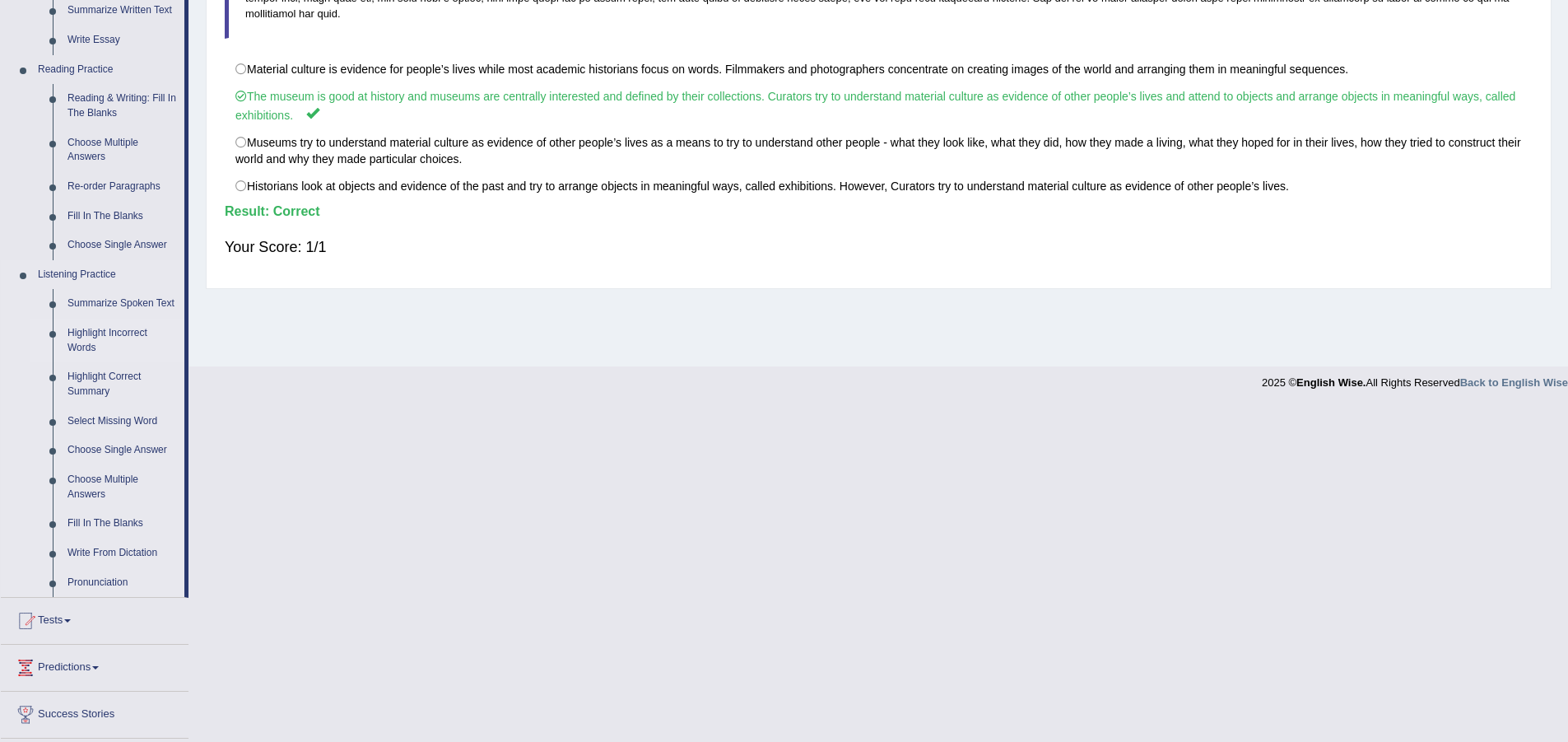
scroll to position [494, 0]
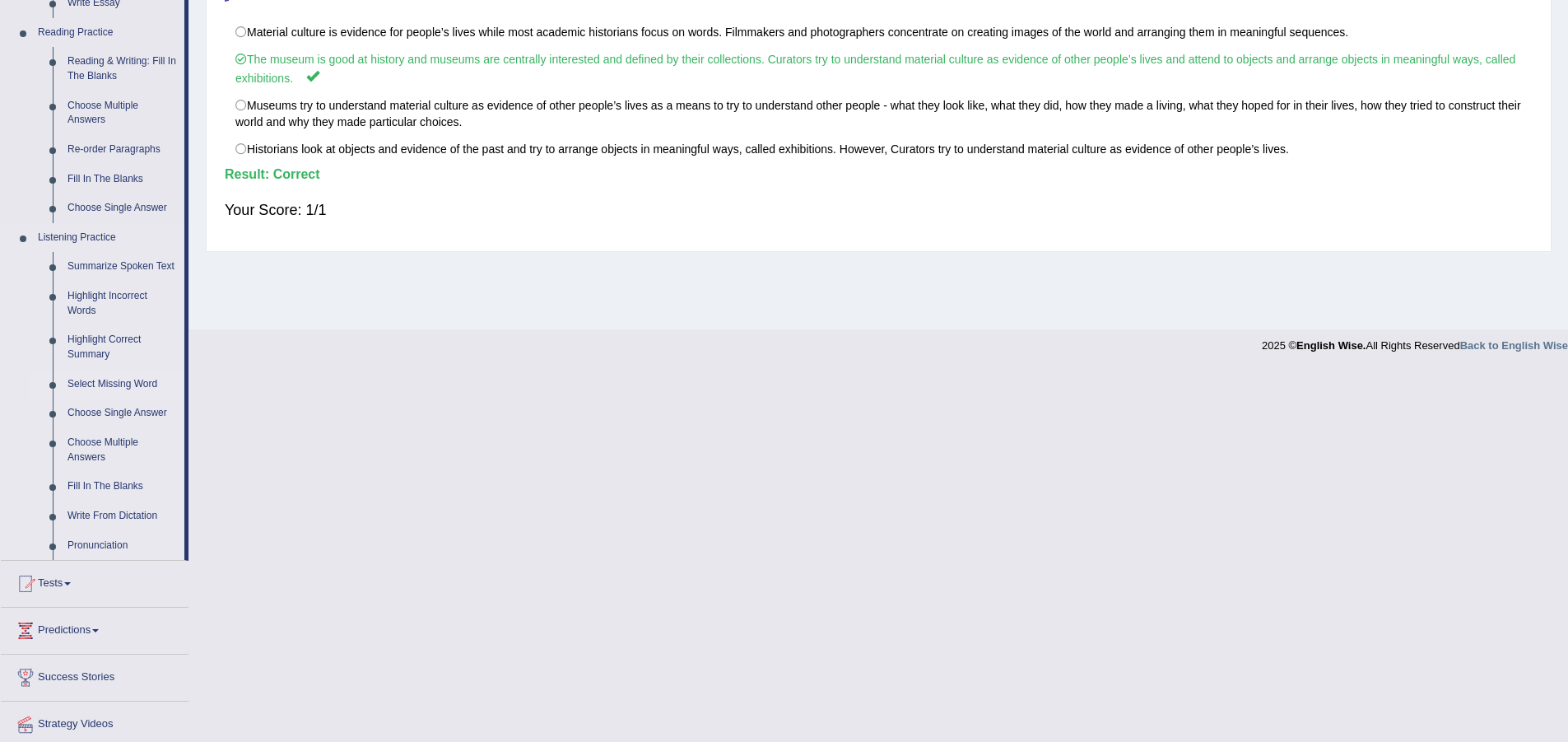
click at [110, 387] on link "Select Missing Word" at bounding box center [123, 384] width 124 height 29
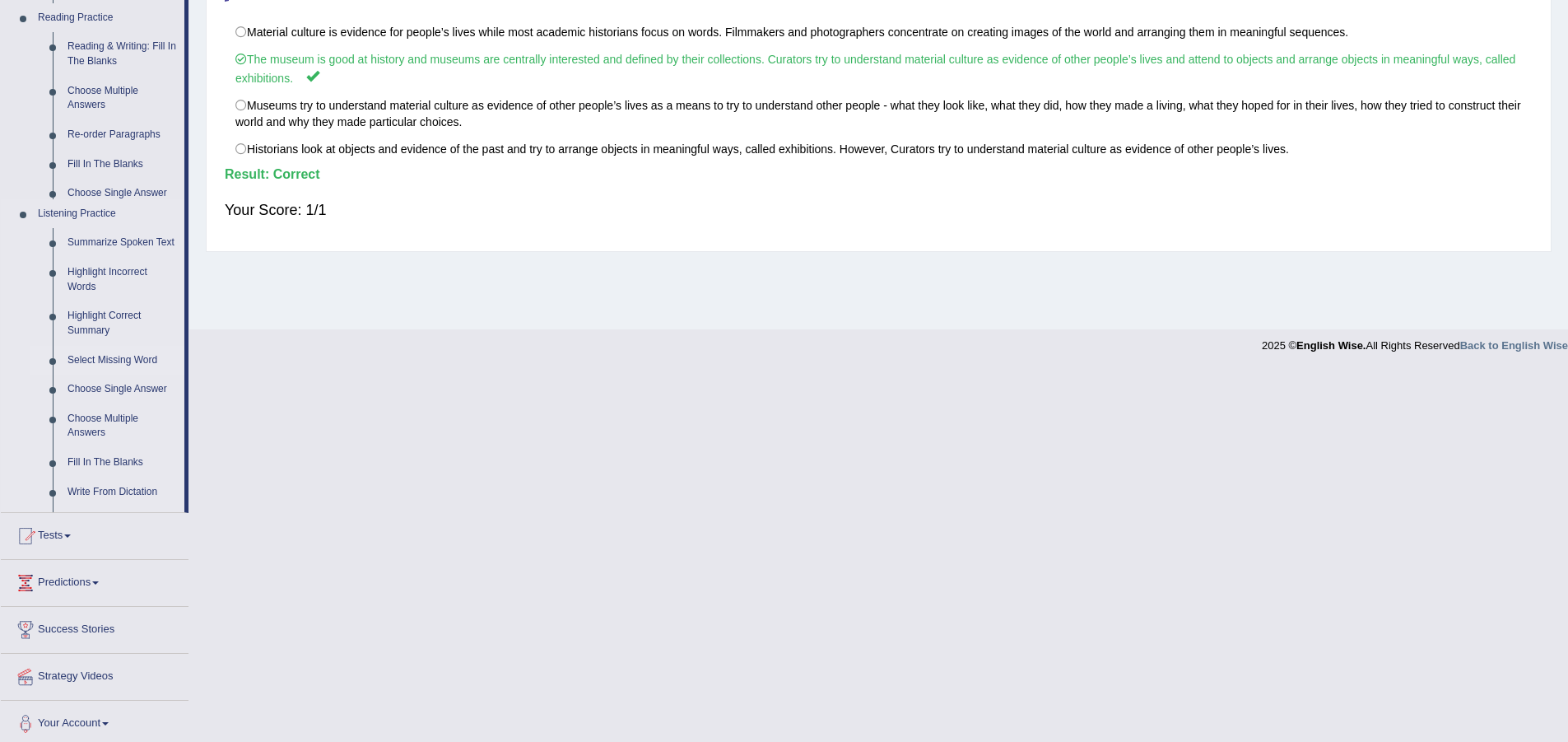
scroll to position [123, 0]
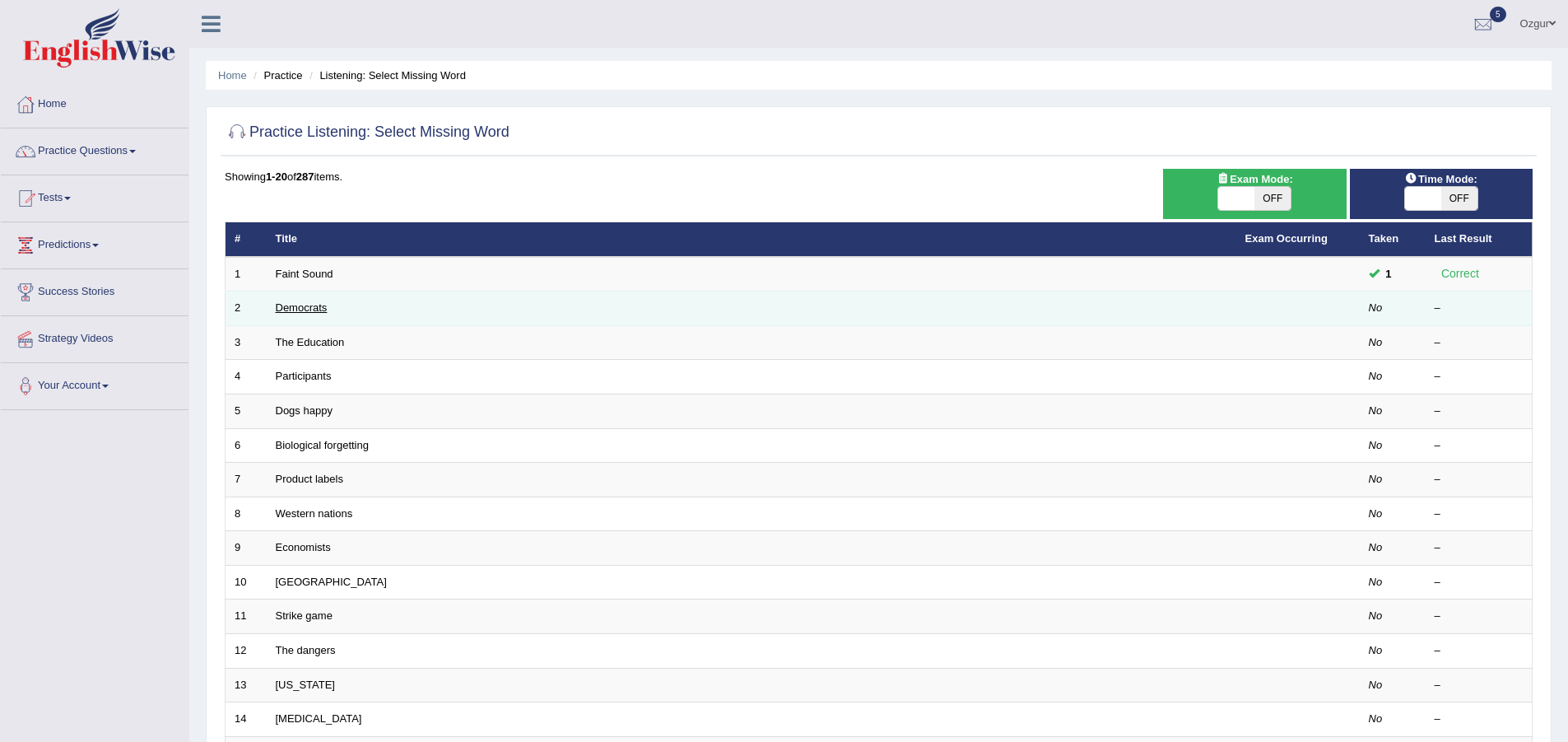
click at [299, 302] on link "Democrats" at bounding box center [301, 307] width 52 height 12
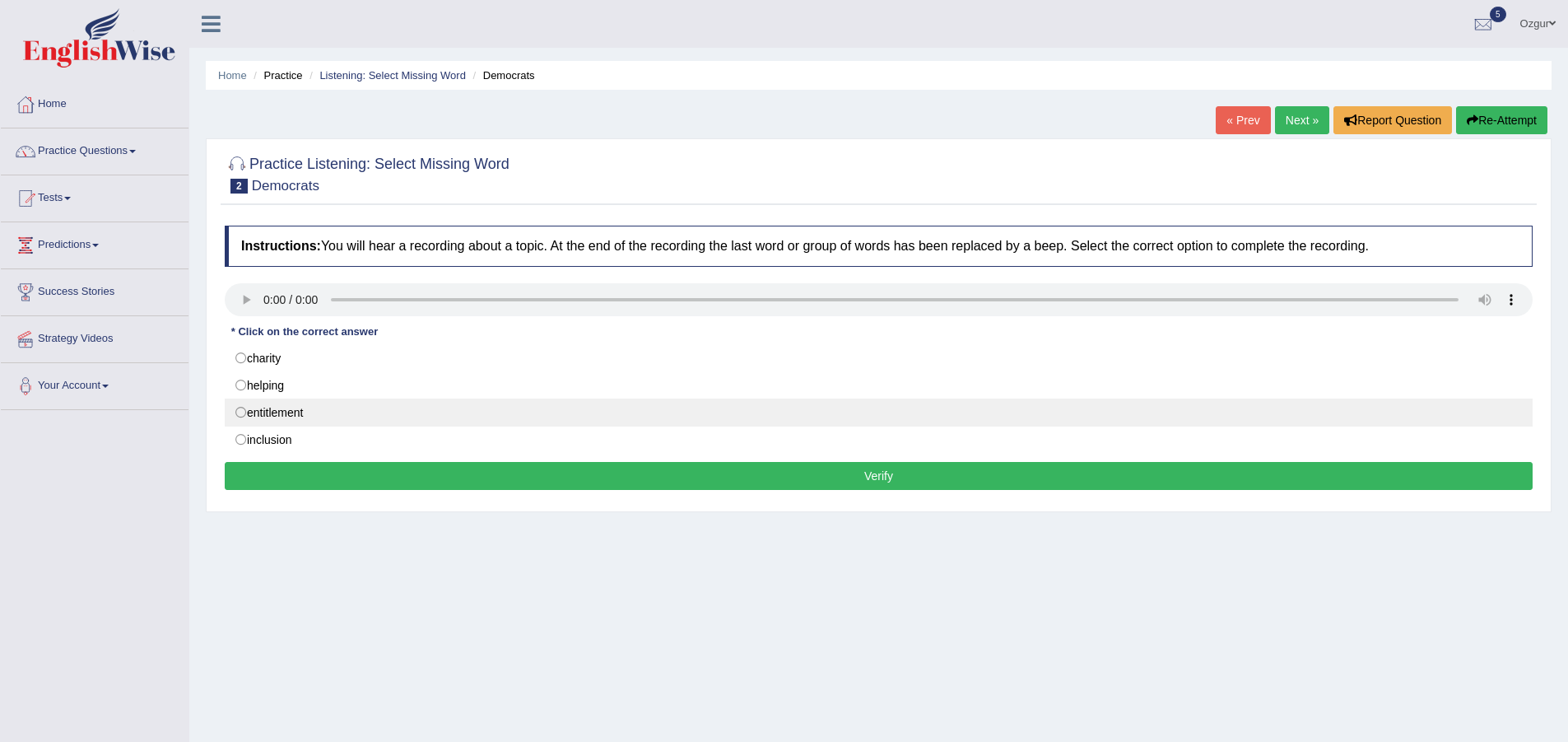
click at [298, 407] on label "entitlement" at bounding box center [879, 411] width 1308 height 28
radio input "true"
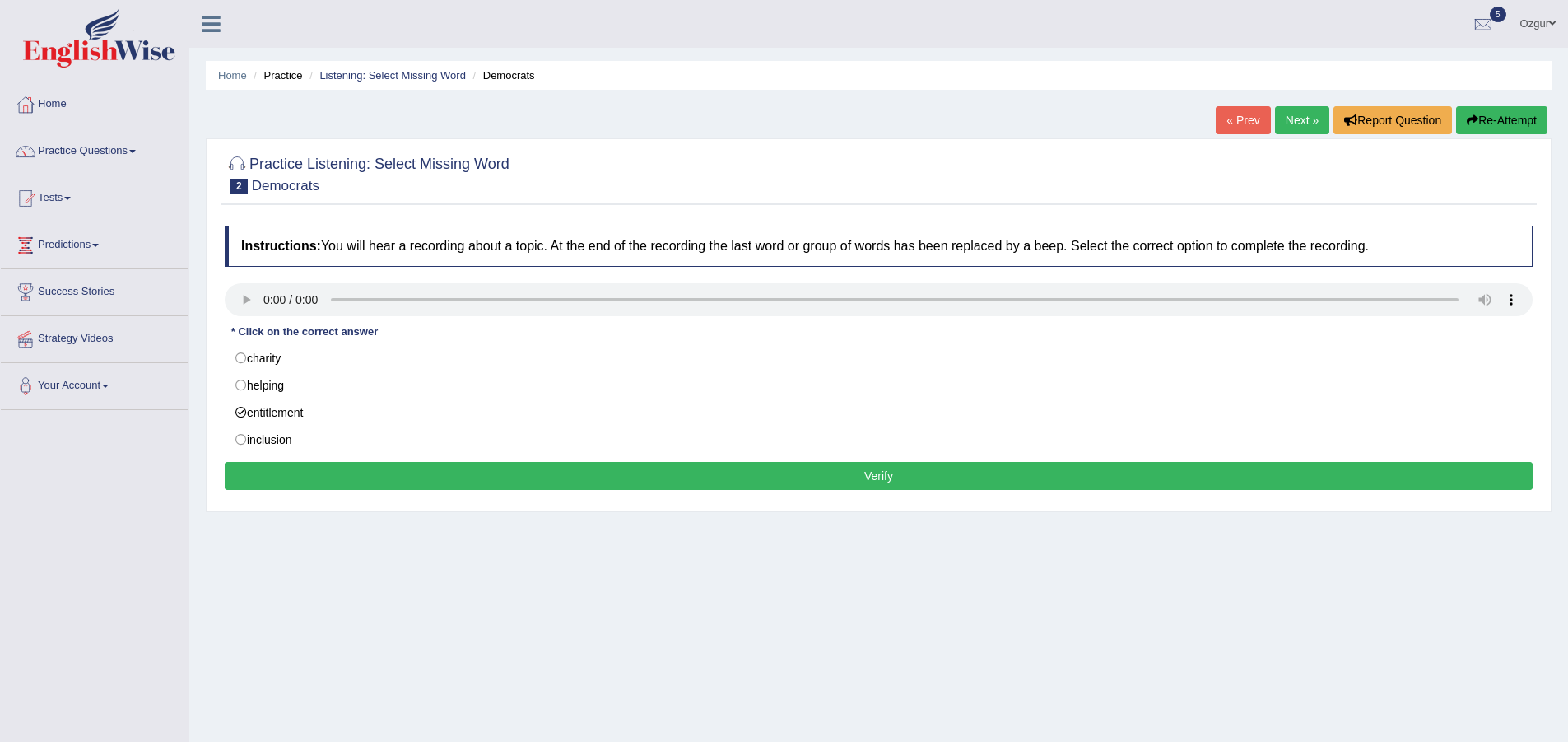
click at [418, 476] on button "Verify" at bounding box center [879, 475] width 1308 height 28
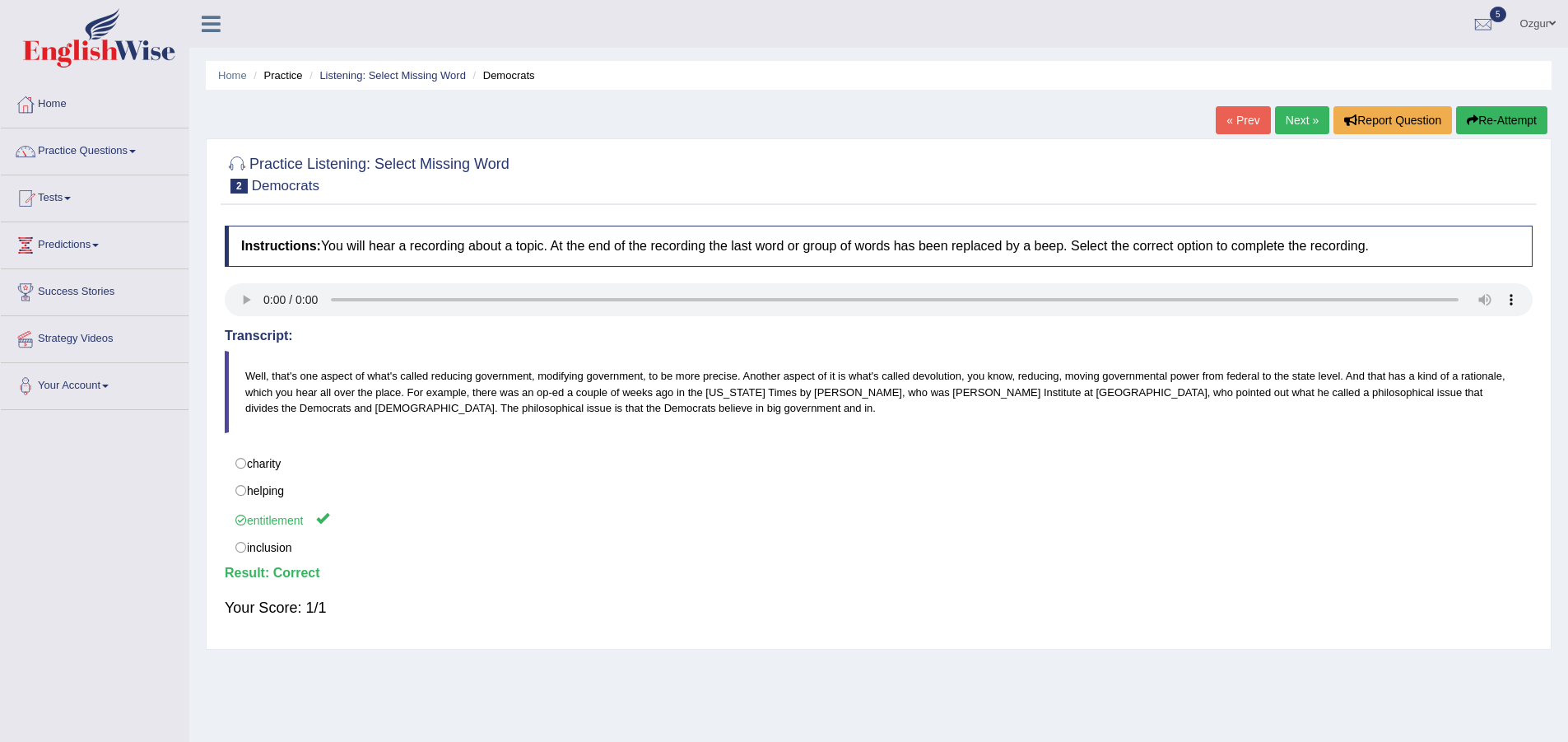
click at [1306, 123] on link "Next »" at bounding box center [1301, 120] width 54 height 28
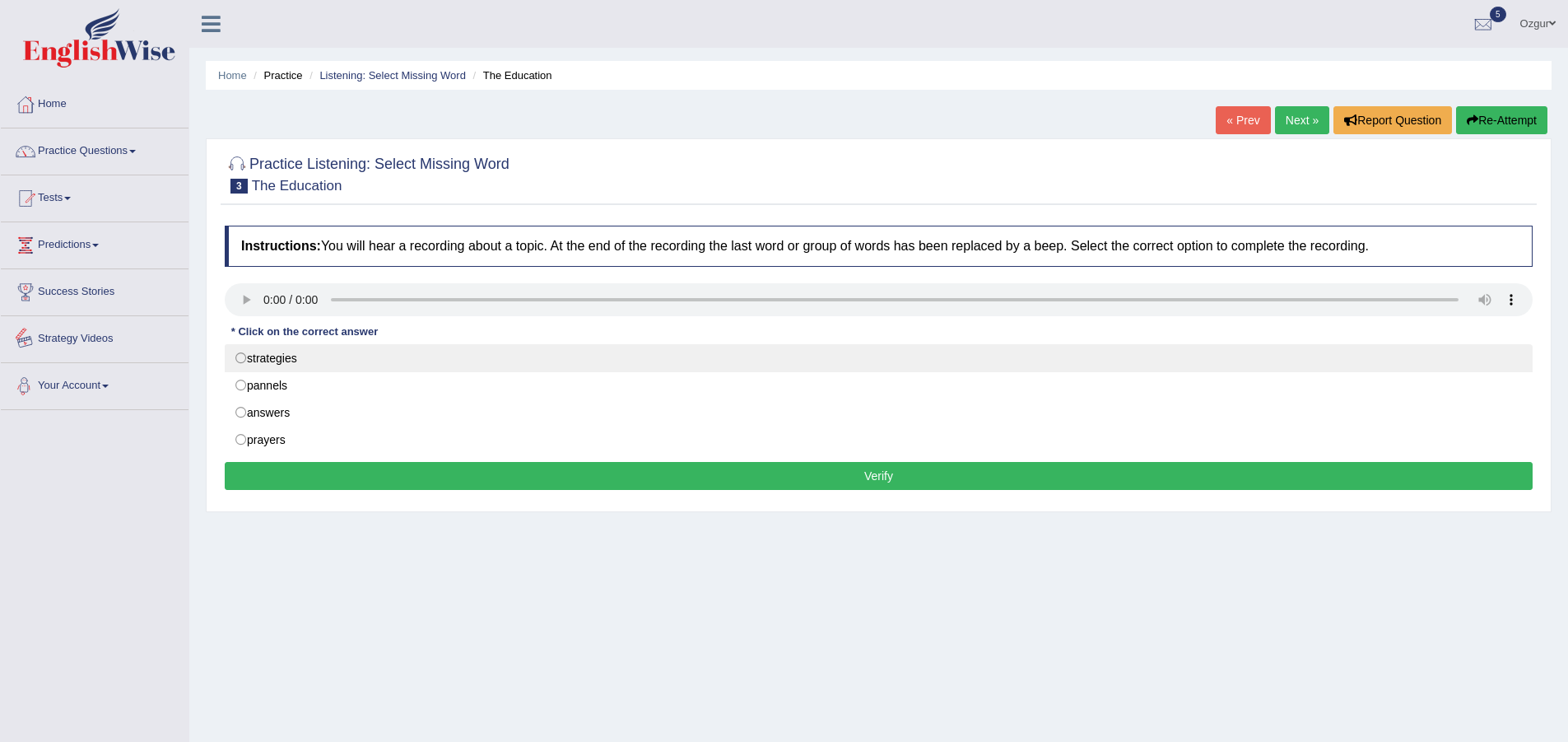
click at [245, 345] on label "strategies" at bounding box center [879, 357] width 1308 height 28
radio input "true"
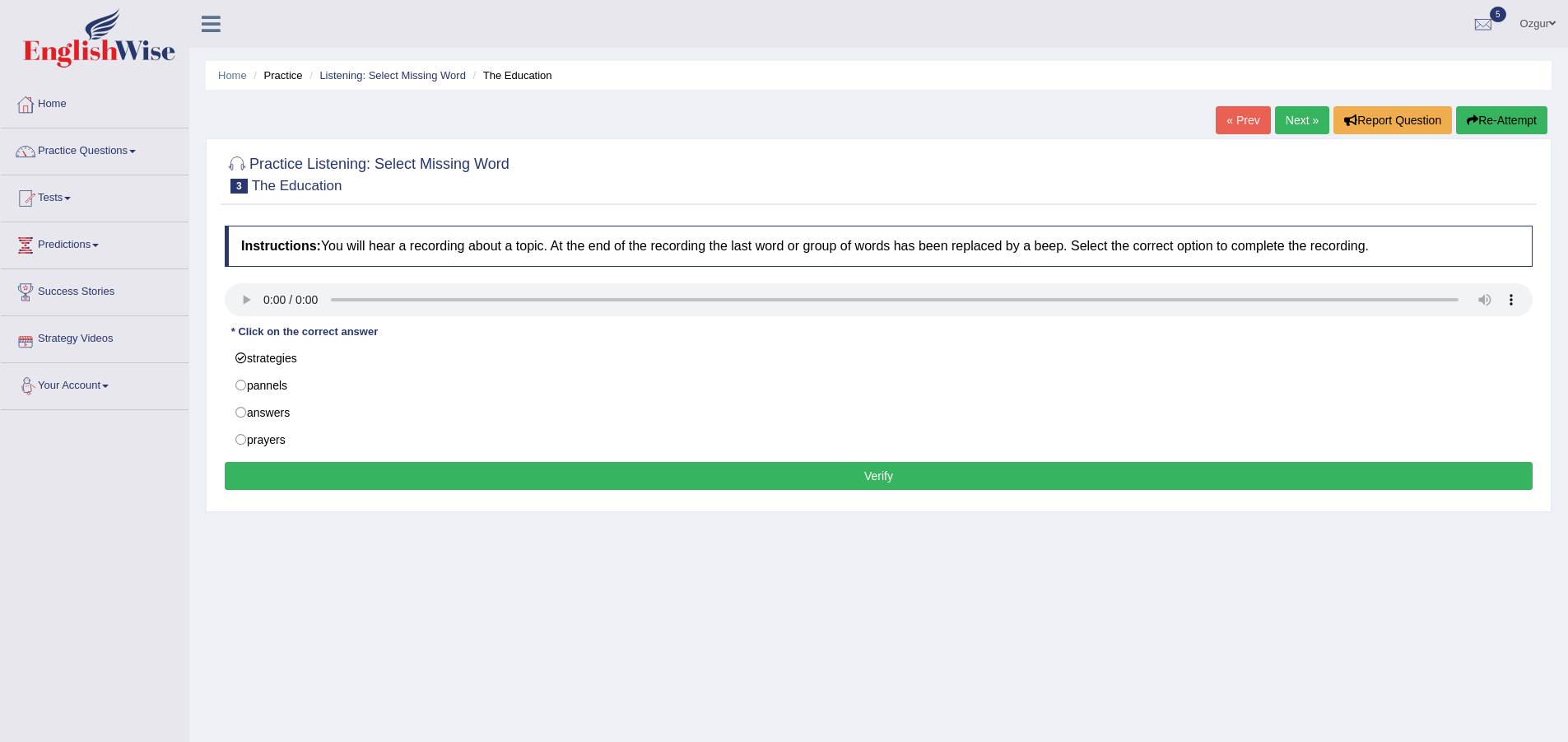
click at [363, 470] on button "Verify" at bounding box center [879, 475] width 1308 height 28
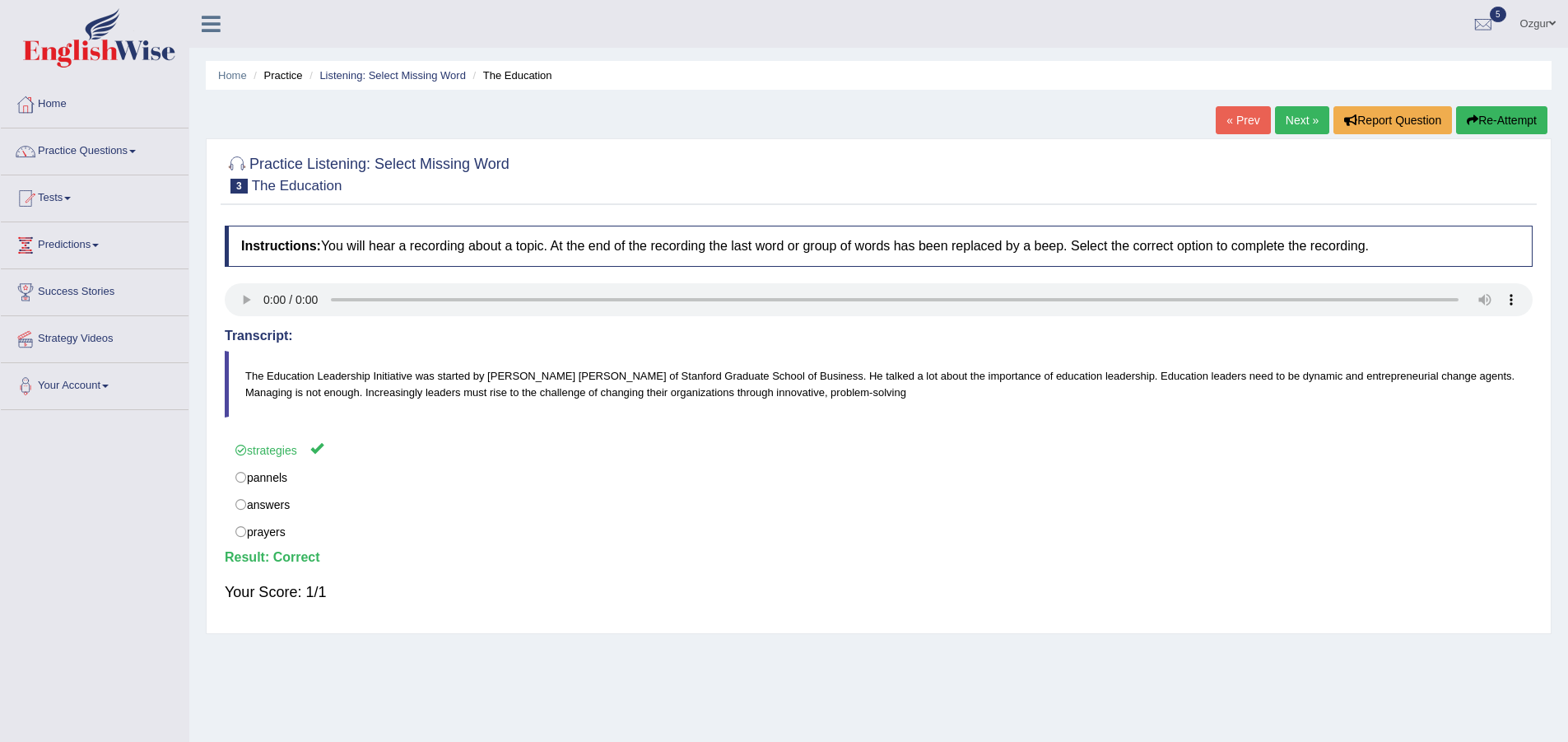
click at [1317, 118] on link "Next »" at bounding box center [1301, 120] width 54 height 28
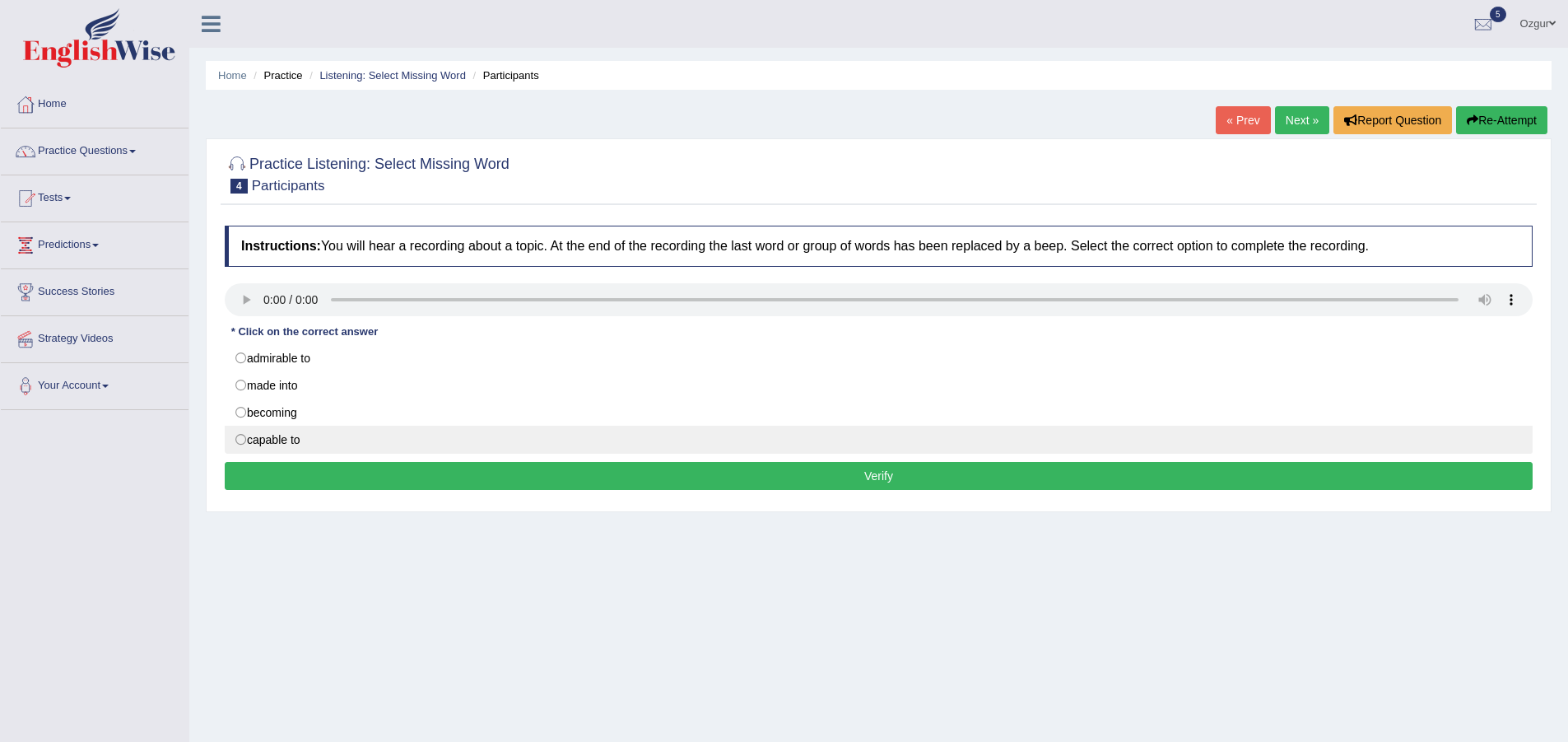
click at [266, 440] on label "capable to" at bounding box center [879, 439] width 1308 height 28
radio input "true"
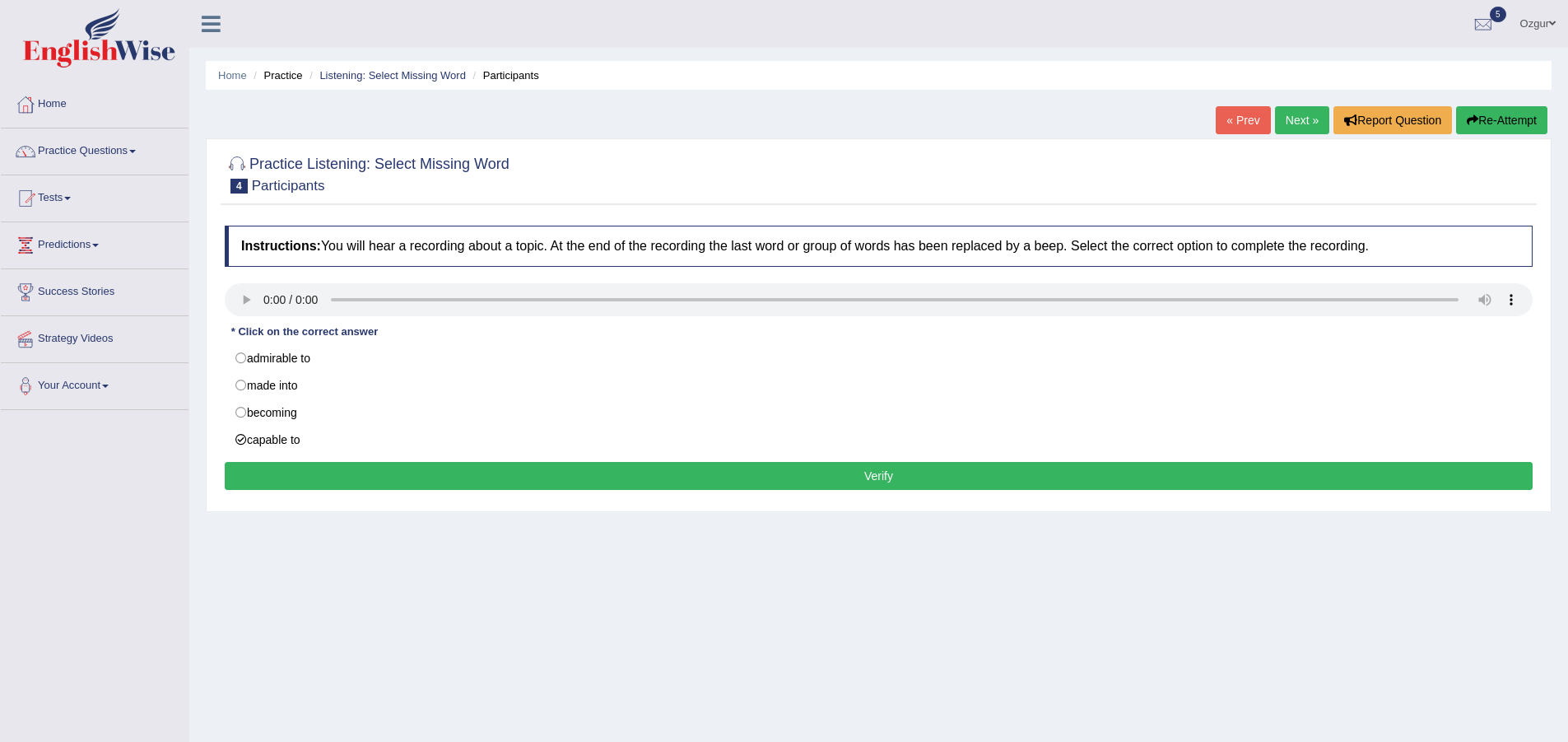
click at [292, 476] on button "Verify" at bounding box center [879, 475] width 1308 height 28
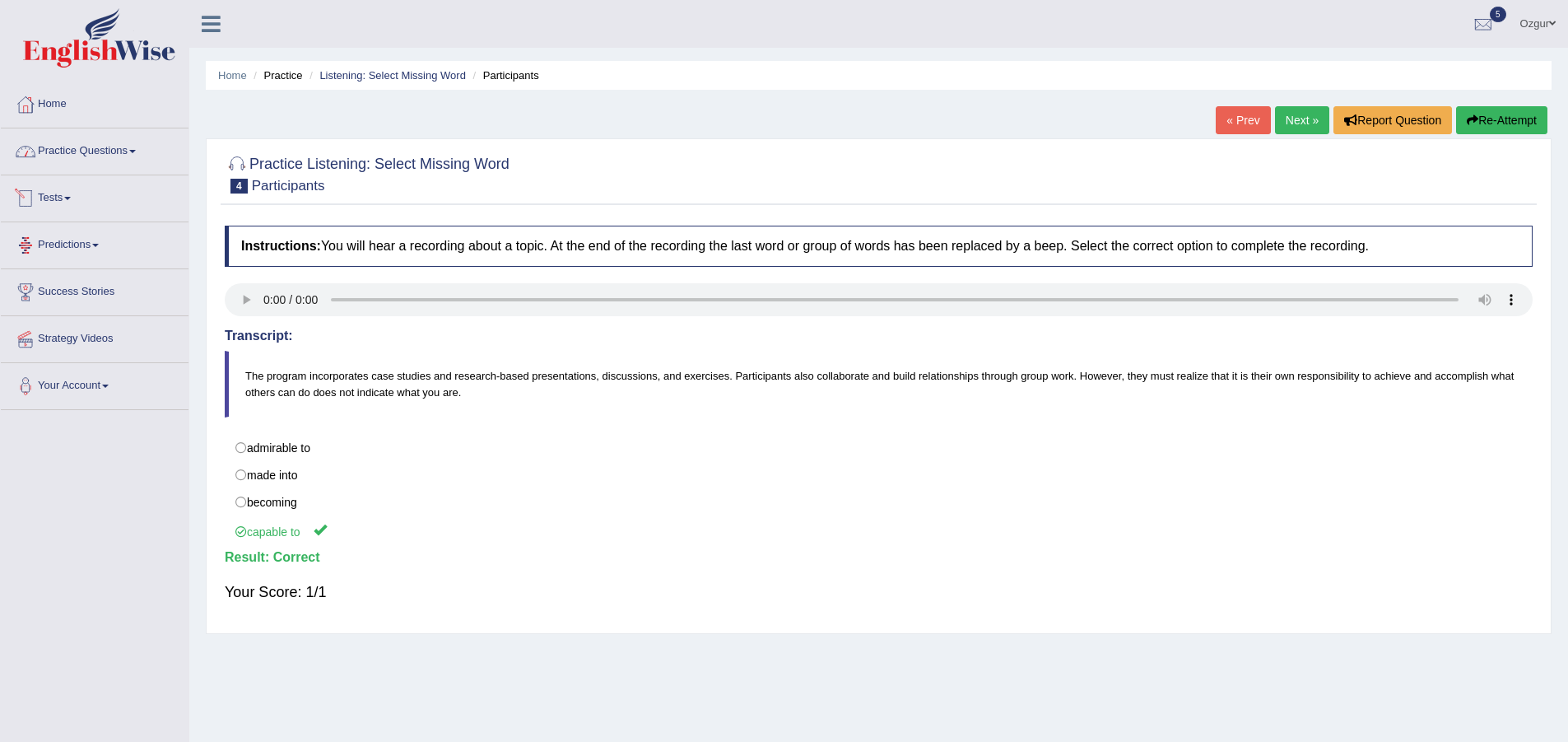
click at [128, 146] on link "Practice Questions" at bounding box center [94, 149] width 187 height 41
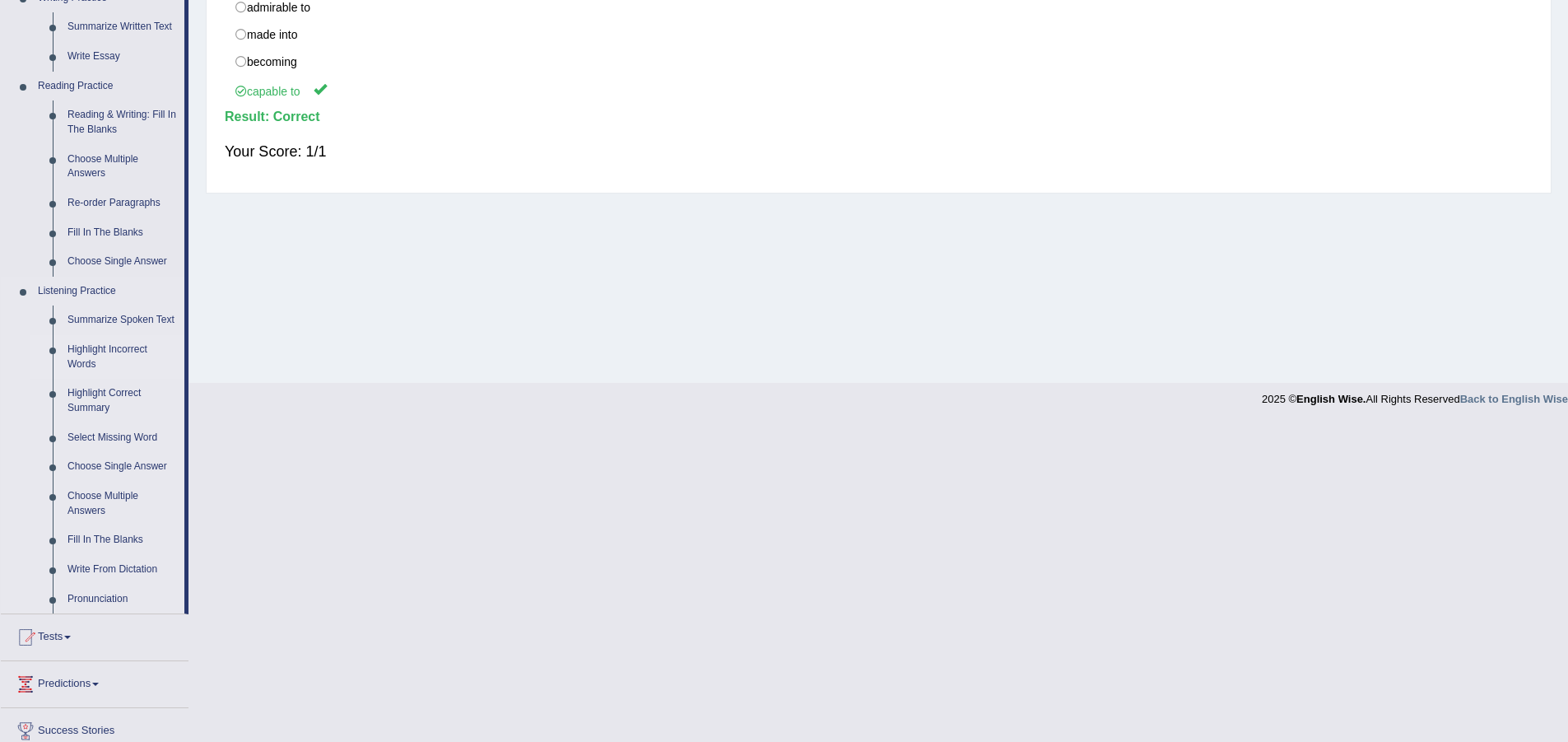
scroll to position [548, 0]
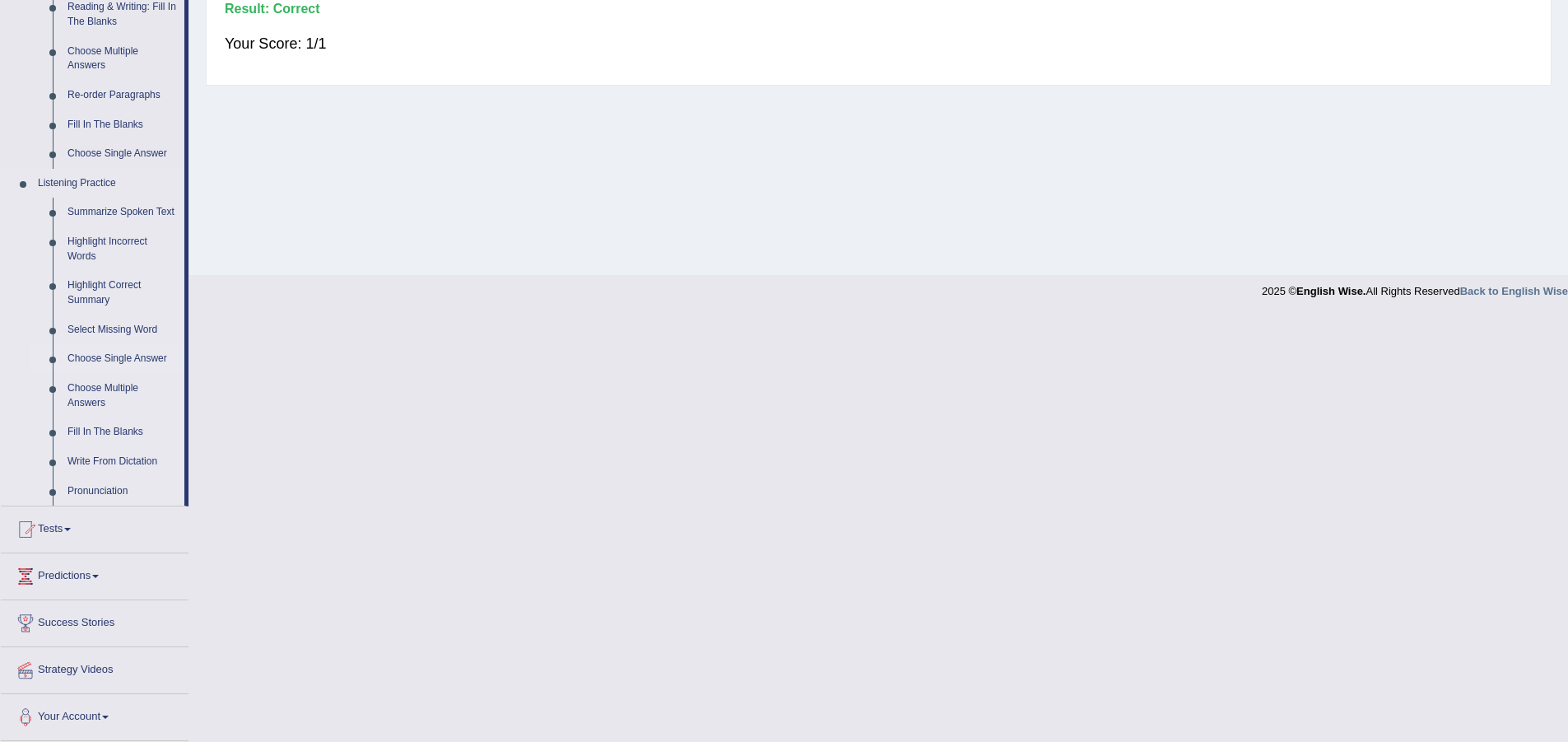
click at [151, 356] on link "Choose Single Answer" at bounding box center [123, 358] width 124 height 29
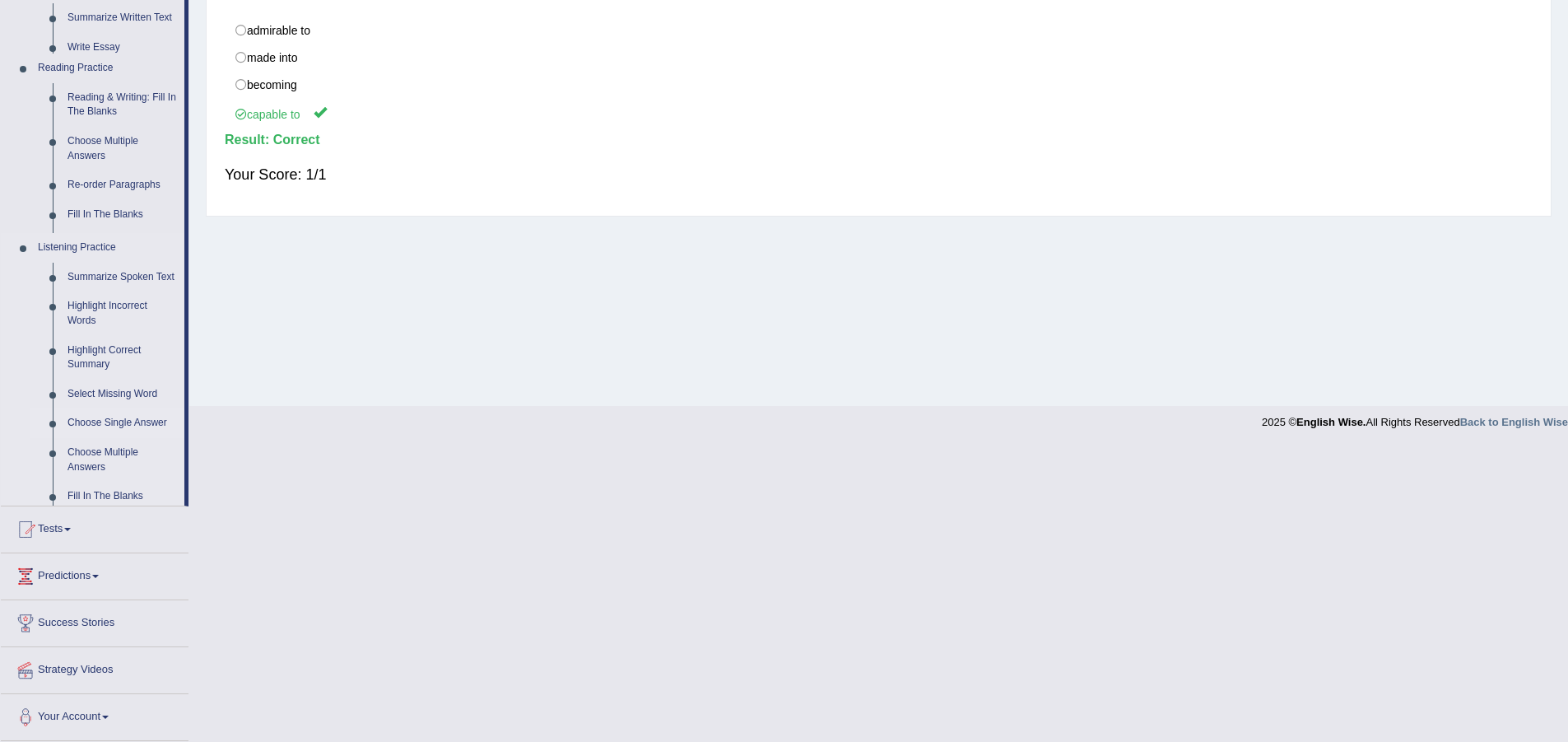
scroll to position [123, 0]
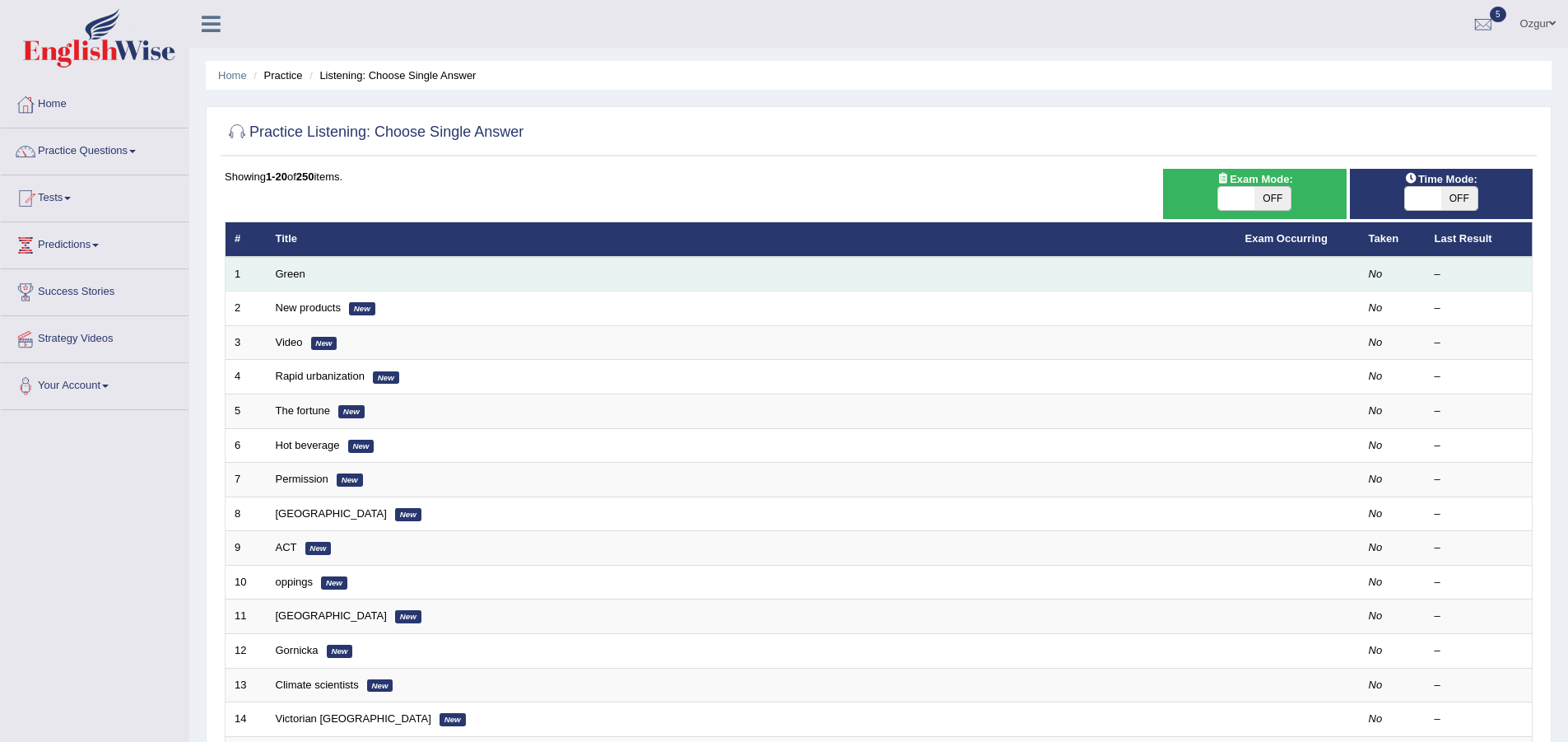
click at [301, 266] on td "Green" at bounding box center [751, 274] width 969 height 35
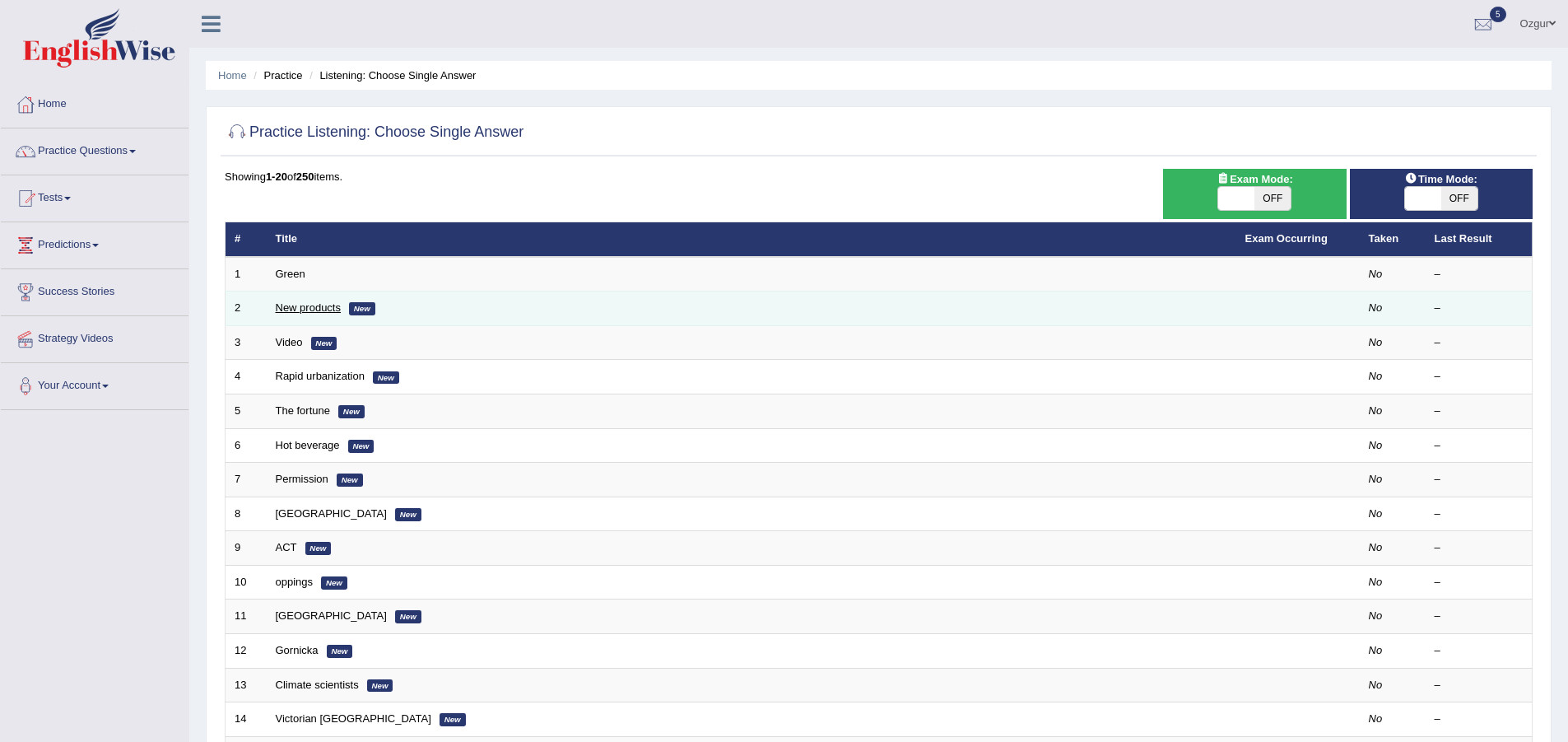
click at [291, 311] on link "New products" at bounding box center [307, 307] width 65 height 12
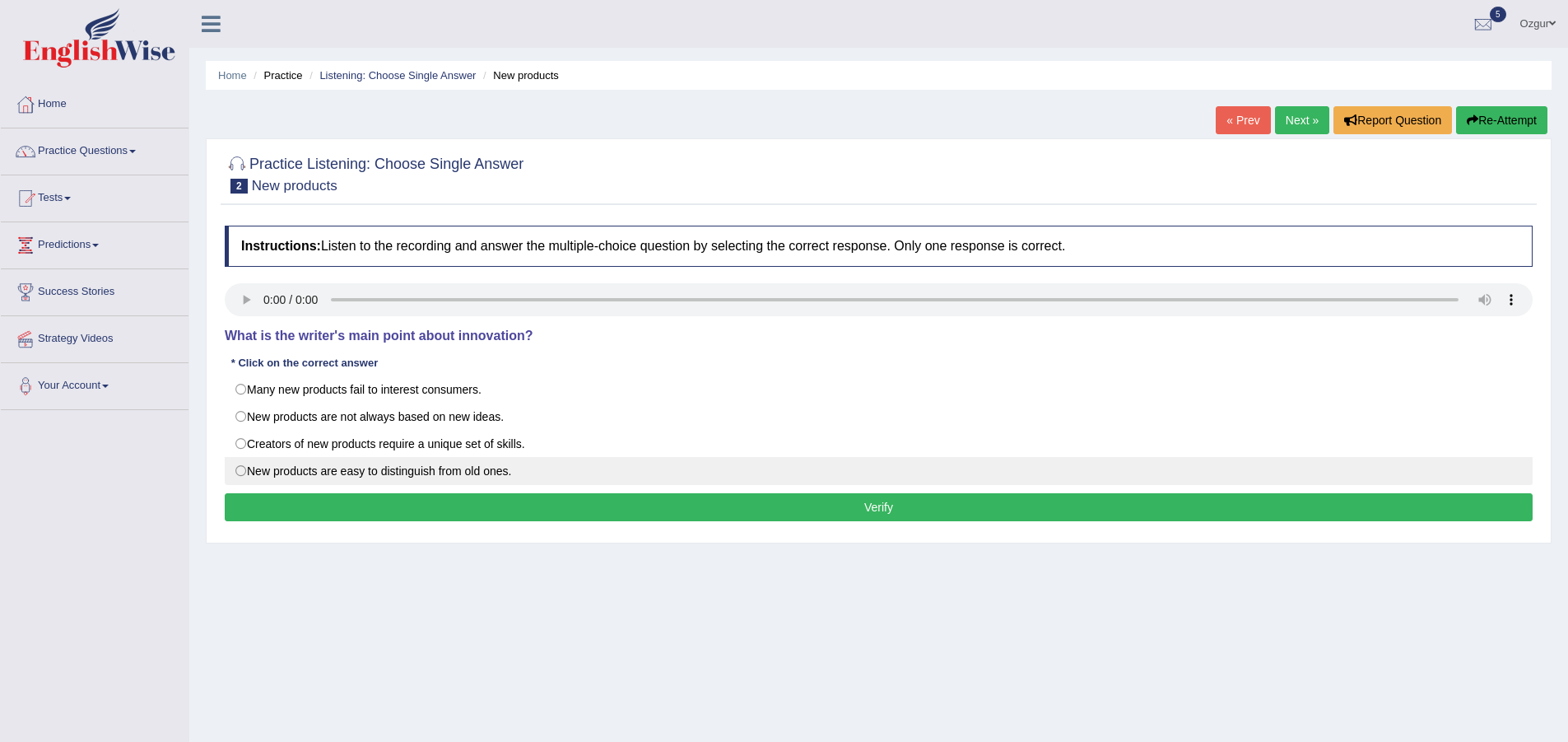
click at [395, 472] on label "New products are easy to distinguish from old ones." at bounding box center [879, 470] width 1308 height 28
radio input "true"
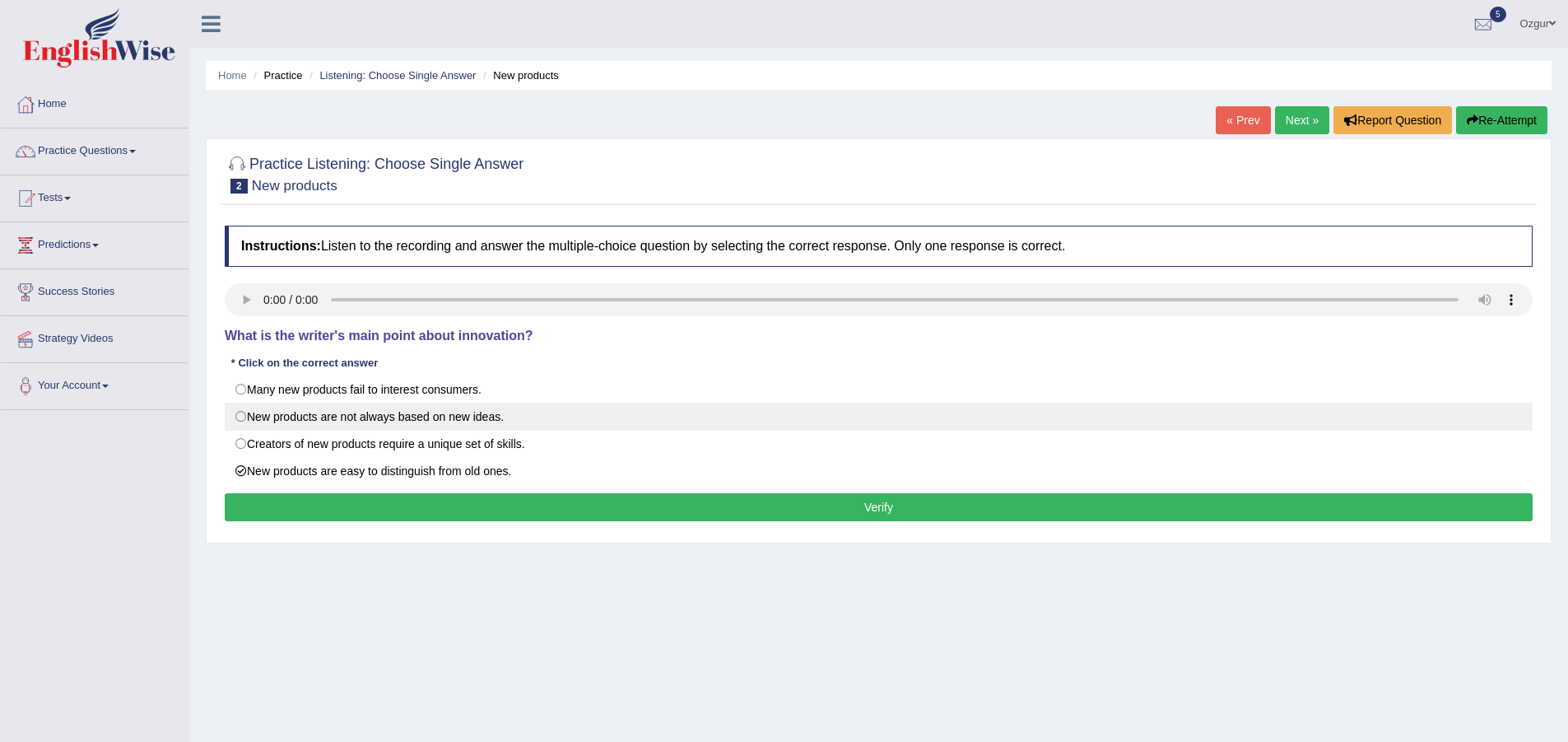
click at [352, 424] on label "New products are not always based on new ideas." at bounding box center [879, 416] width 1308 height 28
radio input "true"
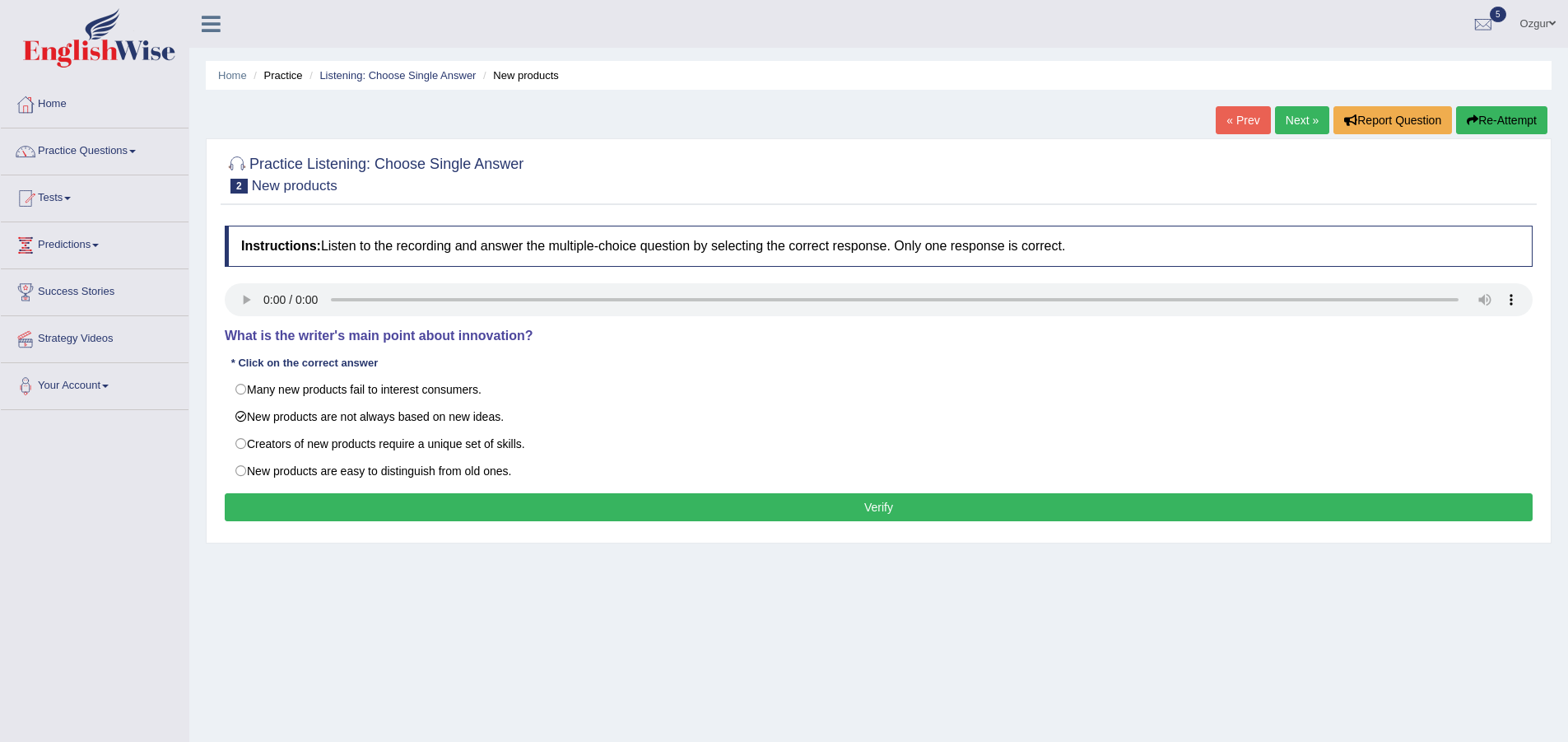
click at [425, 509] on button "Verify" at bounding box center [879, 507] width 1308 height 28
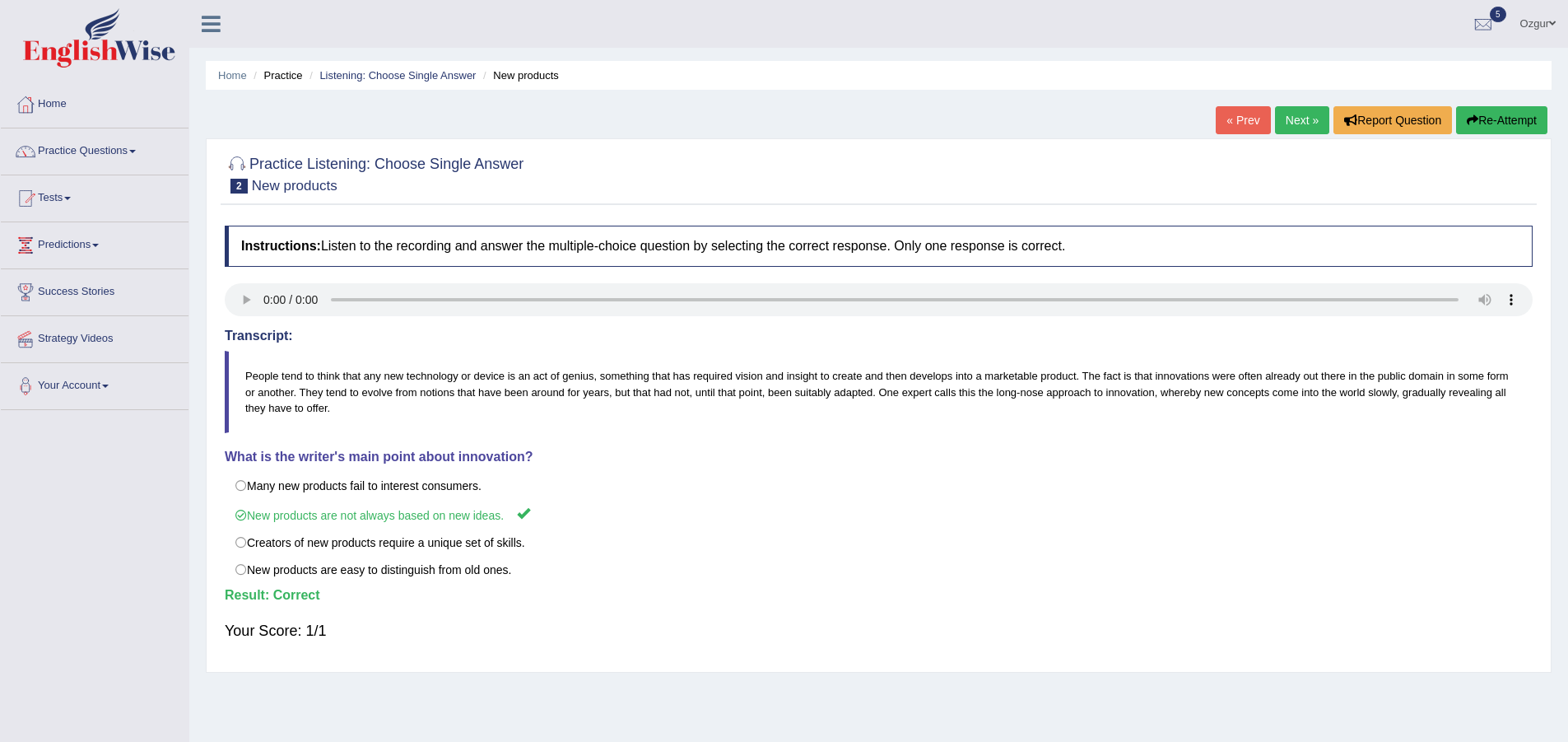
click at [1302, 124] on link "Next »" at bounding box center [1301, 120] width 54 height 28
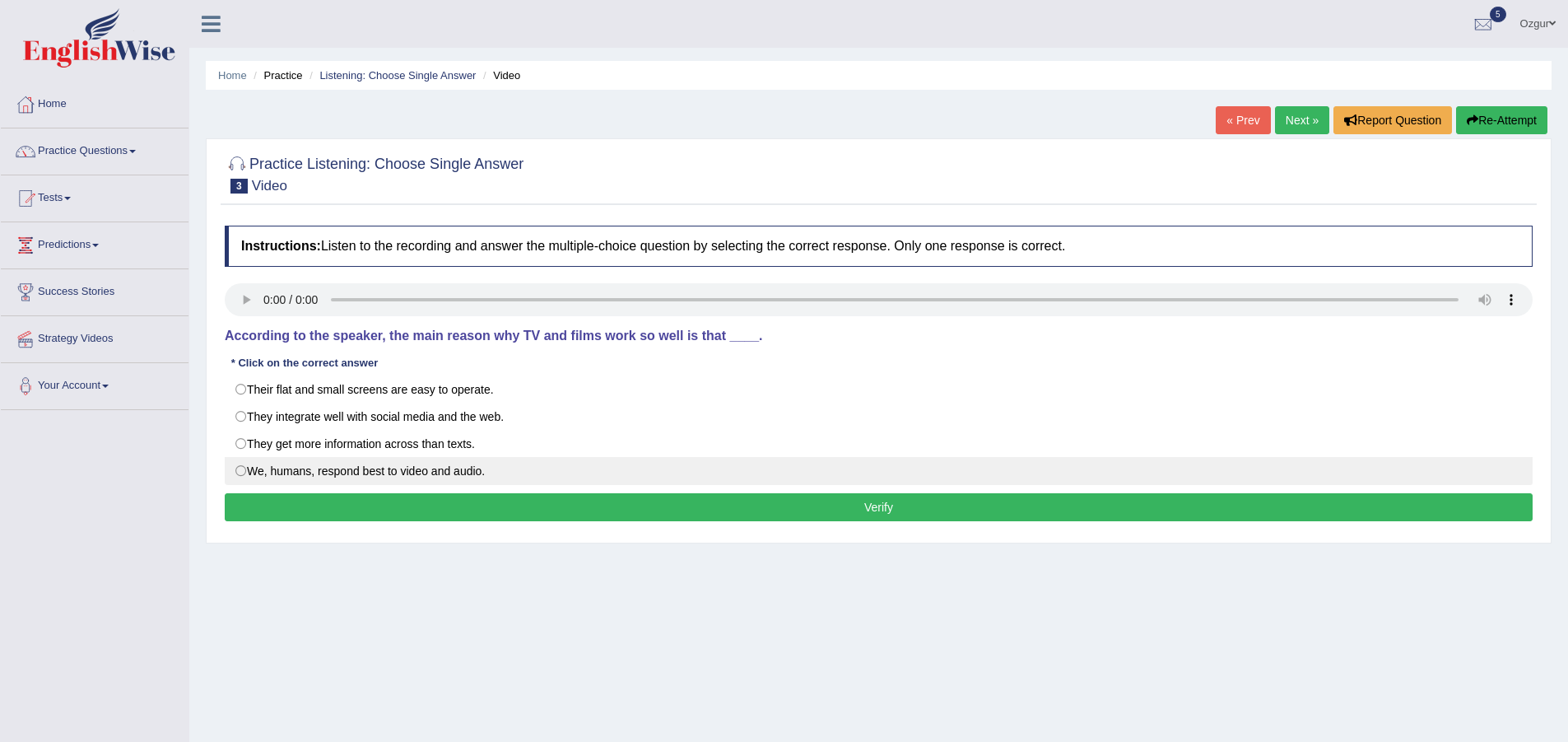
click at [396, 473] on label "We, humans, respond best to video and audio." at bounding box center [879, 470] width 1308 height 28
radio input "true"
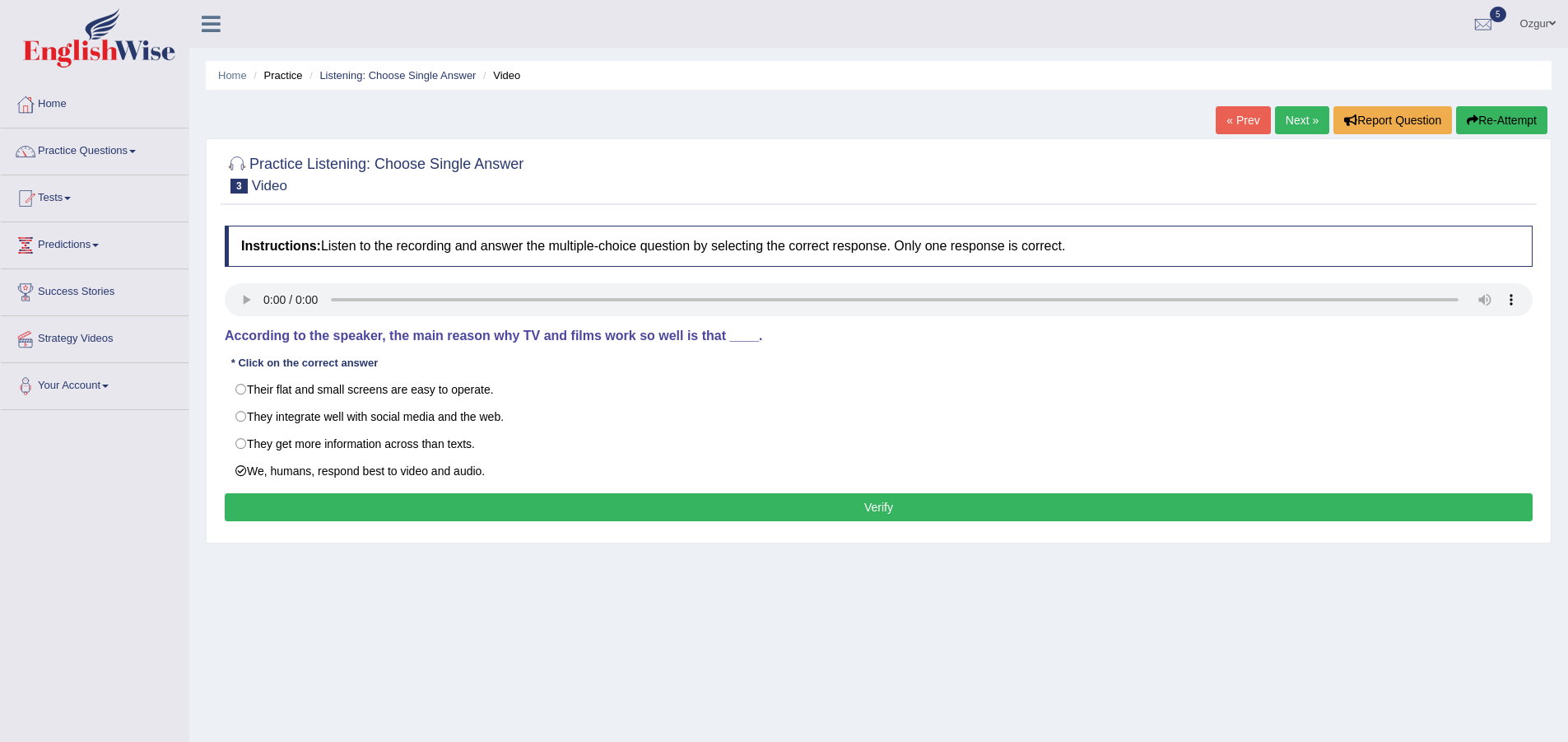
click at [614, 496] on button "Verify" at bounding box center [879, 507] width 1308 height 28
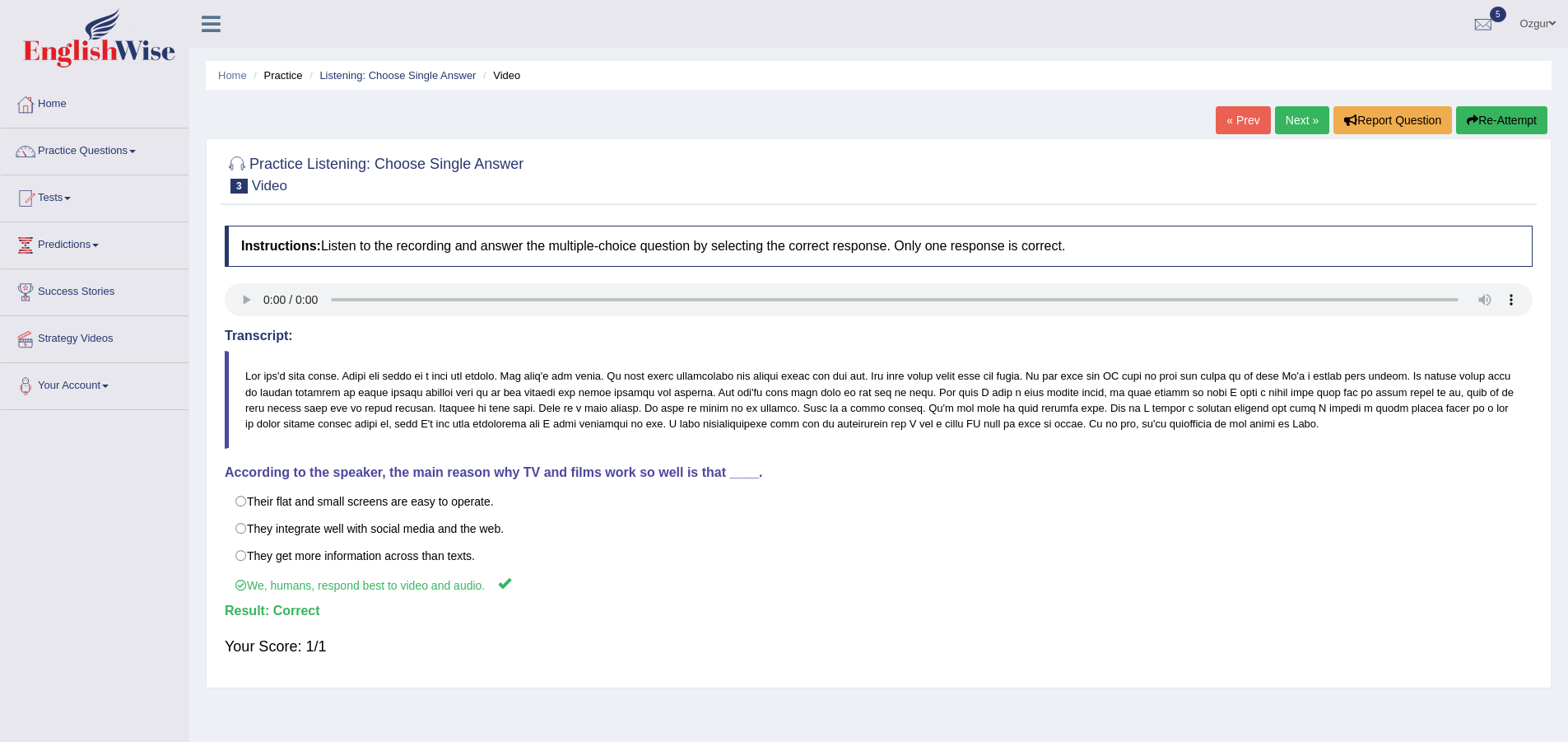
click at [1275, 117] on link "Next »" at bounding box center [1301, 120] width 54 height 28
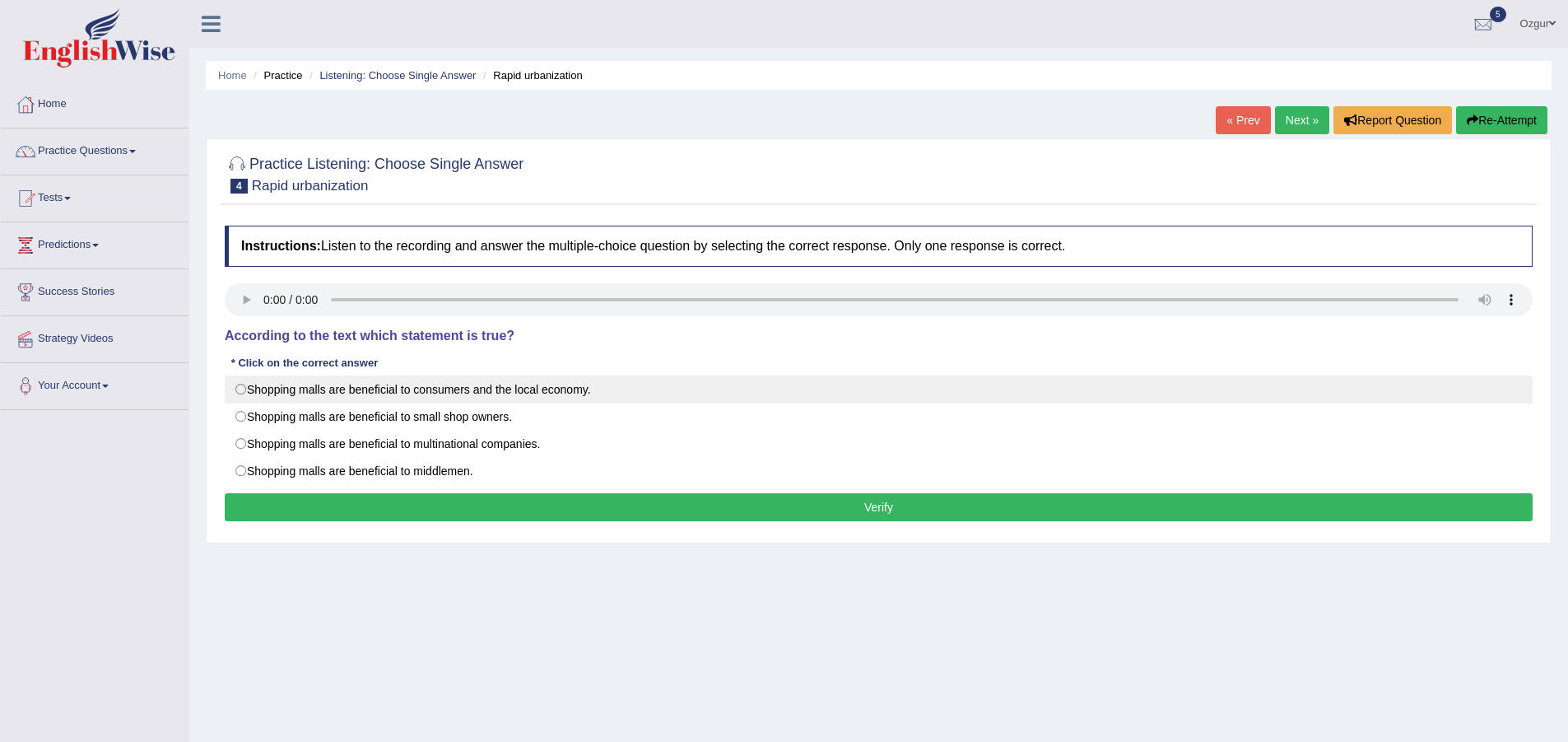
click at [475, 397] on label "Shopping malls are beneficial to consumers and the local economy." at bounding box center [879, 388] width 1308 height 28
radio input "true"
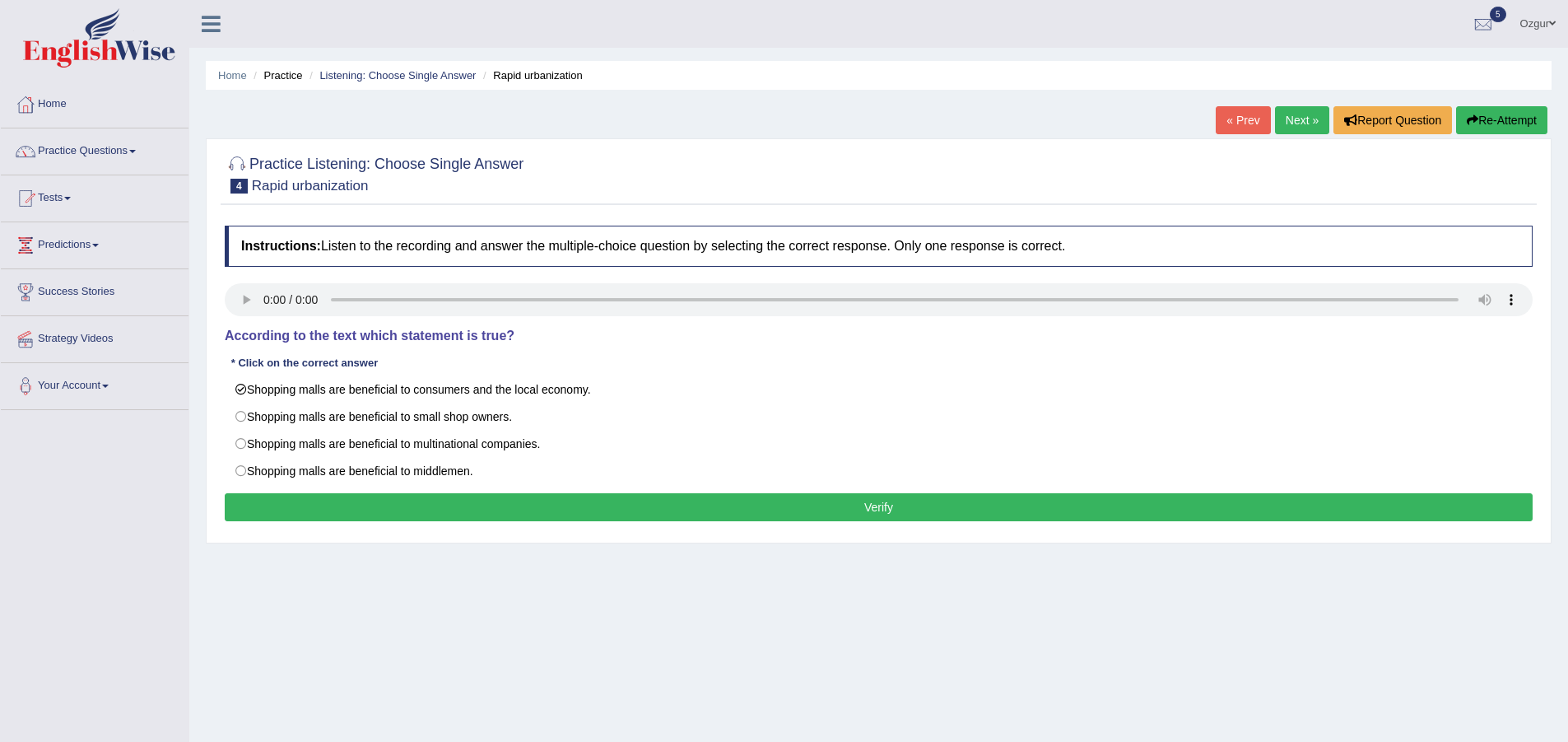
click at [572, 498] on button "Verify" at bounding box center [879, 507] width 1308 height 28
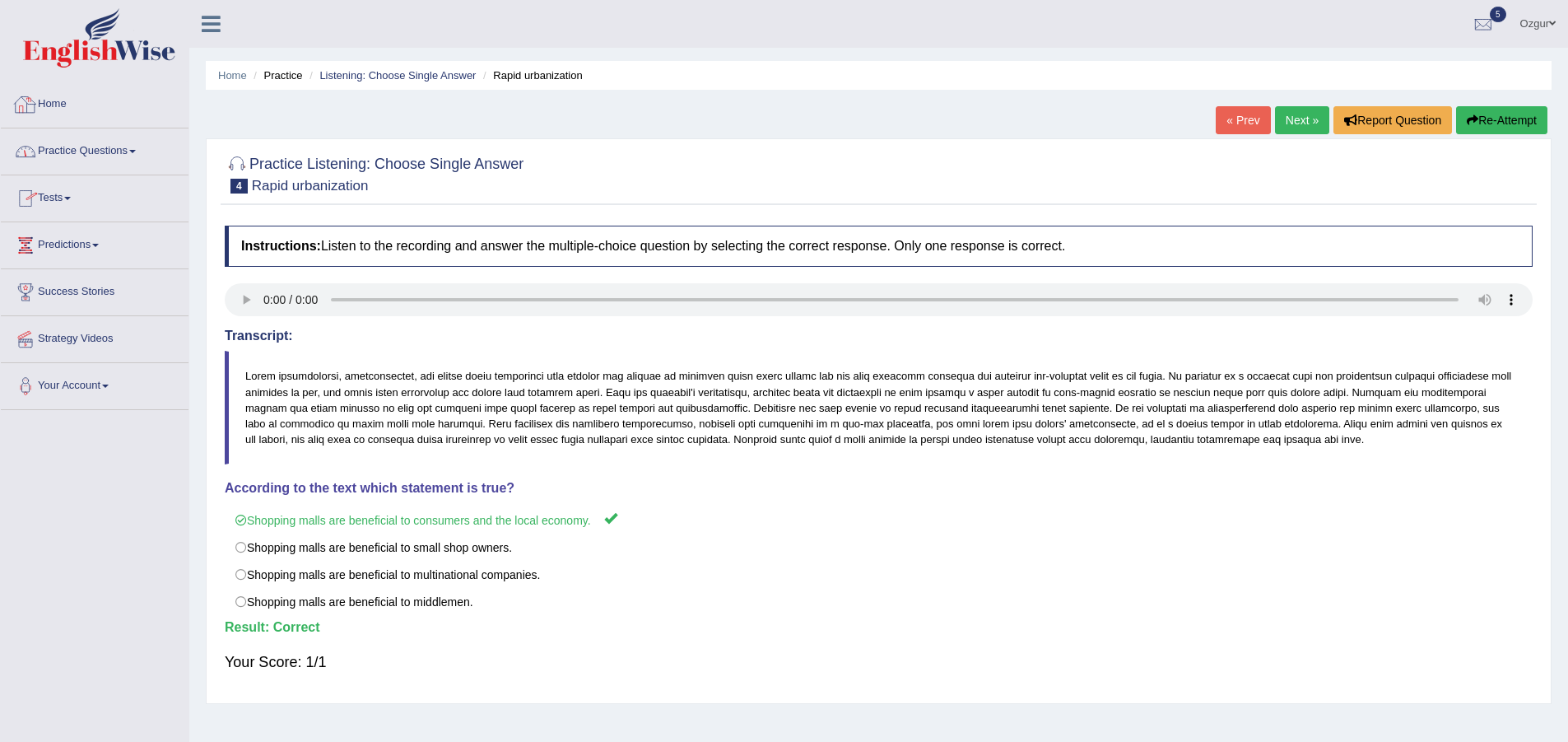
click at [117, 145] on link "Practice Questions" at bounding box center [94, 149] width 187 height 41
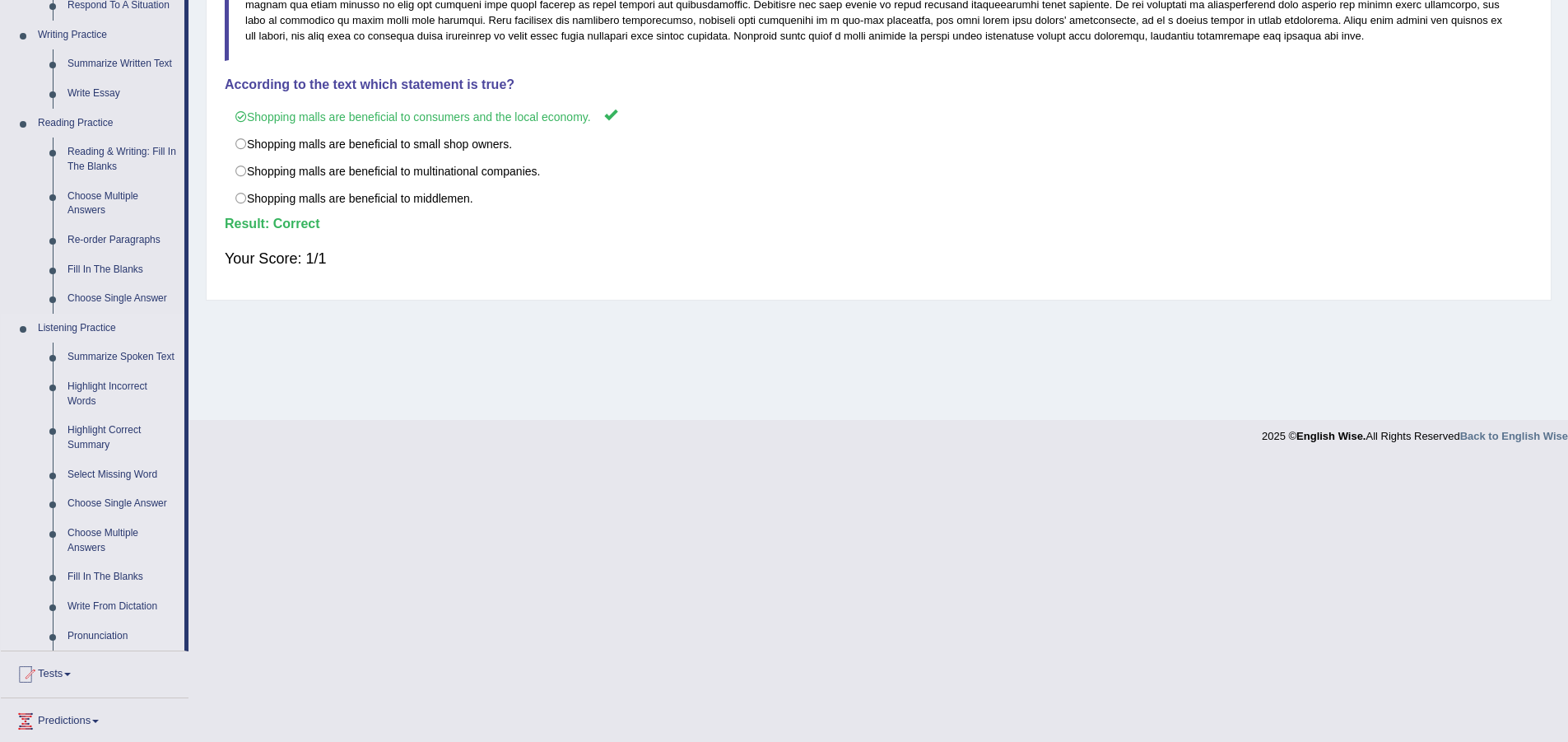
scroll to position [494, 0]
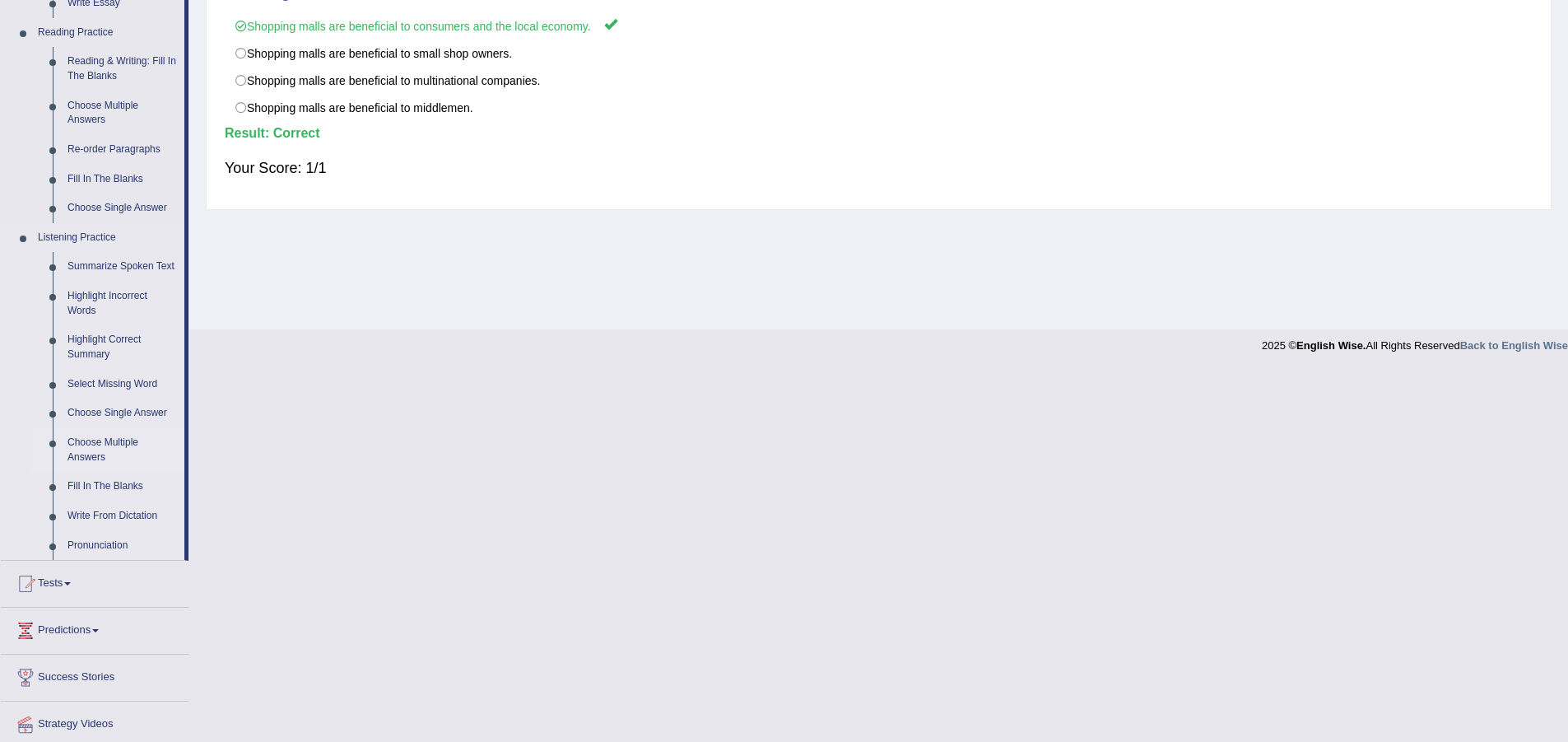
click at [120, 446] on link "Choose Multiple Answers" at bounding box center [123, 450] width 124 height 44
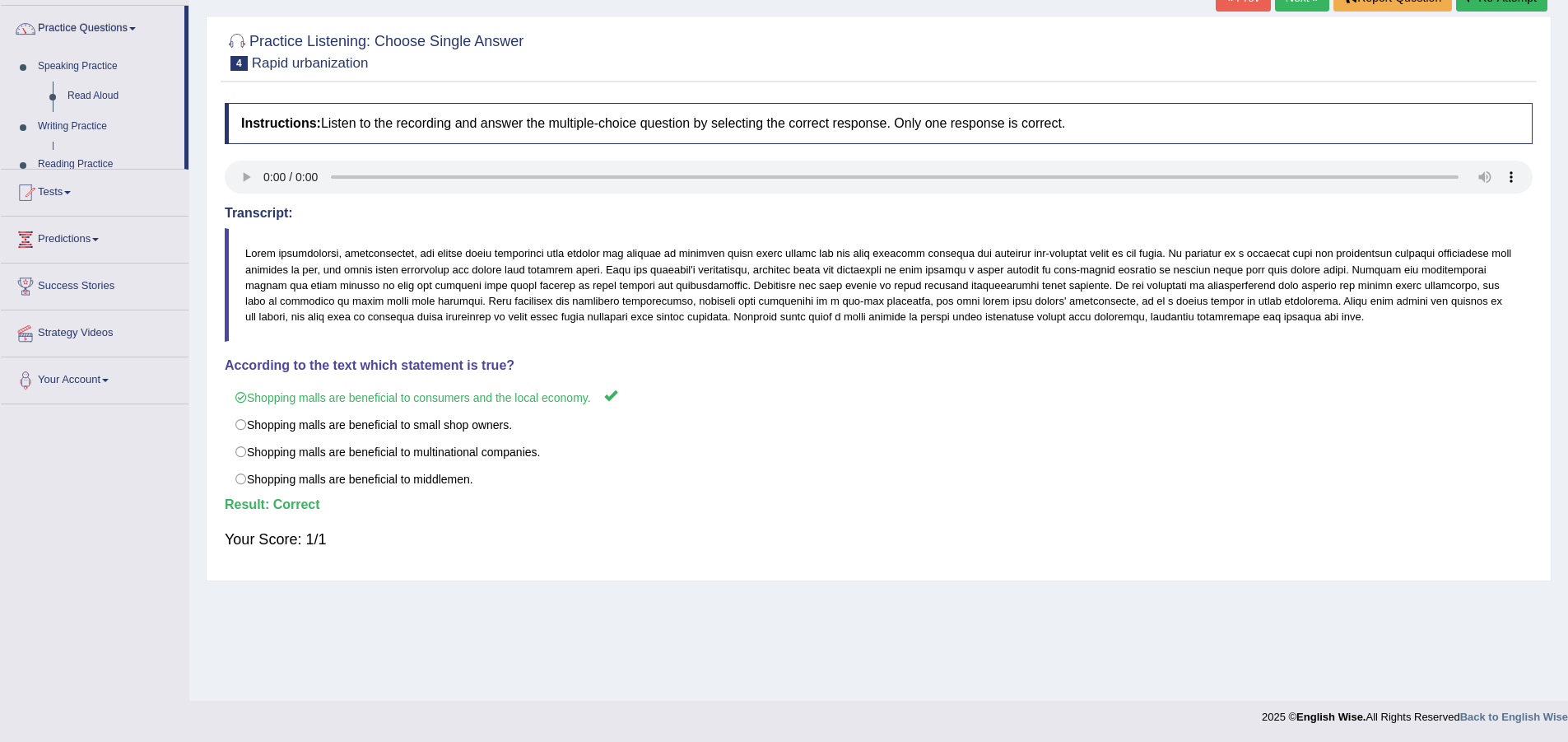
scroll to position [123, 0]
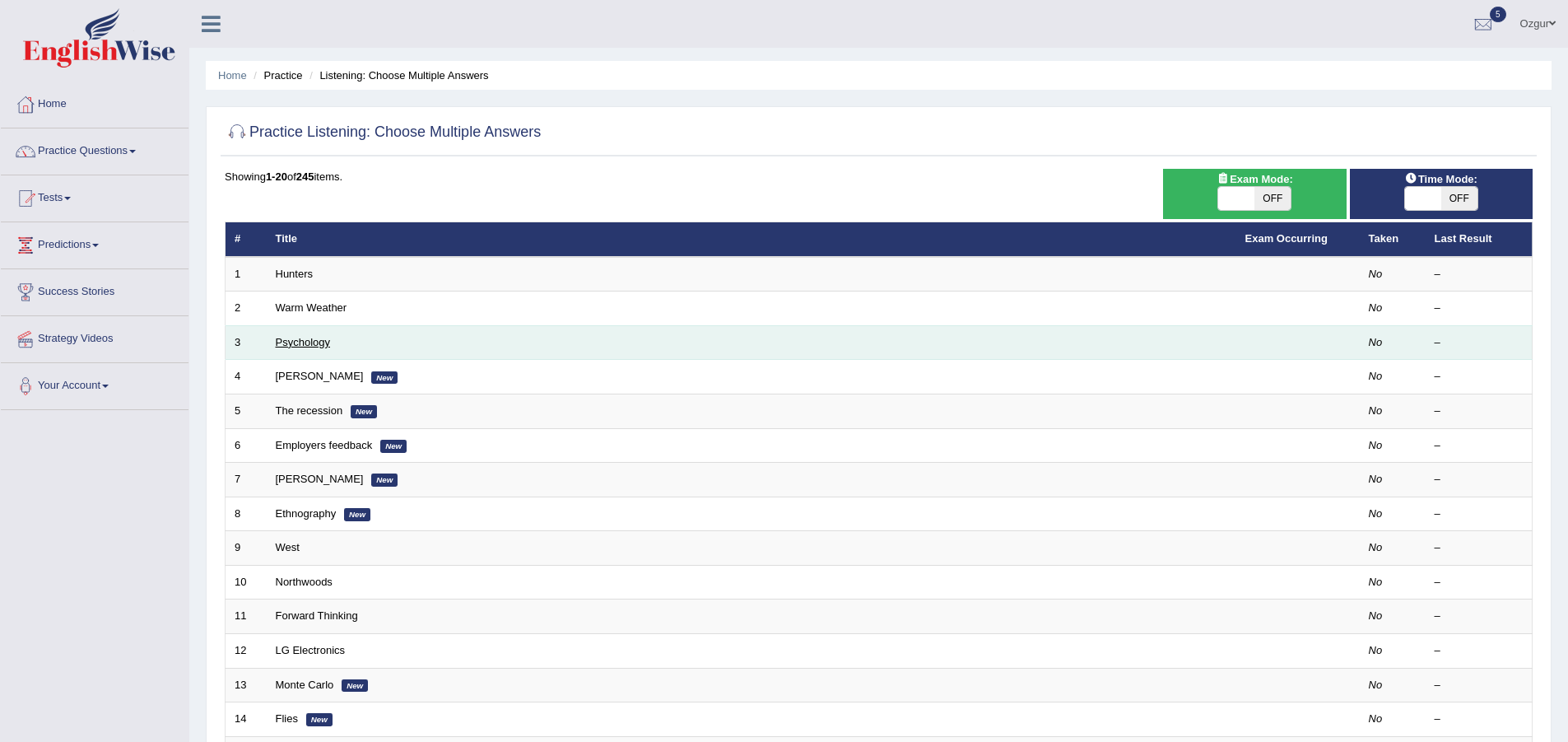
click at [309, 341] on link "Psychology" at bounding box center [302, 342] width 54 height 12
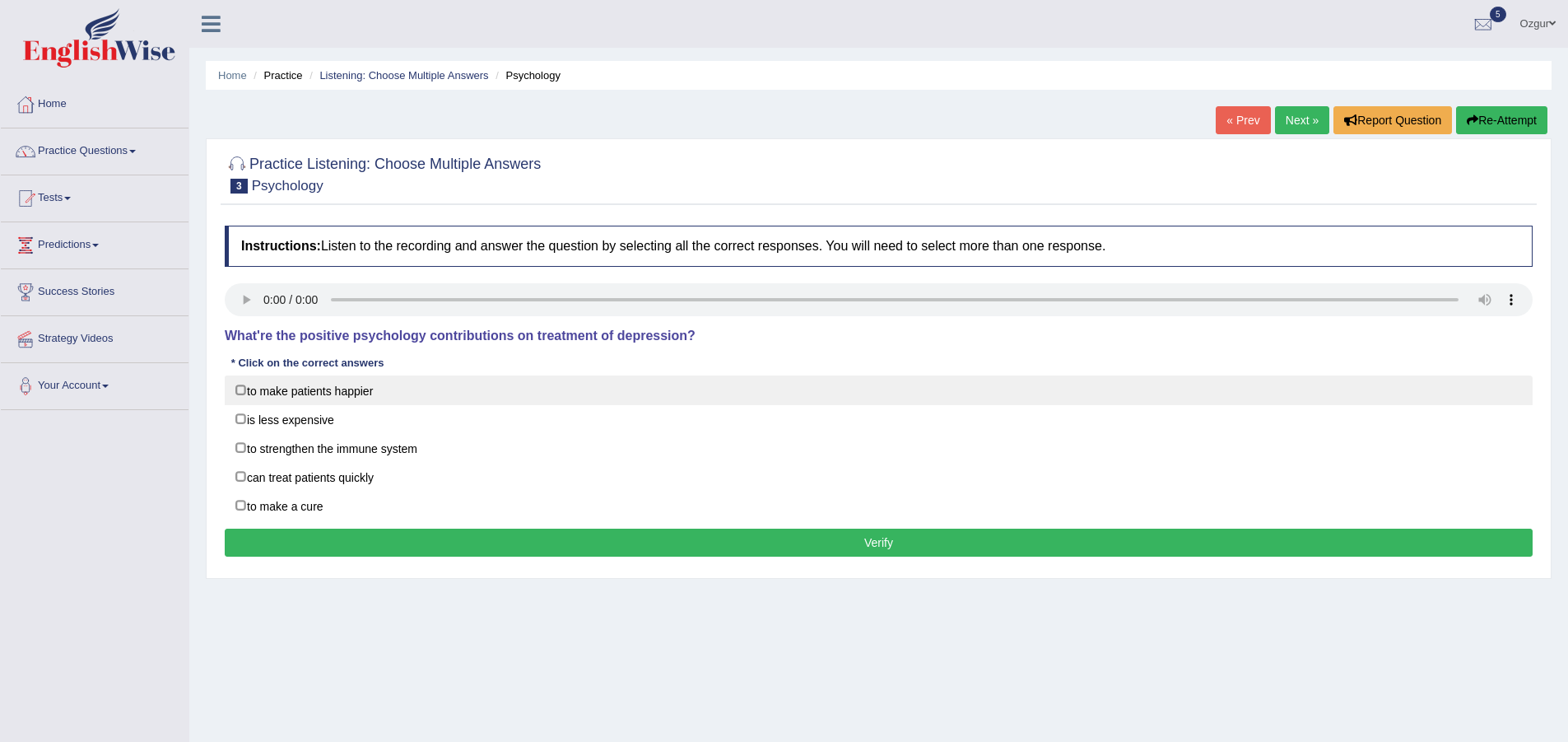
click at [392, 391] on label "to make patients happier" at bounding box center [879, 389] width 1308 height 29
checkbox input "true"
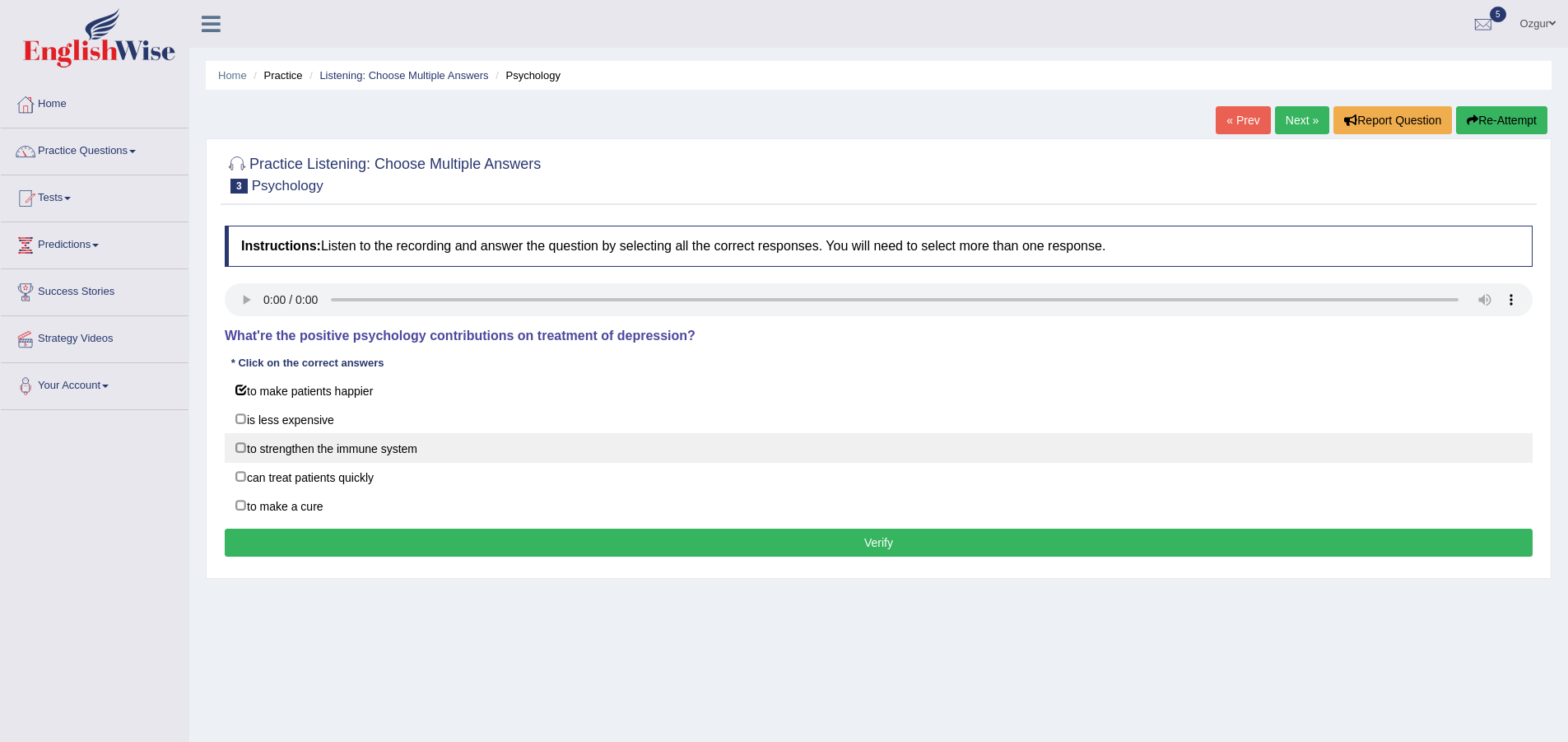
click at [309, 452] on label "to strengthen the immune system" at bounding box center [879, 447] width 1308 height 29
checkbox input "true"
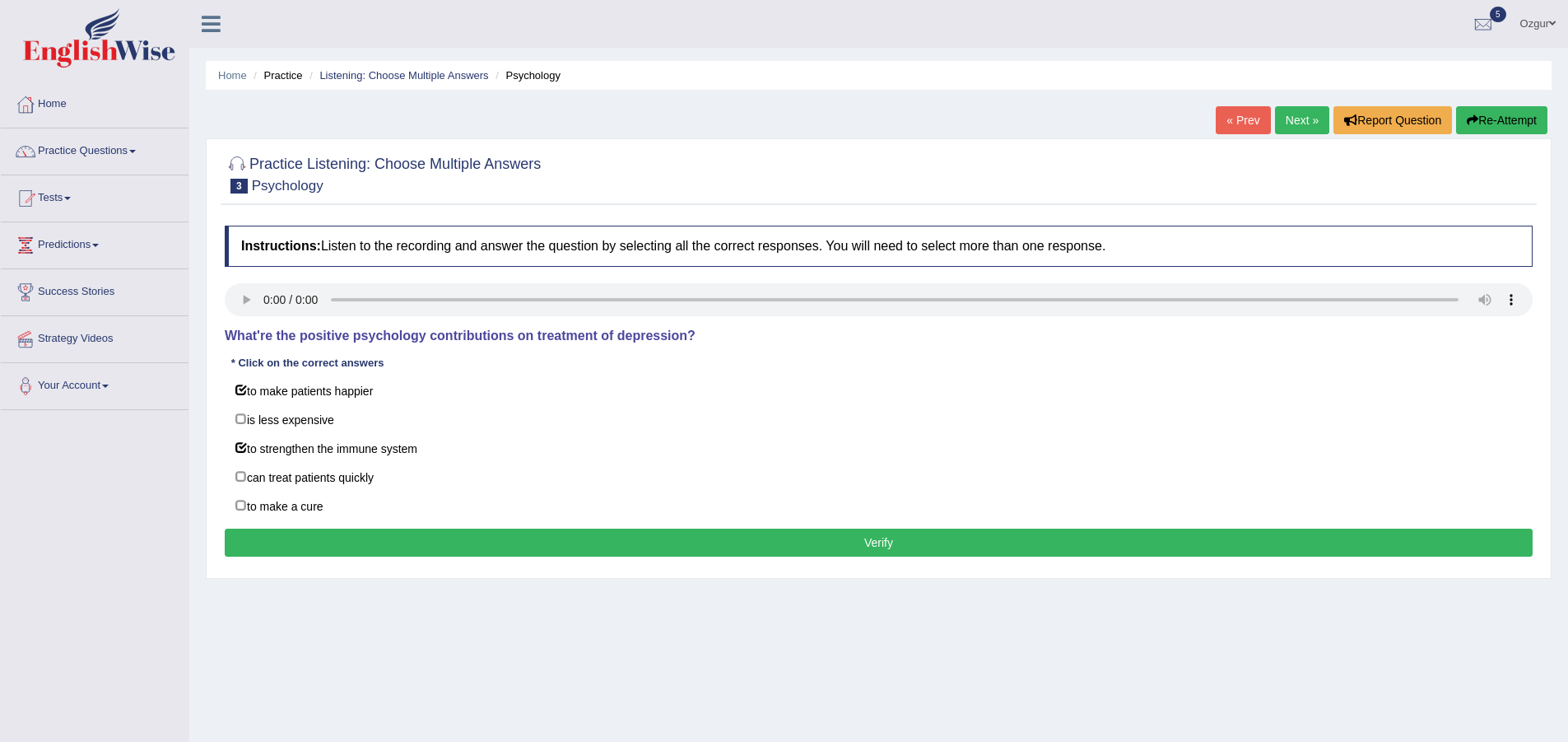
click at [570, 545] on button "Verify" at bounding box center [879, 542] width 1308 height 28
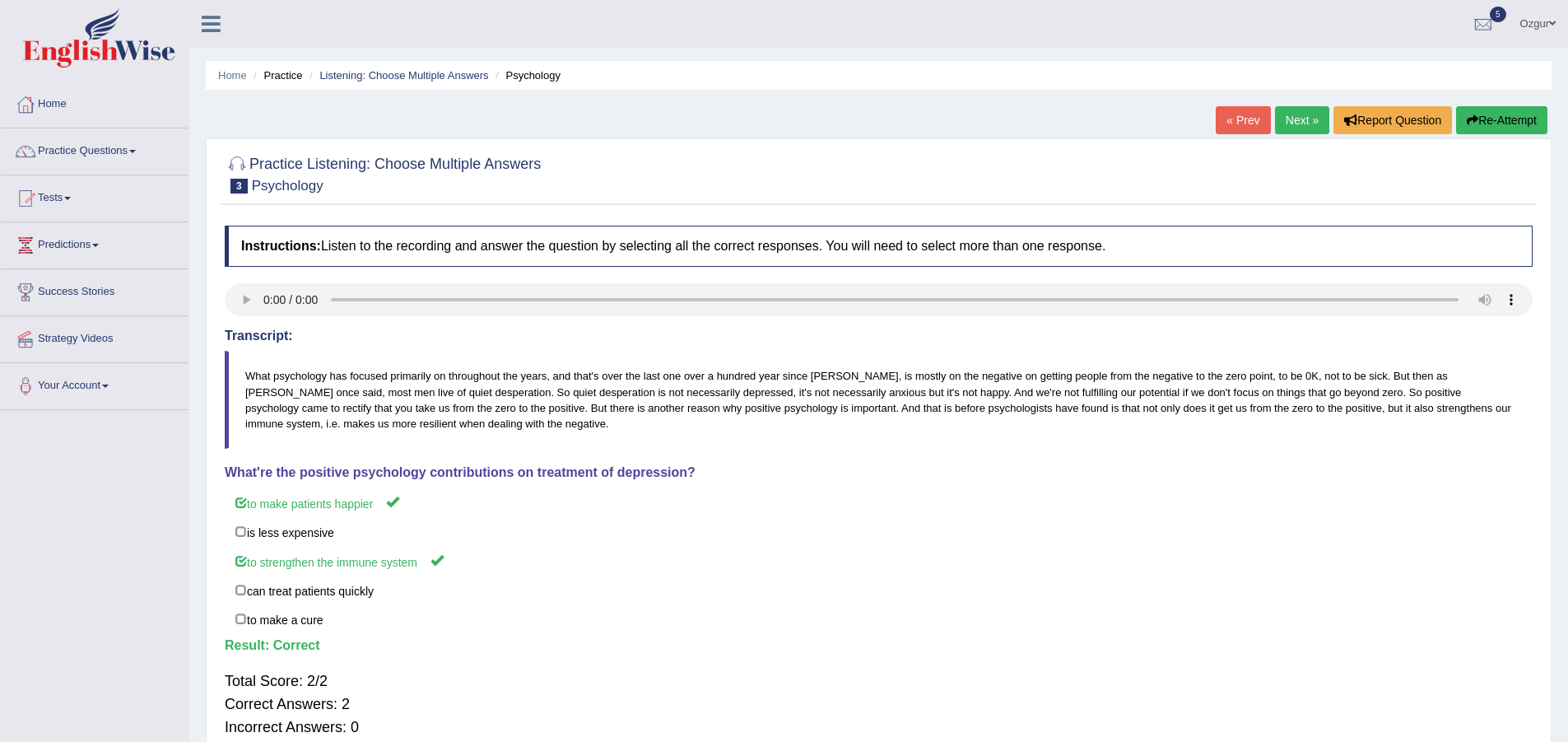
click at [1312, 129] on link "Next »" at bounding box center [1301, 120] width 54 height 28
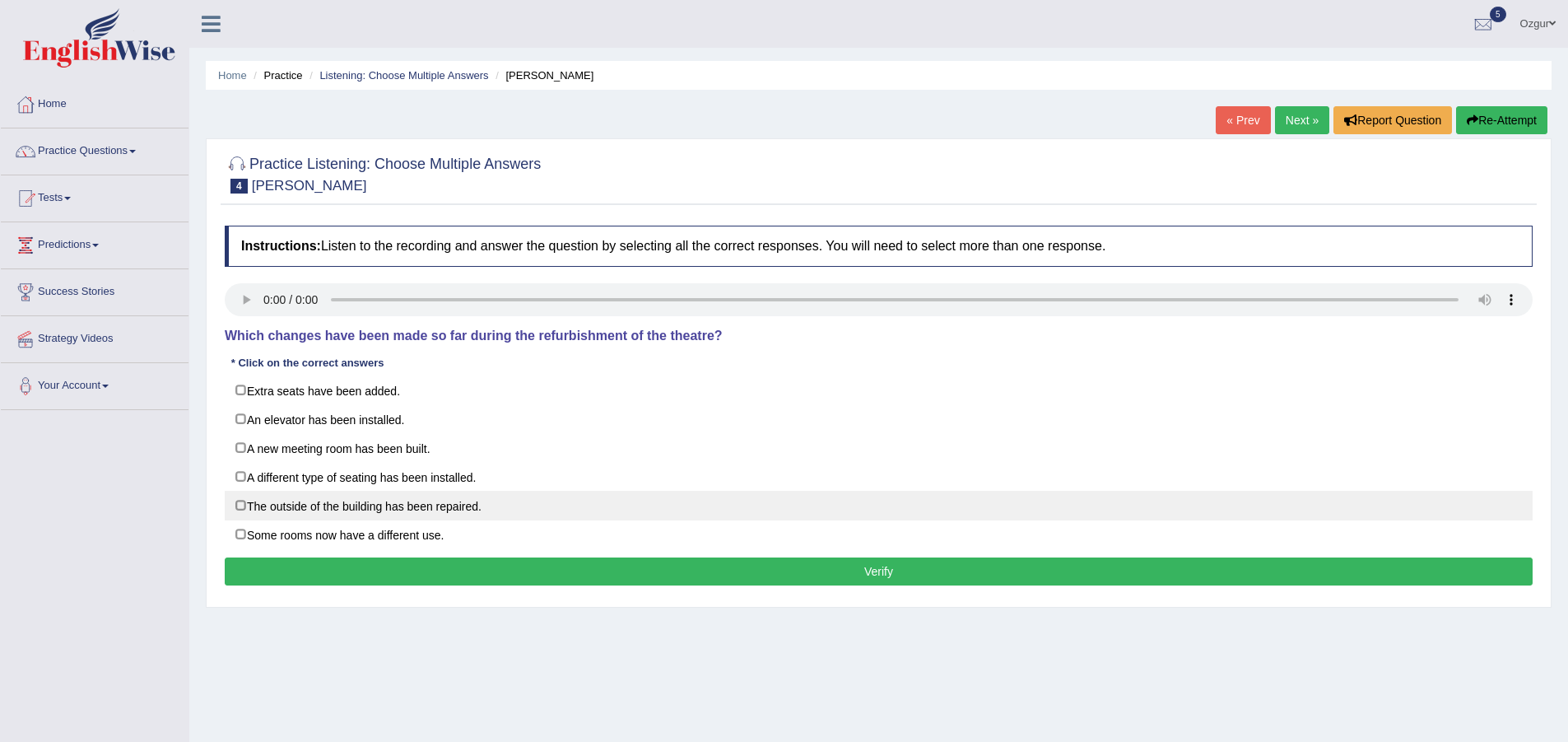
click at [497, 507] on label "The outside of the building has been repaired." at bounding box center [879, 505] width 1308 height 29
checkbox input "true"
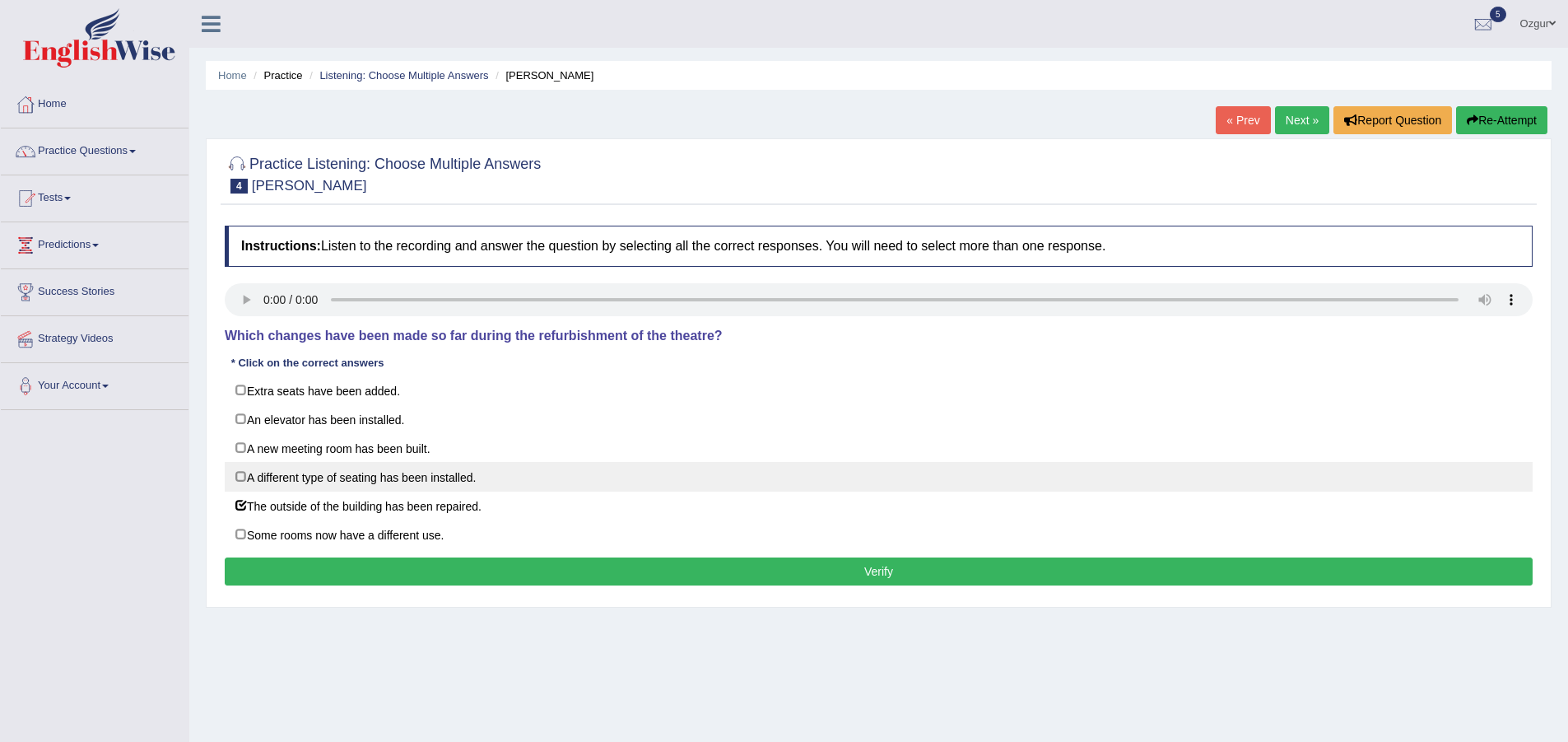
click at [285, 480] on label "A different type of seating has been installed." at bounding box center [879, 476] width 1308 height 29
checkbox input "true"
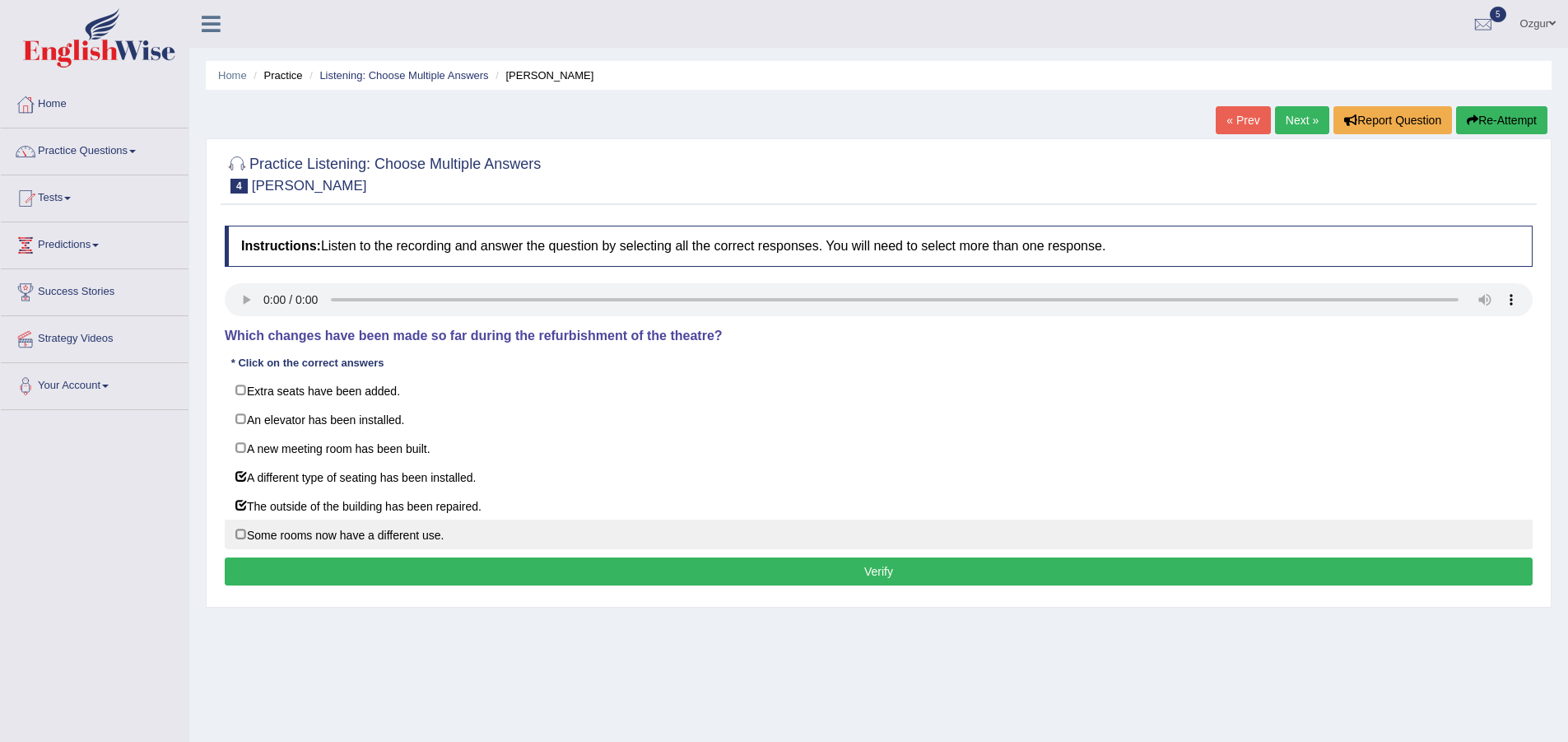
click at [333, 537] on label "Some rooms now have a different use." at bounding box center [879, 534] width 1308 height 29
checkbox input "true"
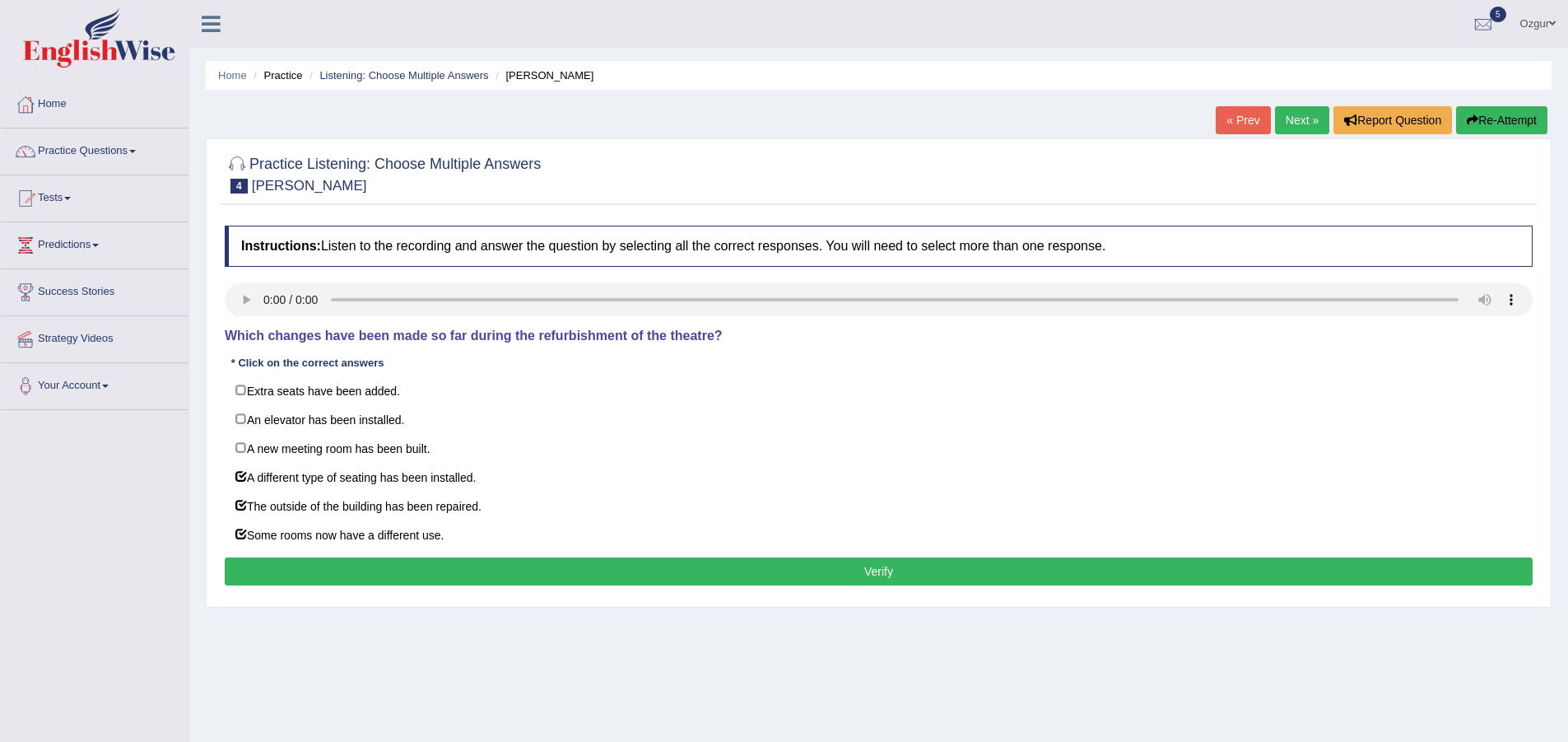
click at [452, 564] on button "Verify" at bounding box center [879, 570] width 1308 height 28
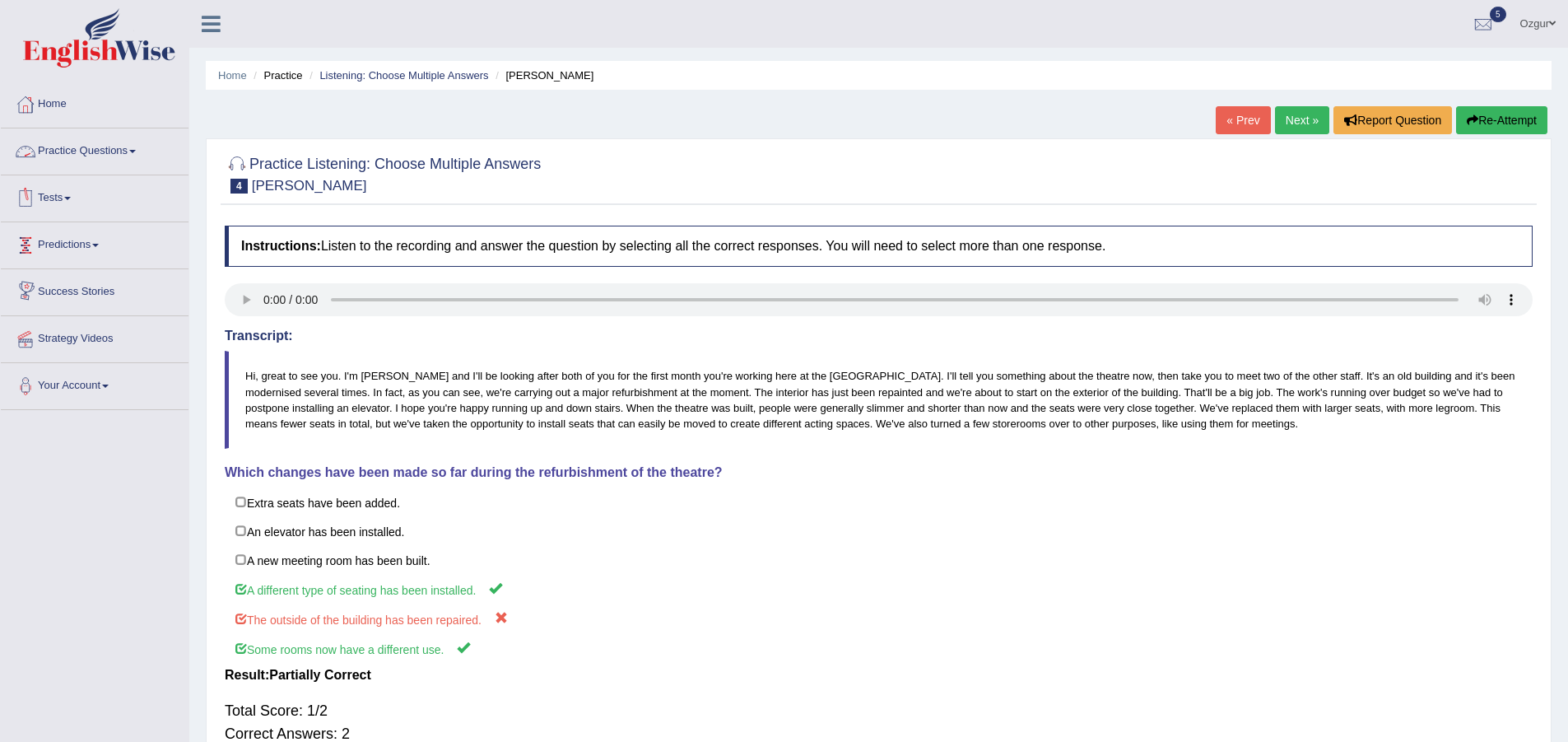
click at [107, 147] on link "Practice Questions" at bounding box center [94, 149] width 187 height 41
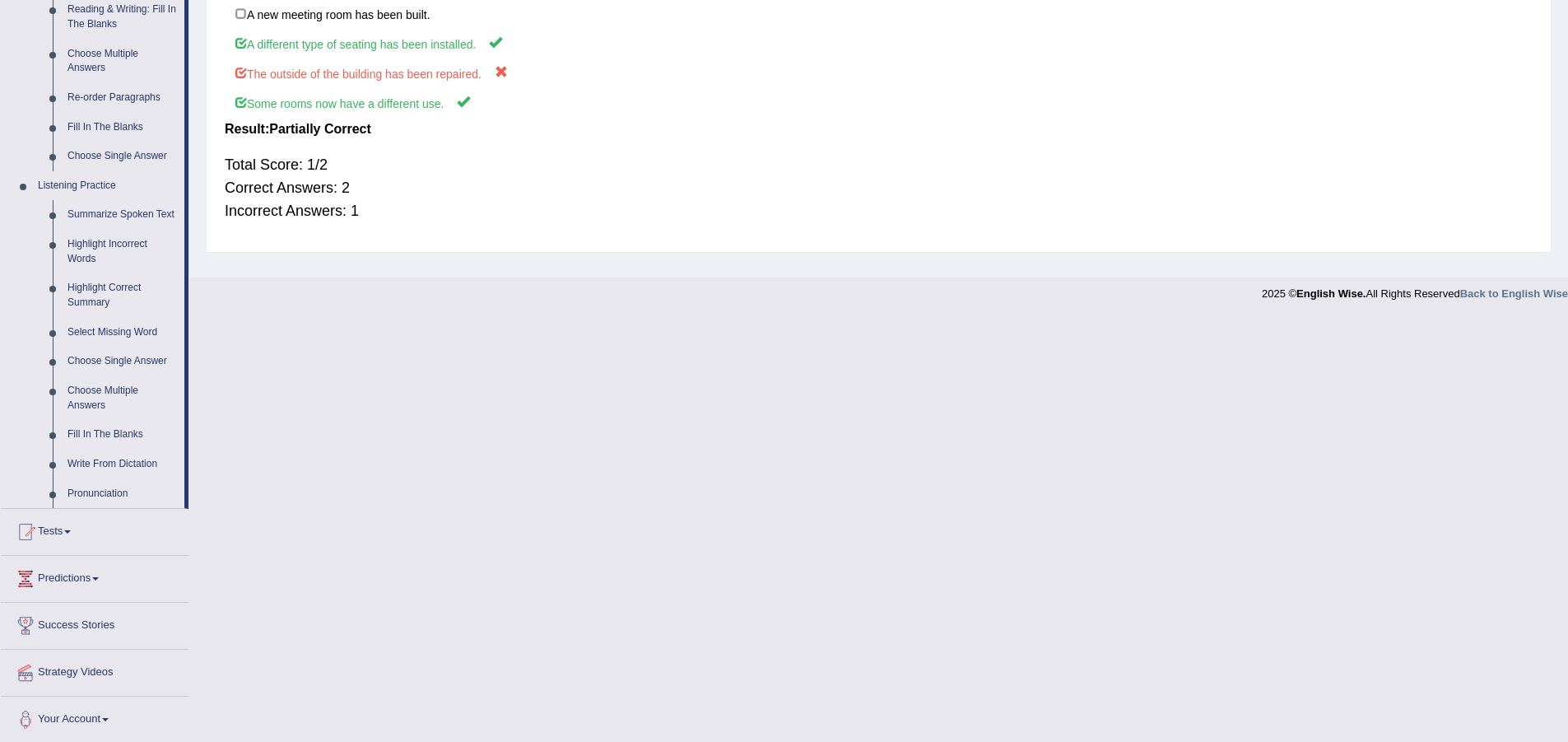
scroll to position [548, 0]
click at [122, 430] on link "Fill In The Blanks" at bounding box center [123, 432] width 124 height 29
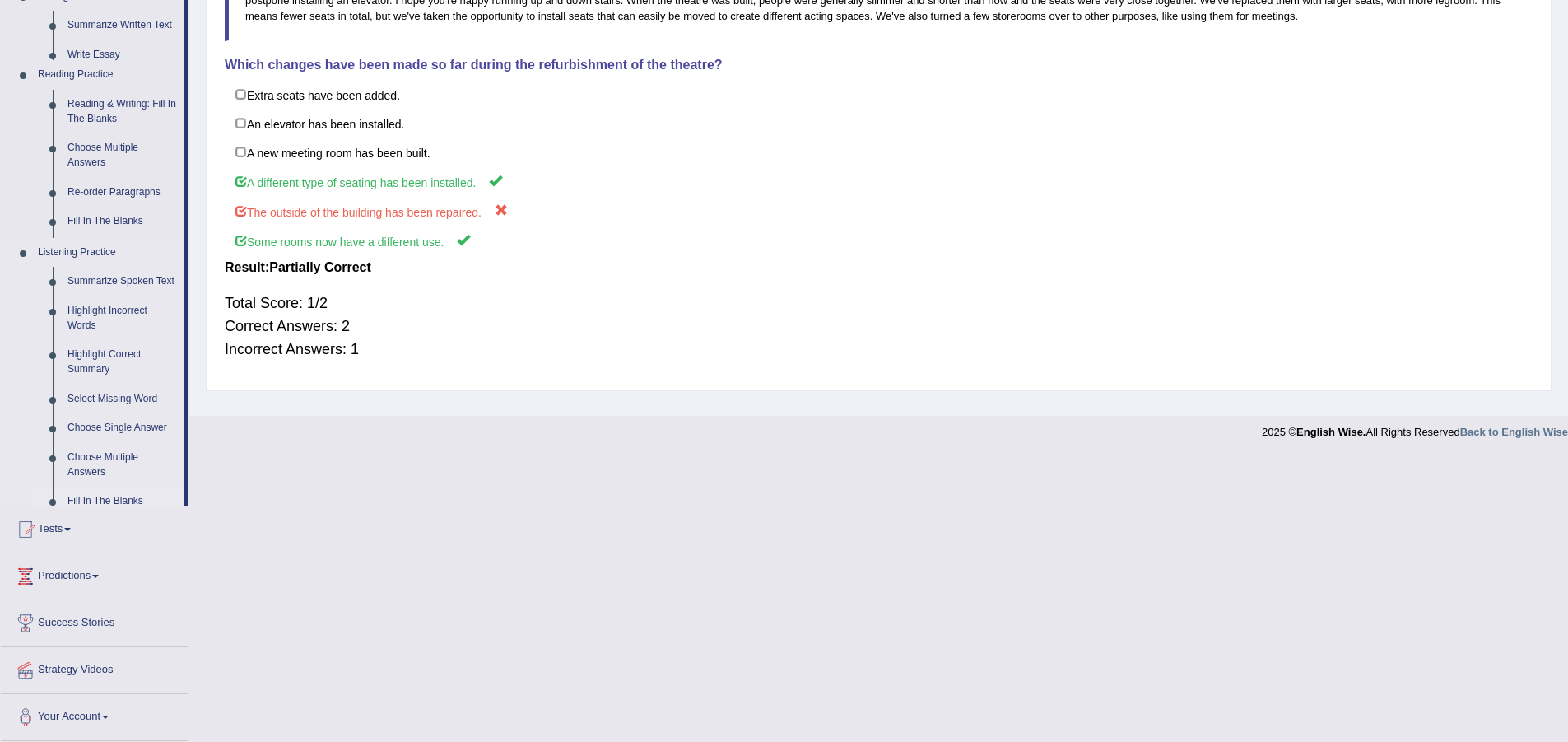
scroll to position [123, 0]
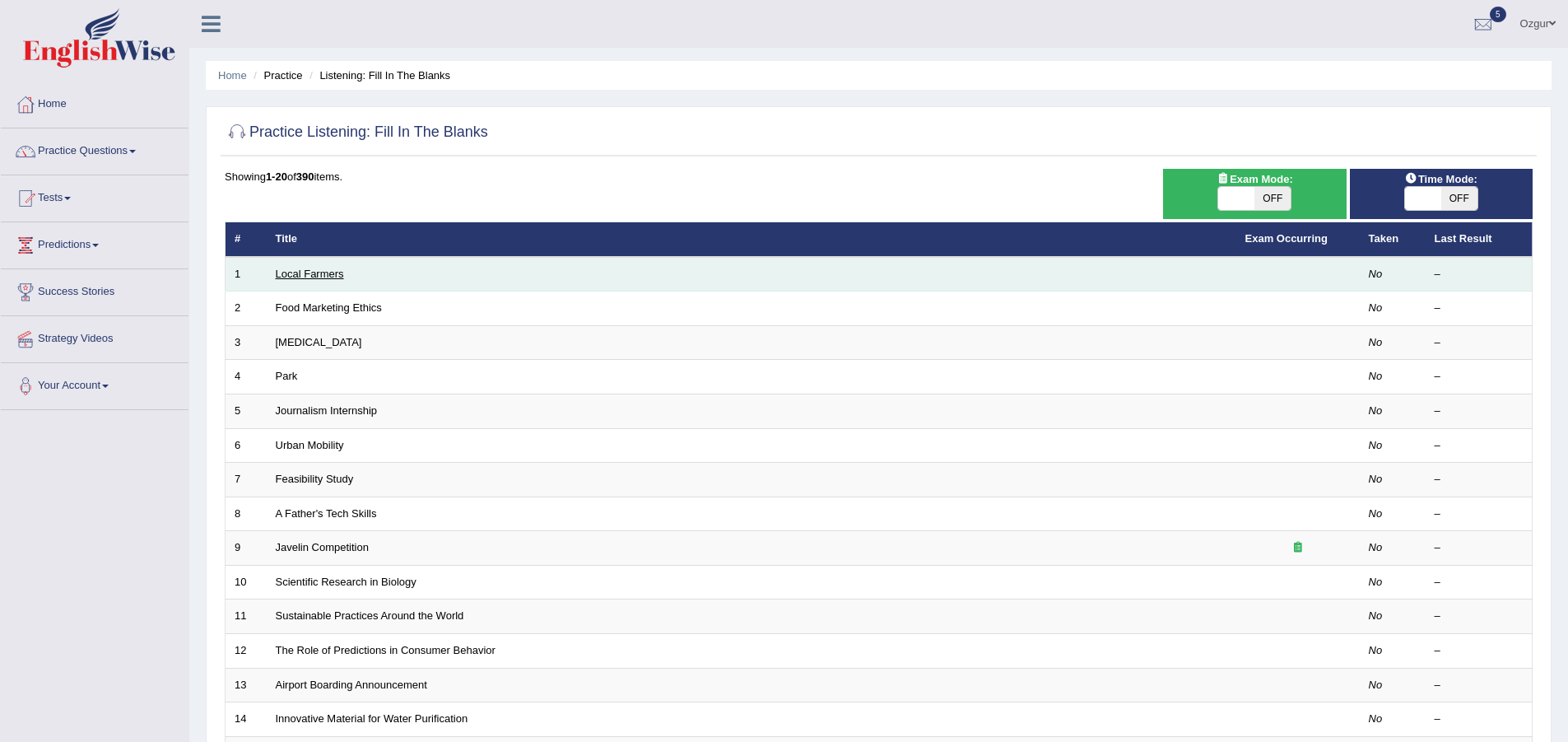
click at [319, 275] on link "Local Farmers" at bounding box center [309, 274] width 68 height 12
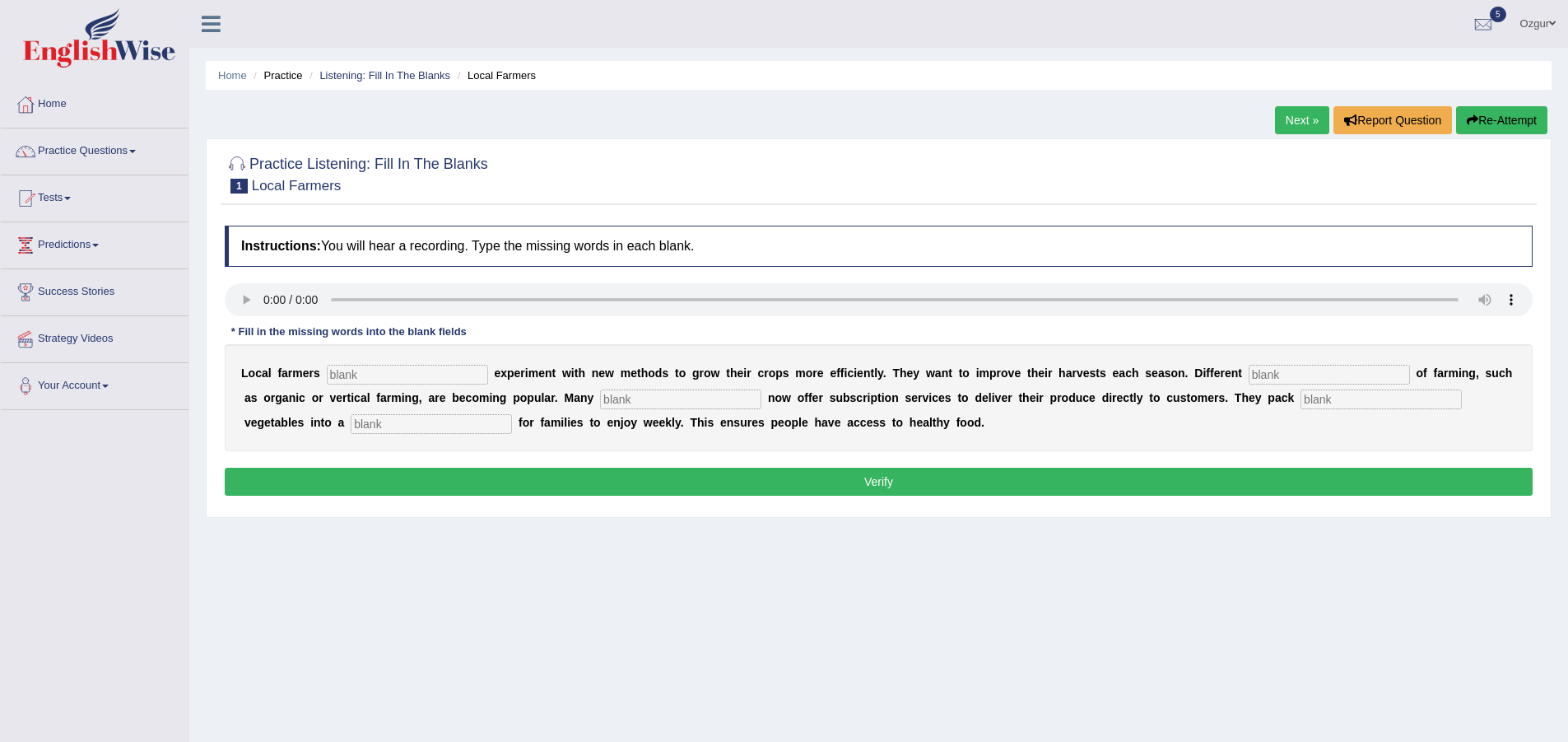
click at [341, 373] on input "text" at bounding box center [408, 374] width 162 height 20
click at [357, 379] on input "text" at bounding box center [408, 374] width 162 height 20
click at [361, 375] on input "frequintly" at bounding box center [408, 374] width 162 height 20
type input "frequently"
click at [1324, 371] on input "text" at bounding box center [1329, 374] width 162 height 20
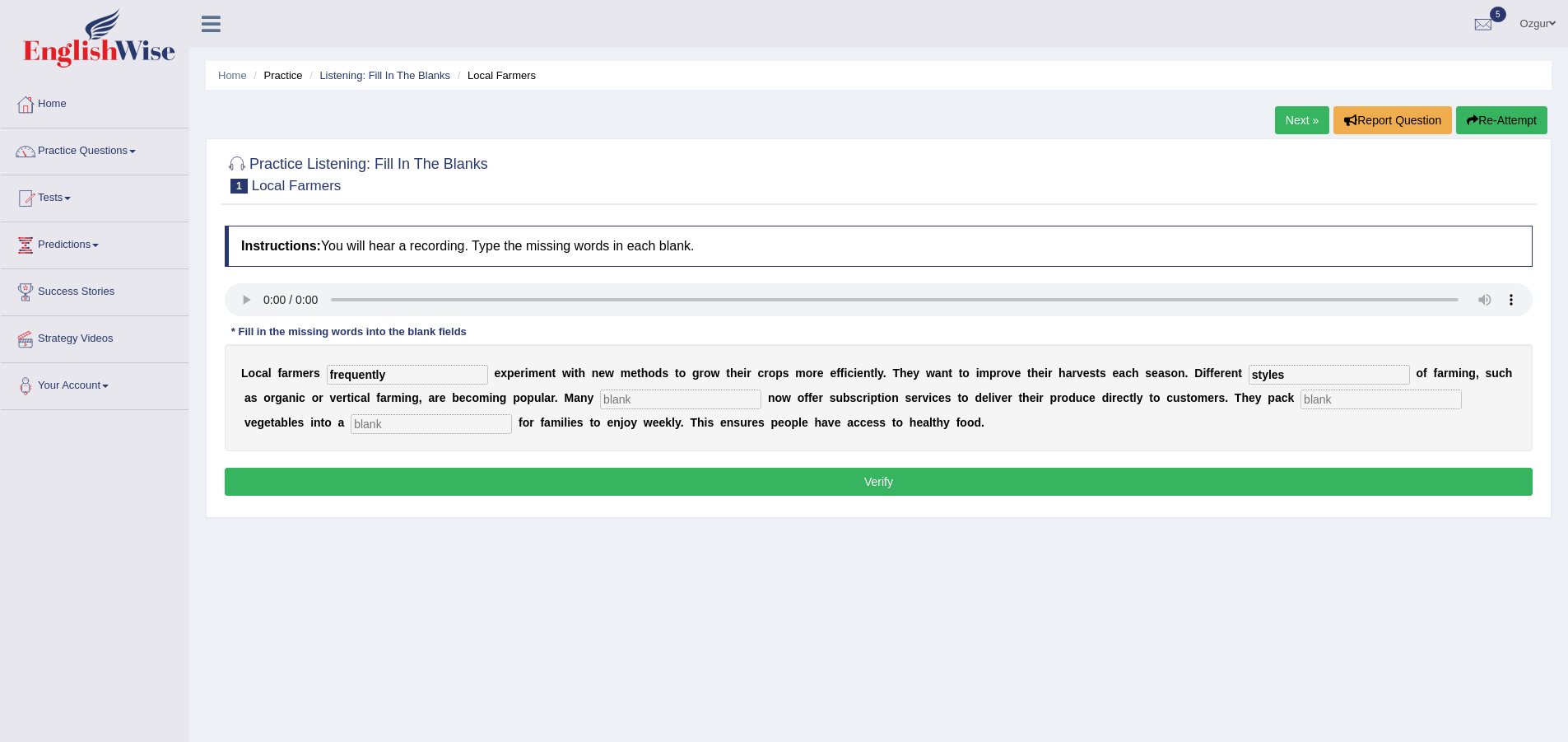
type input "styles"
click at [709, 397] on input "text" at bounding box center [681, 399] width 162 height 20
type input "farms"
click at [1373, 398] on input "text" at bounding box center [1381, 399] width 162 height 20
type input "fresh"
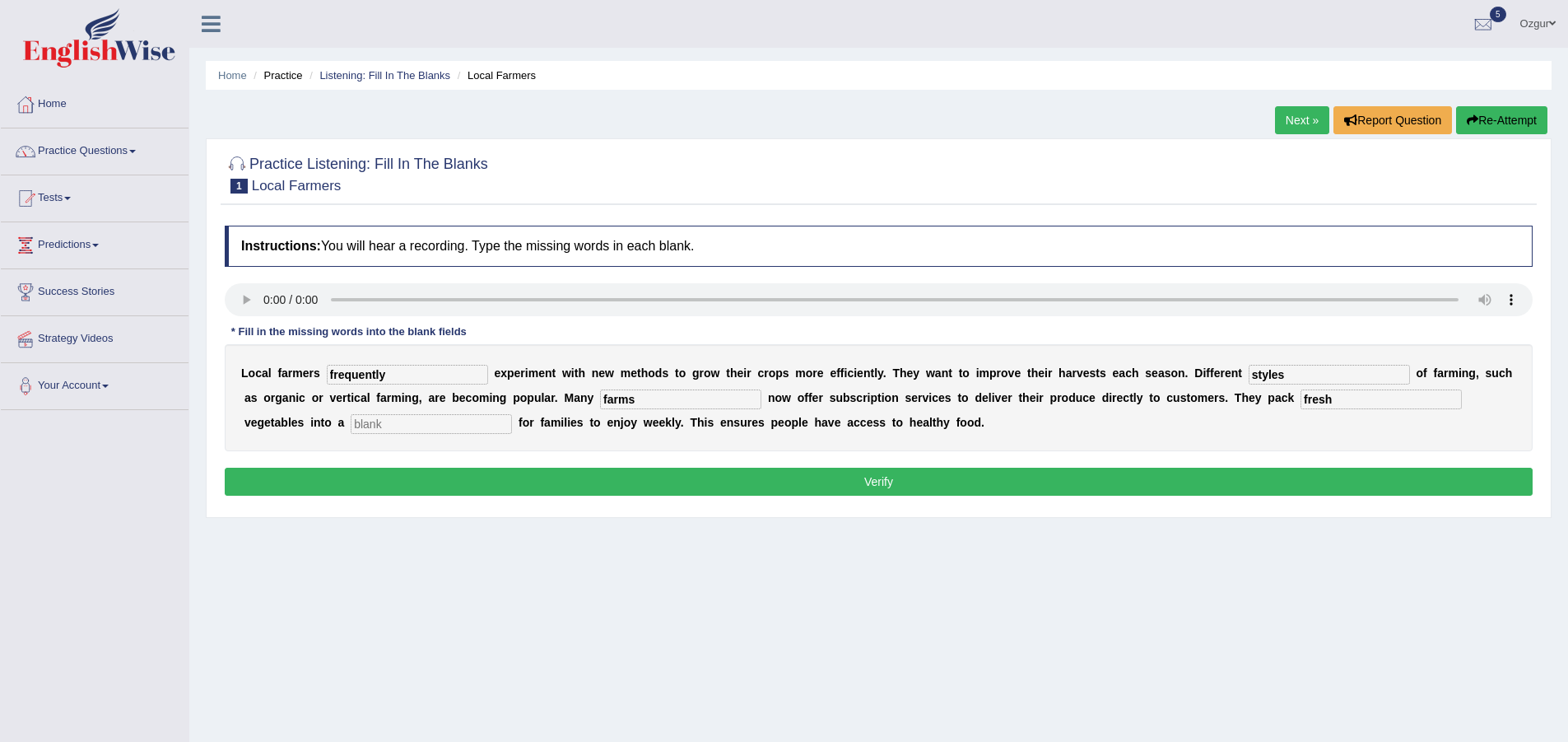
click at [400, 414] on input "text" at bounding box center [432, 424] width 162 height 20
type input "box"
click at [601, 475] on button "Verify" at bounding box center [879, 481] width 1308 height 28
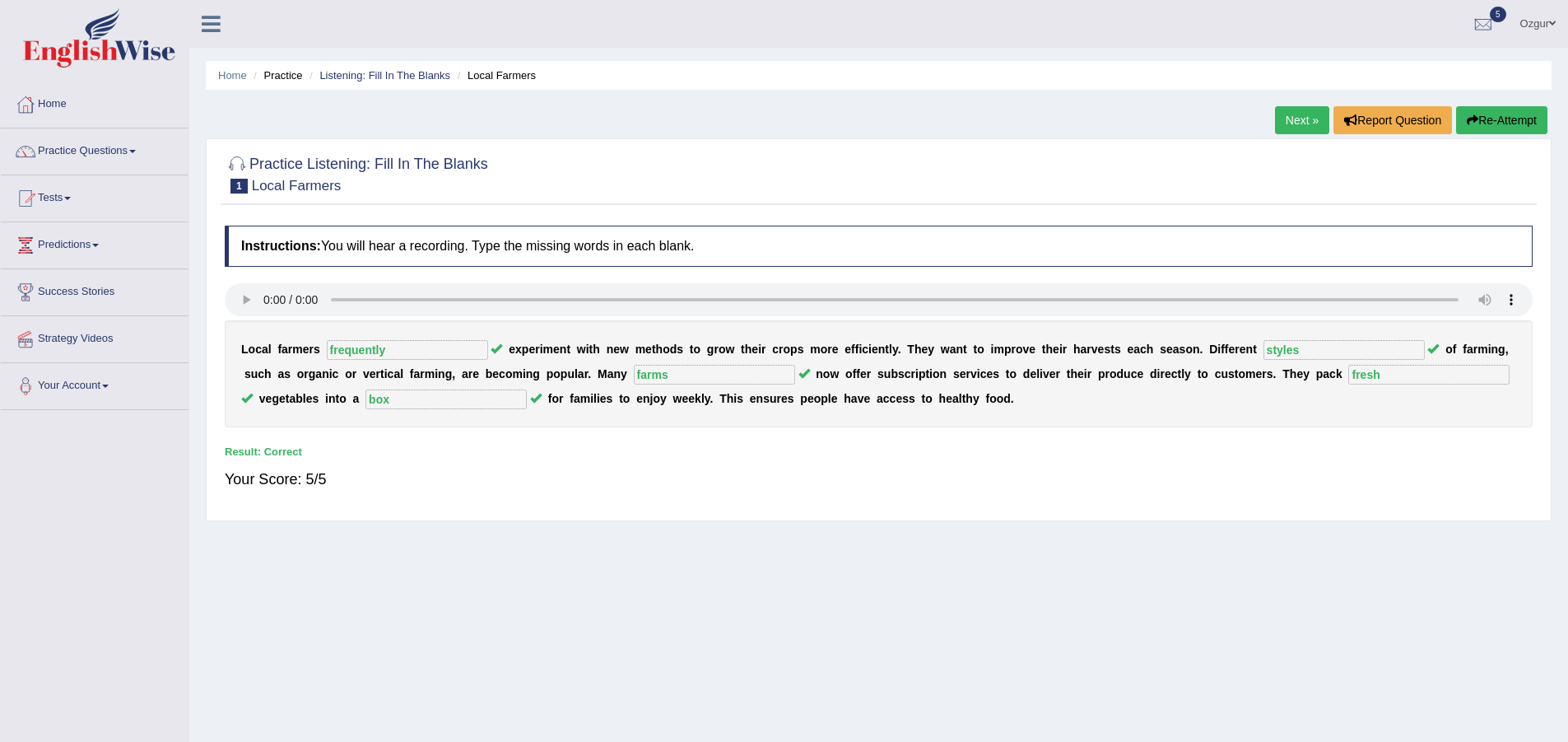
click at [1315, 128] on link "Next »" at bounding box center [1301, 120] width 54 height 28
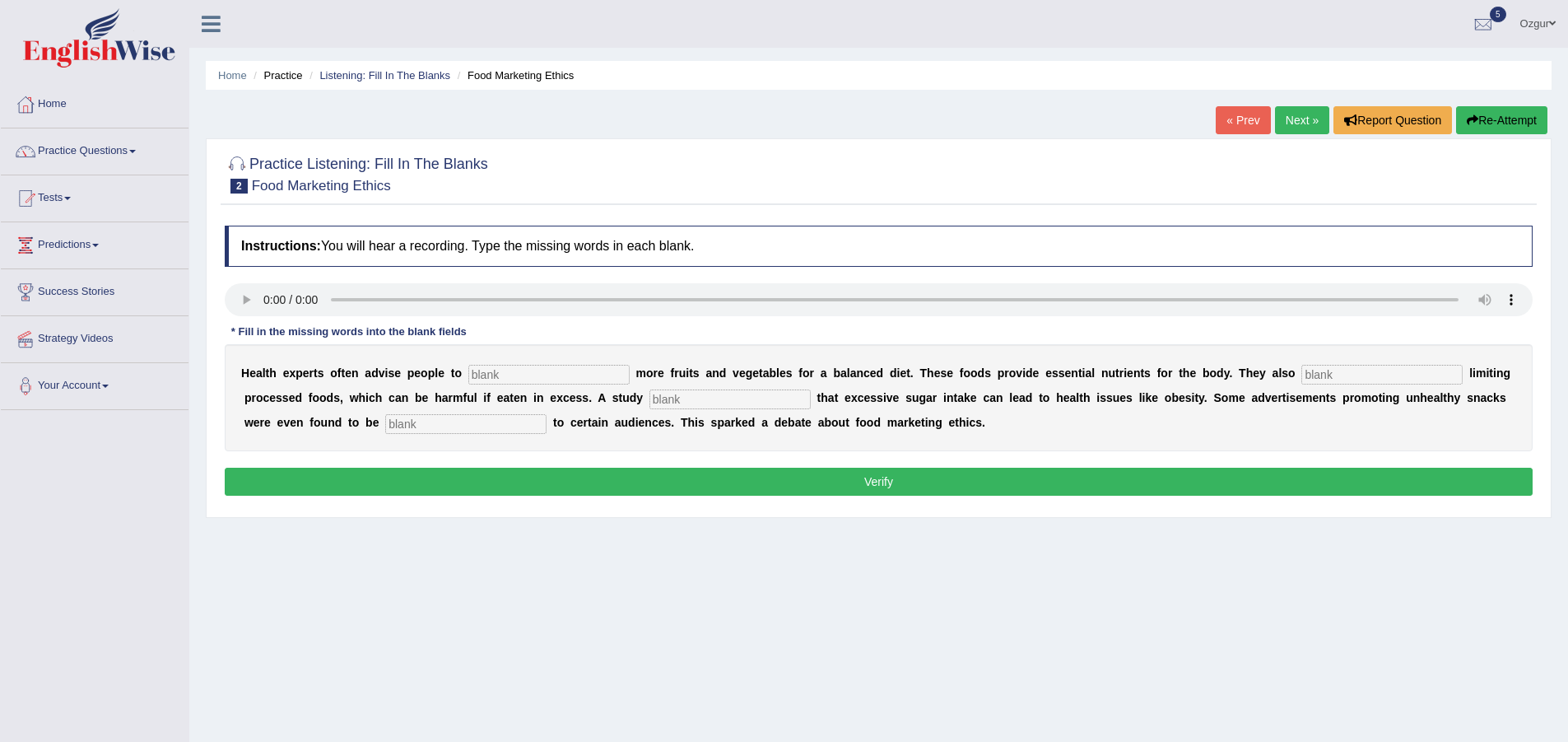
click at [444, 408] on div "H e a l t h e x p e r t s o f t e n a d v i s e p e o p l e t o m o r e f r u i…" at bounding box center [879, 397] width 1308 height 107
click at [442, 428] on input "text" at bounding box center [466, 424] width 162 height 20
type input "fancy"
click at [501, 369] on input "text" at bounding box center [549, 374] width 162 height 20
type input "consume"
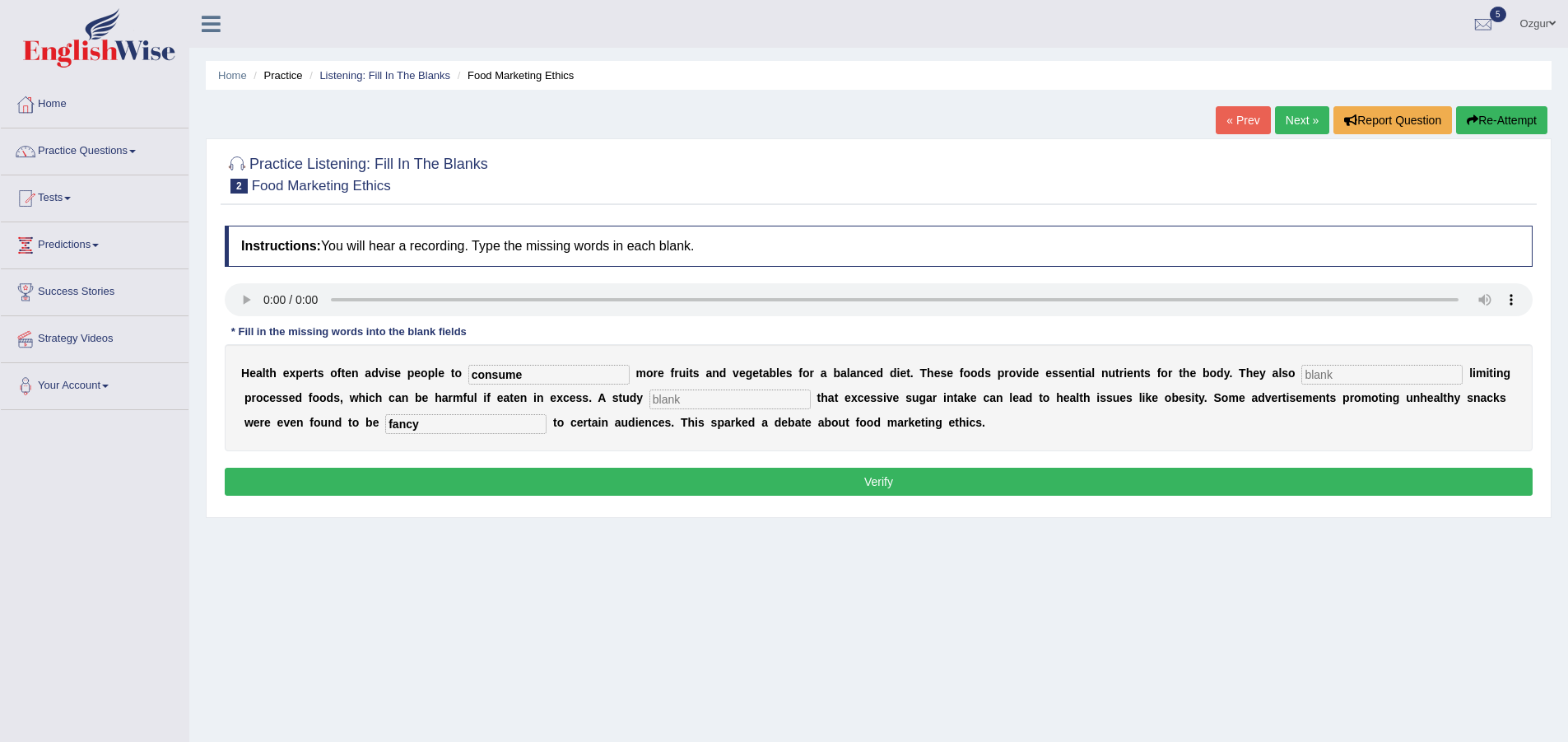
click at [1312, 371] on input "text" at bounding box center [1382, 374] width 162 height 20
click at [707, 387] on div "H e a l t h e x p e r t s o f t e n a d v i s e p e o p l e t o consume m o r e…" at bounding box center [879, 397] width 1308 height 107
click at [1389, 371] on input "recomende" at bounding box center [1382, 374] width 162 height 20
type input "recomend"
click at [702, 403] on input "text" at bounding box center [730, 399] width 162 height 20
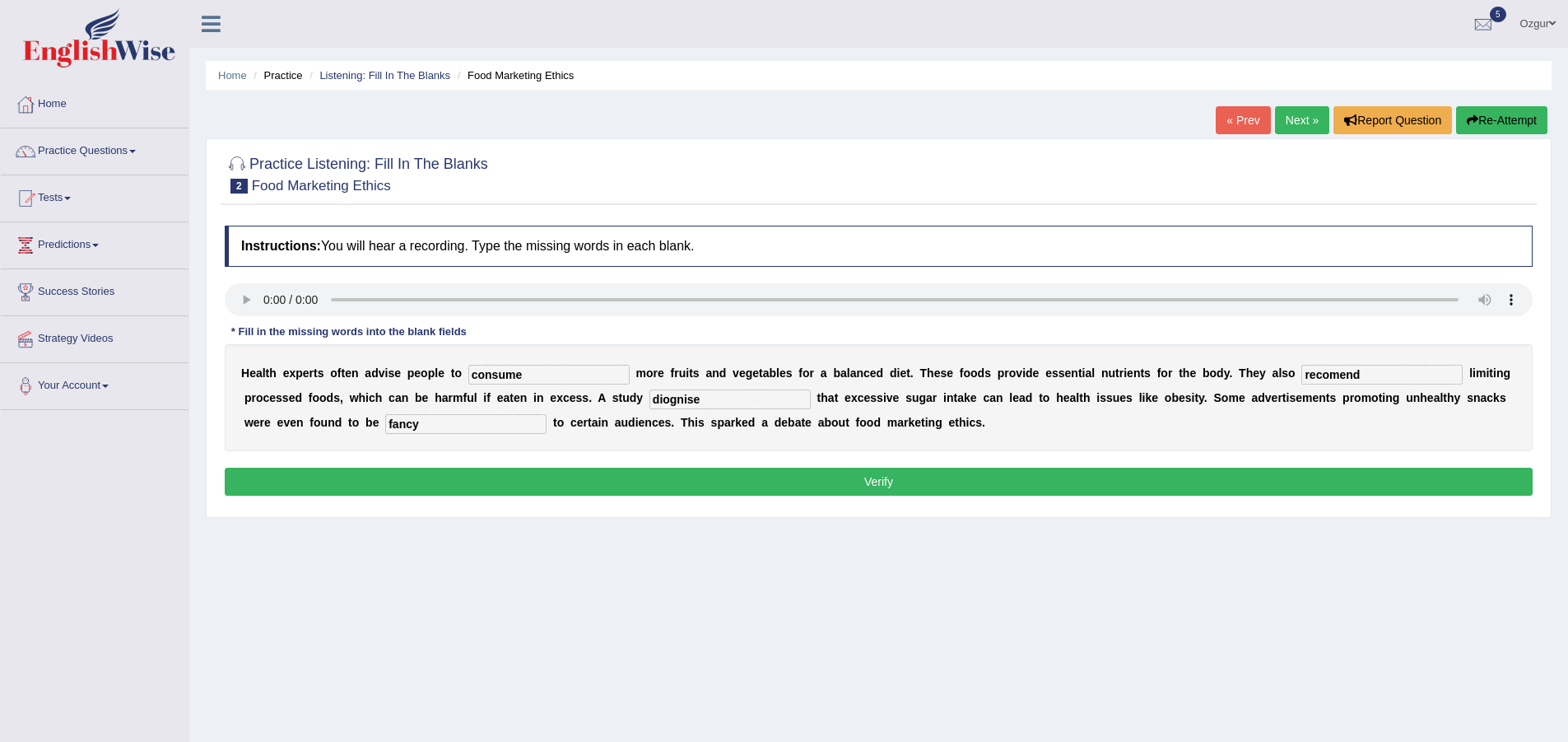
type input "diognise"
click at [695, 477] on button "Verify" at bounding box center [879, 481] width 1308 height 28
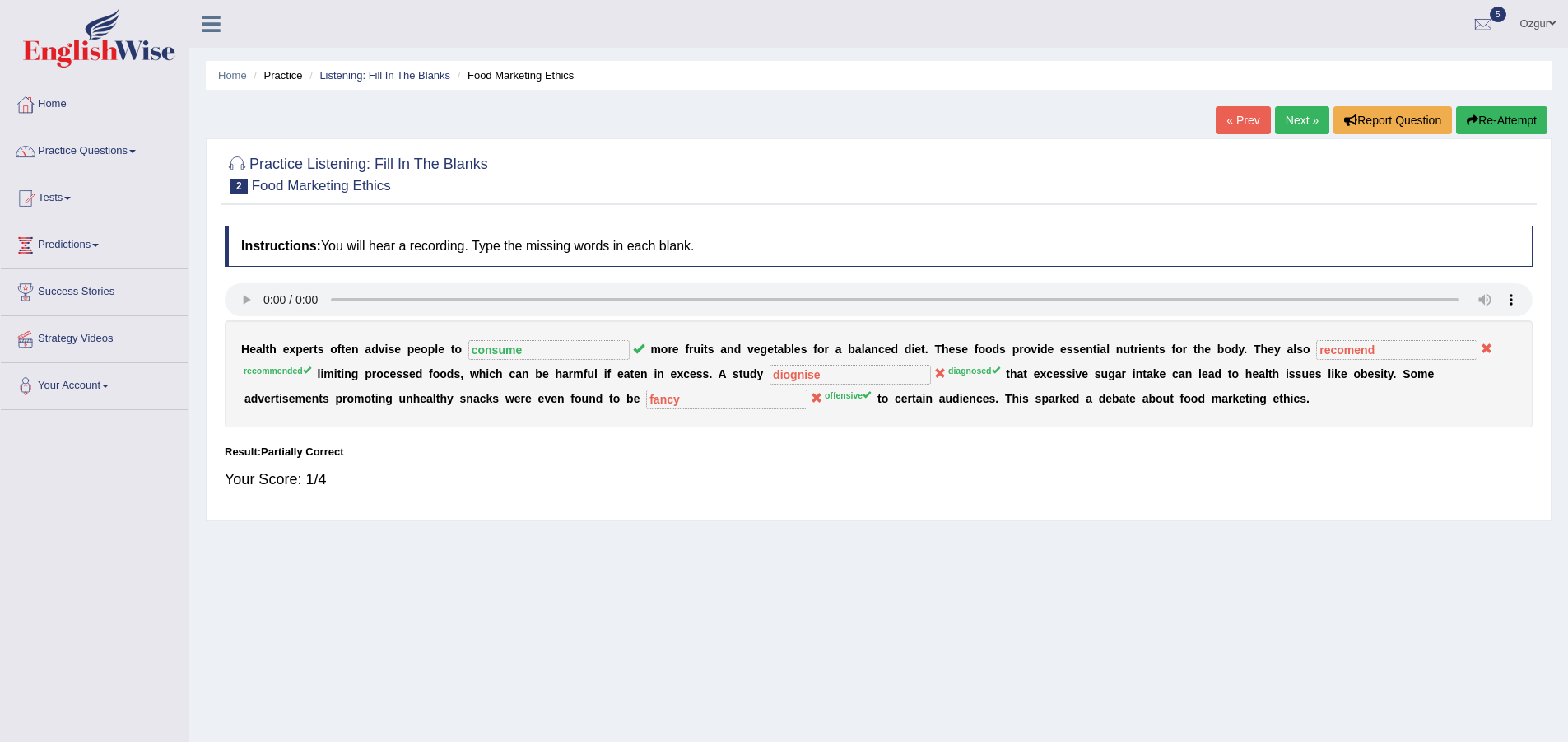
click at [1469, 119] on icon "button" at bounding box center [1472, 120] width 12 height 12
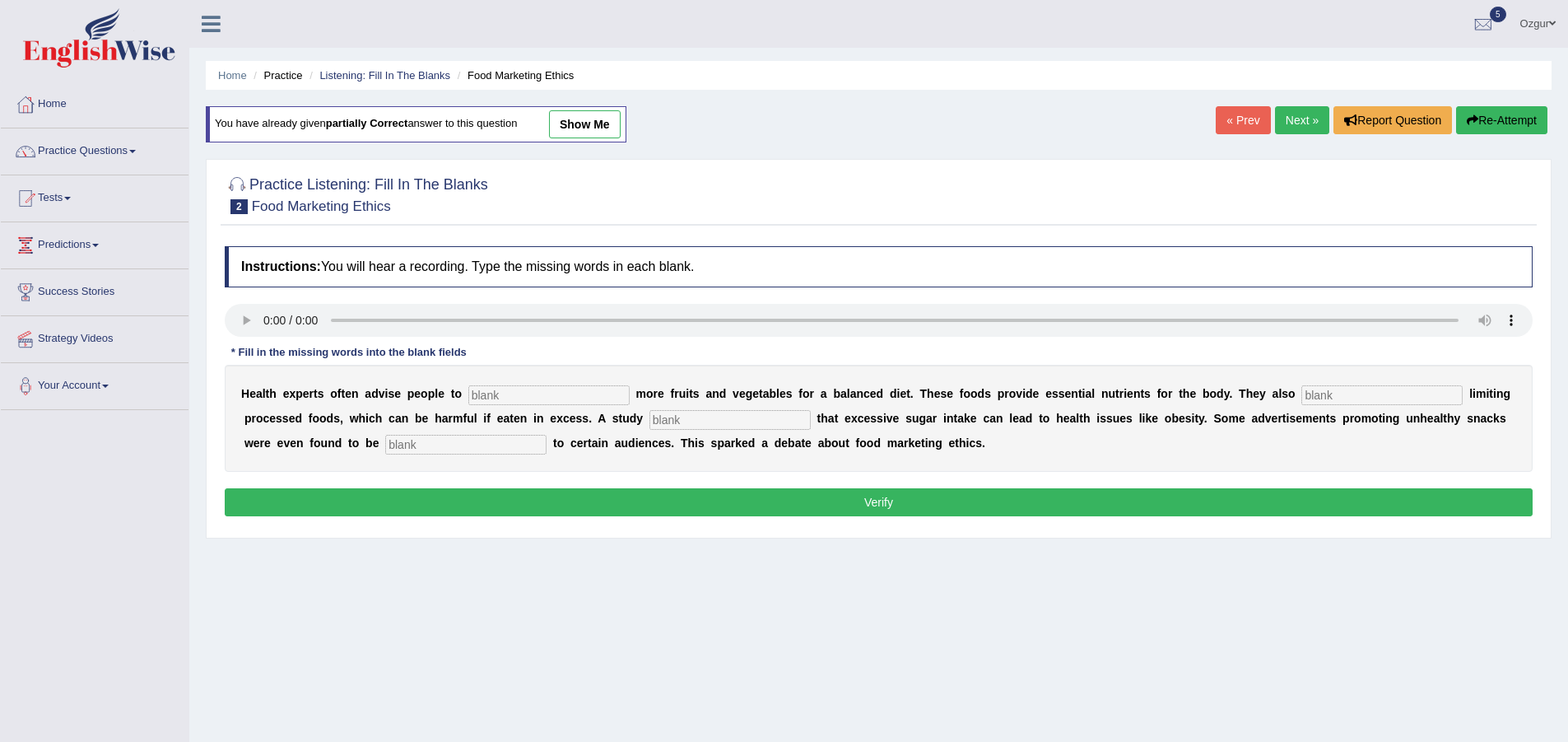
click at [1341, 401] on input "text" at bounding box center [1382, 395] width 162 height 20
type input "recomended"
click at [676, 422] on input "text" at bounding box center [730, 419] width 162 height 20
click at [95, 157] on link "Practice Questions" at bounding box center [94, 149] width 187 height 41
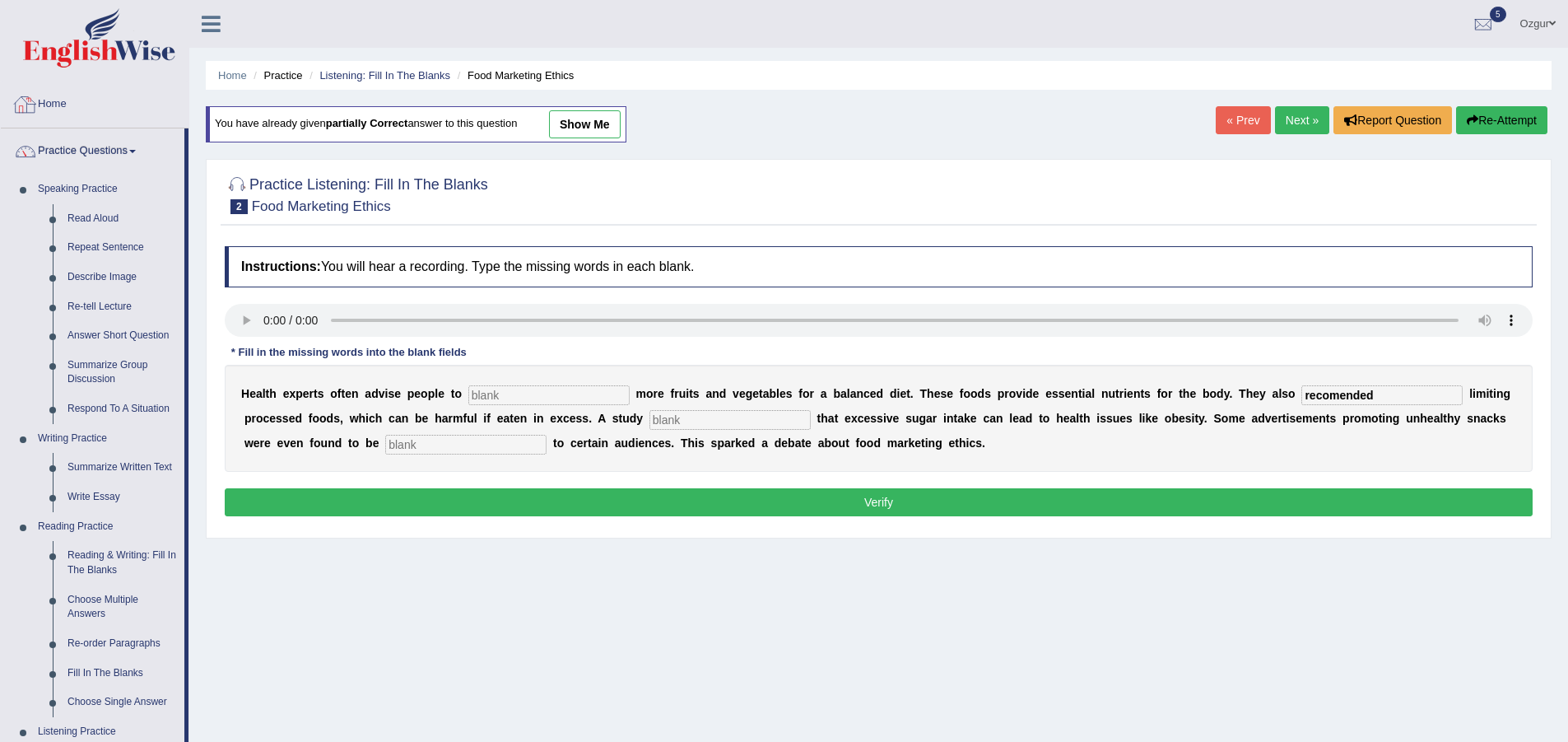
click at [89, 134] on link "Practice Questions" at bounding box center [92, 149] width 184 height 41
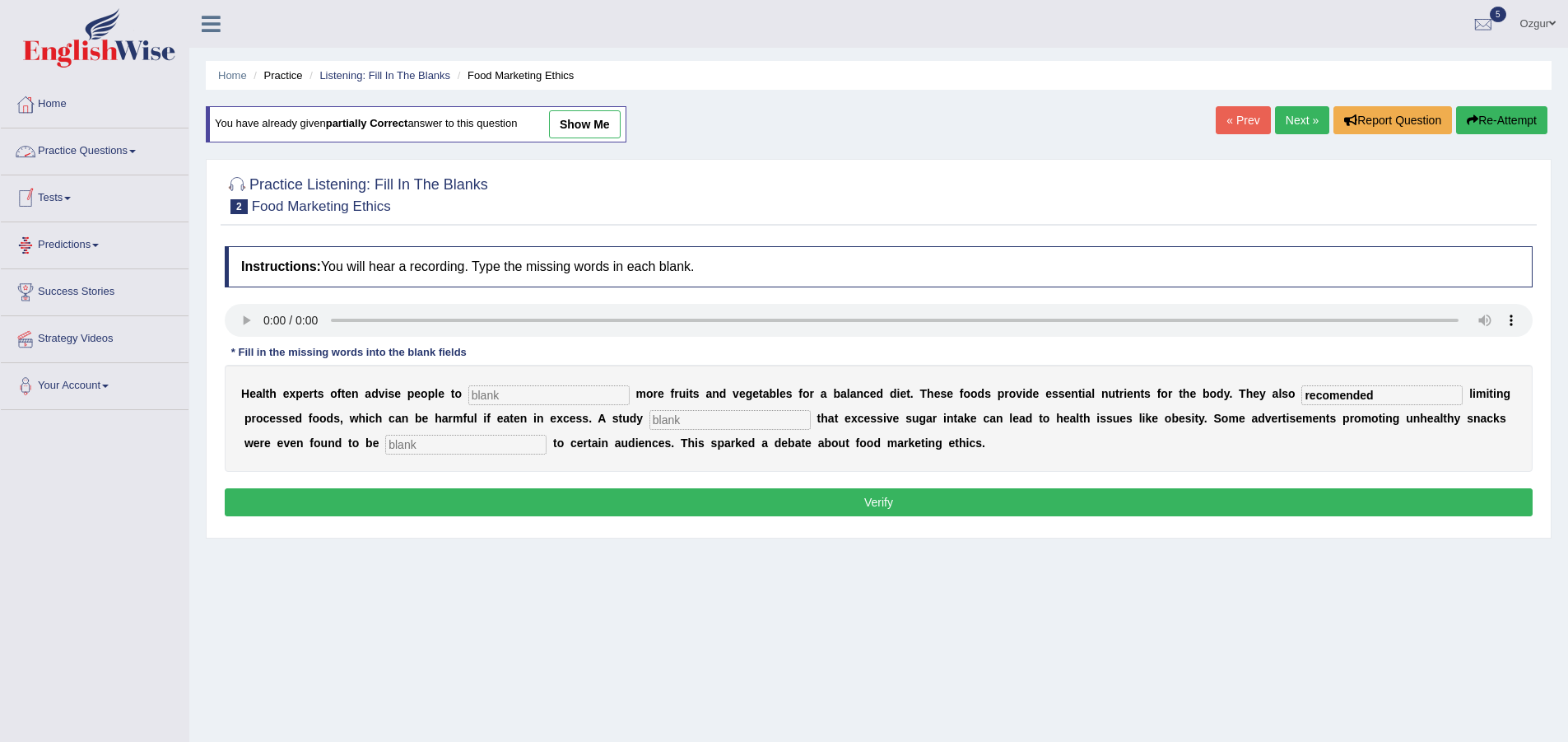
click at [93, 203] on link "Tests" at bounding box center [94, 195] width 187 height 41
click at [138, 147] on link "Practice Questions" at bounding box center [94, 149] width 187 height 41
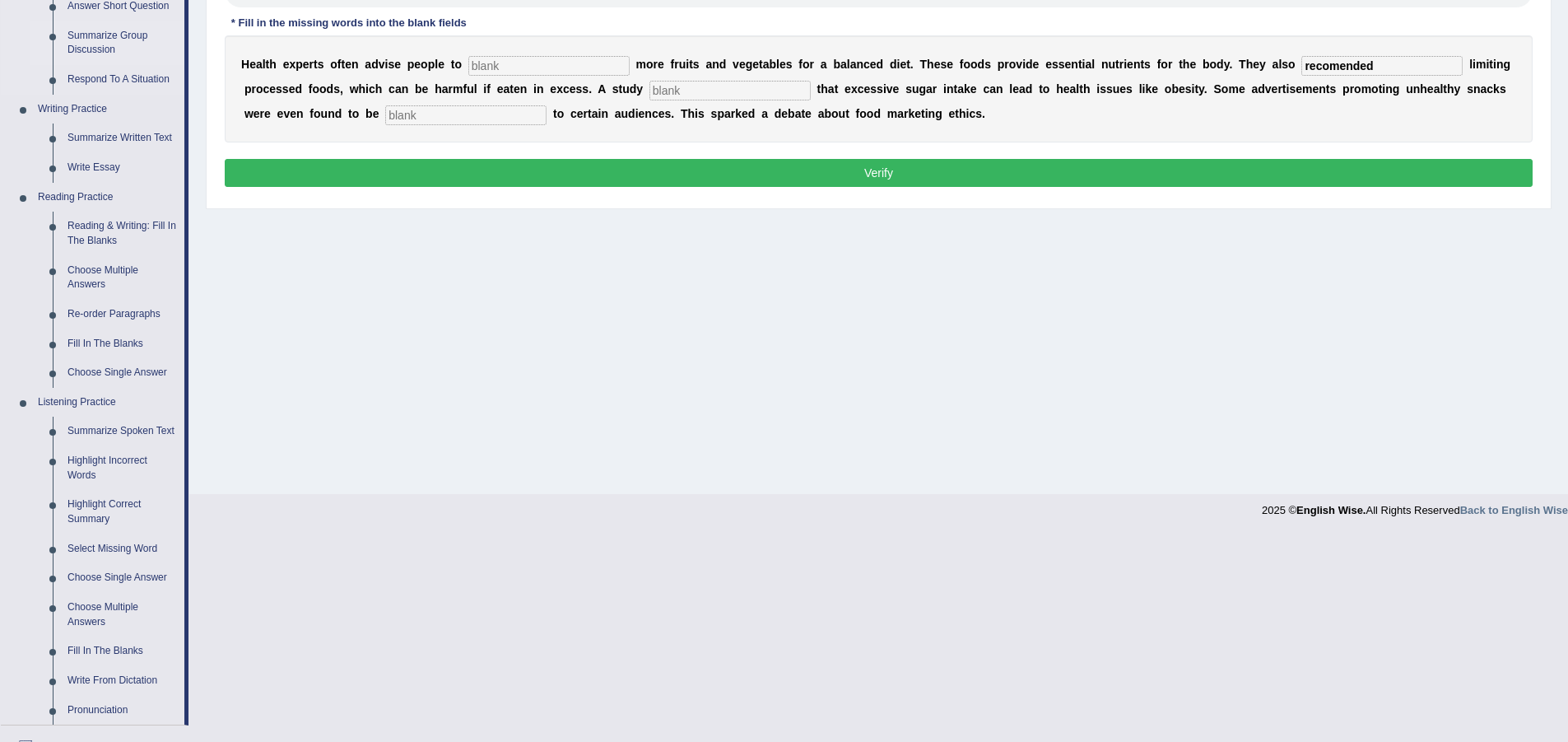
scroll to position [548, 0]
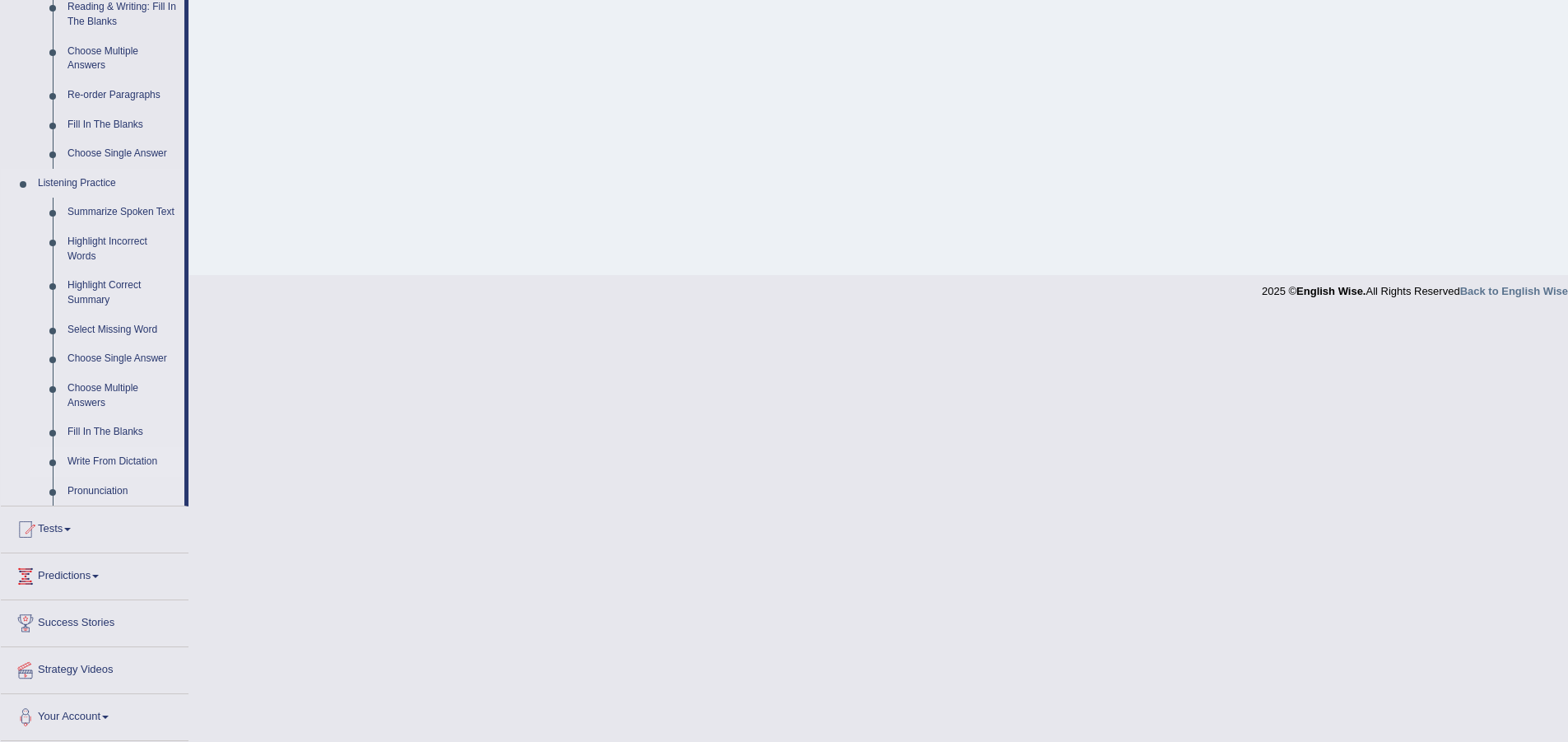
click at [95, 464] on link "Write From Dictation" at bounding box center [123, 461] width 124 height 29
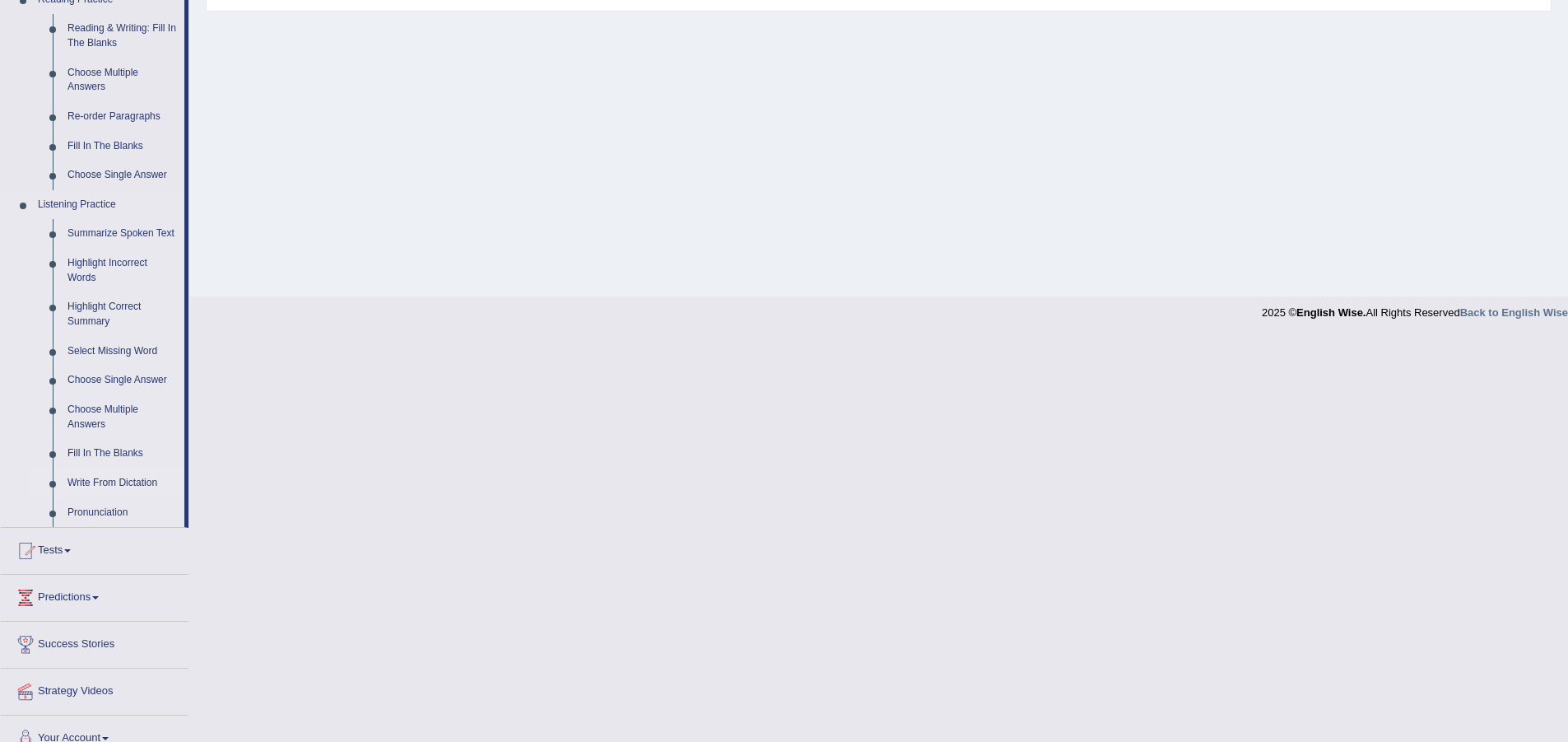
scroll to position [123, 0]
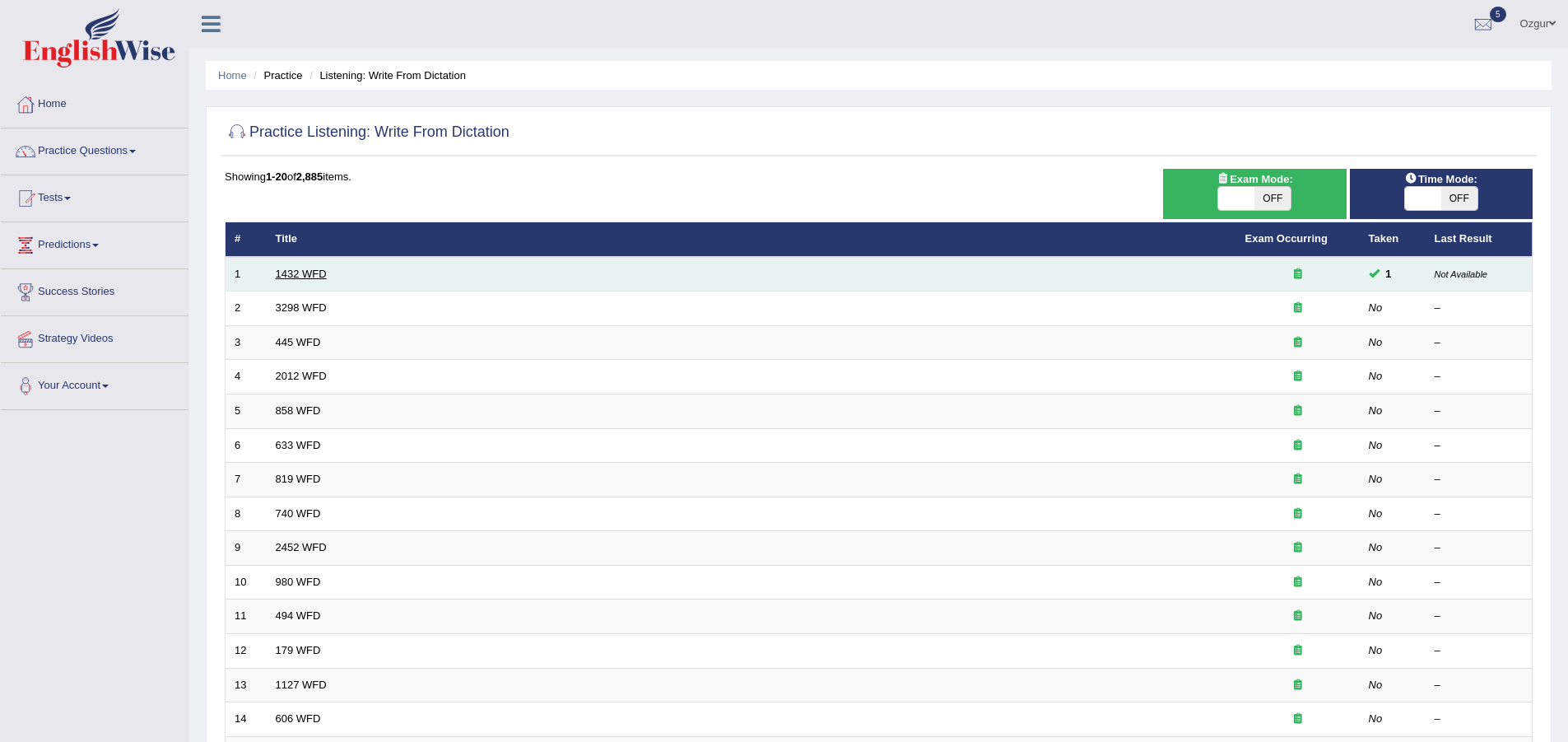
click at [304, 269] on link "1432 WFD" at bounding box center [300, 274] width 51 height 12
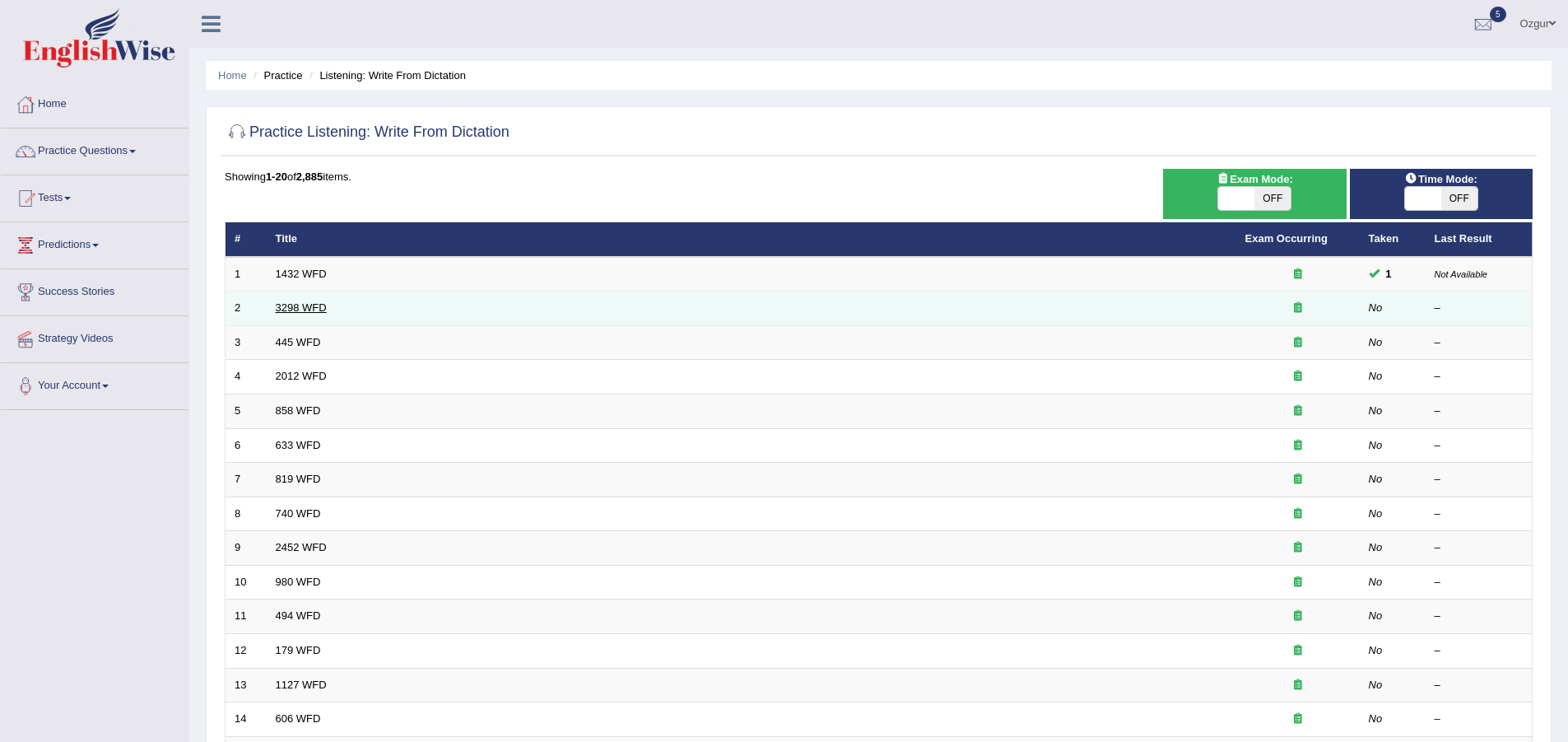
click at [298, 306] on link "3298 WFD" at bounding box center [300, 307] width 51 height 12
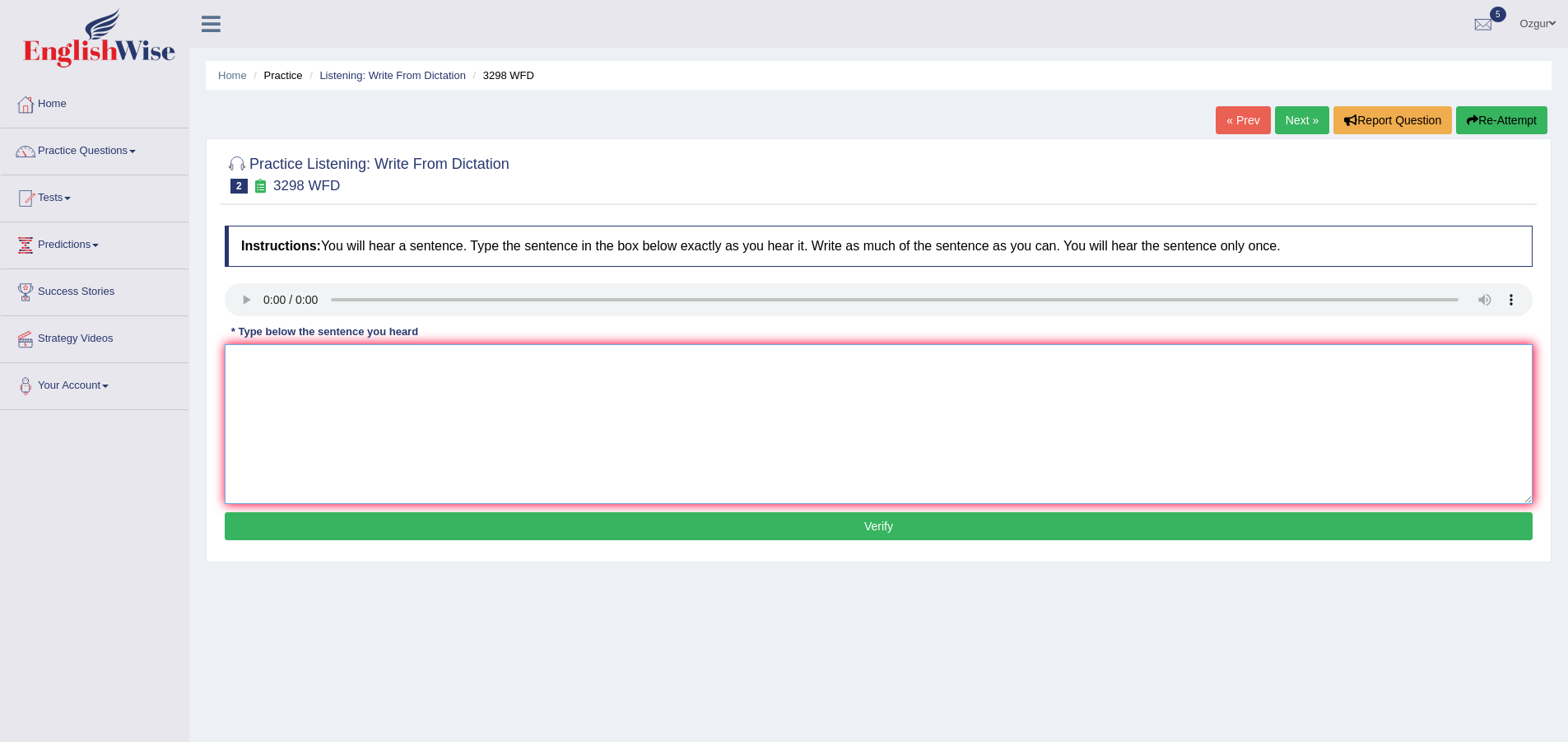
click at [276, 369] on textarea at bounding box center [879, 424] width 1308 height 160
click at [319, 386] on textarea at bounding box center [879, 424] width 1308 height 160
type textarea "Animal behaviour appears to similar b"
click at [422, 374] on textarea "Animal behaviour appears to similar b" at bounding box center [879, 424] width 1308 height 160
click at [423, 374] on textarea "Animal behaviour appears to similar b" at bounding box center [879, 424] width 1308 height 160
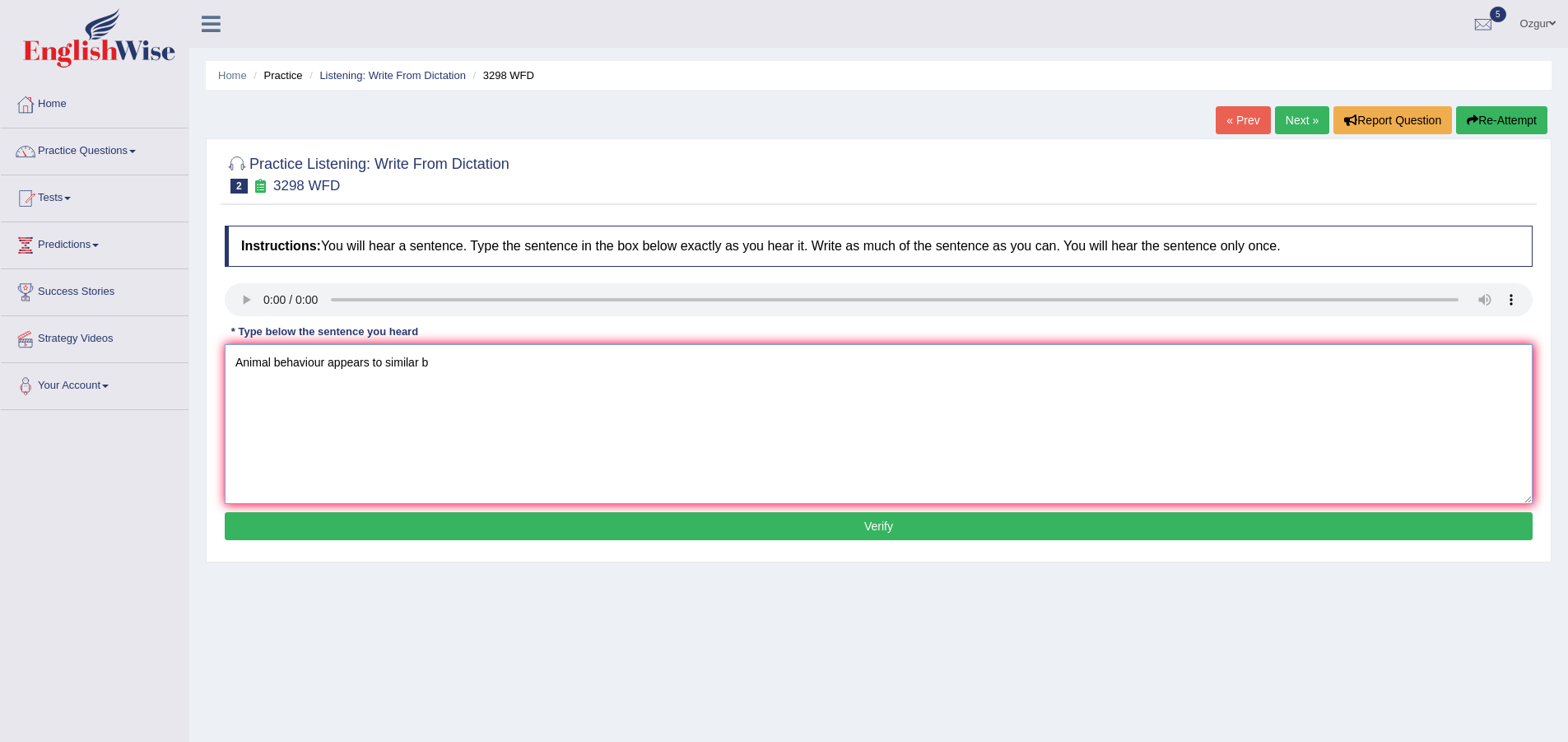
click at [423, 374] on textarea "Animal behaviour appears to similar b" at bounding box center [879, 424] width 1308 height 160
click at [294, 397] on textarea at bounding box center [879, 424] width 1308 height 160
type textarea "A"
click at [410, 401] on textarea at bounding box center [879, 424] width 1308 height 160
type textarea "a"
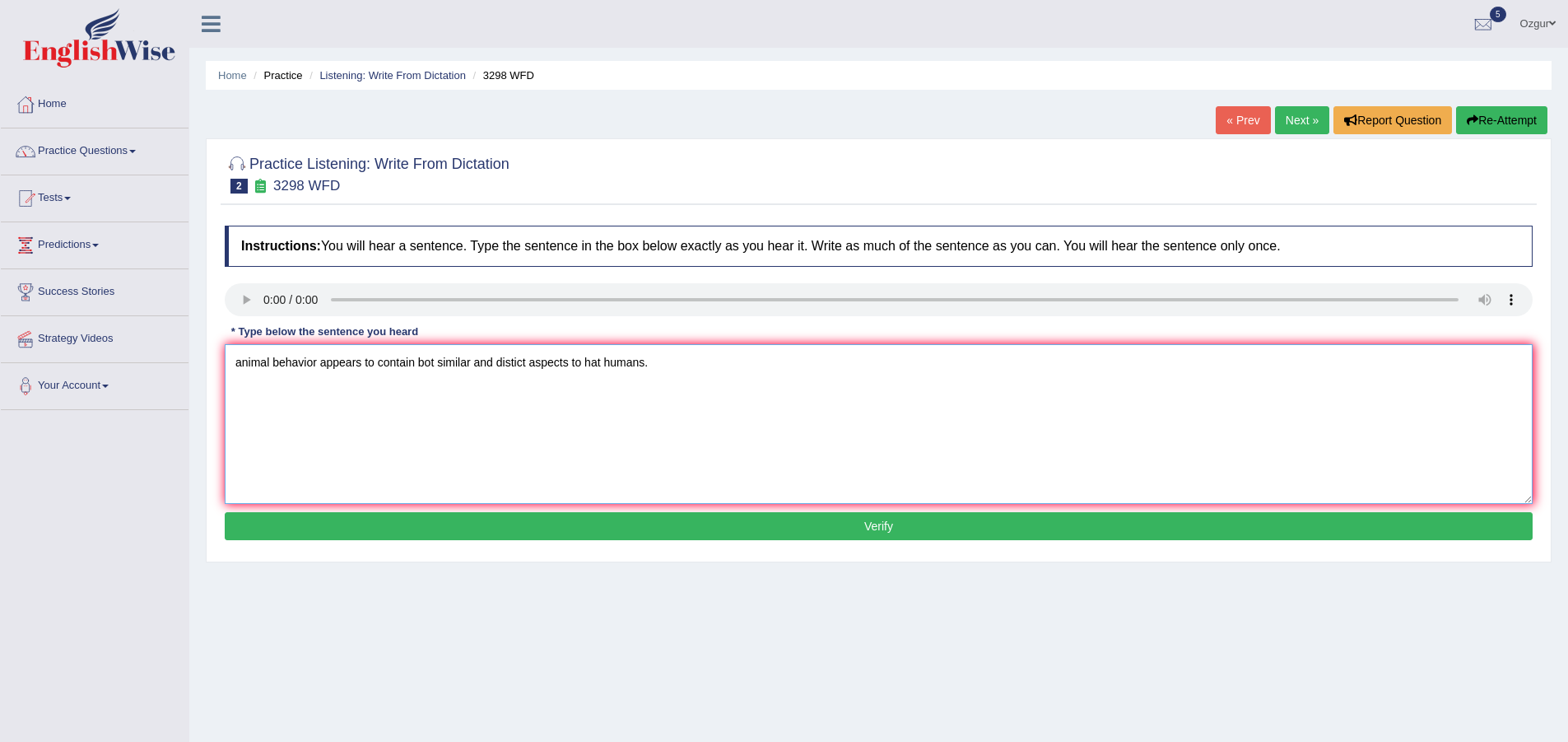
drag, startPoint x: 242, startPoint y: 360, endPoint x: 283, endPoint y: 355, distance: 41.3
click at [240, 360] on textarea "animal behavior appears to contain bot similar and distict aspects to hat human…" at bounding box center [879, 424] width 1308 height 160
click at [436, 366] on textarea "Animal behavior appears to contain bot similar and distict aspects to hat human…" at bounding box center [879, 424] width 1308 height 160
click at [521, 362] on textarea "Animal behavior appears to contain both similar and distict aspects to hat huma…" at bounding box center [879, 424] width 1308 height 160
click at [599, 364] on textarea "Animal behavior appears to contain both similar and distinct aspects to hat hum…" at bounding box center [879, 424] width 1308 height 160
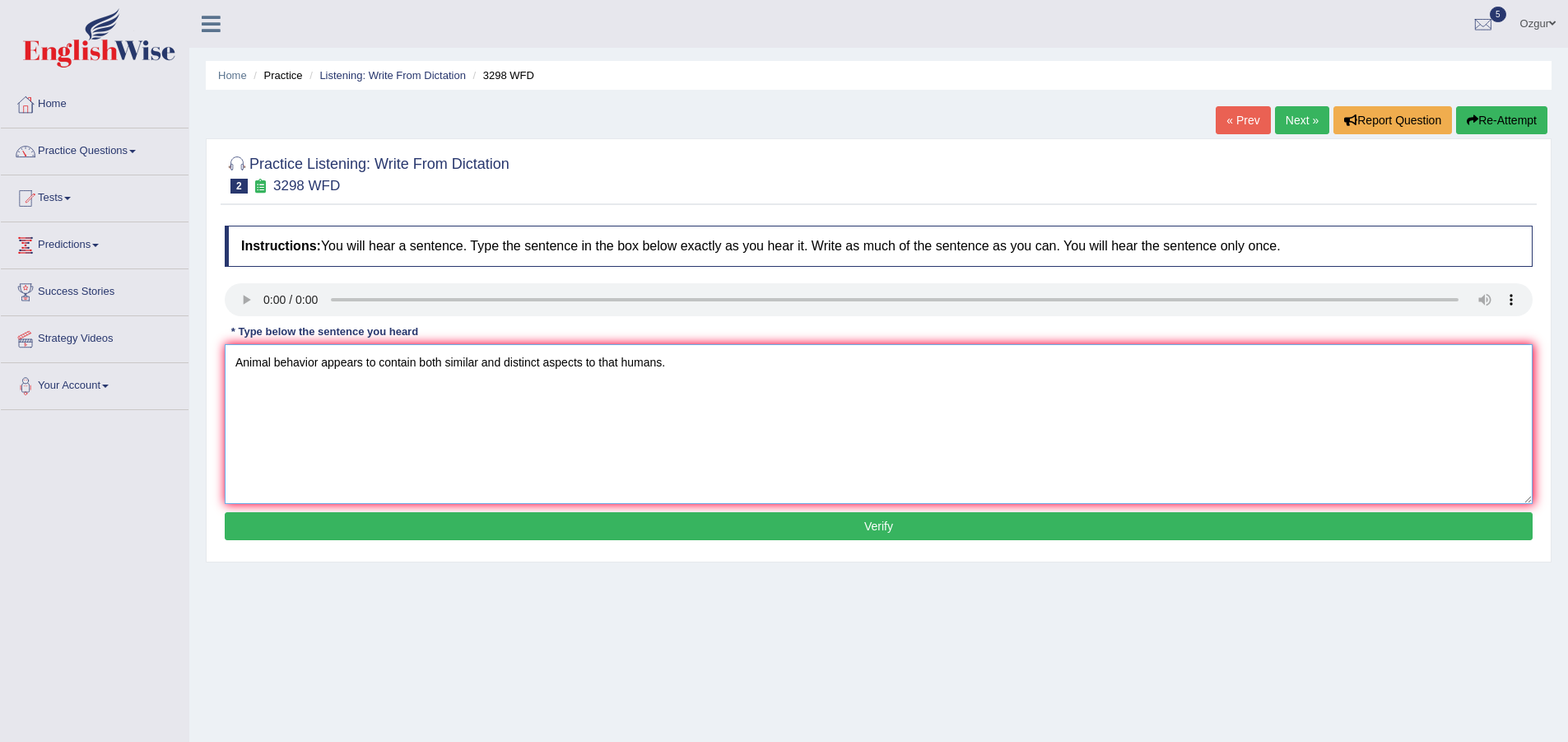
type textarea "Animal behavior appears to contain both similar and distinct aspects to that hu…"
click at [665, 531] on button "Verify" at bounding box center [879, 525] width 1308 height 28
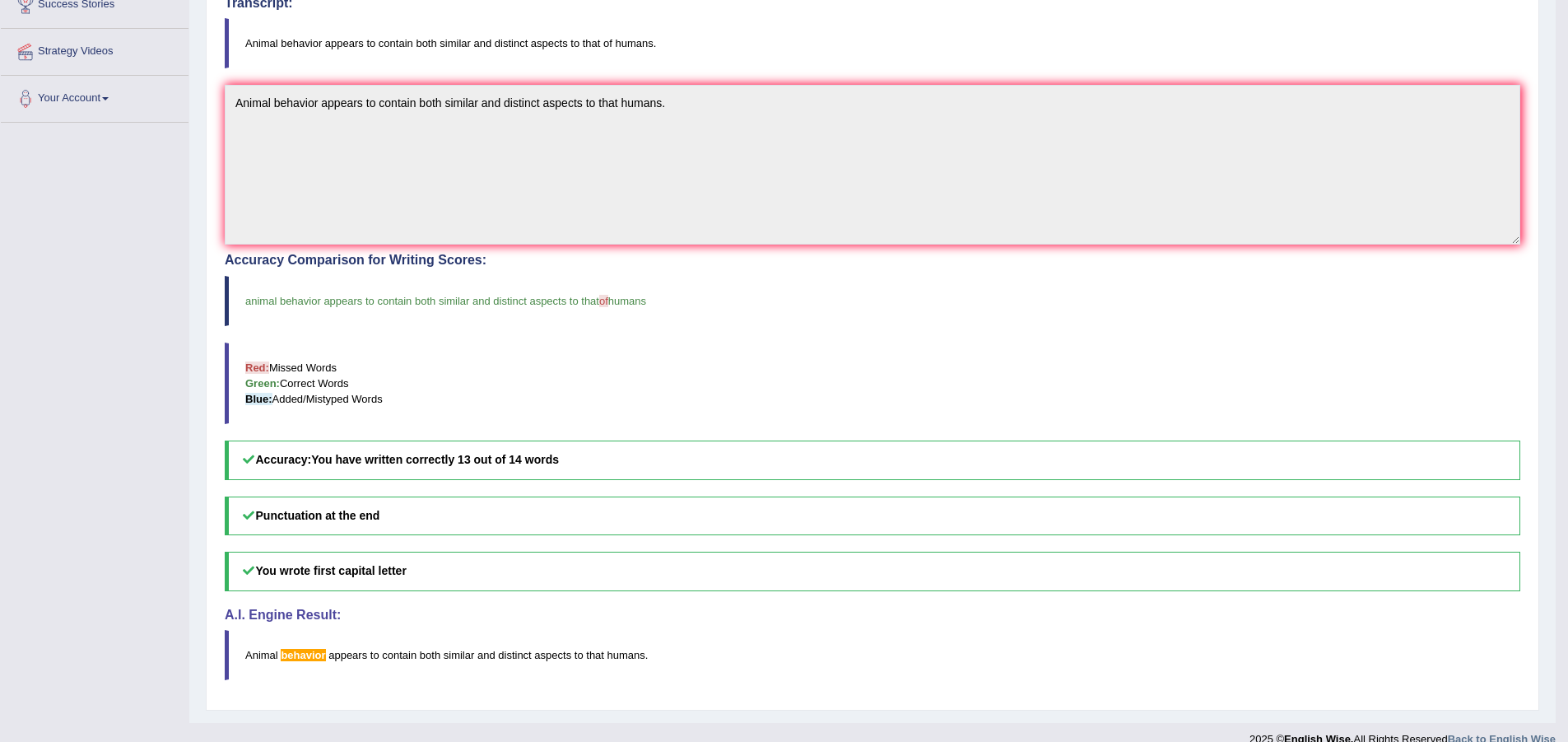
scroll to position [309, 0]
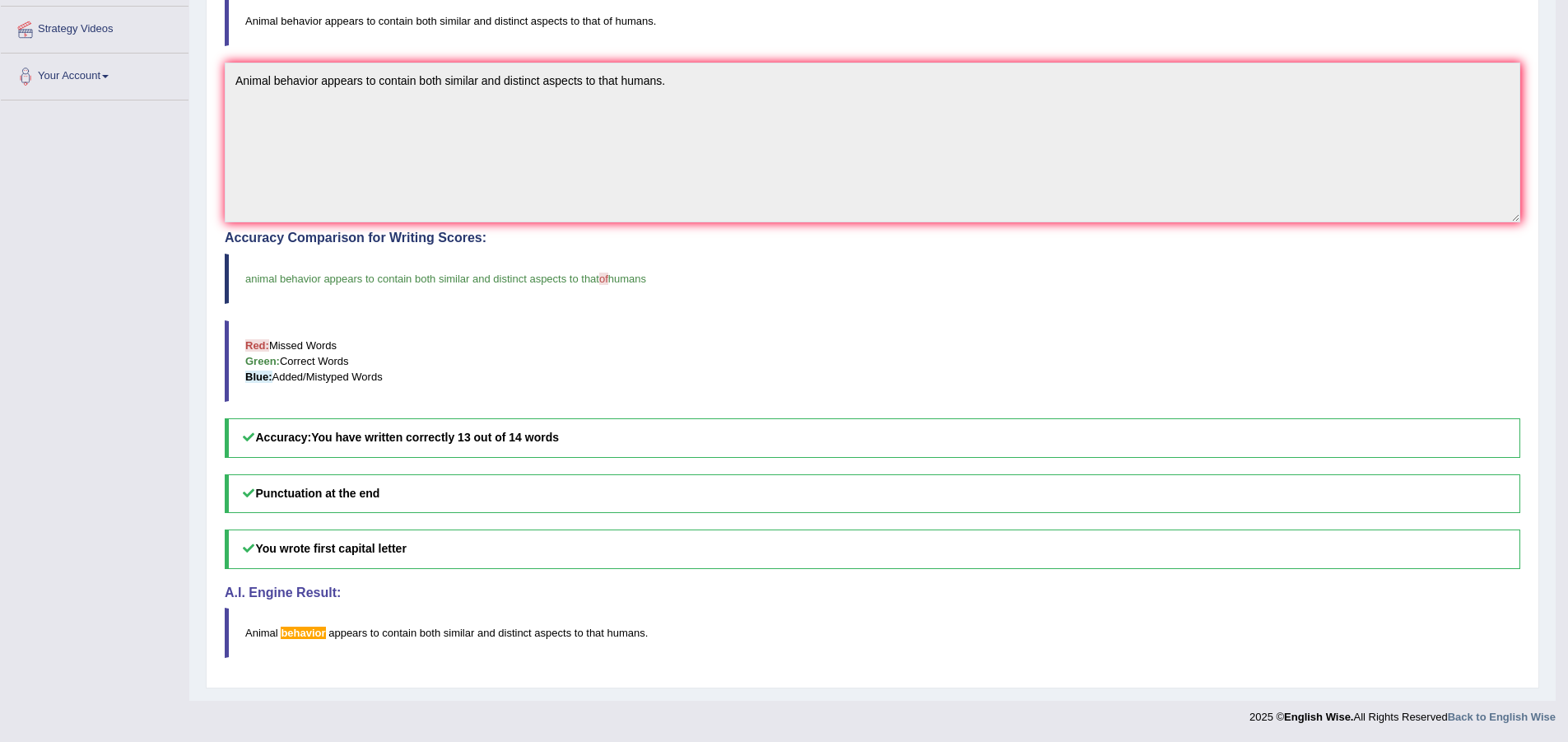
click at [311, 636] on span "behavior" at bounding box center [303, 633] width 44 height 12
click at [609, 277] on span "of" at bounding box center [603, 279] width 9 height 12
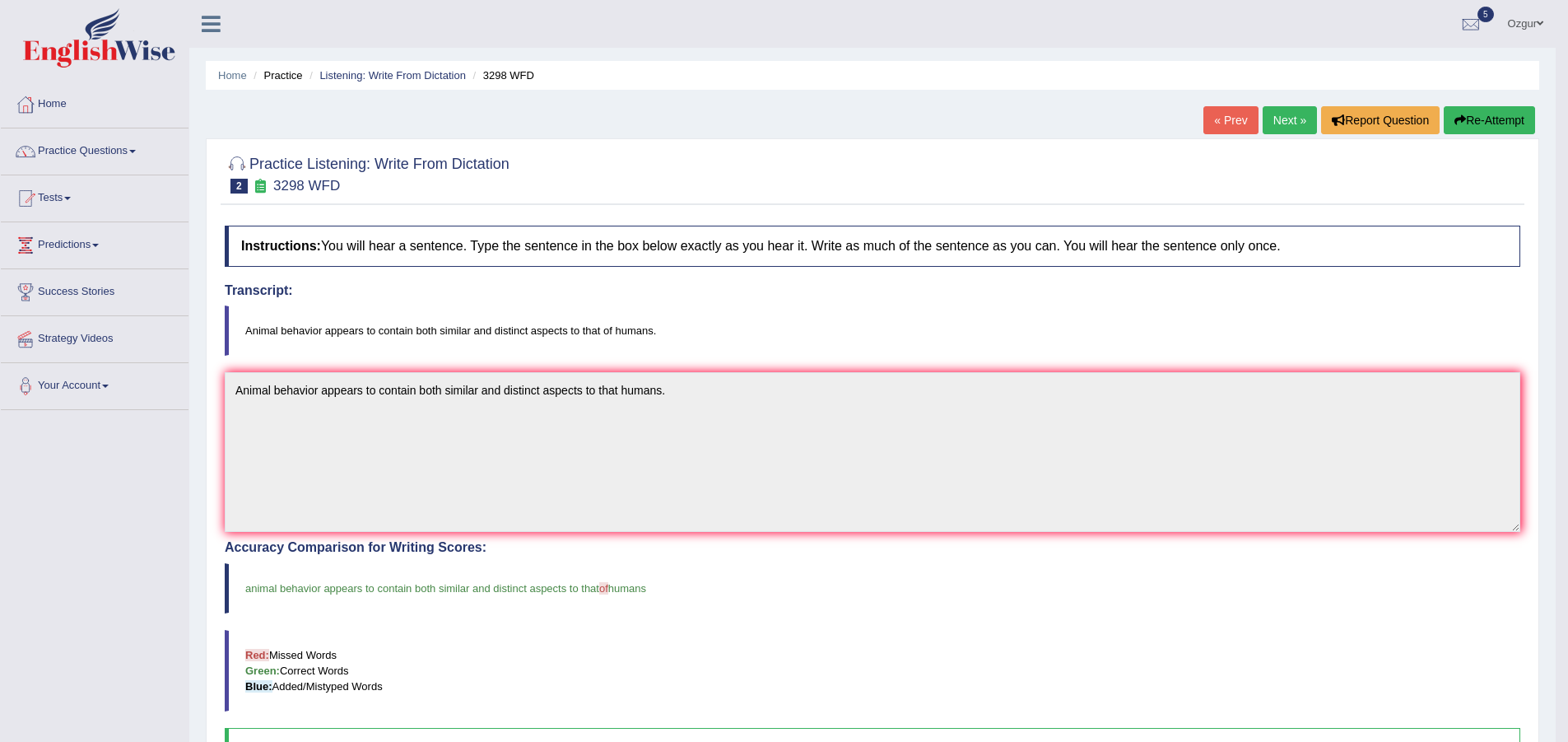
click at [1298, 118] on link "Next »" at bounding box center [1289, 120] width 54 height 28
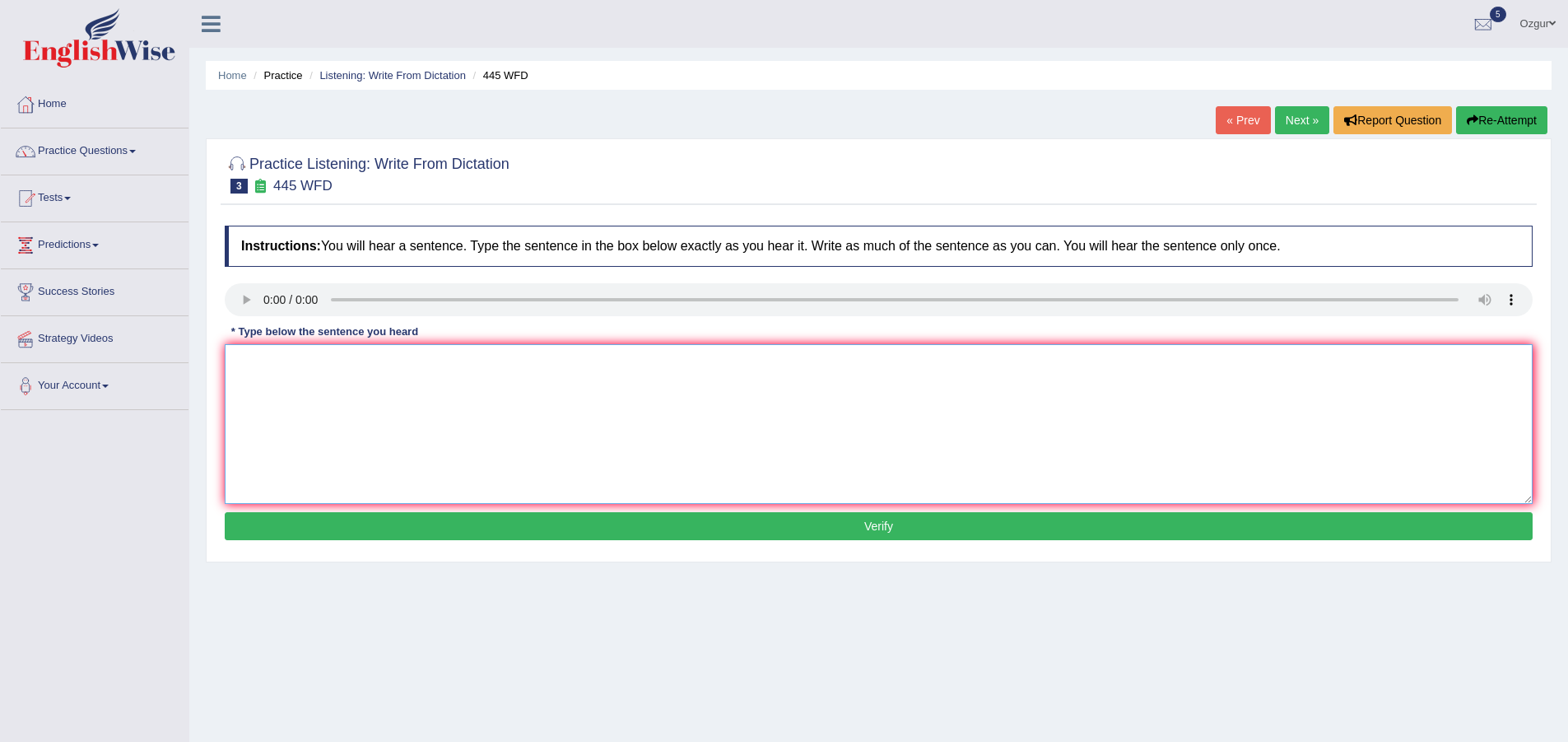
click at [246, 376] on textarea at bounding box center [879, 424] width 1308 height 160
click at [443, 356] on textarea "The [DEMOGRAPHIC_DATA] astromers have made a paln dor landing a space ship on m…" at bounding box center [879, 424] width 1308 height 160
click at [448, 357] on textarea "The [DEMOGRAPHIC_DATA] astromers have made a paln dor landing a space ship on m…" at bounding box center [879, 424] width 1308 height 160
click at [448, 358] on textarea "The [DEMOGRAPHIC_DATA] astromers have made a paln dor landing a space ship on m…" at bounding box center [879, 424] width 1308 height 160
click at [642, 362] on textarea "The [DEMOGRAPHIC_DATA] astromers have made a plan for landing a space ship on m…" at bounding box center [879, 424] width 1308 height 160
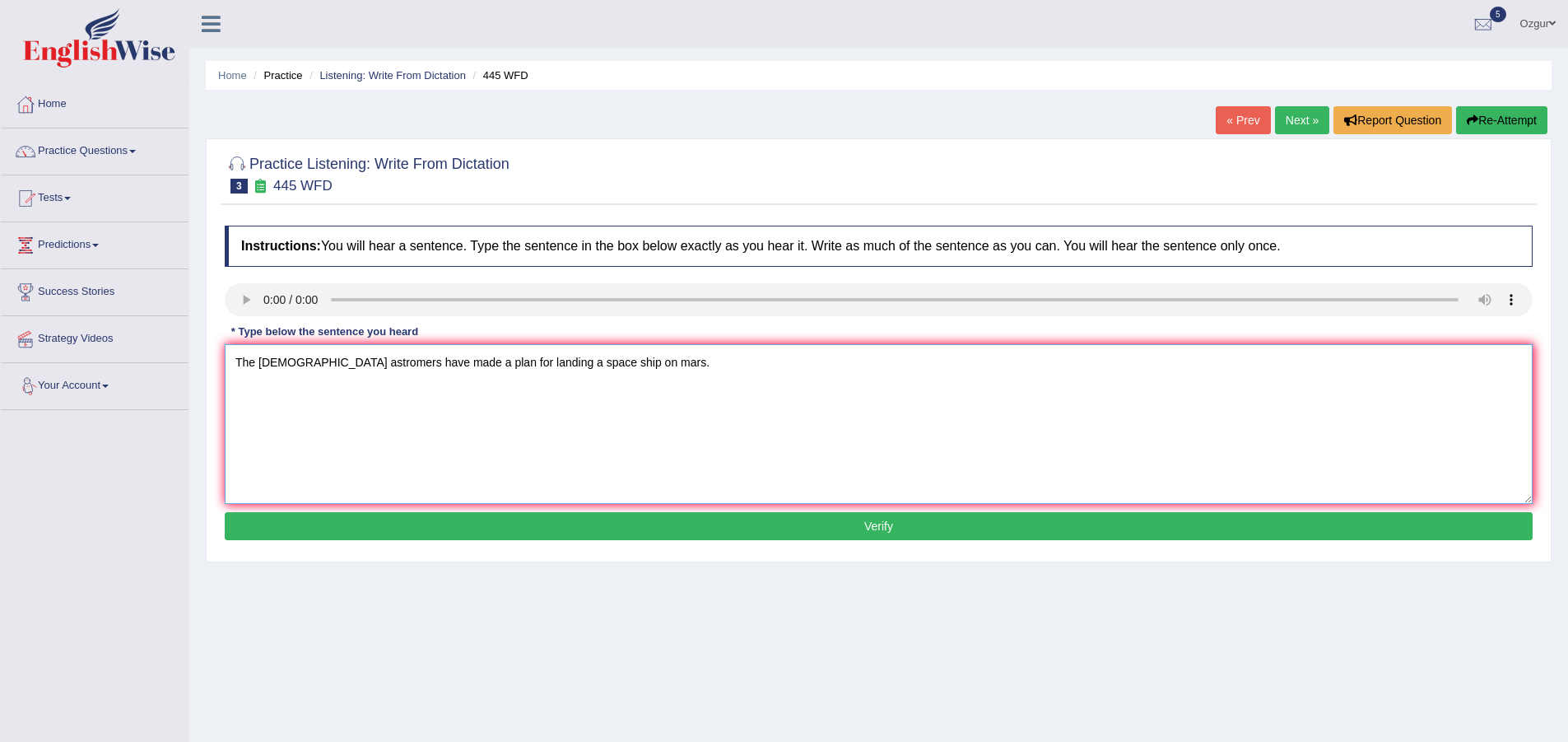
click at [607, 359] on textarea "The american astromers have made a plan for landing a space ship on mars." at bounding box center [879, 424] width 1308 height 160
click at [265, 363] on textarea "The american astromers have made a plan for landing a space ship on Mars." at bounding box center [879, 424] width 1308 height 160
click at [337, 361] on textarea "The american astromers have made a plan for landing a space ship on Mars." at bounding box center [879, 424] width 1308 height 160
click at [616, 448] on textarea "The [DEMOGRAPHIC_DATA] astronomers have made a plan for landing a space ship on…" at bounding box center [879, 424] width 1308 height 160
type textarea "The [DEMOGRAPHIC_DATA] astronomers have made a plan for landing a space ship on…"
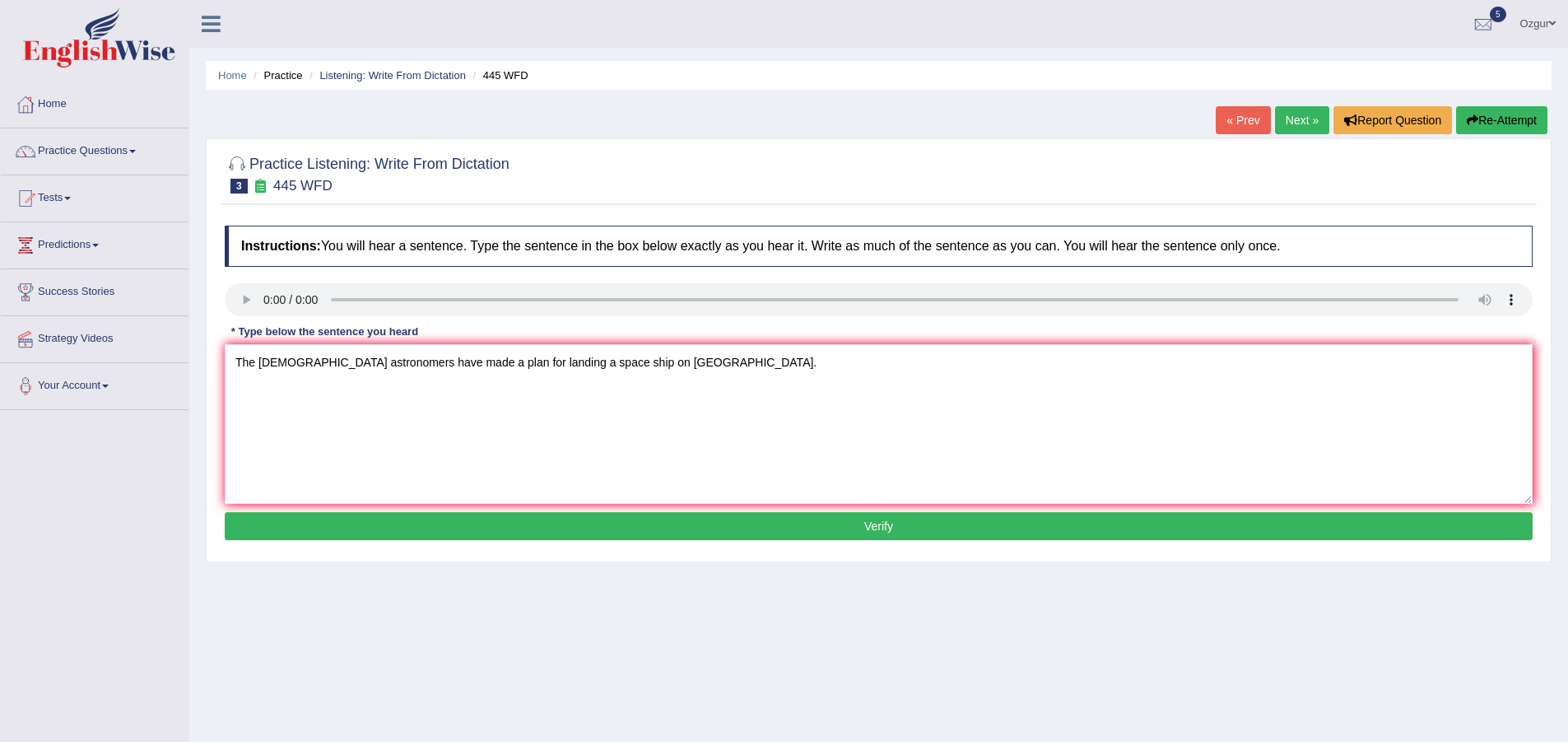
click at [664, 523] on button "Verify" at bounding box center [879, 525] width 1308 height 28
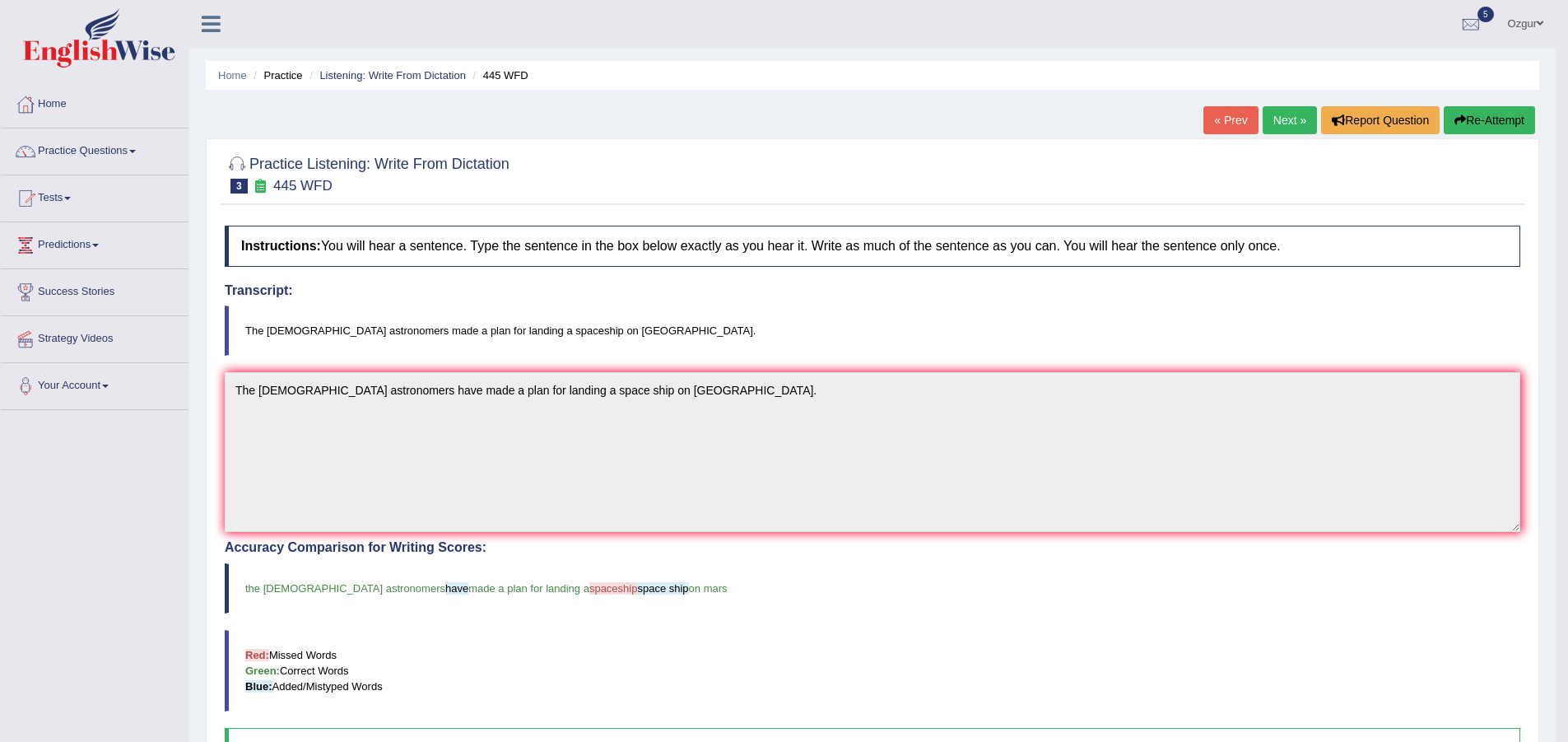
click at [1461, 108] on button "Re-Attempt" at bounding box center [1489, 120] width 92 height 28
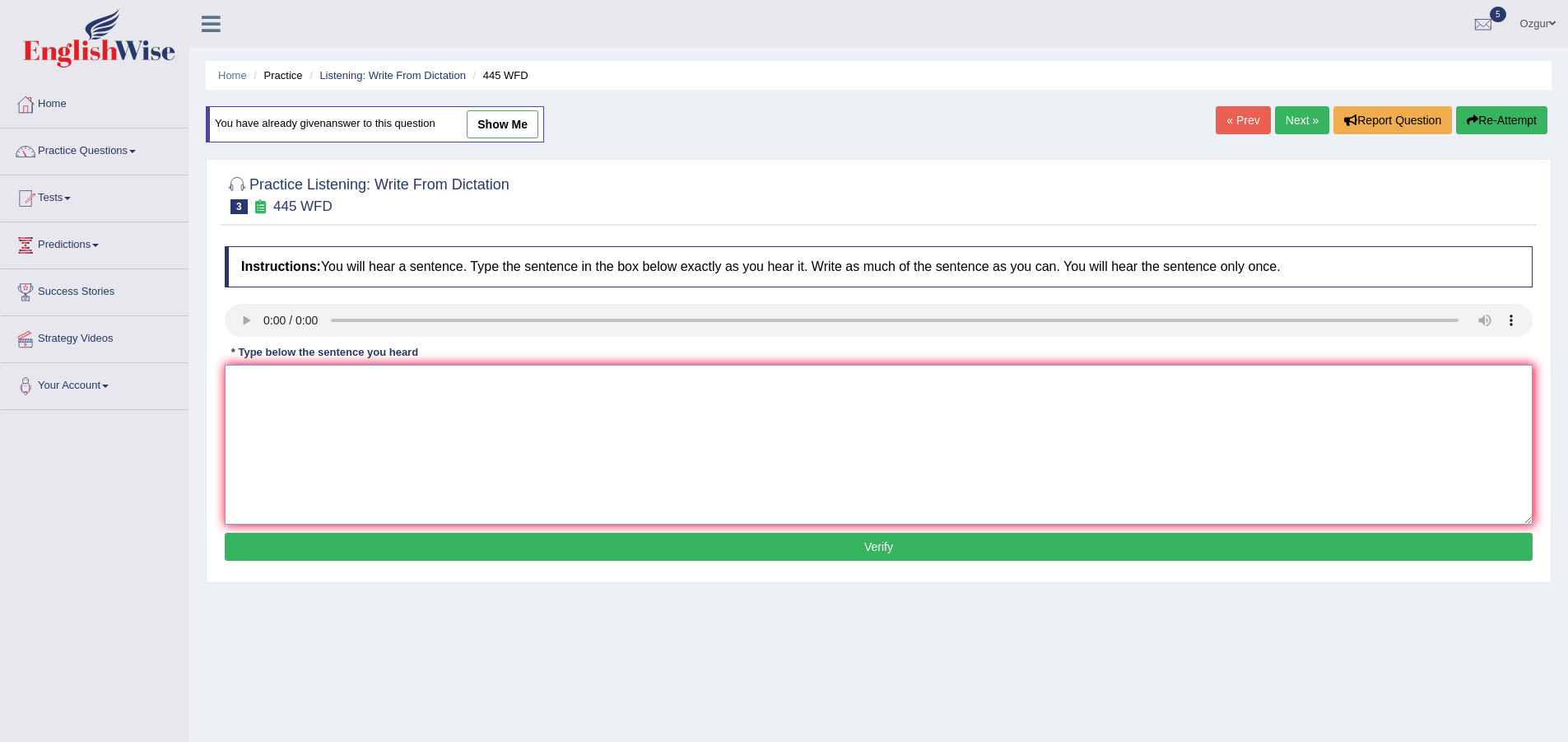
click at [380, 443] on textarea at bounding box center [879, 444] width 1308 height 160
paste textarea "The [DEMOGRAPHIC_DATA] astronomers have made a plan for landing a space ship on…"
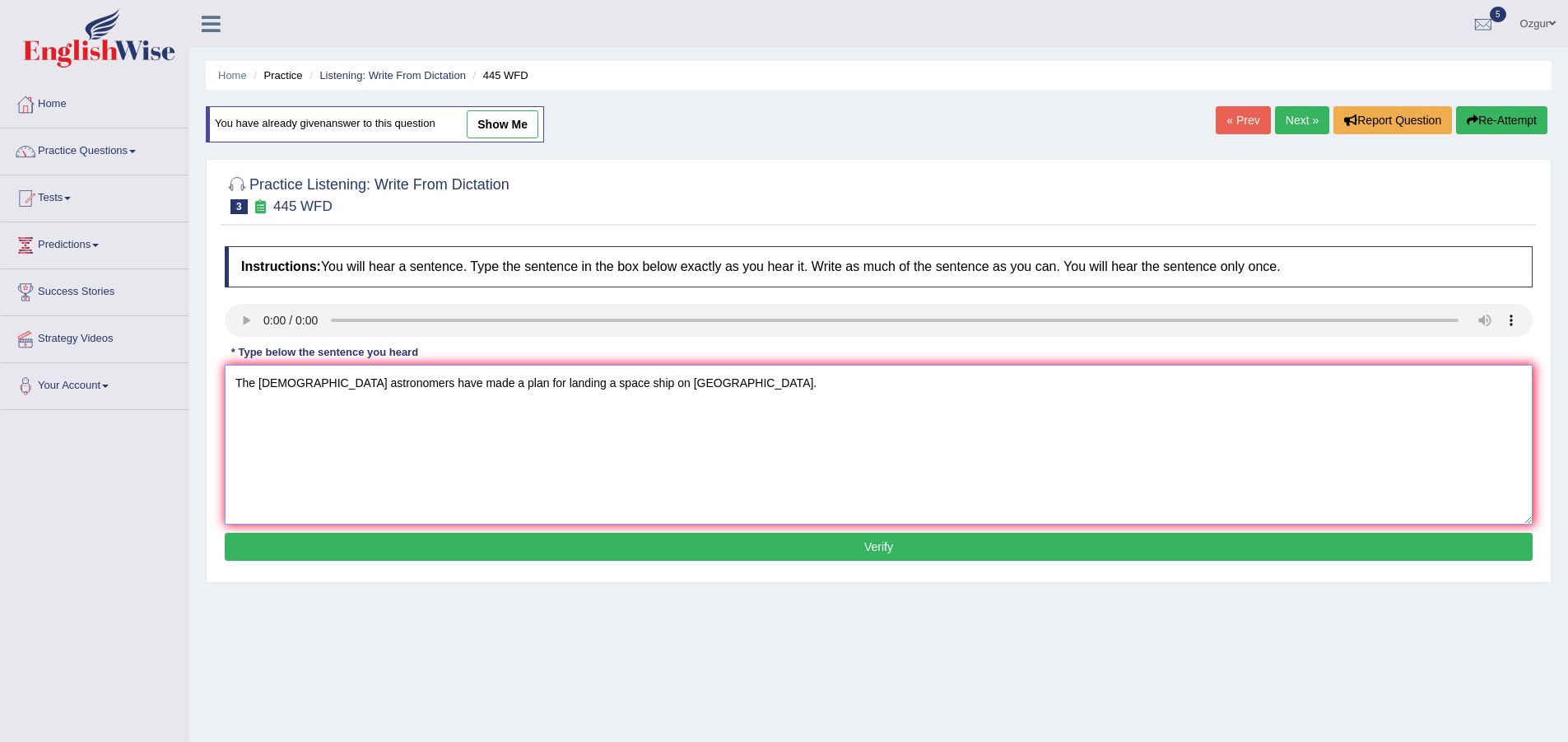
click at [263, 380] on textarea "The [DEMOGRAPHIC_DATA] astronomers have made a plan for landing a space ship on…" at bounding box center [879, 444] width 1308 height 160
click at [574, 382] on textarea "The [DEMOGRAPHIC_DATA] astronomers have made a plan for landing a space ship on…" at bounding box center [879, 444] width 1308 height 160
type textarea "The [DEMOGRAPHIC_DATA] astronomers have made a plan for landing a spaceship on …"
click at [531, 540] on button "Verify" at bounding box center [879, 546] width 1308 height 28
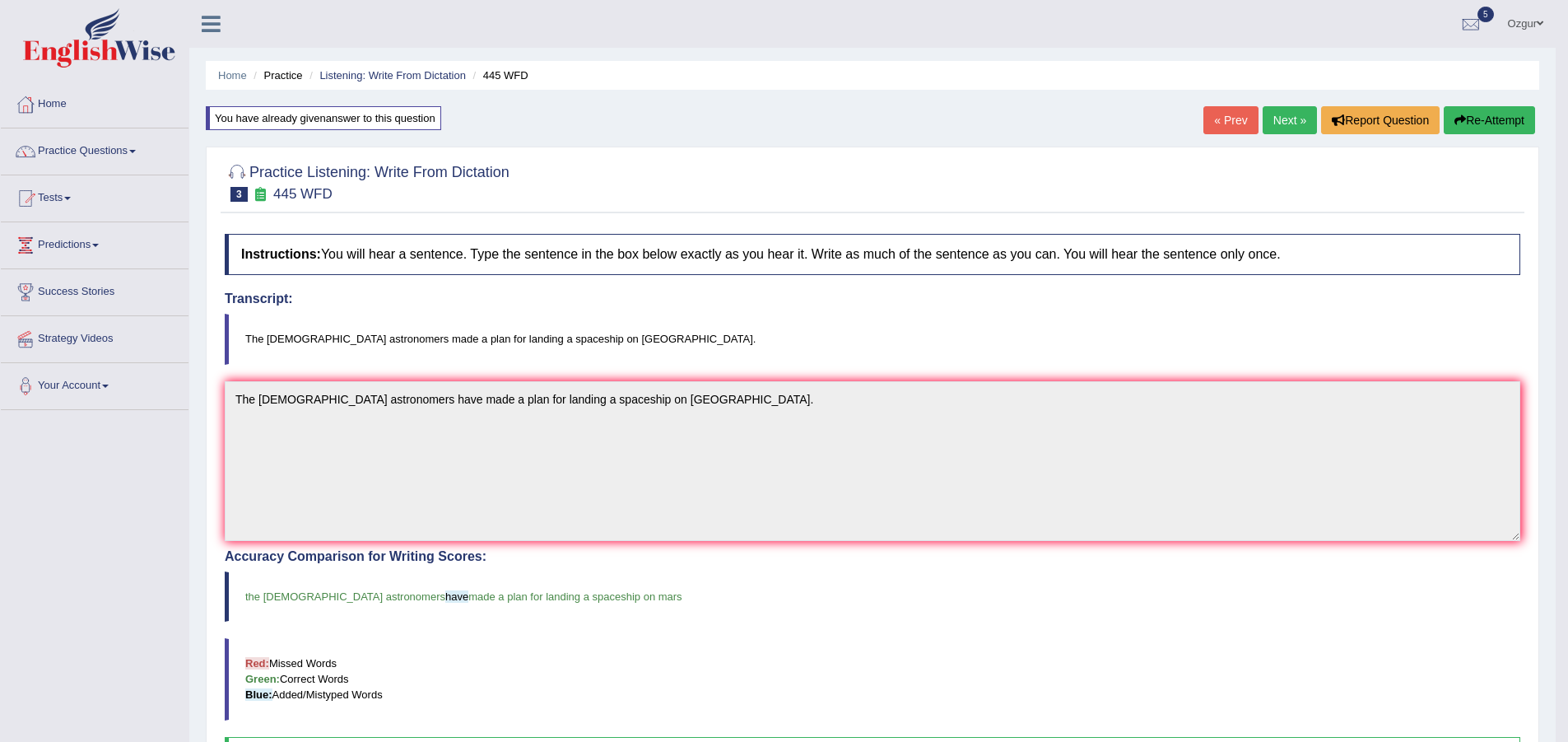
click at [1281, 103] on div "Home Practice Listening: Write From Dictation 445 WFD You have already given an…" at bounding box center [872, 509] width 1366 height 1019
click at [1281, 118] on link "Next »" at bounding box center [1289, 120] width 54 height 28
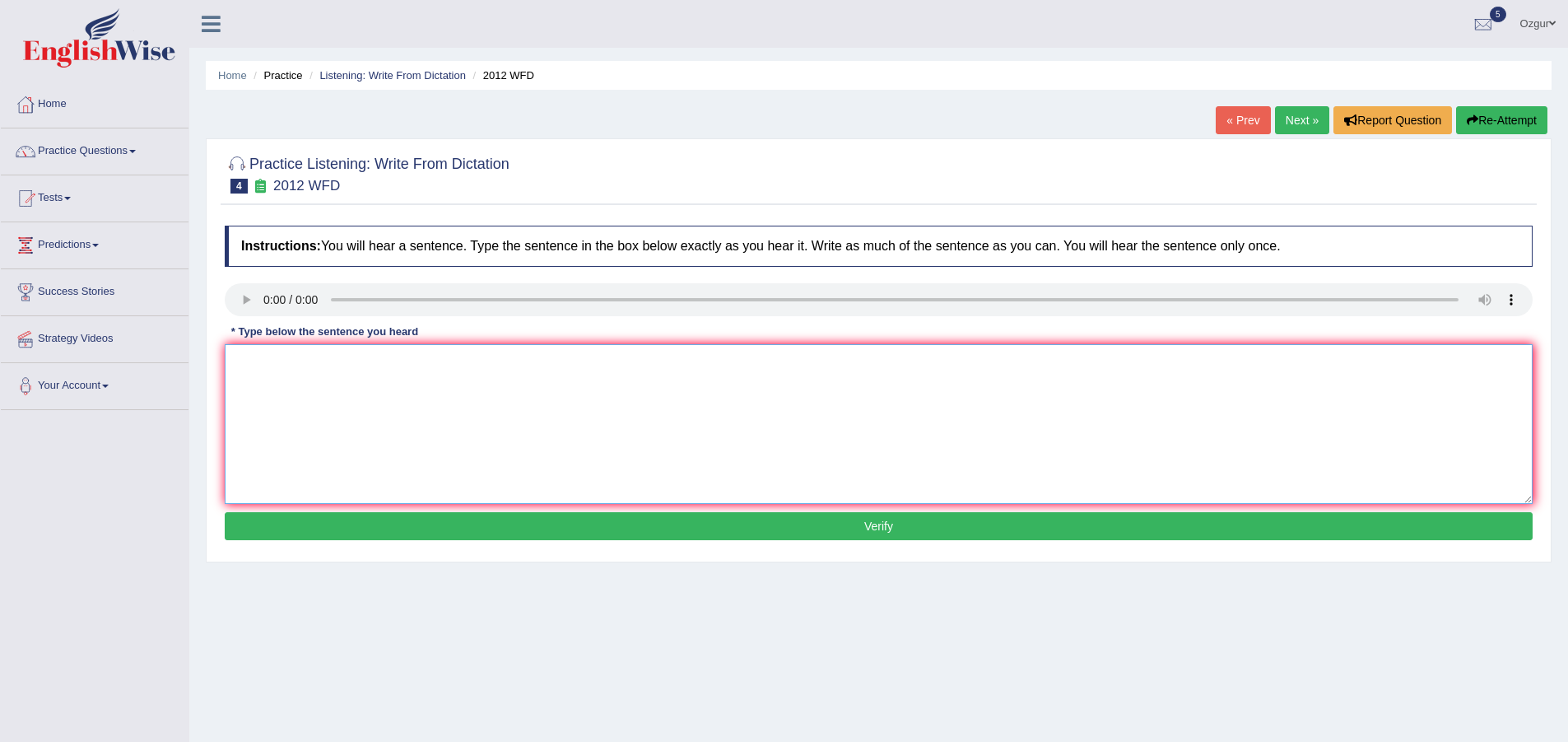
click at [510, 397] on textarea at bounding box center [879, 424] width 1308 height 160
click at [309, 358] on textarea "There is a grade debate made on this topic" at bounding box center [879, 424] width 1308 height 160
click at [314, 359] on textarea "There is a grade debate made on this topic" at bounding box center [879, 424] width 1308 height 160
type textarea "There is a great debate made on this topic"
click at [430, 523] on button "Verify" at bounding box center [879, 525] width 1308 height 28
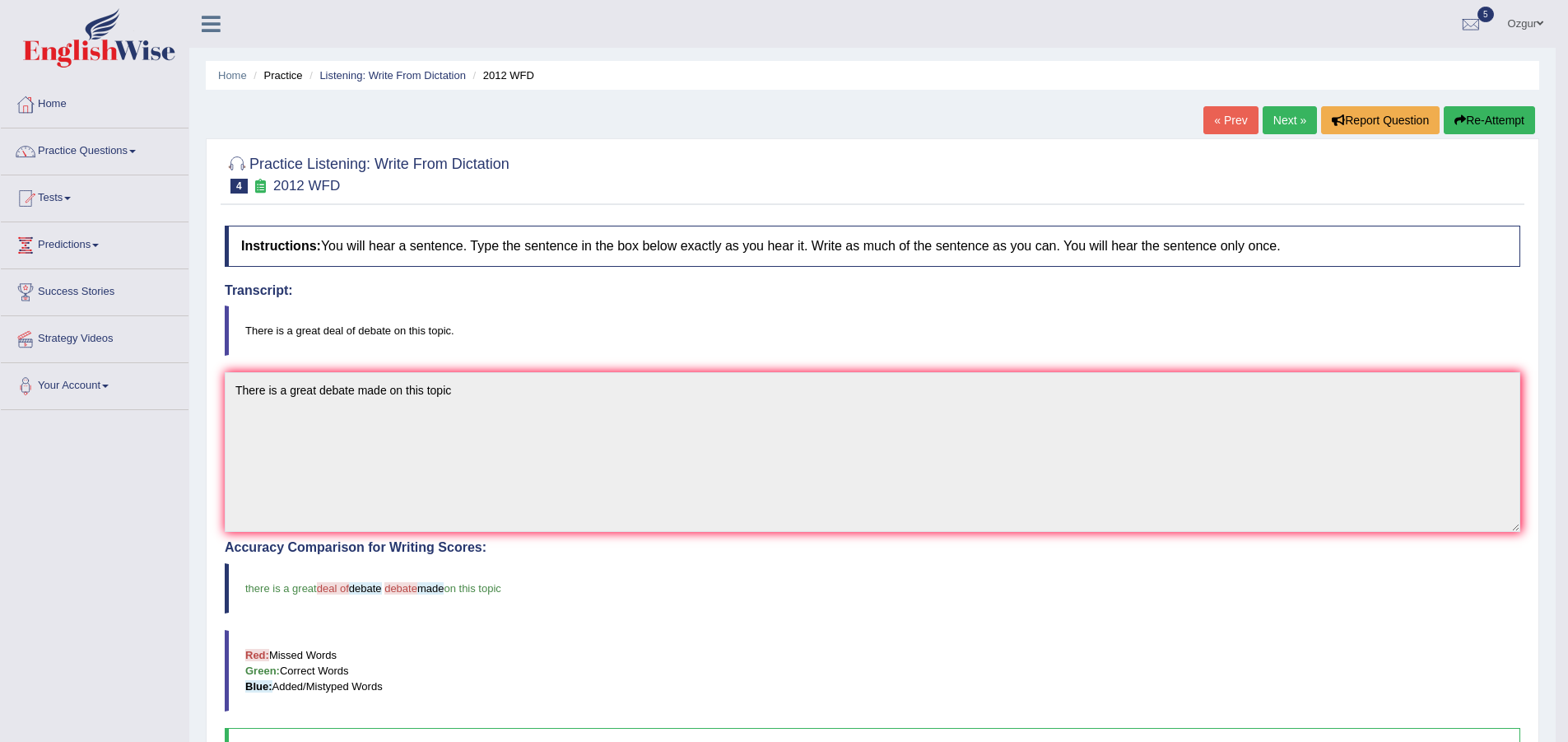
click at [1275, 123] on link "Next »" at bounding box center [1289, 120] width 54 height 28
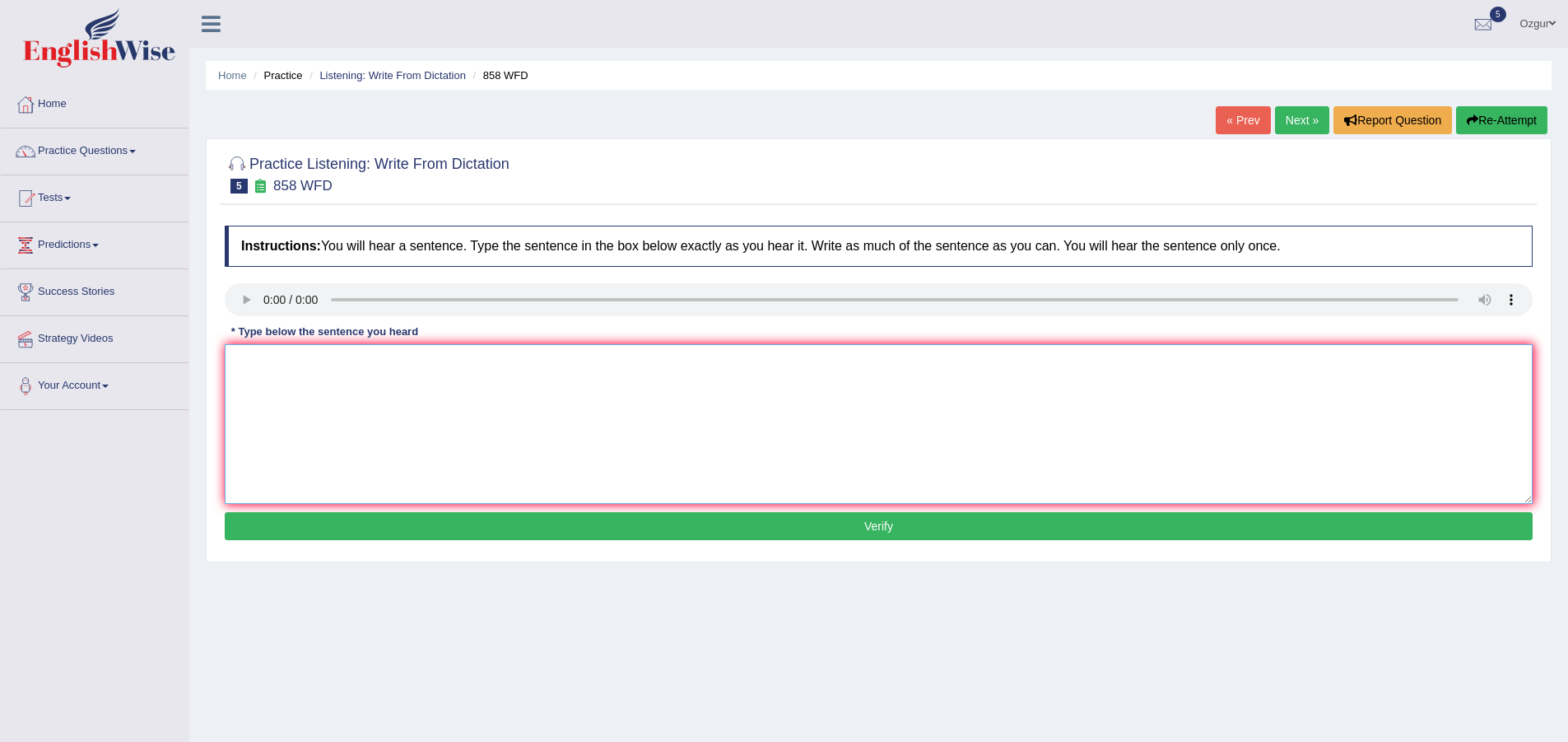
click at [367, 481] on textarea at bounding box center [879, 424] width 1308 height 160
click at [263, 419] on textarea at bounding box center [879, 424] width 1308 height 160
type textarea "the year of ship of artifacedts"
click at [500, 531] on button "Verify" at bounding box center [879, 525] width 1308 height 28
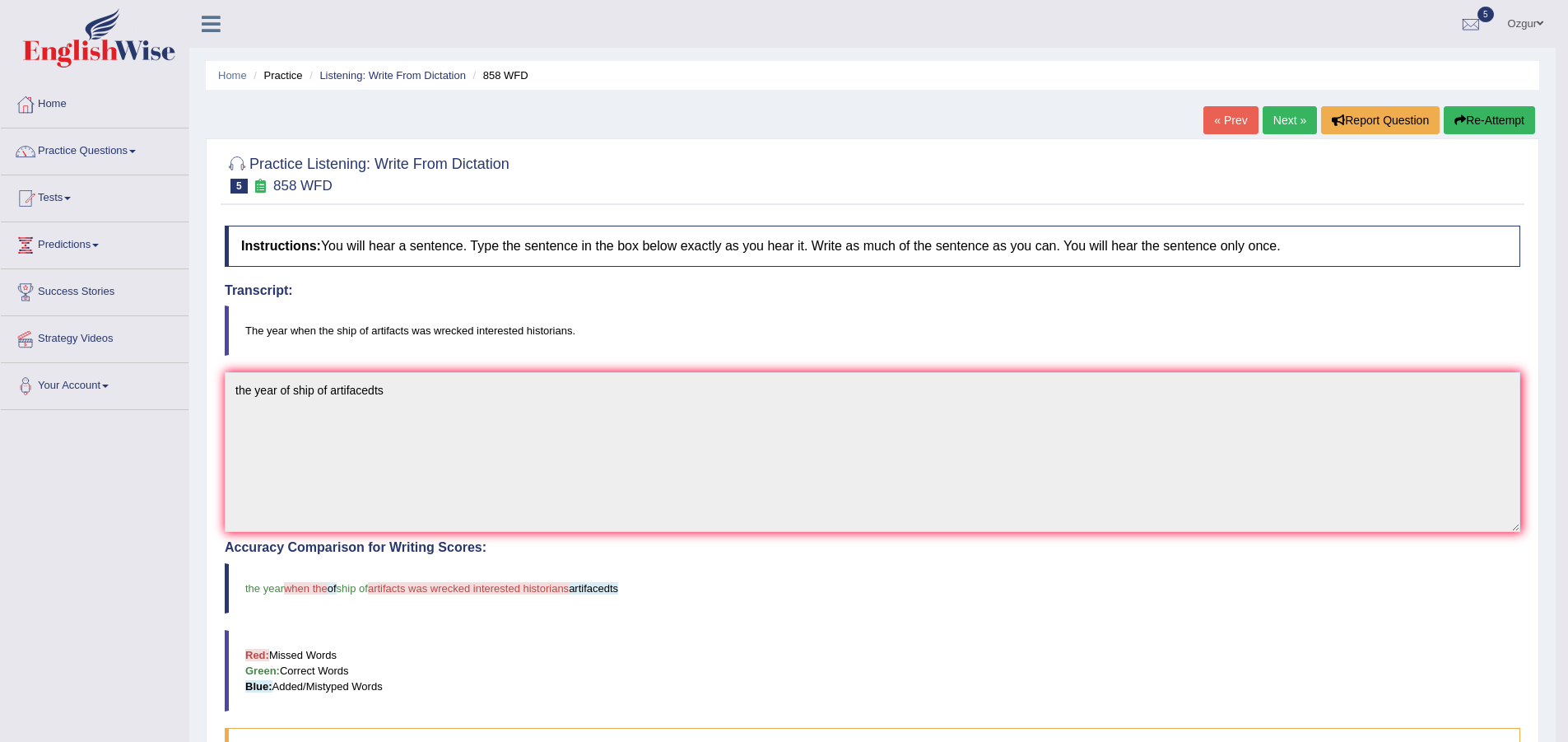
click at [1277, 117] on link "Next »" at bounding box center [1289, 120] width 54 height 28
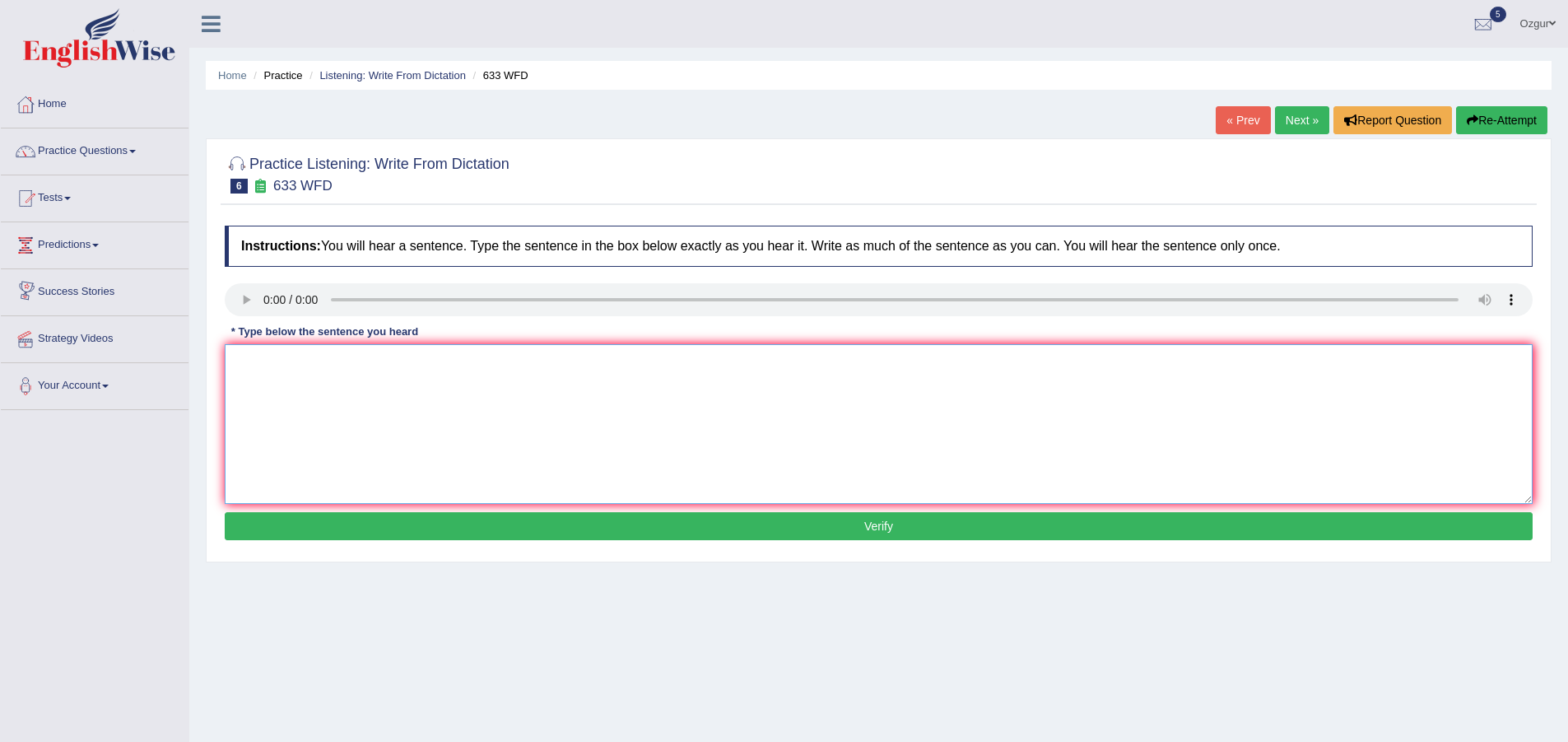
click at [310, 453] on textarea at bounding box center [879, 424] width 1308 height 160
click at [412, 403] on textarea at bounding box center [879, 424] width 1308 height 160
click at [374, 363] on textarea "Research shows that exersizing makes us feel better" at bounding box center [879, 424] width 1308 height 160
click at [357, 364] on textarea "Research shows that exersizing makes us feel better" at bounding box center [879, 424] width 1308 height 160
click at [374, 358] on textarea "Research shows that exersizing makes us feel better" at bounding box center [879, 424] width 1308 height 160
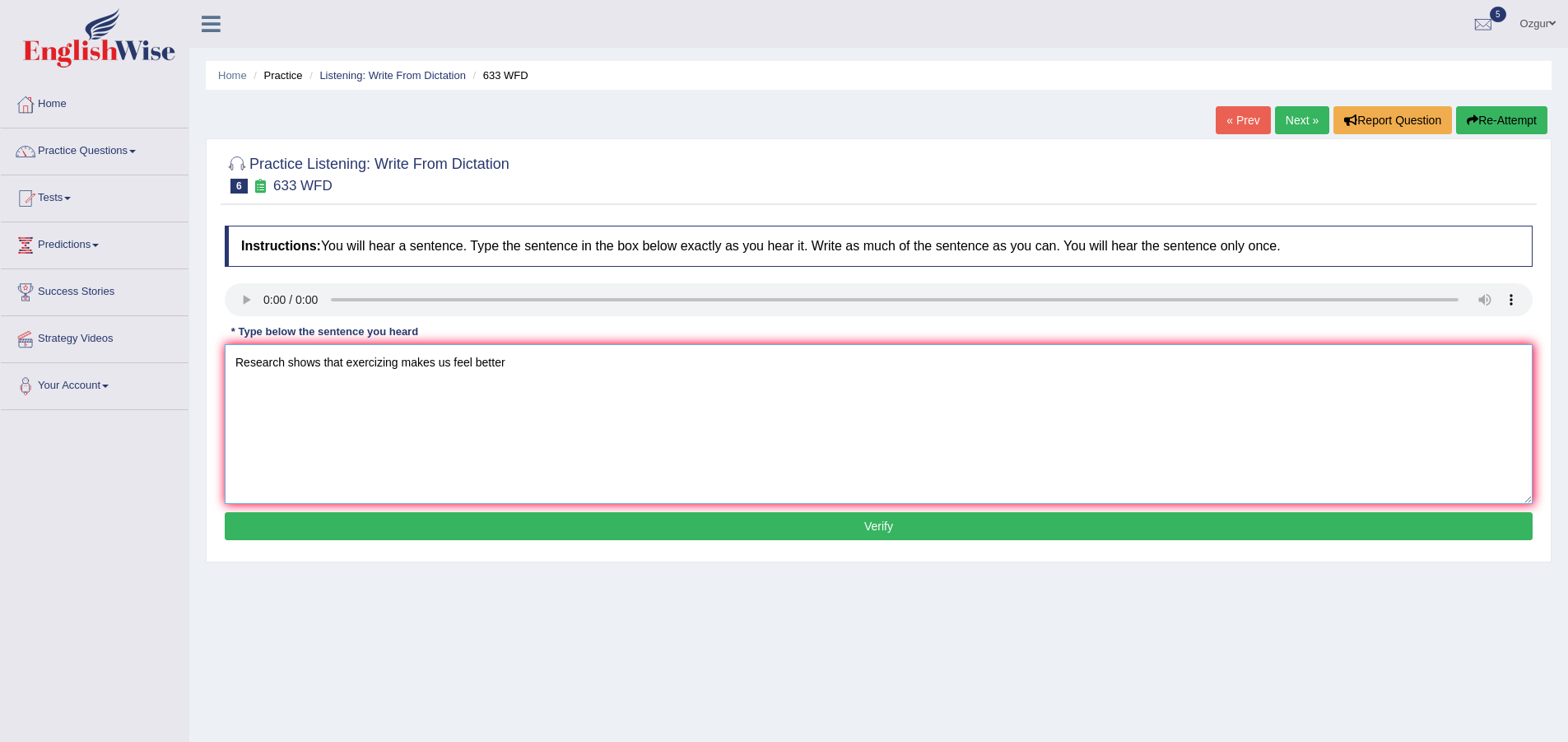
click at [352, 367] on textarea "Research shows that exercizing makes us feel better" at bounding box center [879, 424] width 1308 height 160
click at [515, 357] on textarea "Research shows that exercizing makes us feel better" at bounding box center [879, 424] width 1308 height 160
click at [351, 360] on textarea "Research shows that exercizing makes us feel better." at bounding box center [879, 424] width 1308 height 160
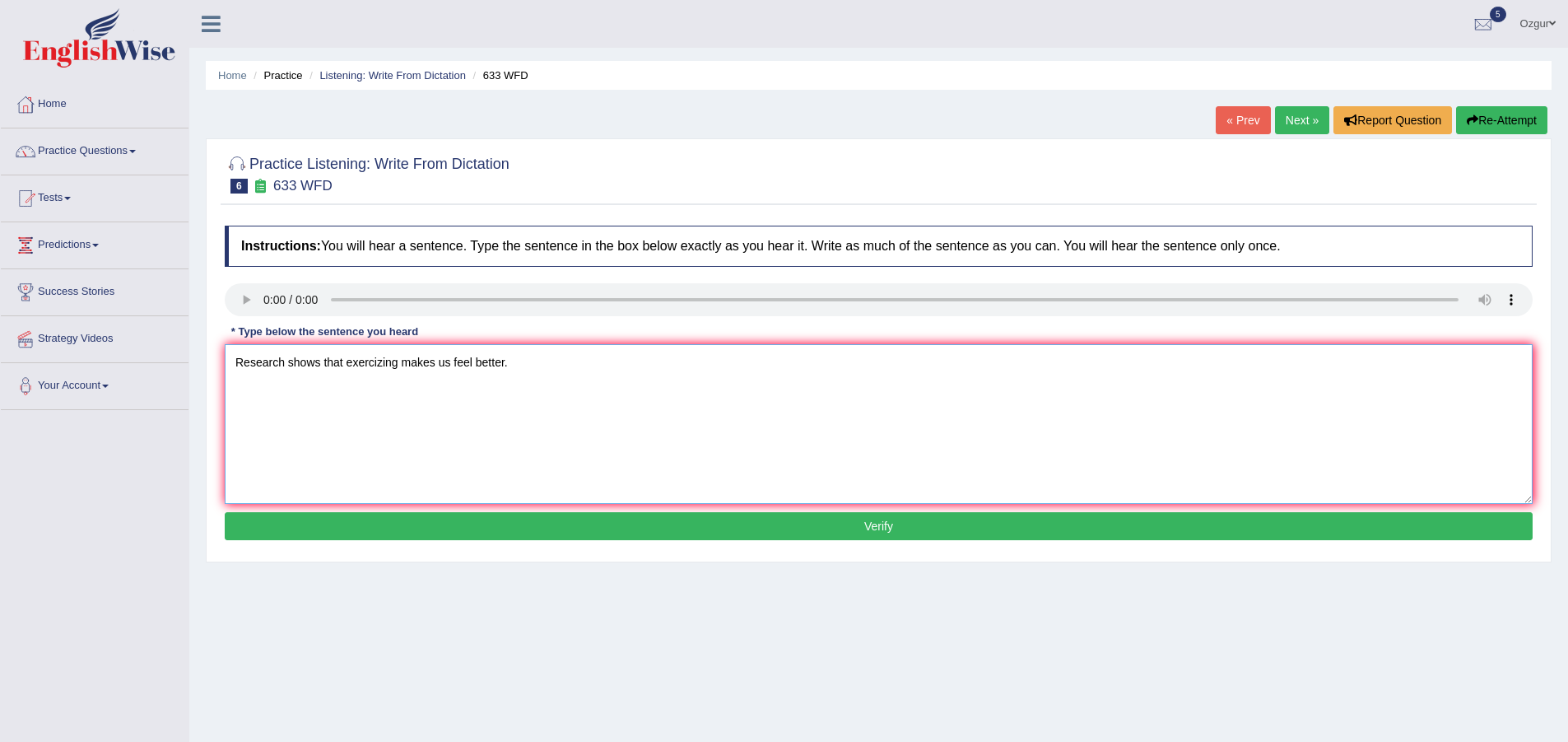
click at [386, 368] on textarea "Research shows that exercizing makes us feel better." at bounding box center [879, 424] width 1308 height 160
type textarea "Research shows that exercising makes us feel better."
click at [415, 521] on button "Verify" at bounding box center [879, 525] width 1308 height 28
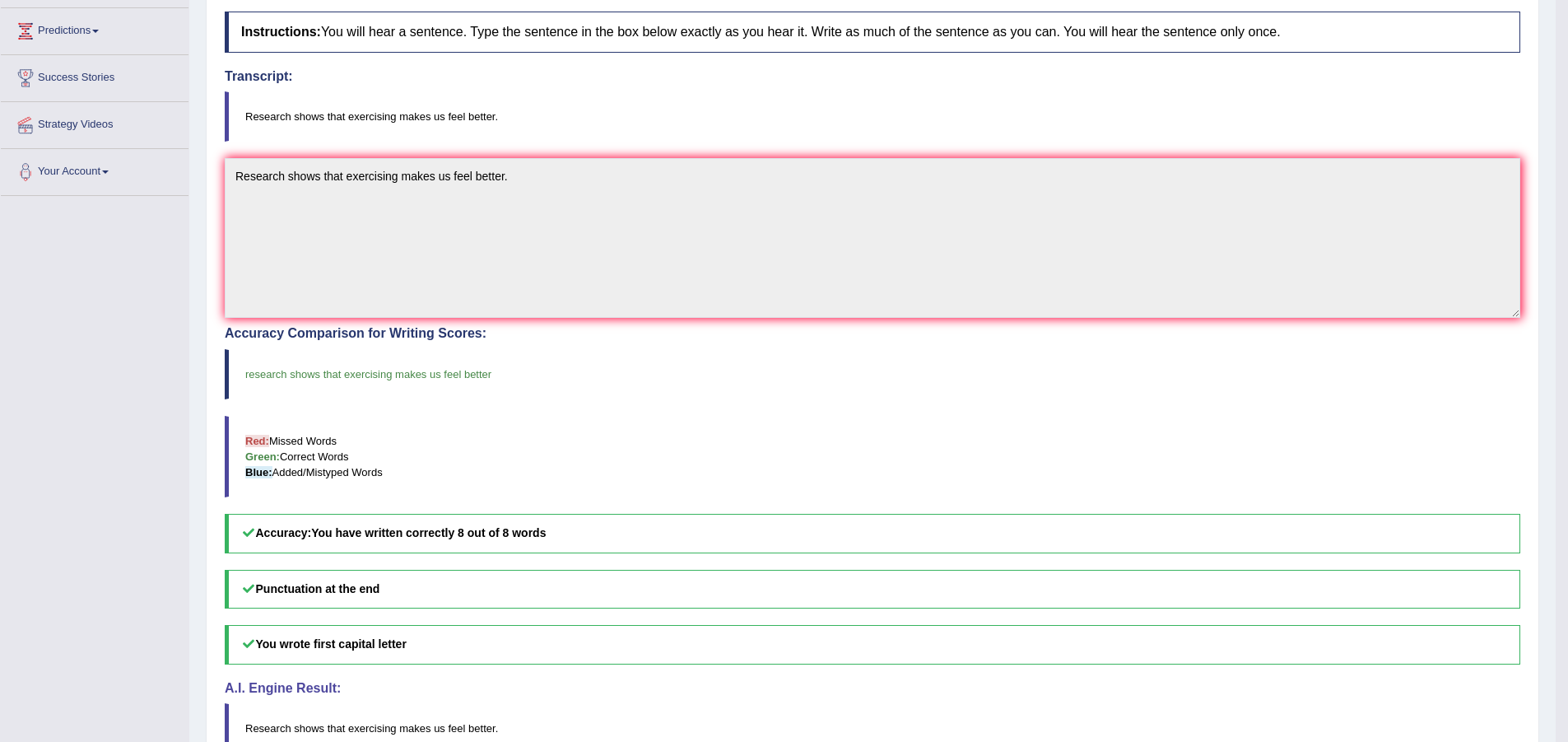
scroll to position [62, 0]
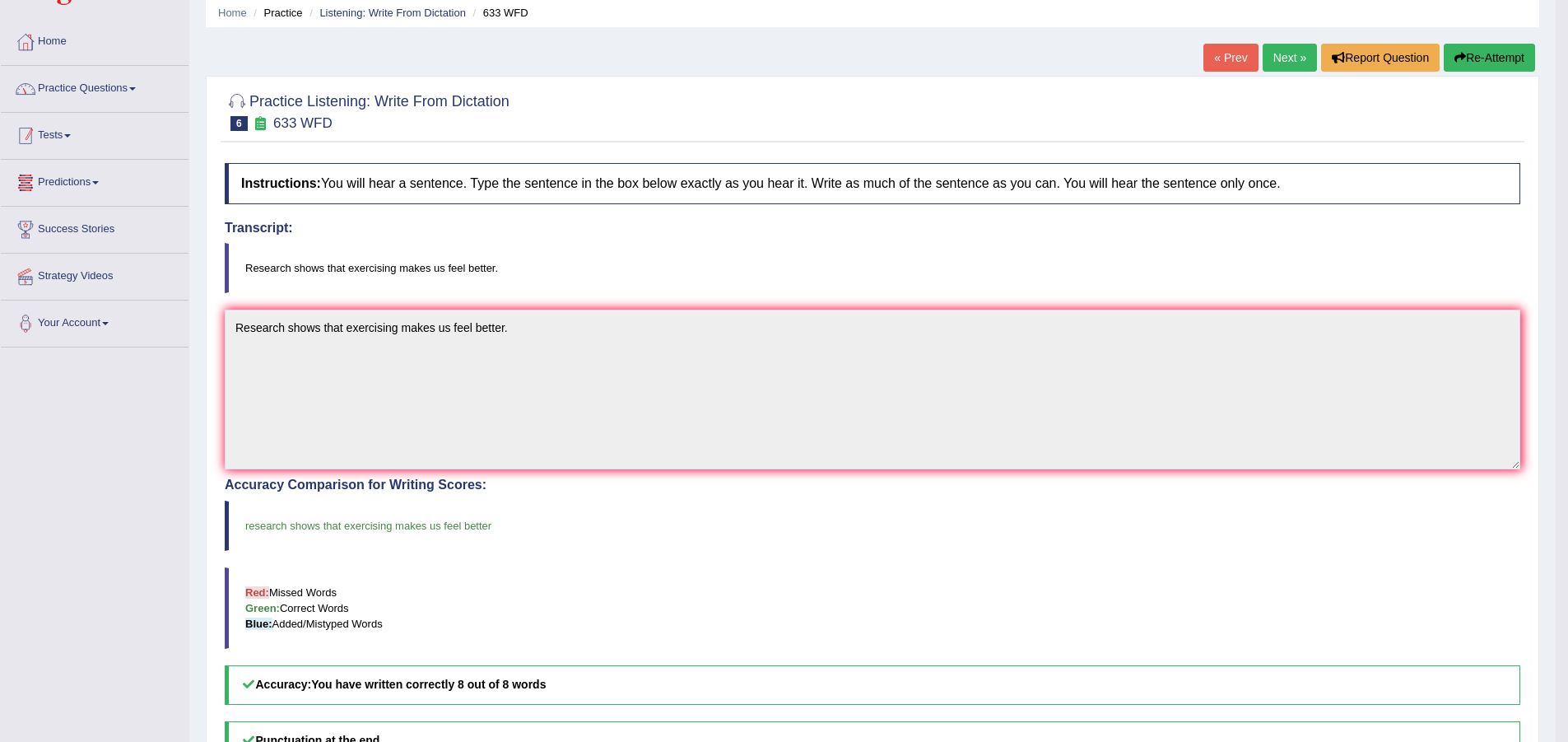
click at [127, 86] on link "Practice Questions" at bounding box center [94, 86] width 187 height 41
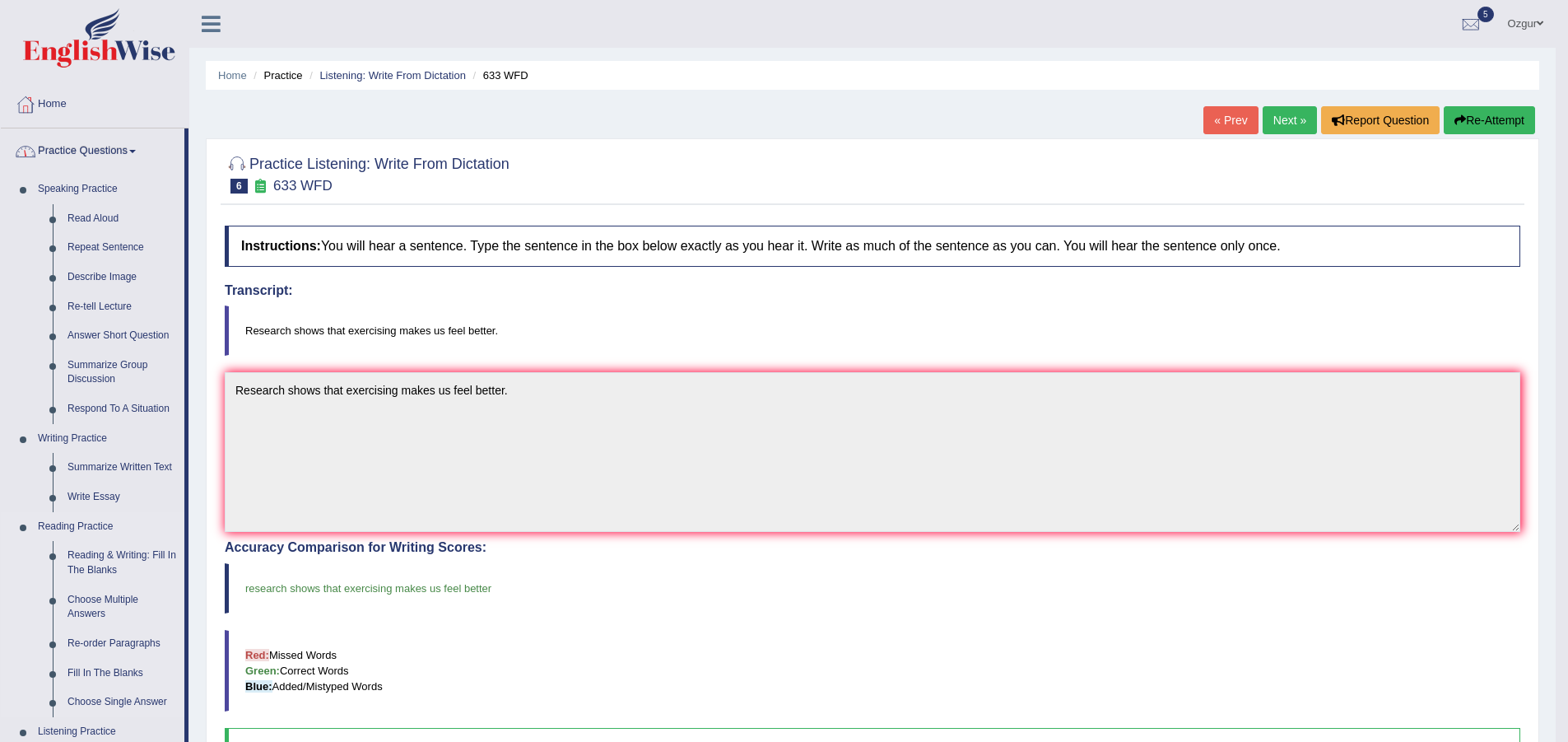
scroll to position [548, 0]
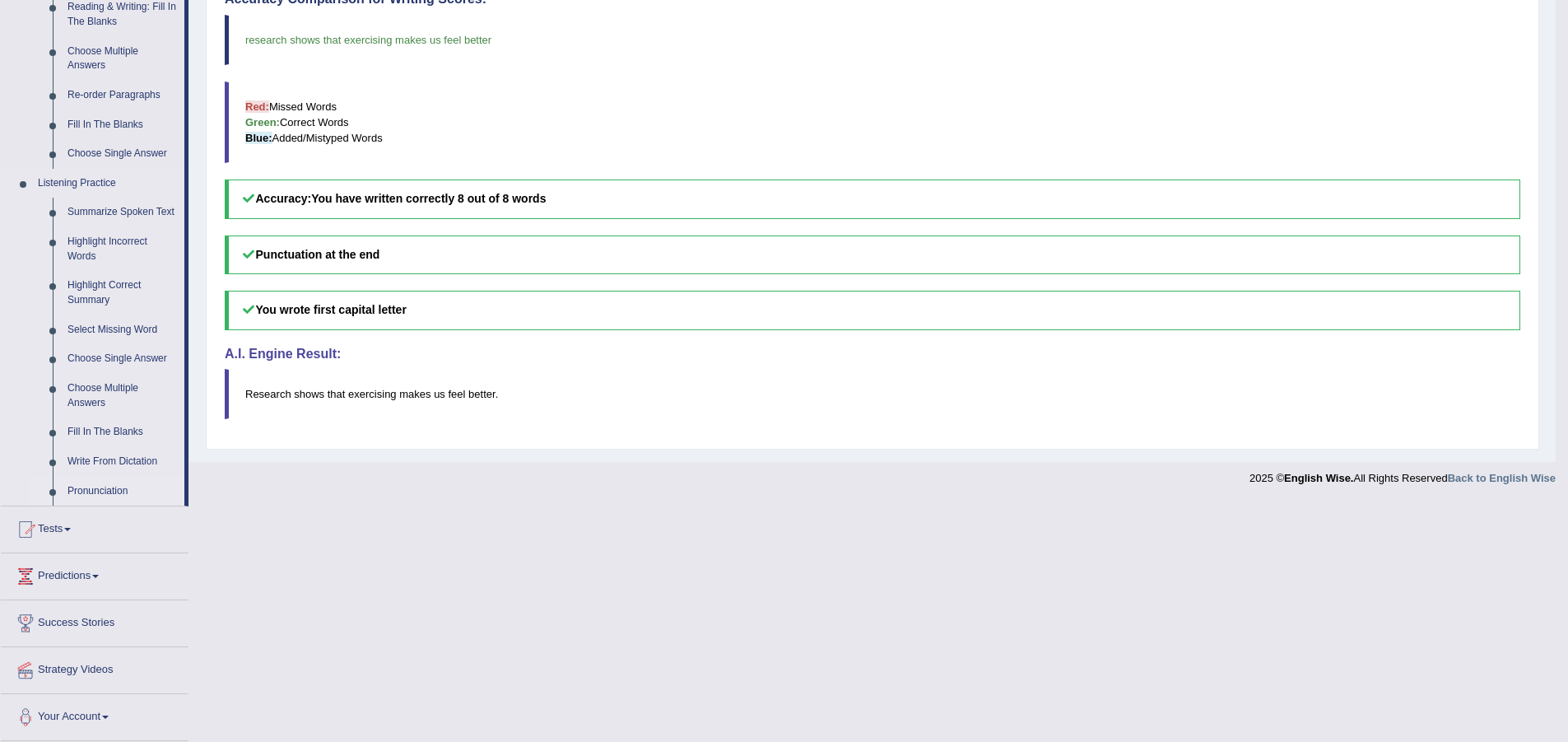
click at [109, 485] on link "Pronunciation" at bounding box center [123, 491] width 124 height 29
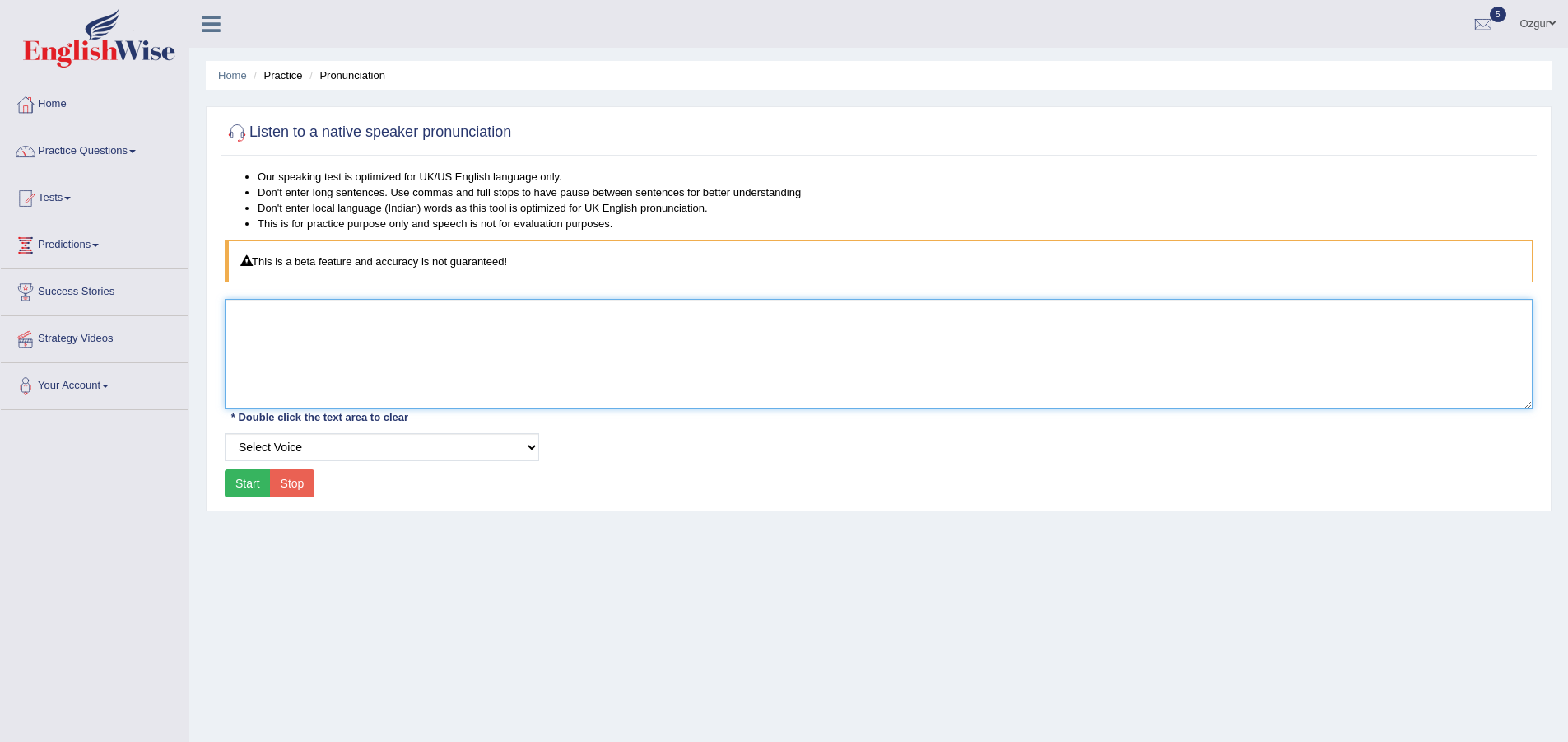
click at [346, 358] on textarea at bounding box center [879, 354] width 1308 height 110
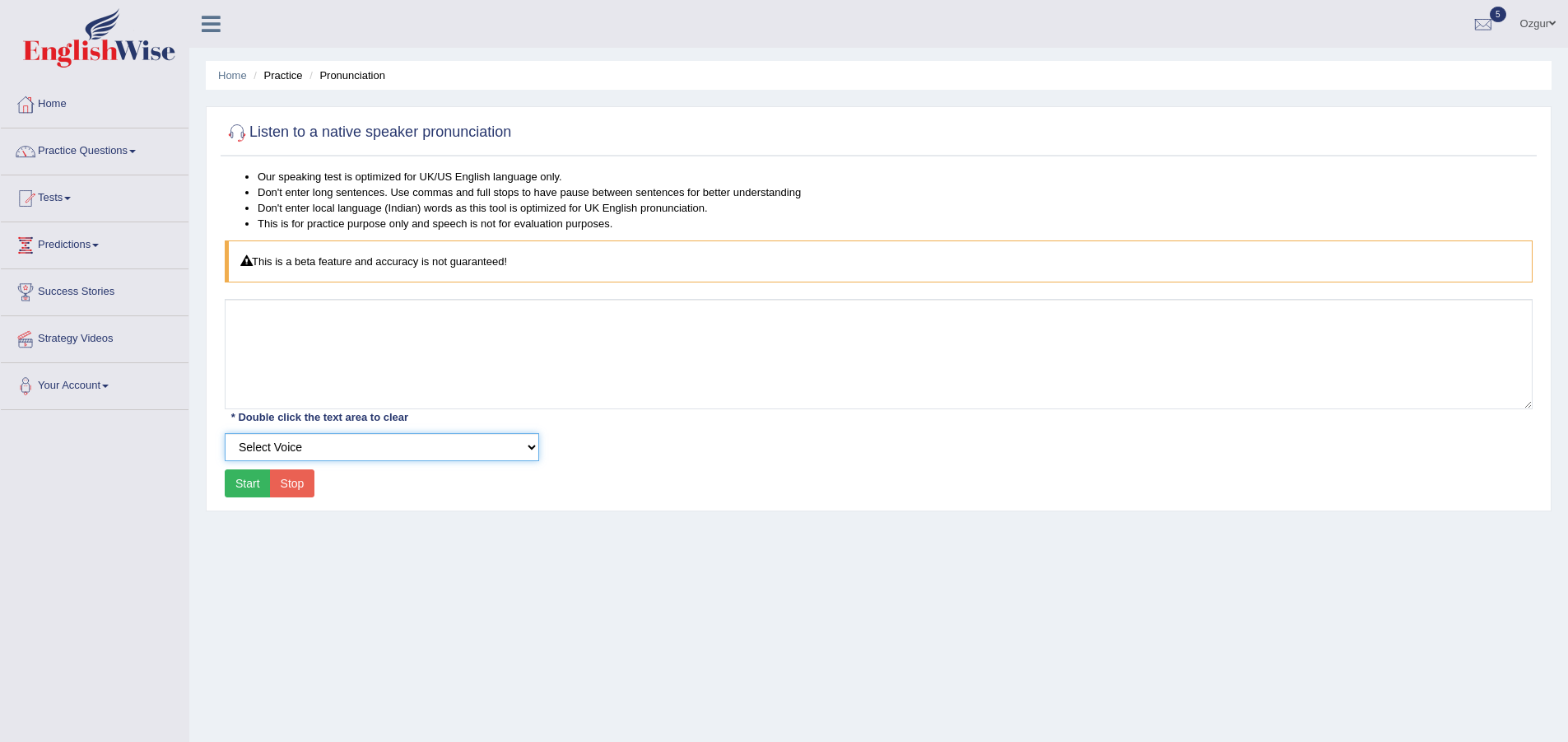
click at [286, 451] on select "Select Voice UK English [DEMOGRAPHIC_DATA] UK English [DEMOGRAPHIC_DATA]" at bounding box center [382, 446] width 314 height 28
click at [225, 433] on select "Select Voice UK English [DEMOGRAPHIC_DATA] UK English [DEMOGRAPHIC_DATA]" at bounding box center [382, 446] width 314 height 28
click at [60, 195] on link "Tests" at bounding box center [94, 195] width 187 height 41
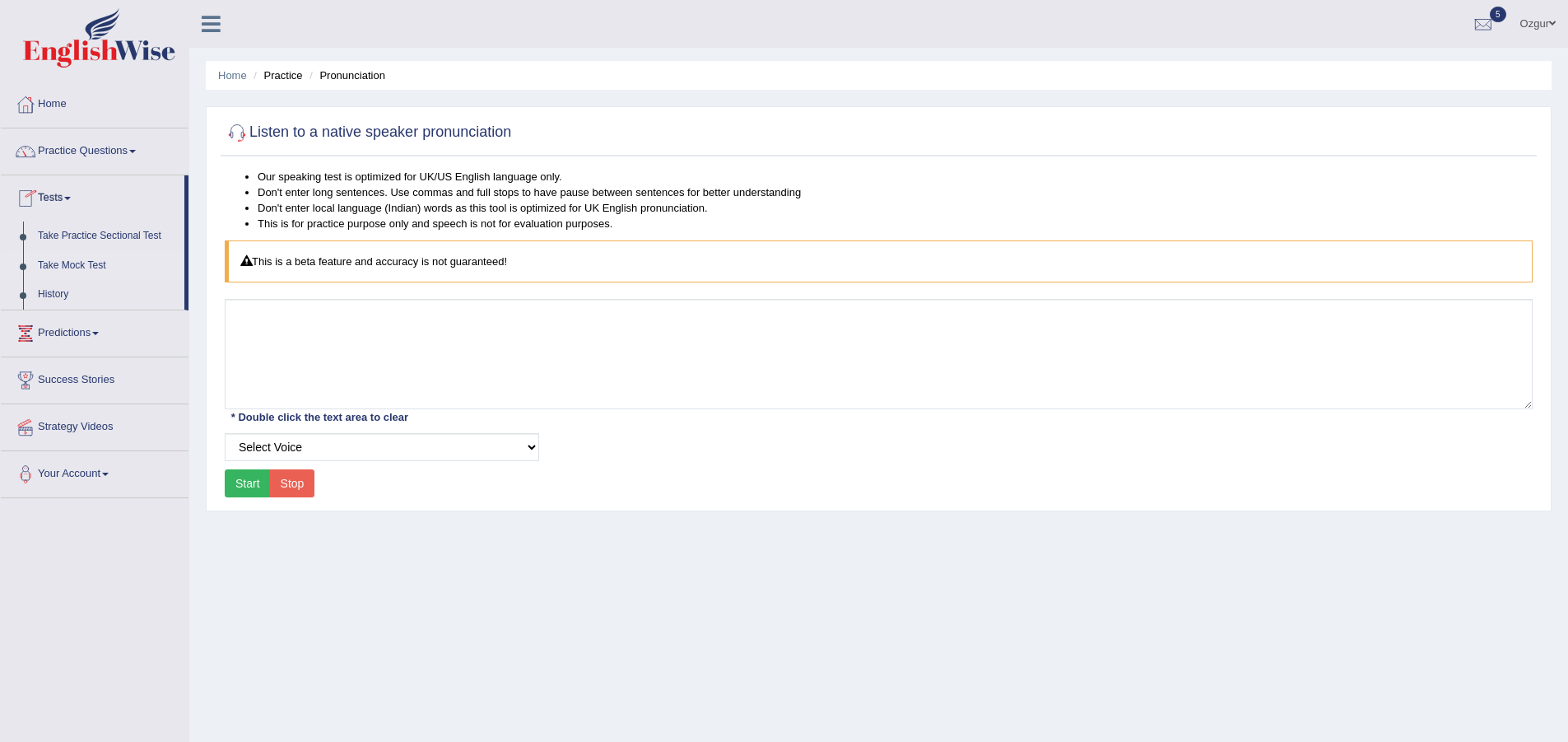
click at [66, 254] on link "Take Mock Test" at bounding box center [107, 266] width 154 height 29
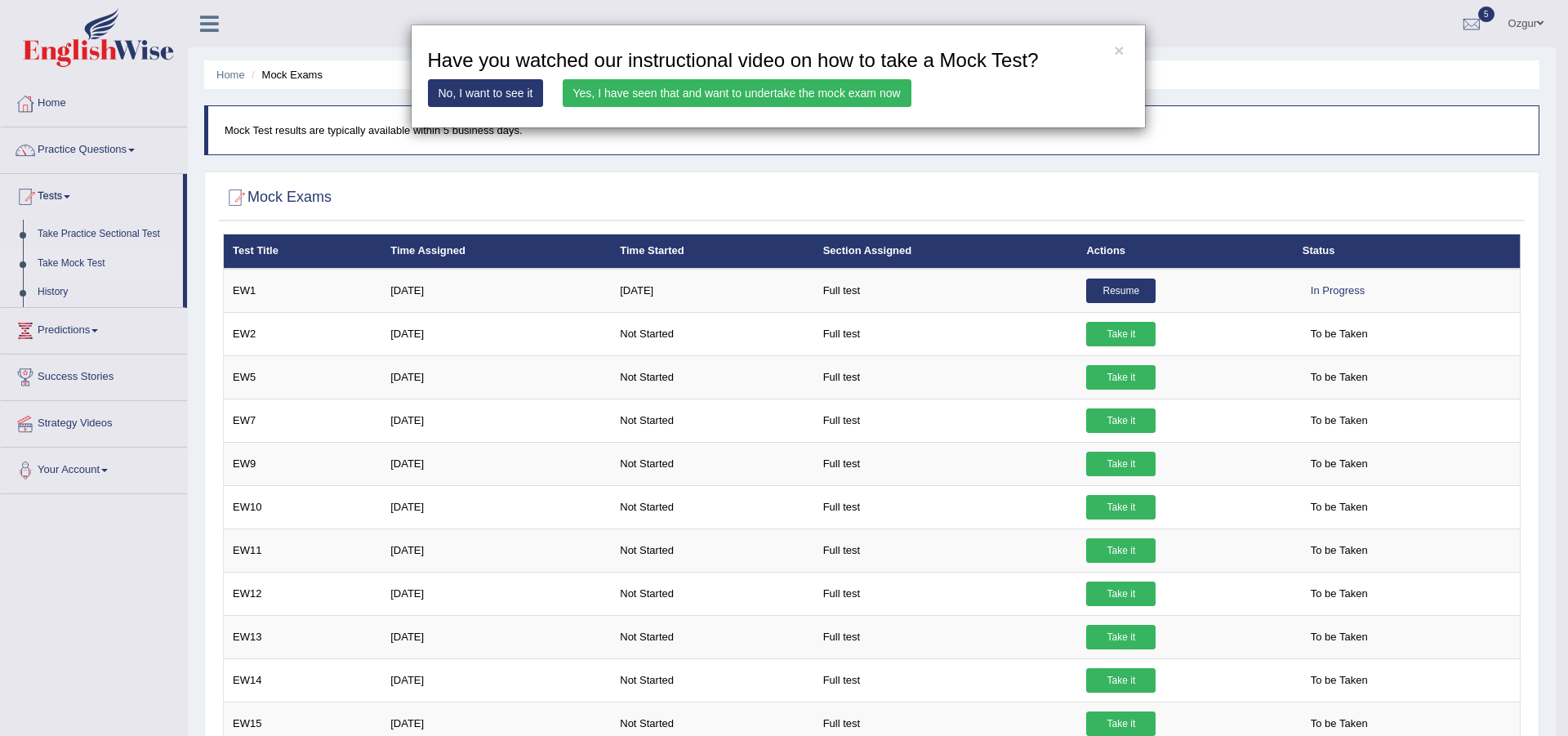
click at [638, 97] on link "Yes, I have seen that and want to undertake the mock exam now" at bounding box center [737, 93] width 349 height 27
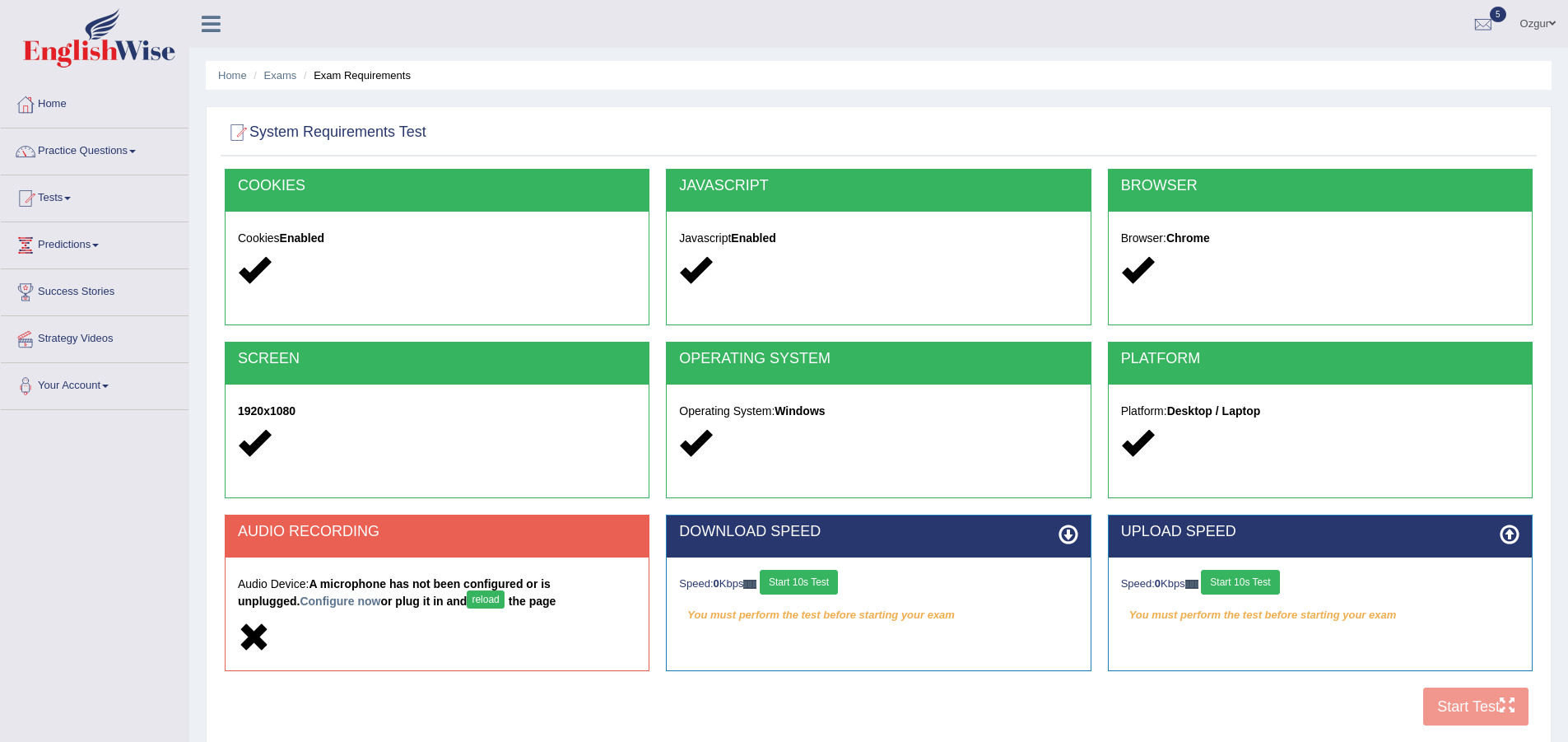
click at [824, 584] on button "Start 10s Test" at bounding box center [799, 582] width 78 height 25
click at [1259, 580] on button "Start 10s Test" at bounding box center [1240, 582] width 78 height 25
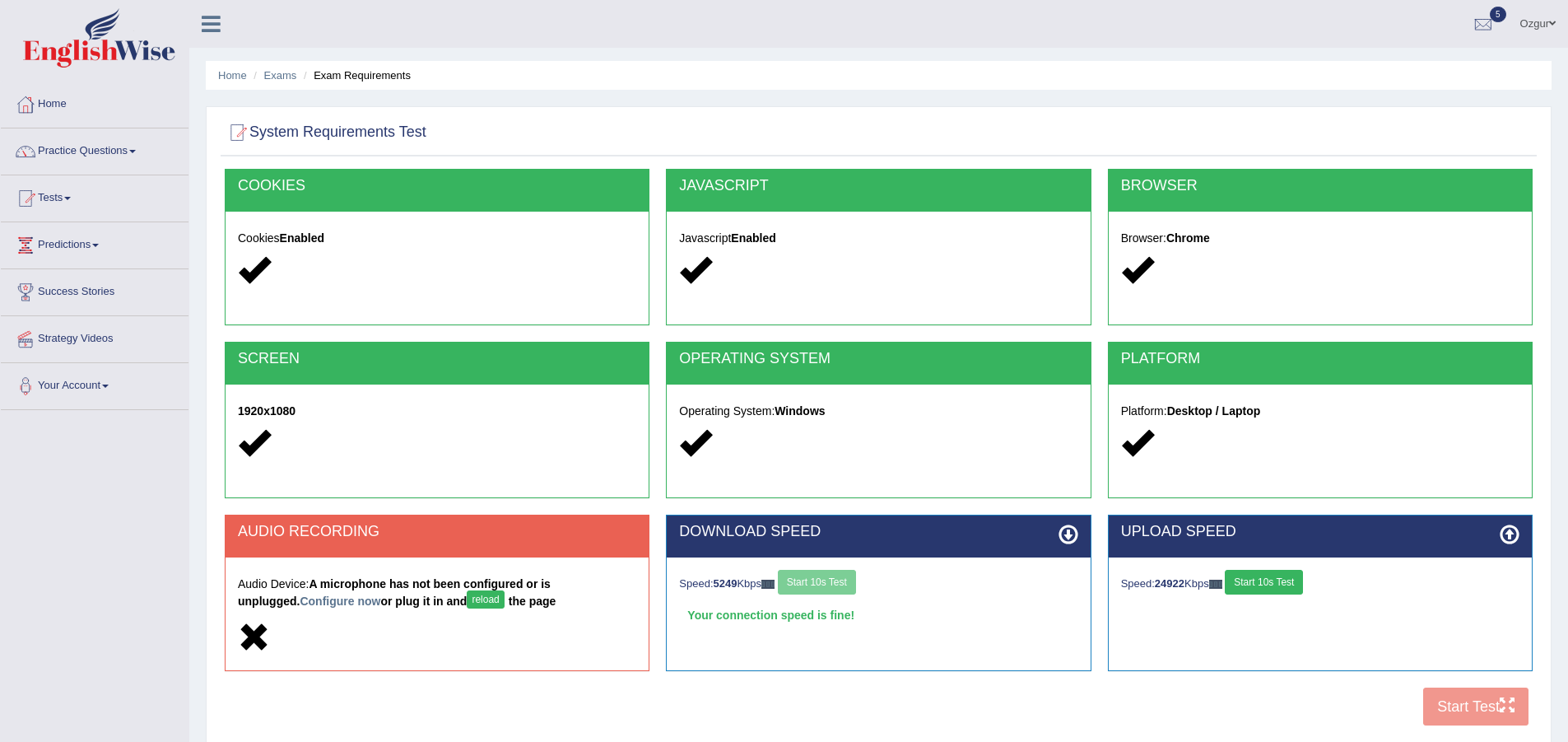
click at [466, 596] on button "reload" at bounding box center [485, 599] width 37 height 18
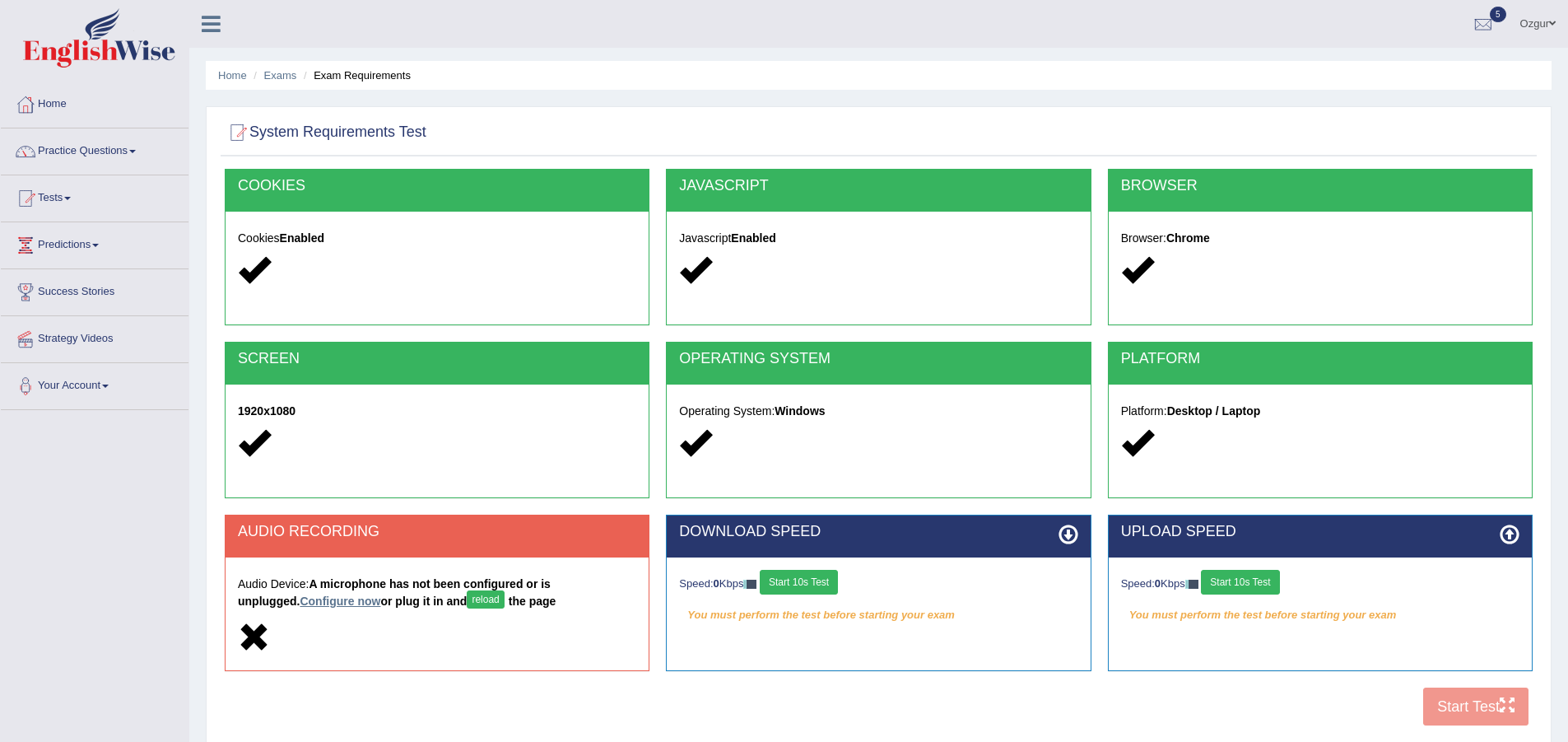
click at [299, 598] on link "Configure now" at bounding box center [339, 601] width 81 height 13
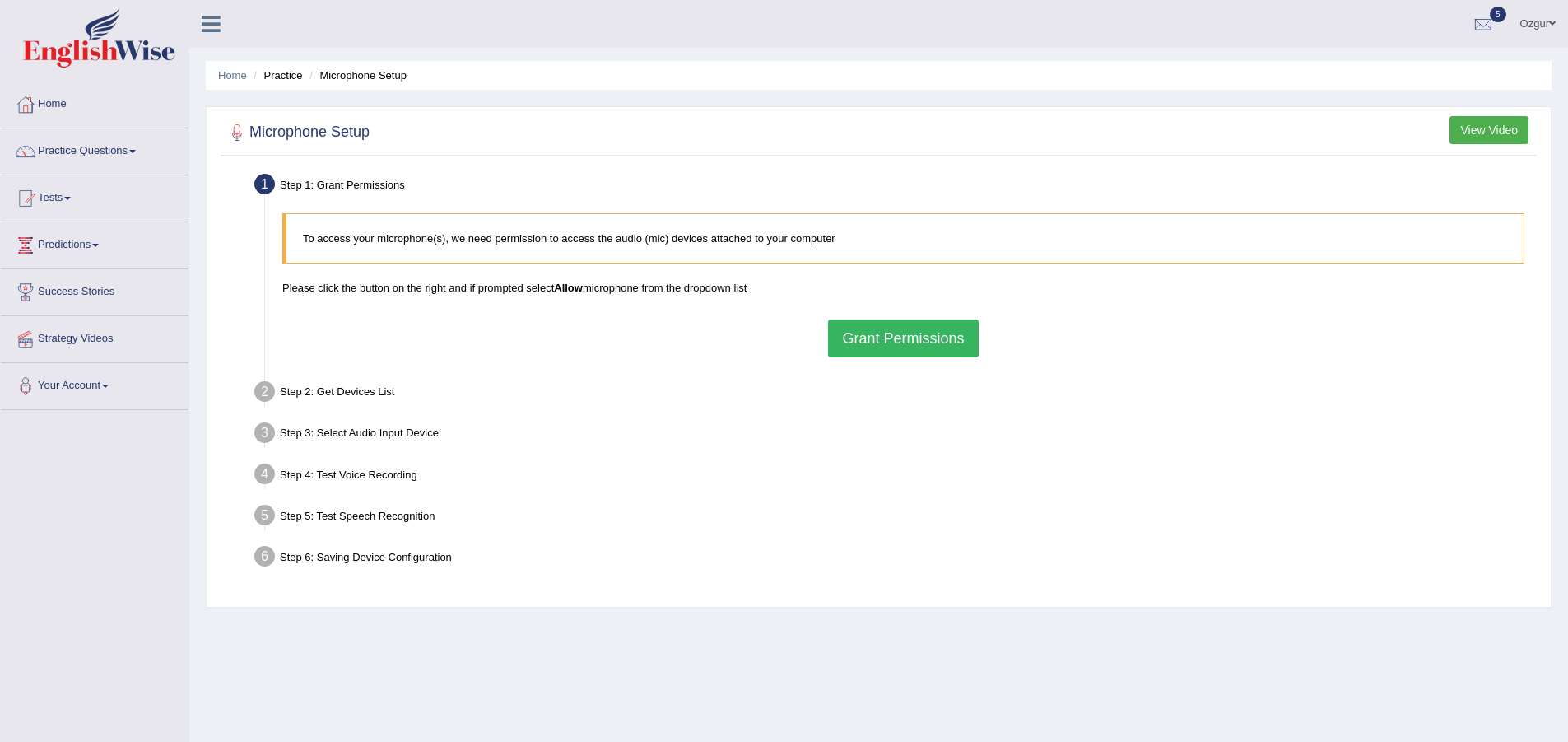
click at [921, 341] on button "Grant Permissions" at bounding box center [903, 338] width 150 height 38
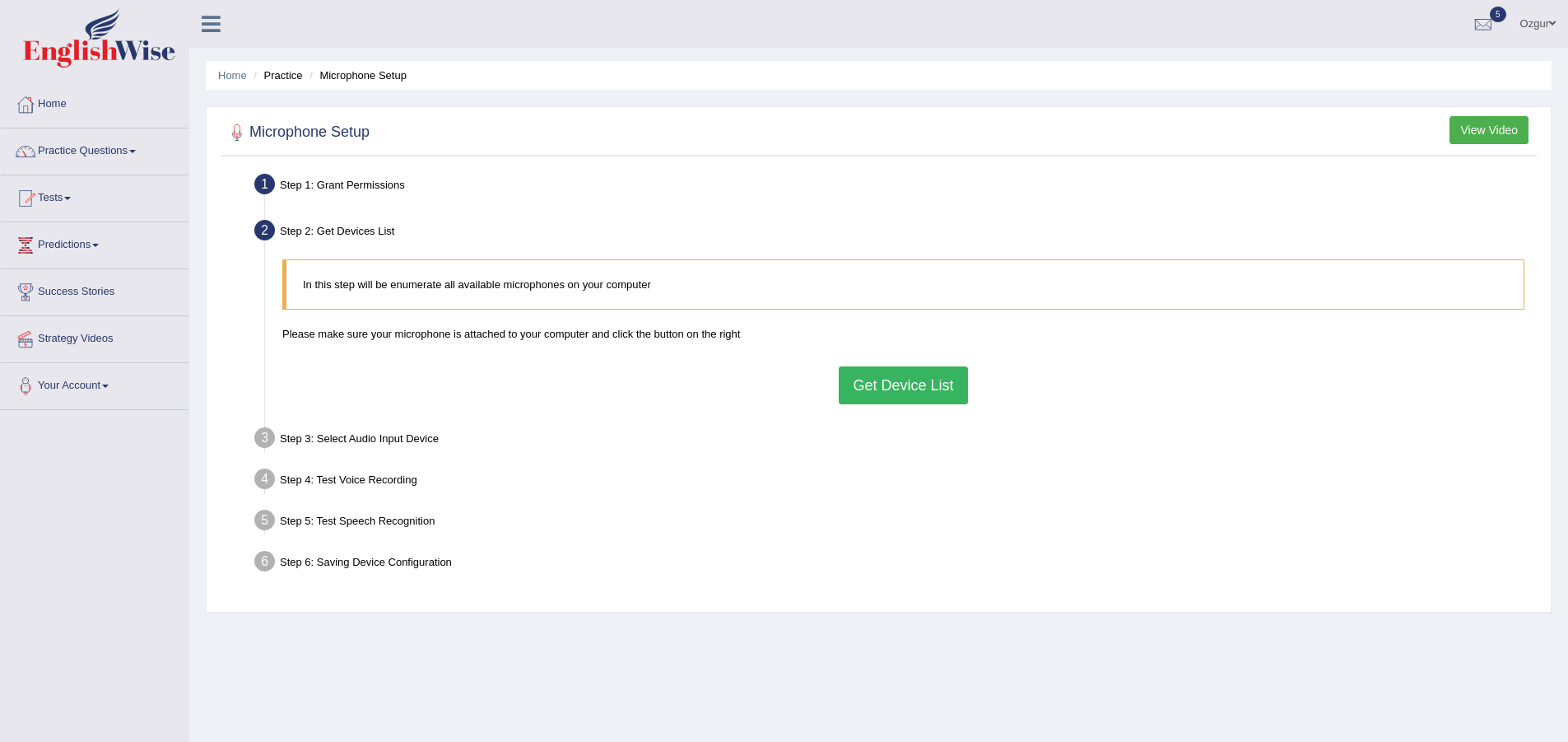
click at [876, 379] on button "Get Device List" at bounding box center [903, 385] width 129 height 38
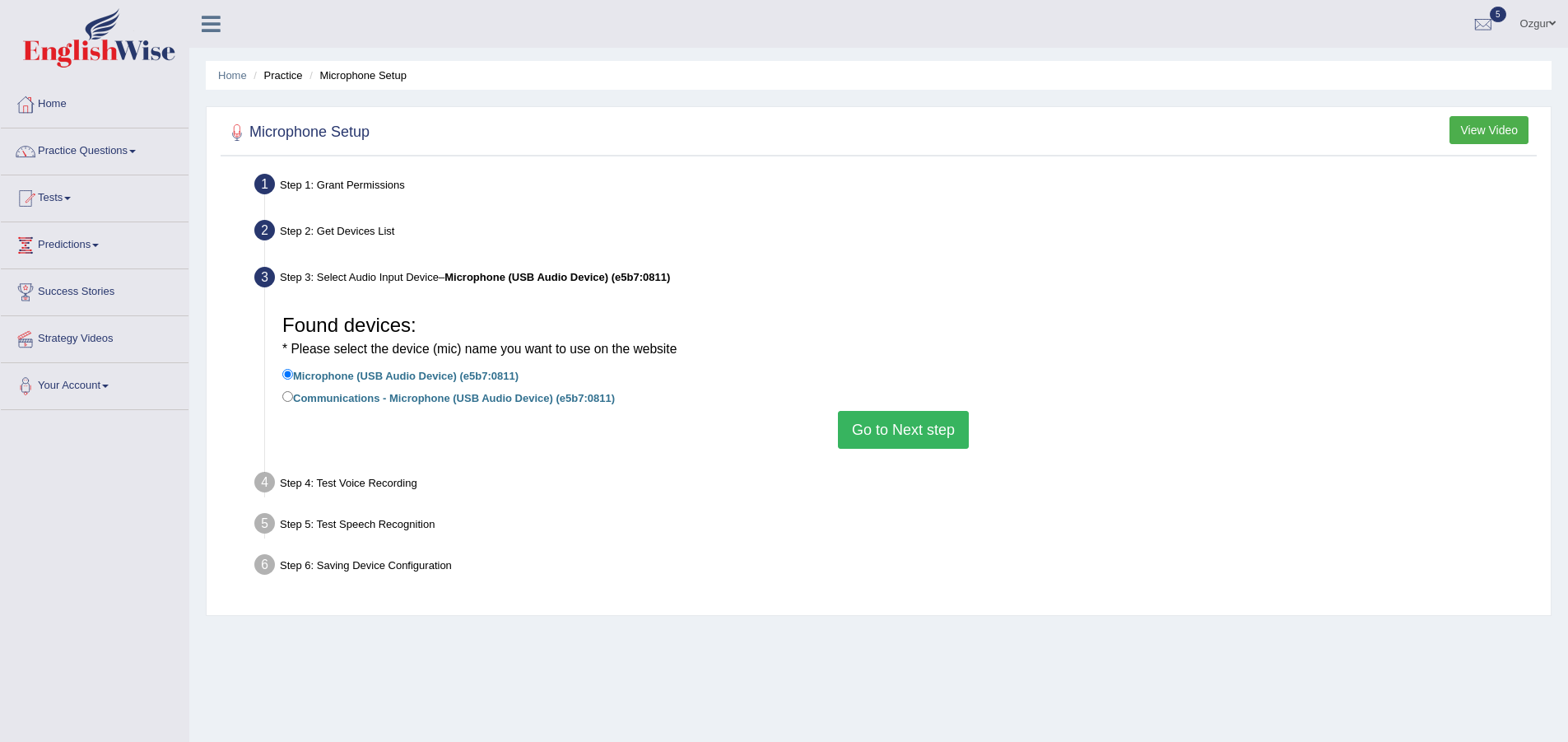
click at [360, 374] on label "Microphone (USB Audio Device) (e5b7:0811)" at bounding box center [401, 374] width 236 height 18
click at [293, 374] on input "Microphone (USB Audio Device) (e5b7:0811)" at bounding box center [288, 374] width 11 height 11
click at [872, 450] on div "Found devices: * Please select the device (mic) name you want to use on the web…" at bounding box center [903, 377] width 1258 height 159
click at [878, 432] on button "Go to Next step" at bounding box center [903, 429] width 131 height 38
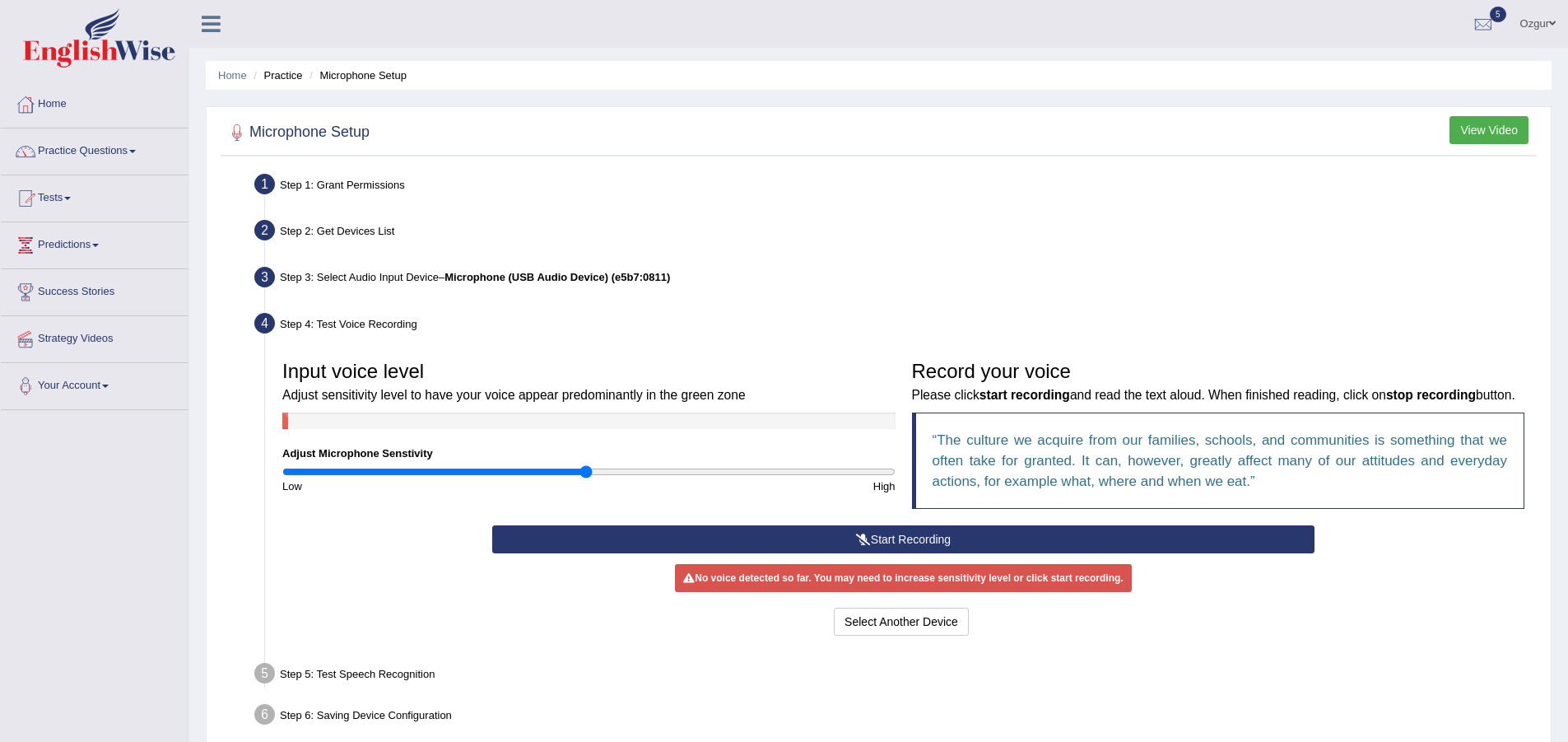
click at [766, 554] on button "Start Recording" at bounding box center [903, 539] width 822 height 28
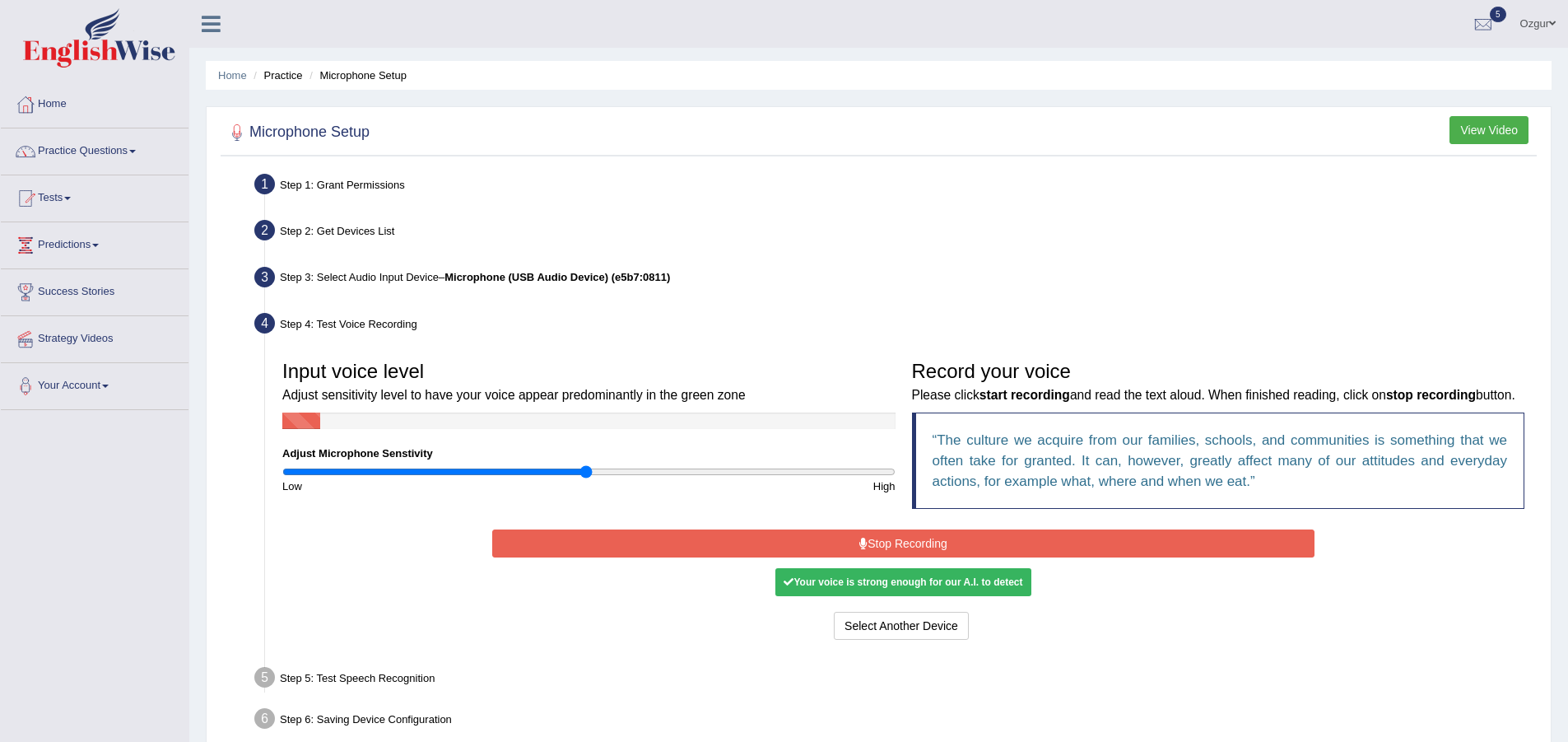
click at [887, 555] on button "Stop Recording" at bounding box center [903, 543] width 822 height 28
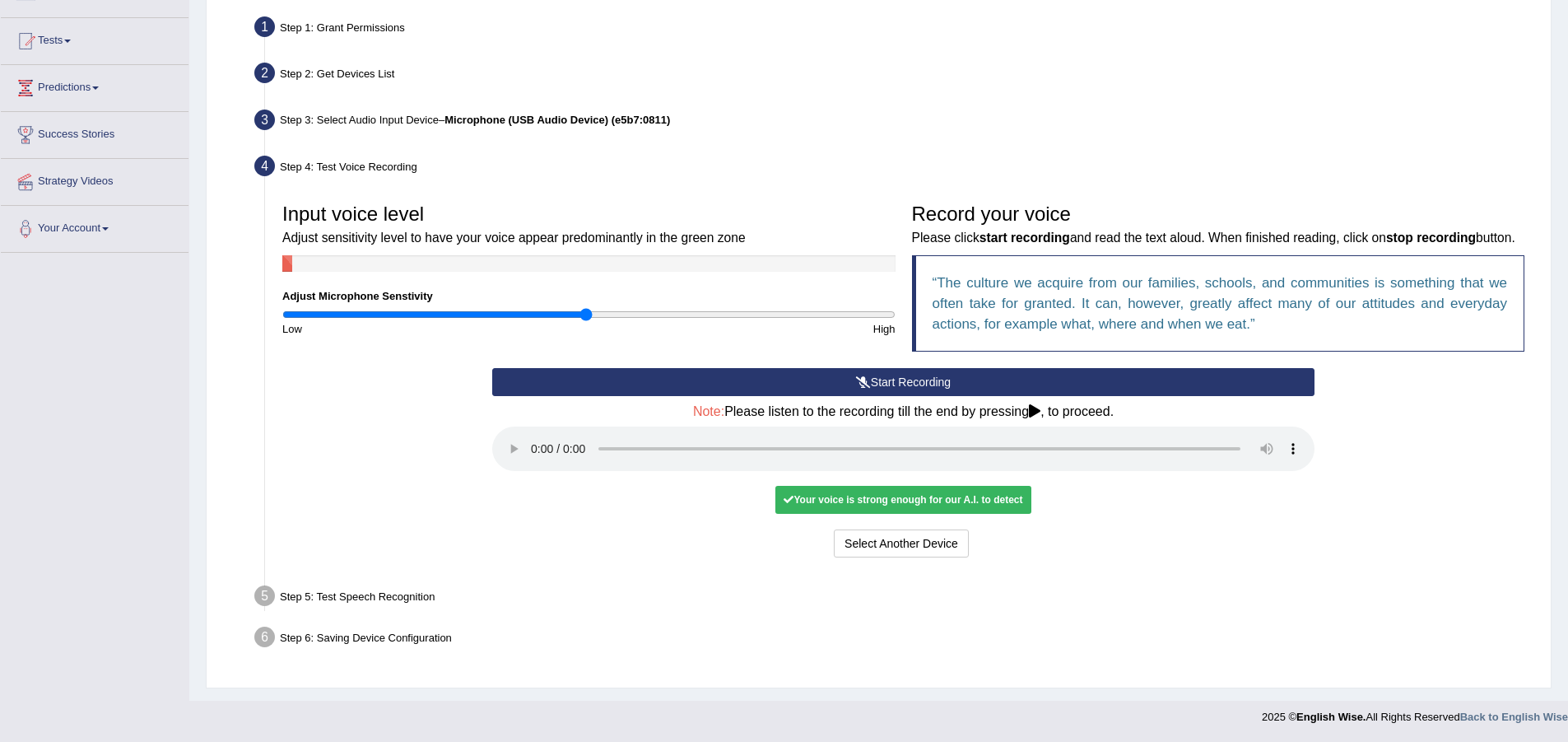
scroll to position [179, 0]
click at [858, 491] on div "Your voice is strong enough for our A.I. to detect" at bounding box center [903, 499] width 255 height 28
click at [907, 498] on div "Your voice is strong enough for our A.I. to detect" at bounding box center [903, 499] width 255 height 28
click at [304, 598] on div "Step 5: Test Speech Recognition" at bounding box center [895, 598] width 1296 height 36
click at [952, 556] on button "Voice is ok. Go to Next step" at bounding box center [971, 543] width 163 height 28
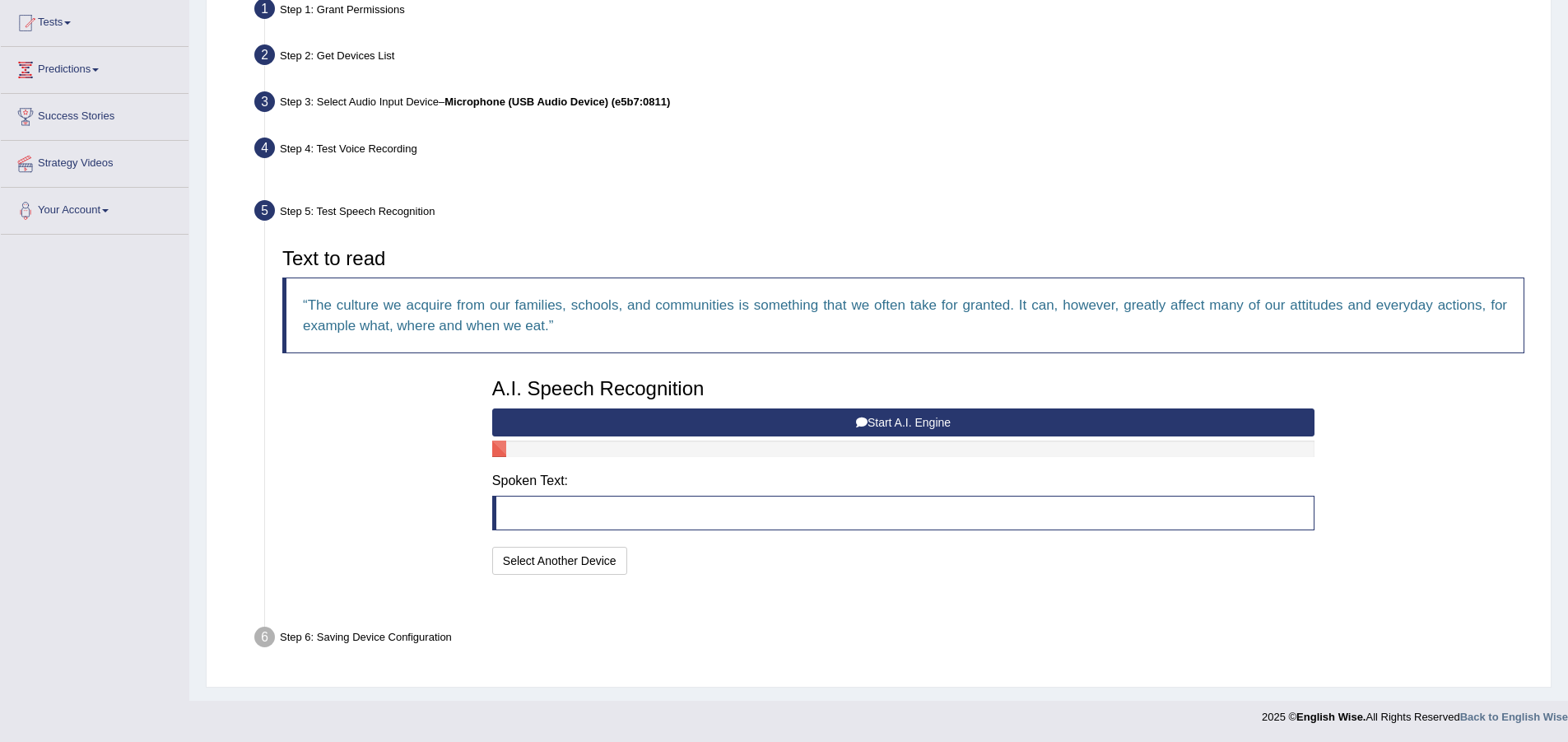
scroll to position [135, 0]
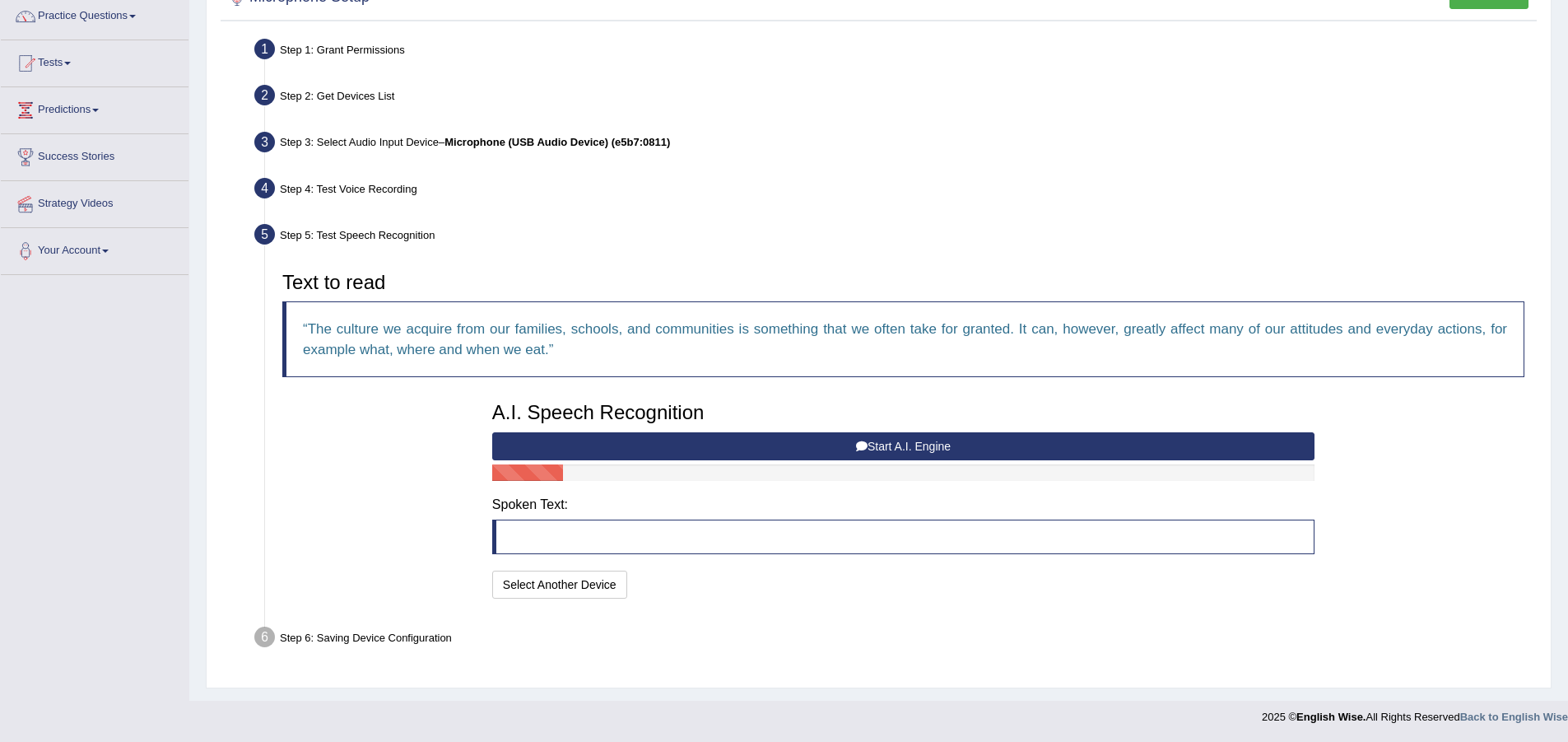
click at [719, 439] on button "Start A.I. Engine" at bounding box center [903, 445] width 822 height 28
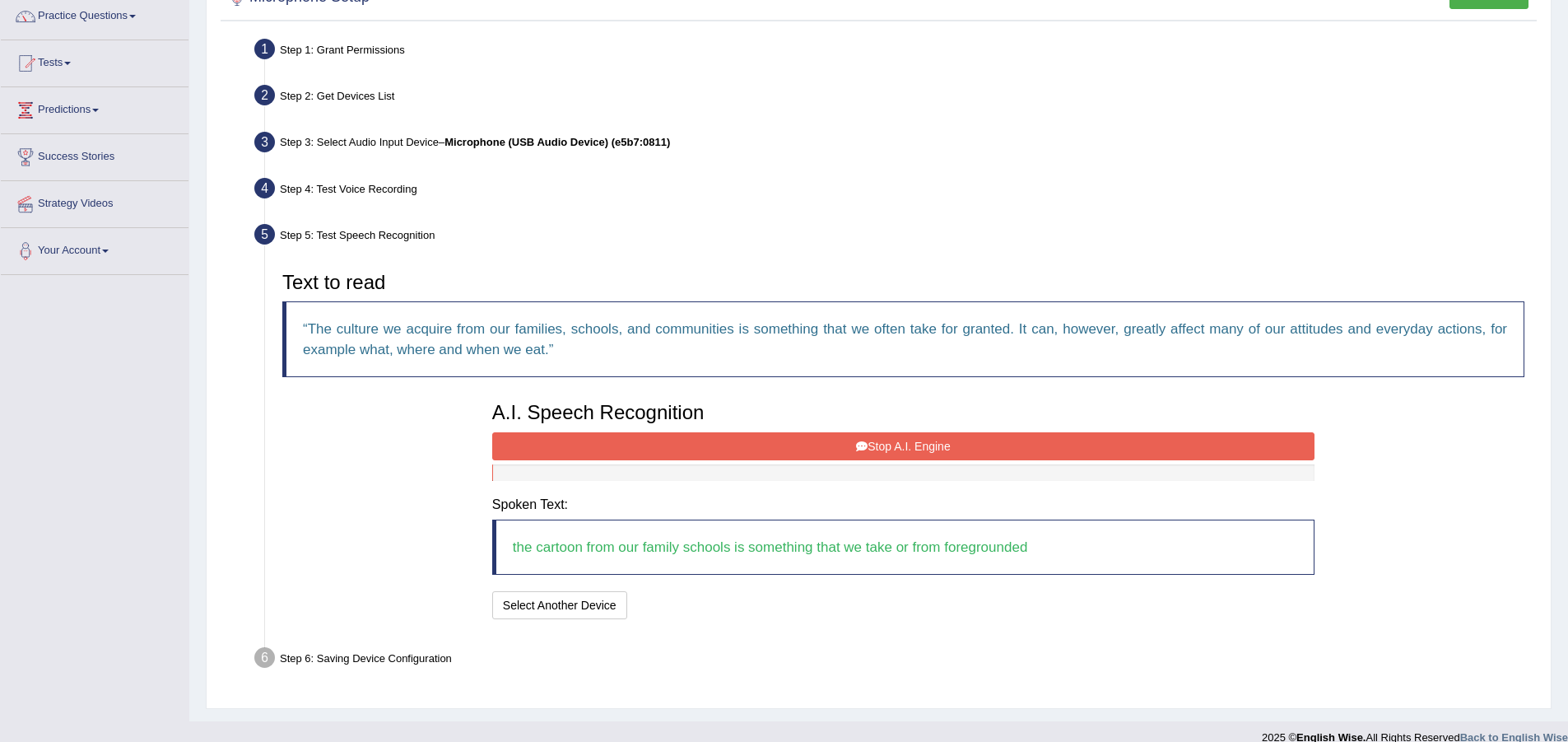
click at [959, 444] on button "Stop A.I. Engine" at bounding box center [903, 445] width 822 height 28
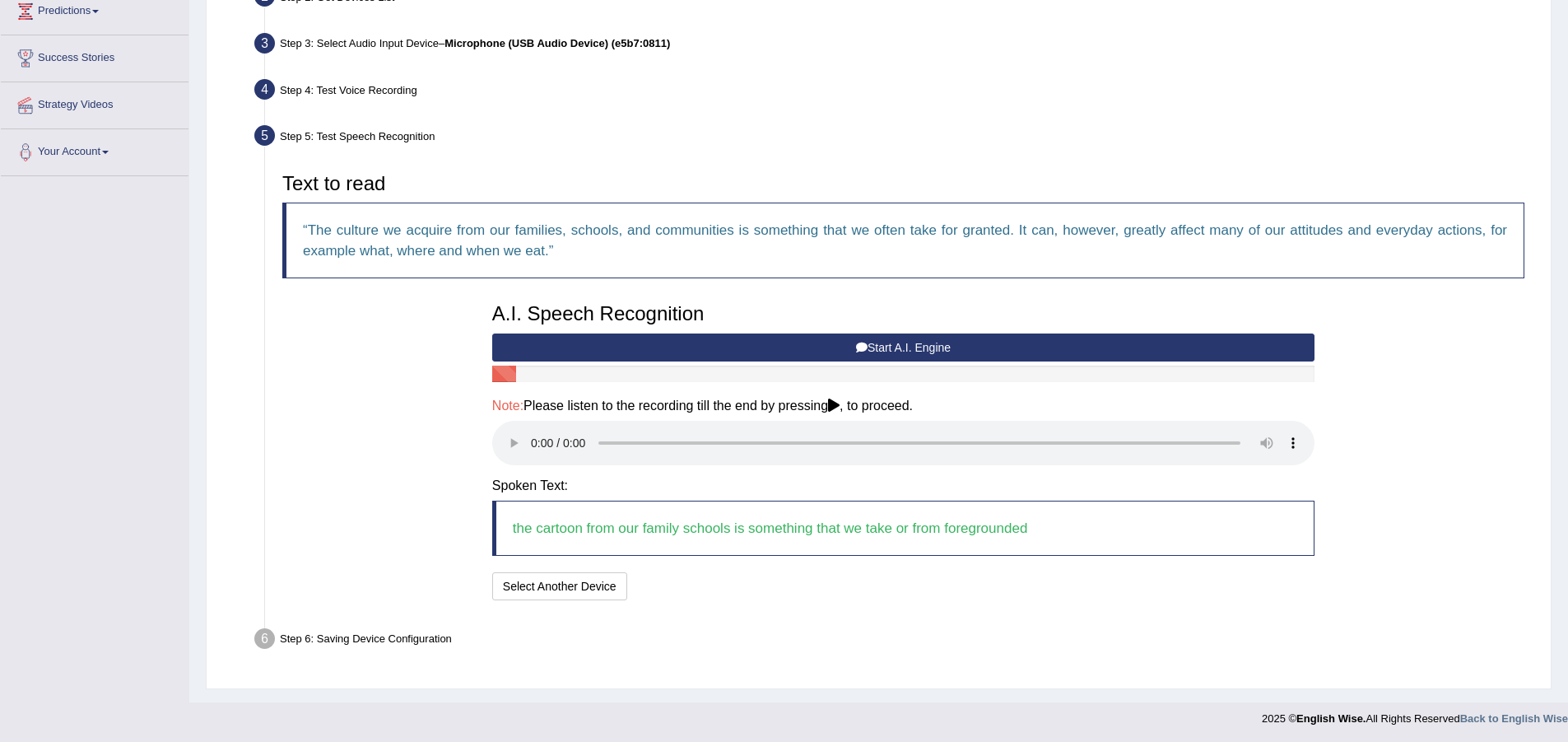
scroll to position [235, 0]
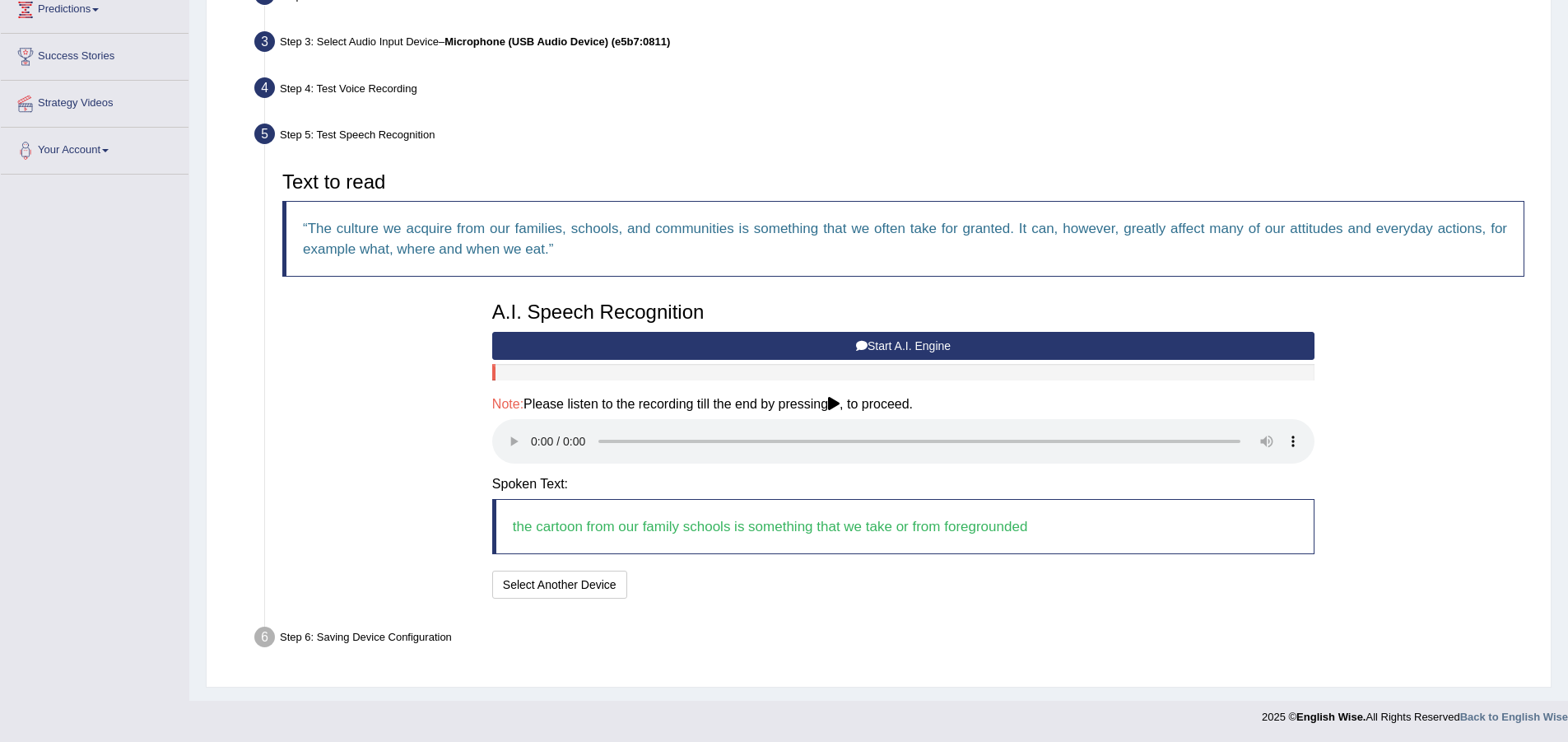
click at [819, 336] on button "Start A.I. Engine" at bounding box center [903, 345] width 822 height 28
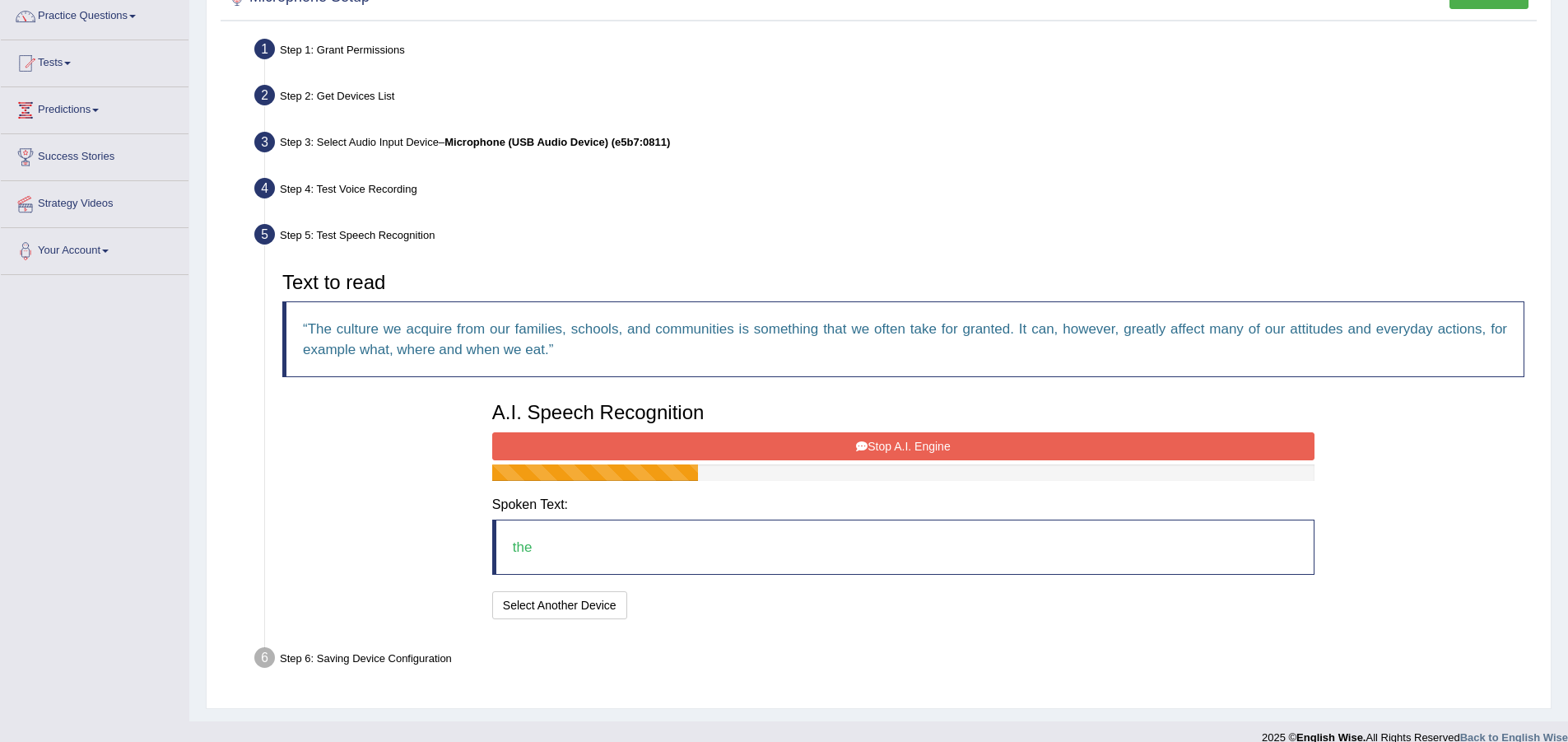
scroll to position [156, 0]
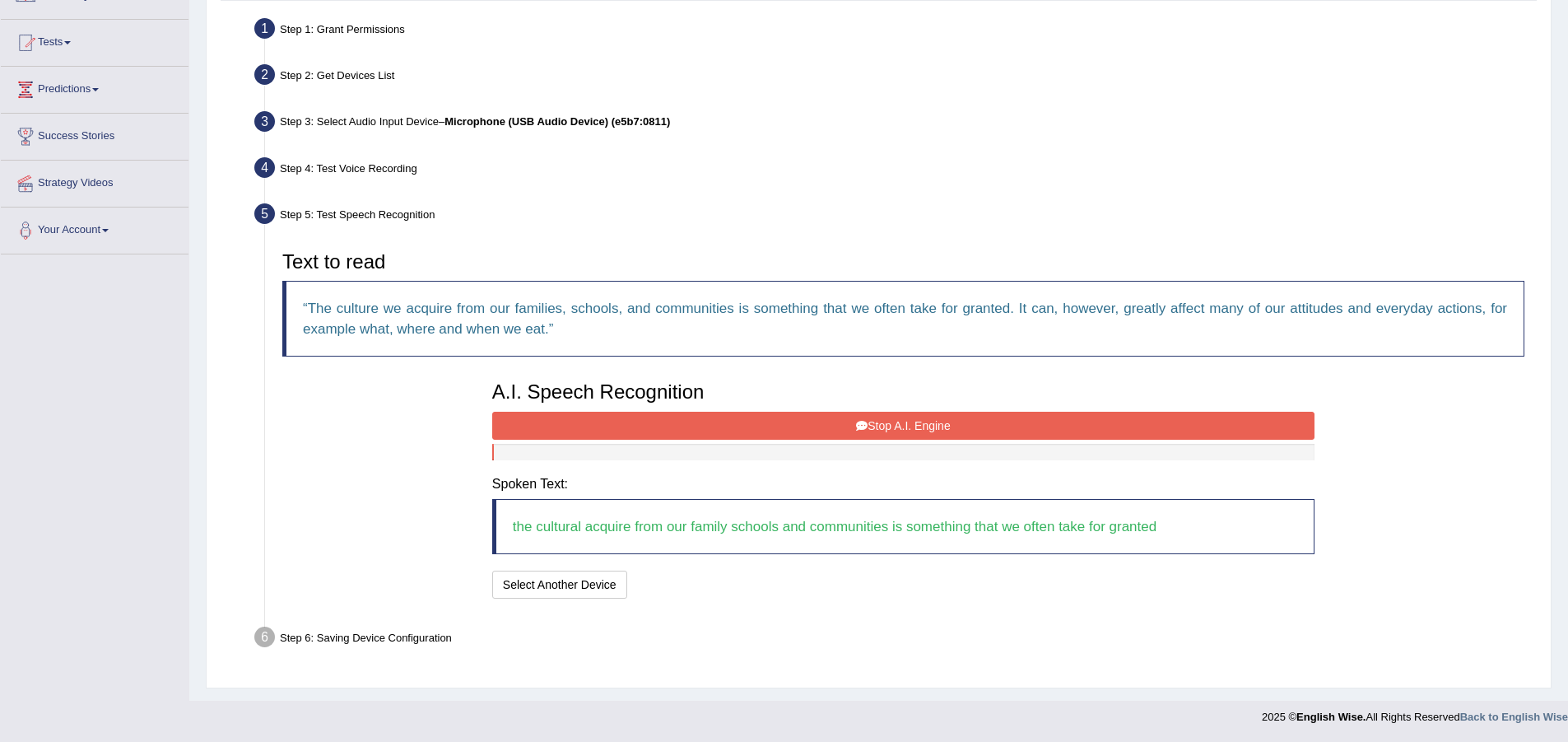
click at [720, 442] on div "A.I. Speech Recognition Start A.I. Engine Stop A.I. Engine Note: Please listen …" at bounding box center [903, 488] width 839 height 229
click at [730, 423] on button "Stop A.I. Engine" at bounding box center [903, 425] width 822 height 28
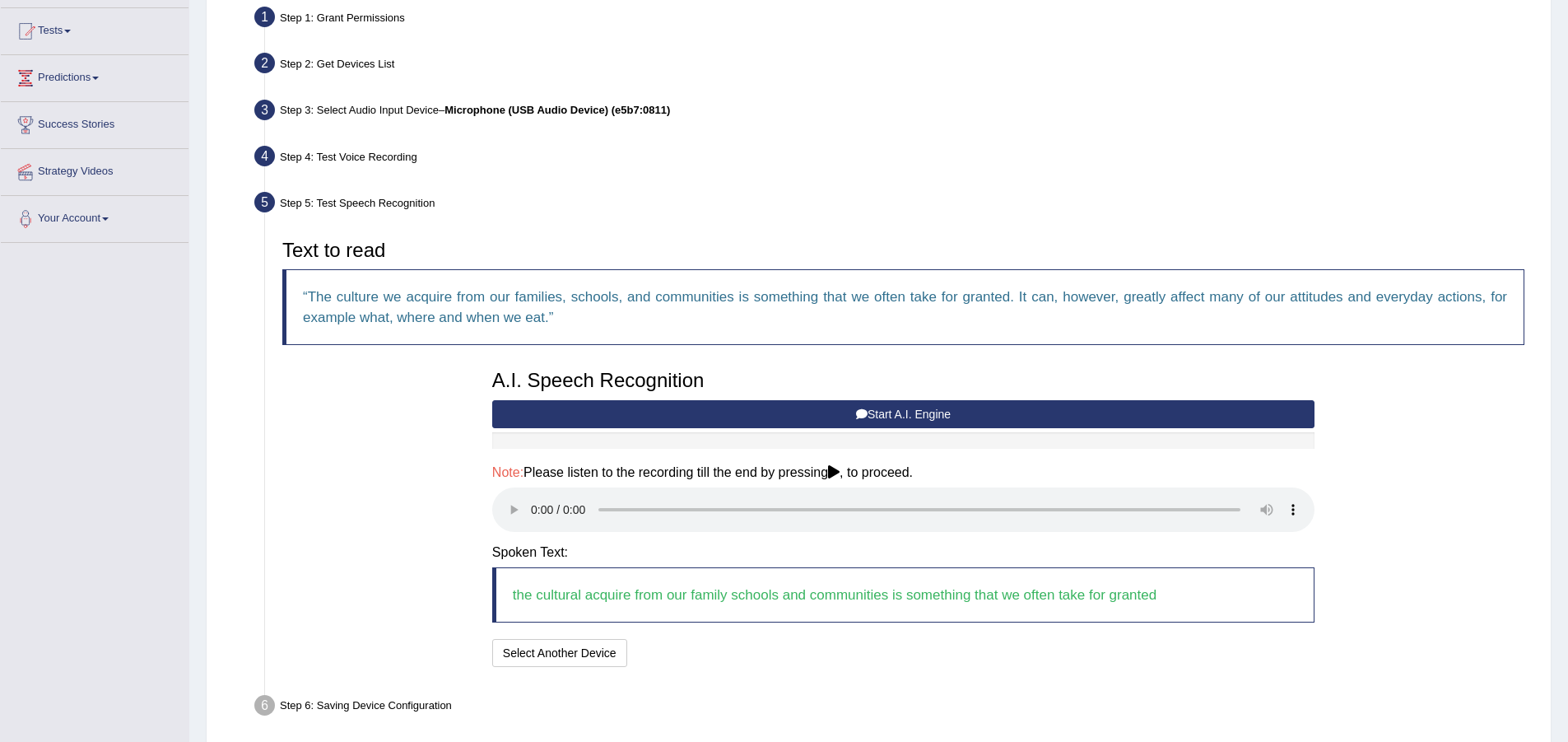
scroll to position [235, 0]
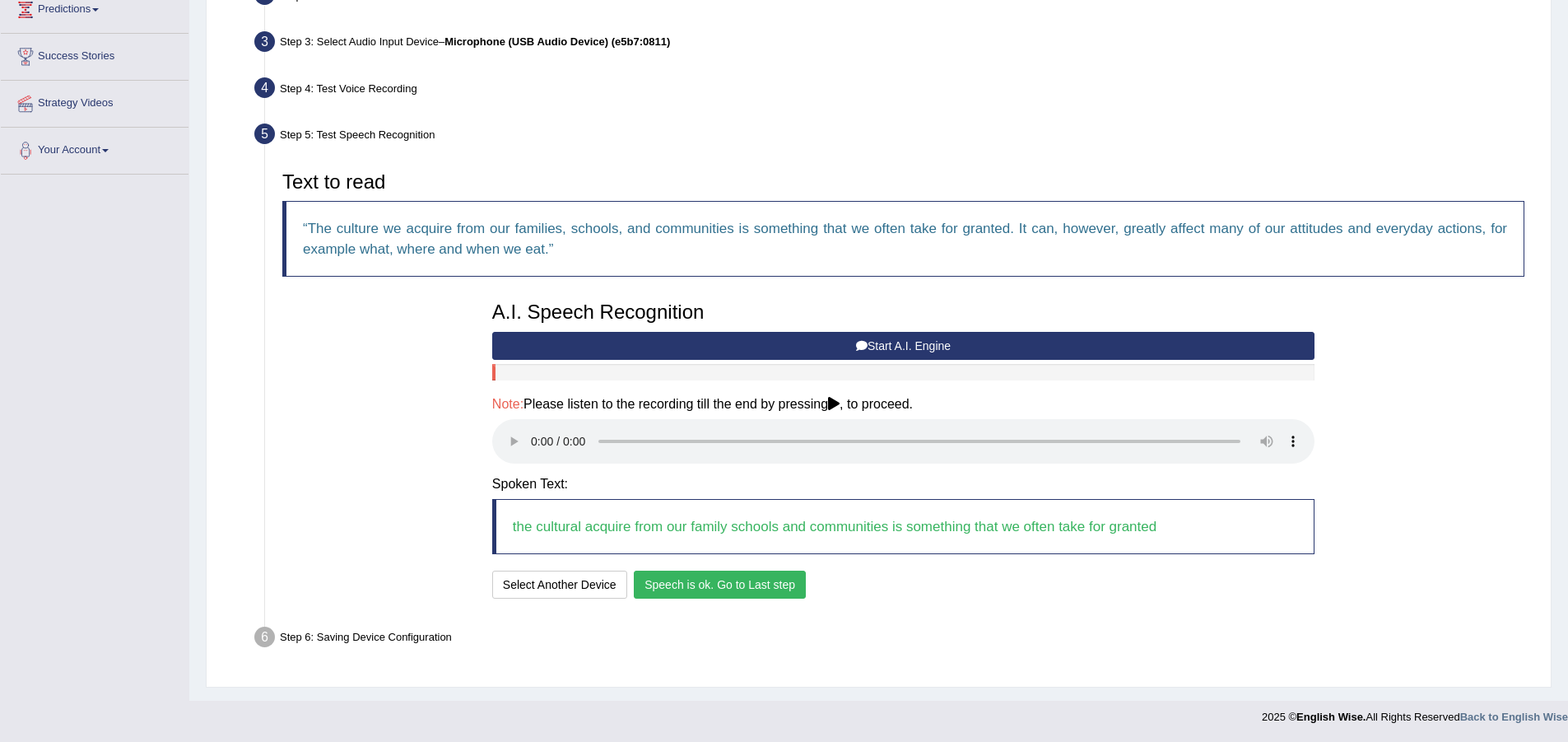
click at [712, 590] on button "Speech is ok. Go to Last step" at bounding box center [720, 584] width 172 height 28
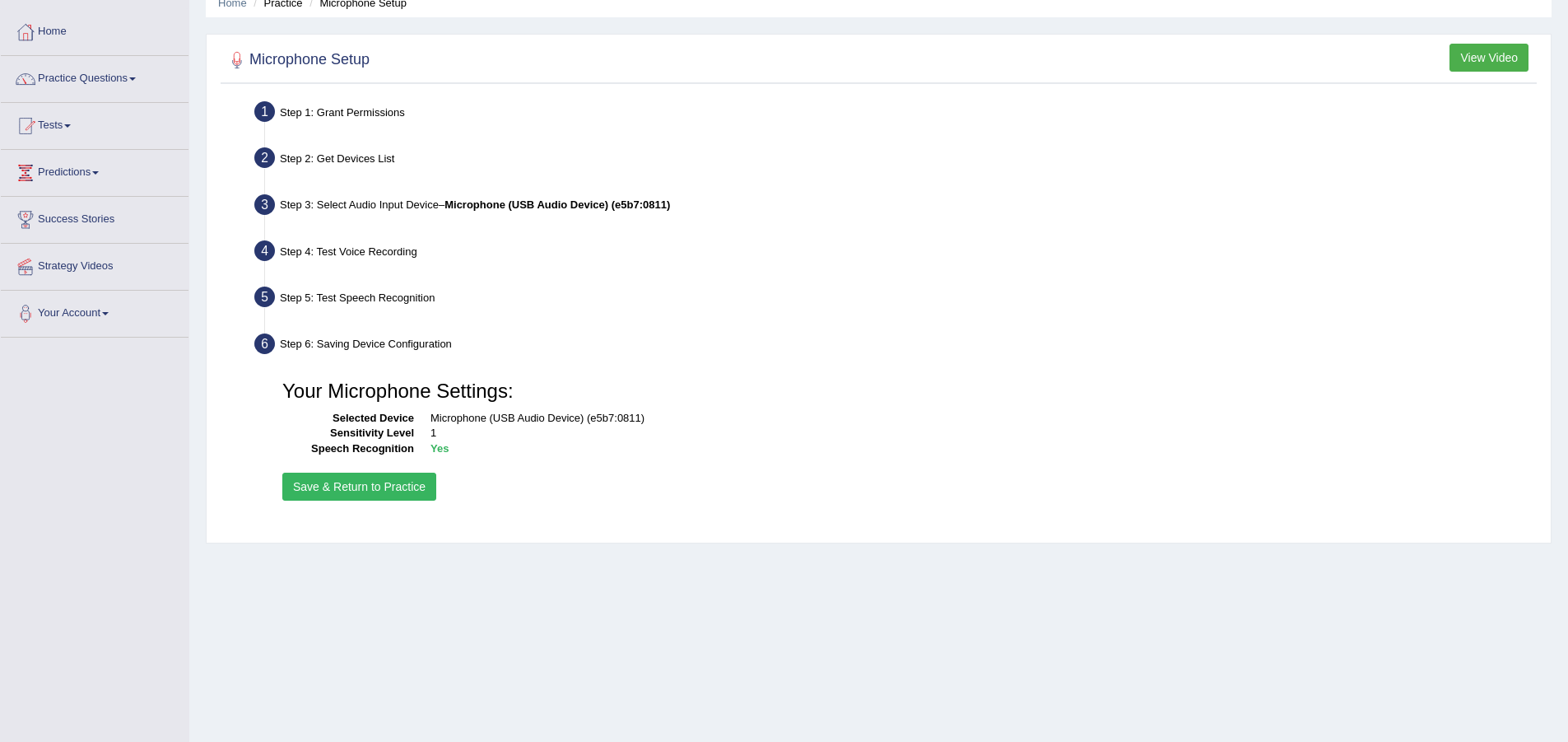
scroll to position [0, 0]
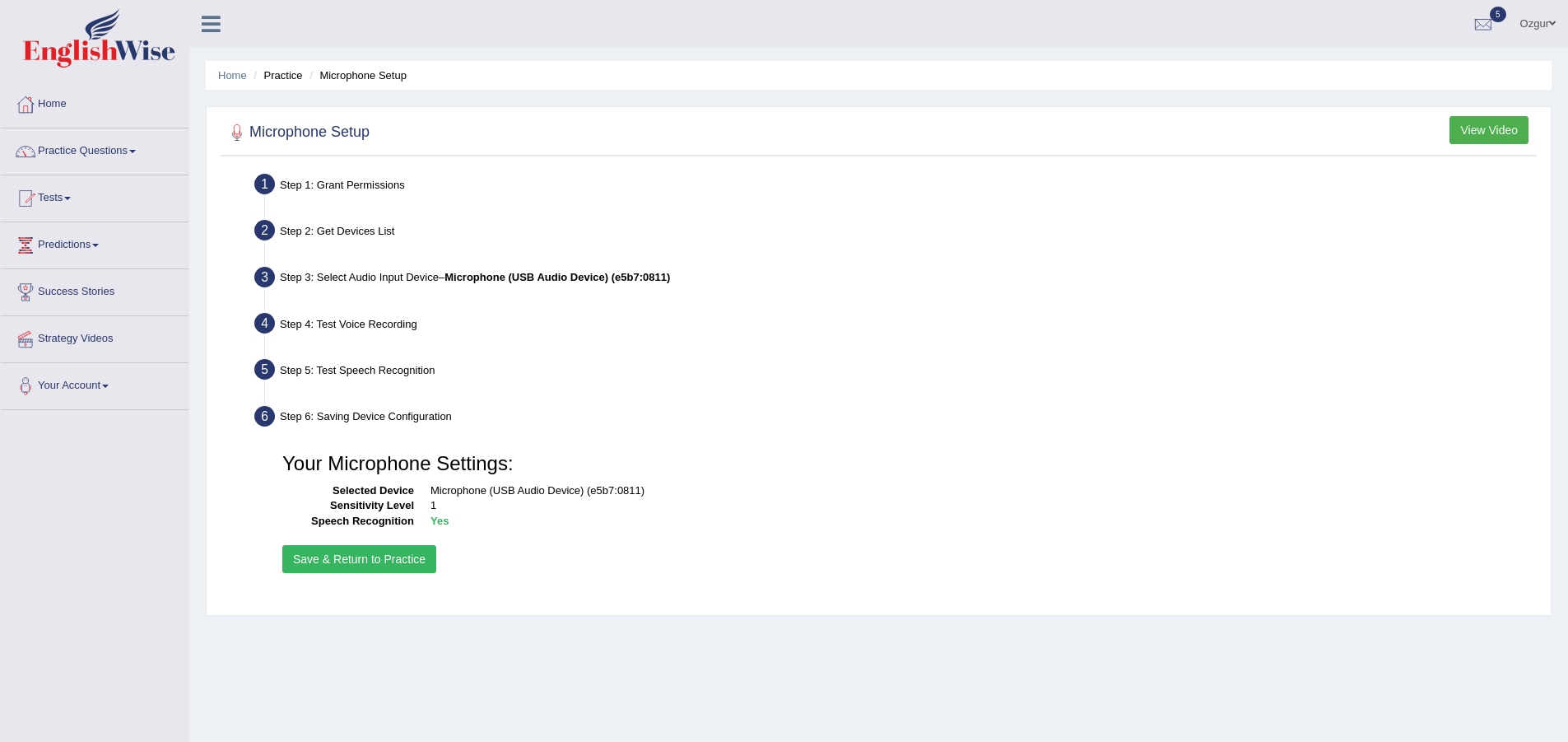
click at [379, 566] on button "Save & Return to Practice" at bounding box center [359, 558] width 154 height 28
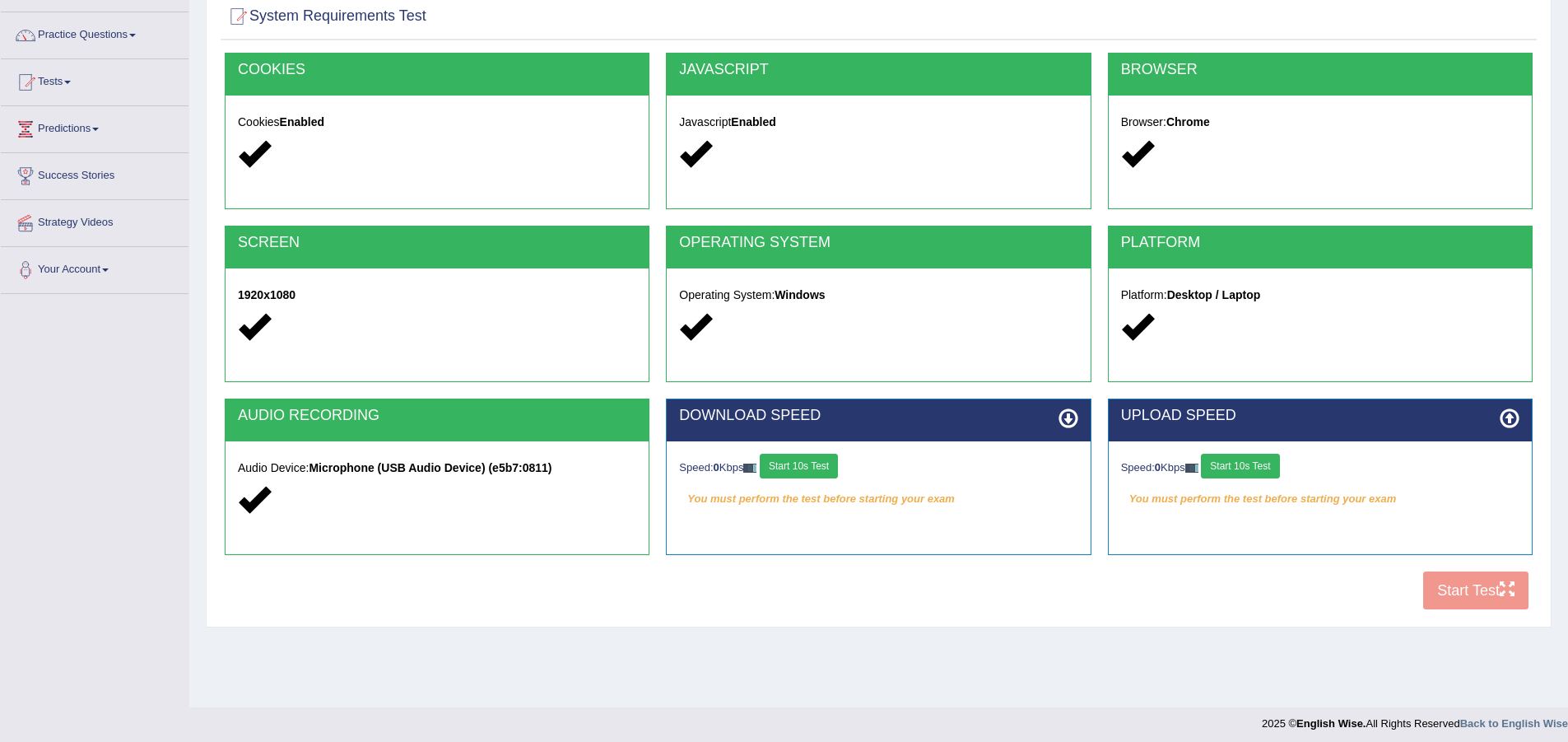
scroll to position [123, 0]
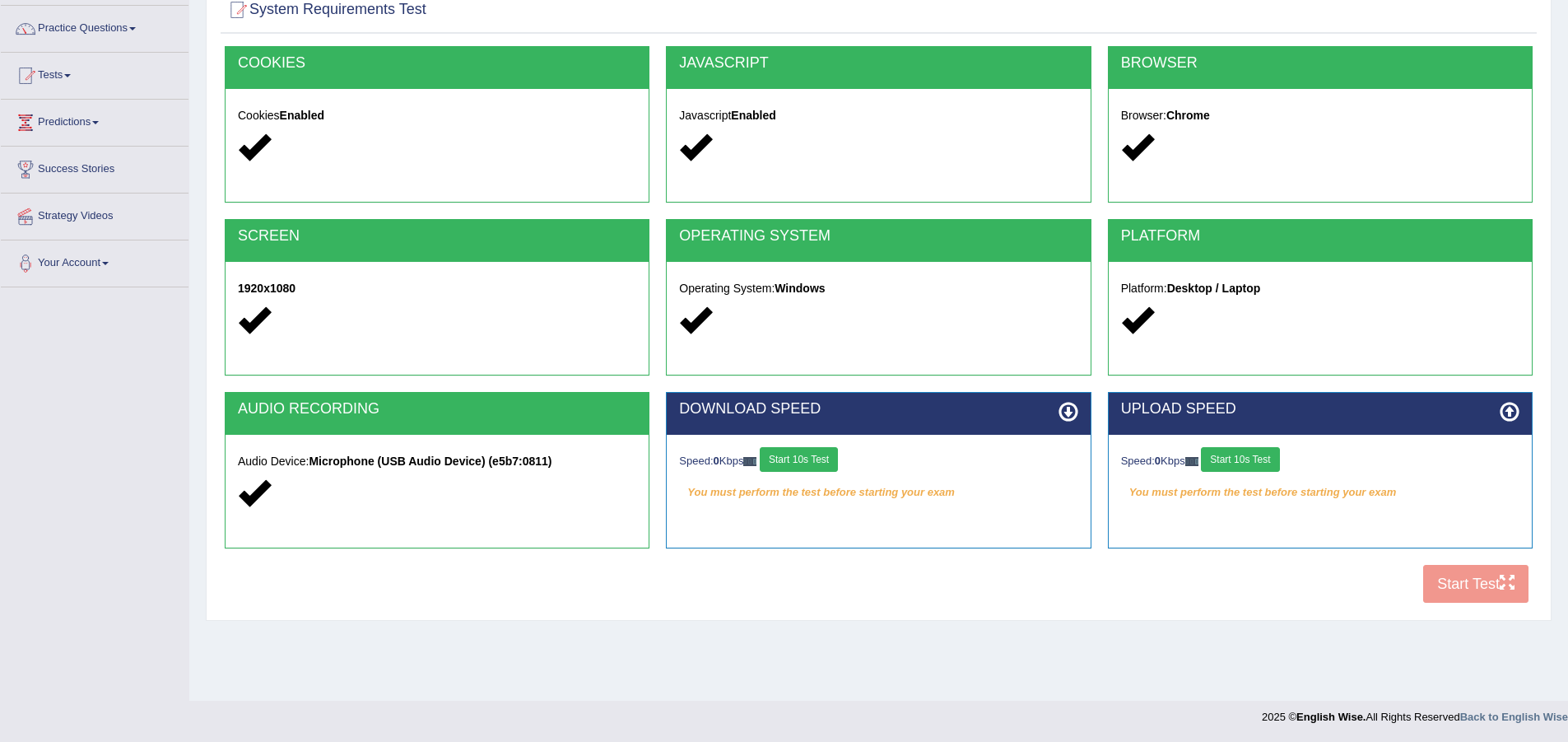
click at [826, 463] on button "Start 10s Test" at bounding box center [799, 459] width 78 height 25
click at [1260, 464] on button "Start 10s Test" at bounding box center [1240, 459] width 78 height 25
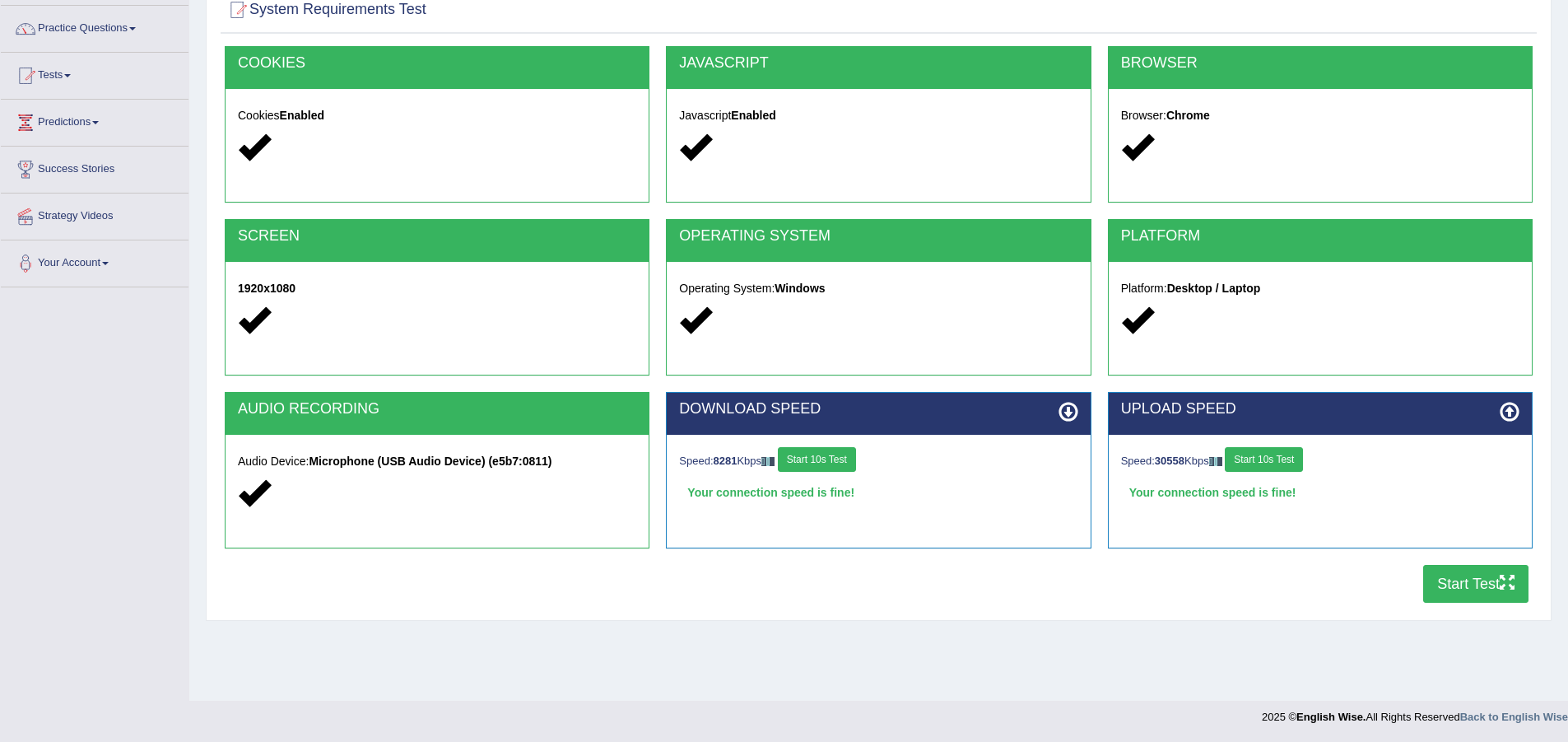
click at [1459, 588] on button "Start Test" at bounding box center [1476, 583] width 106 height 38
